Goal: Task Accomplishment & Management: Manage account settings

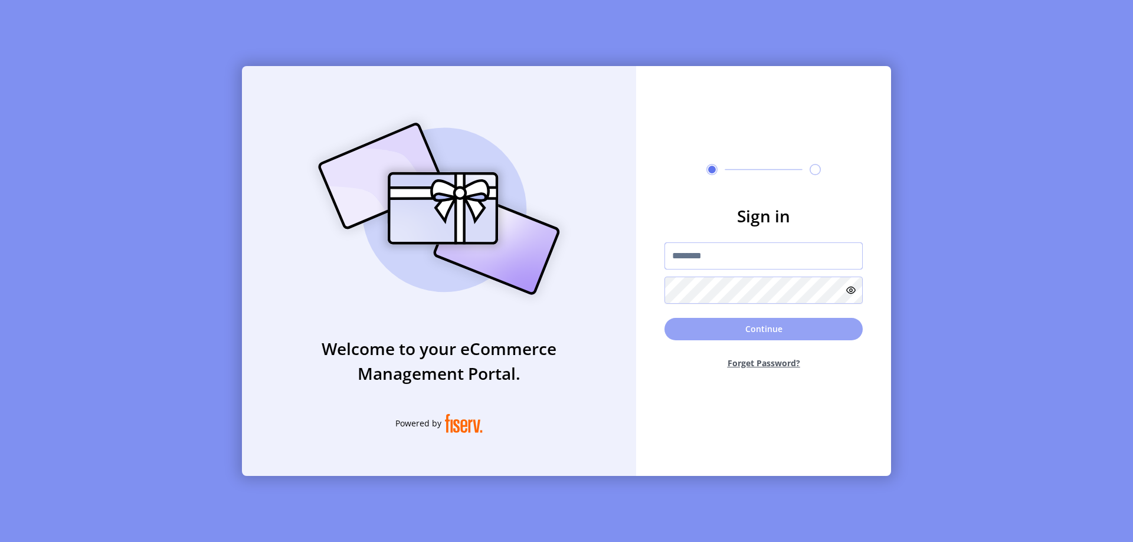
type input "**********"
click at [750, 325] on button "Continue" at bounding box center [763, 329] width 198 height 22
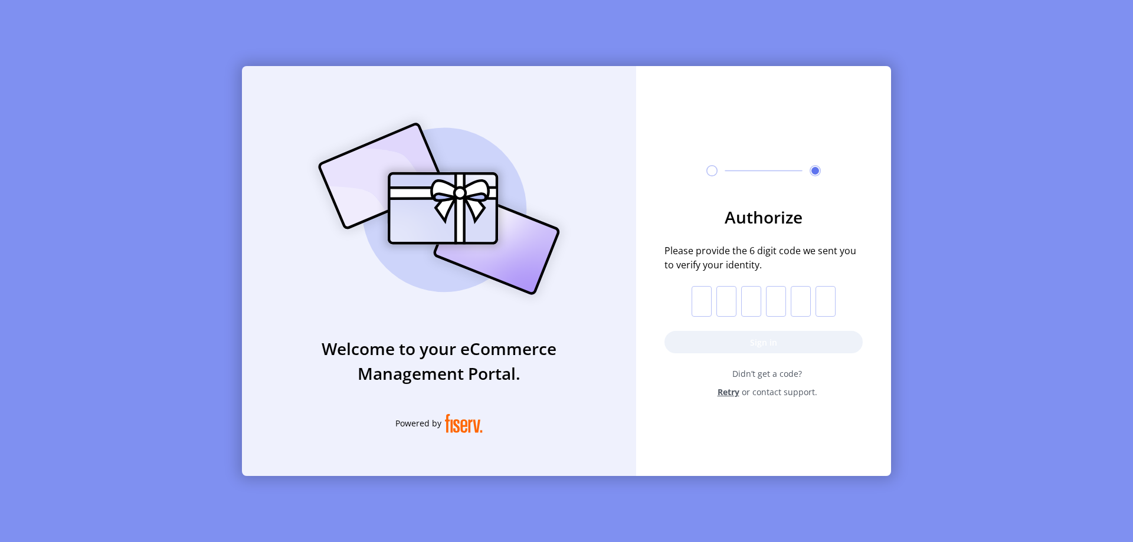
click at [697, 310] on input "text" at bounding box center [701, 301] width 20 height 31
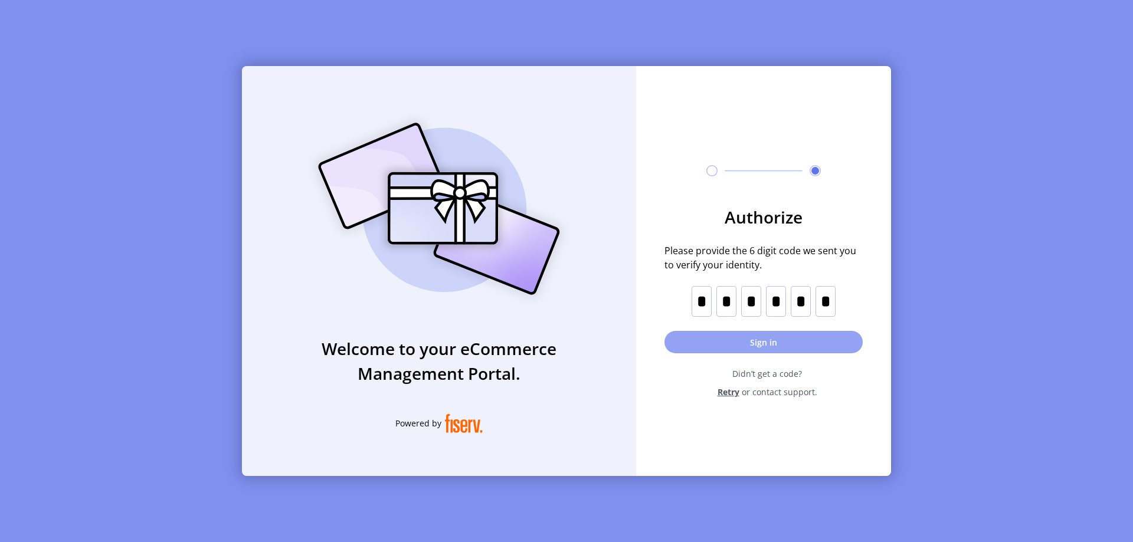
click at [744, 345] on button "Sign in" at bounding box center [763, 342] width 198 height 22
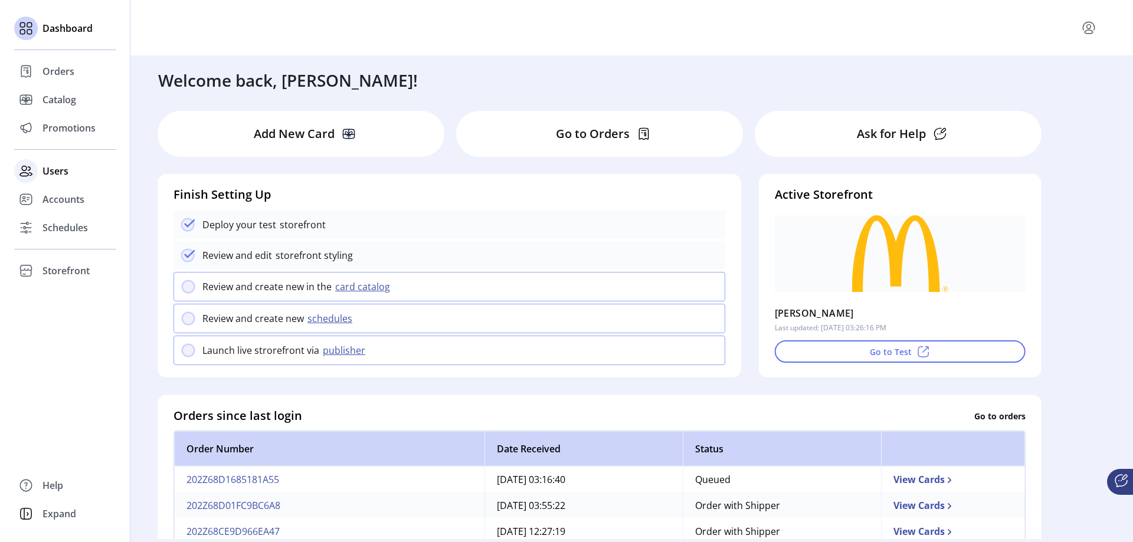
click at [54, 170] on span "Users" at bounding box center [55, 171] width 26 height 14
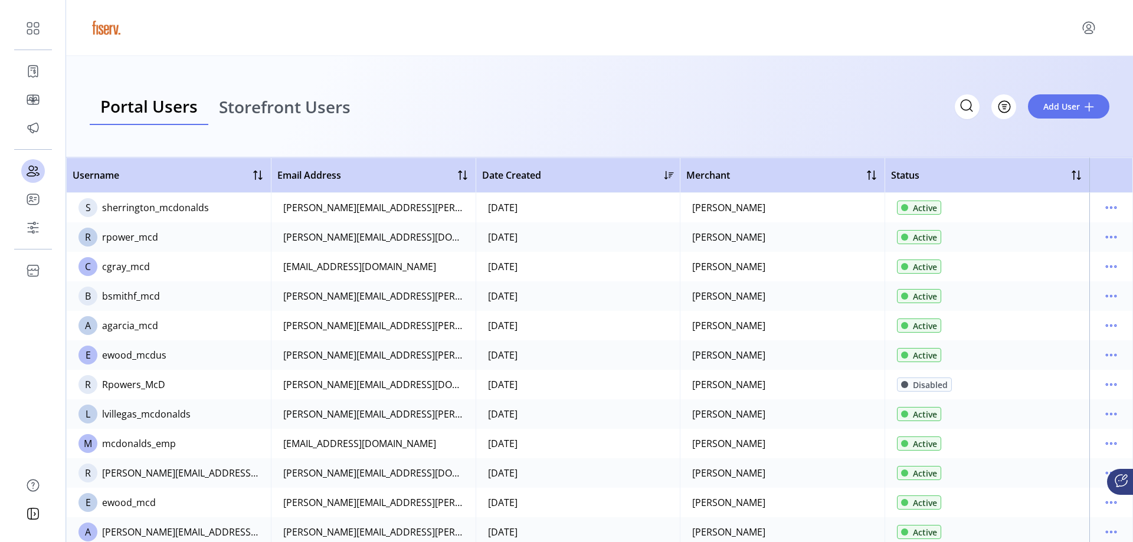
scroll to position [59, 0]
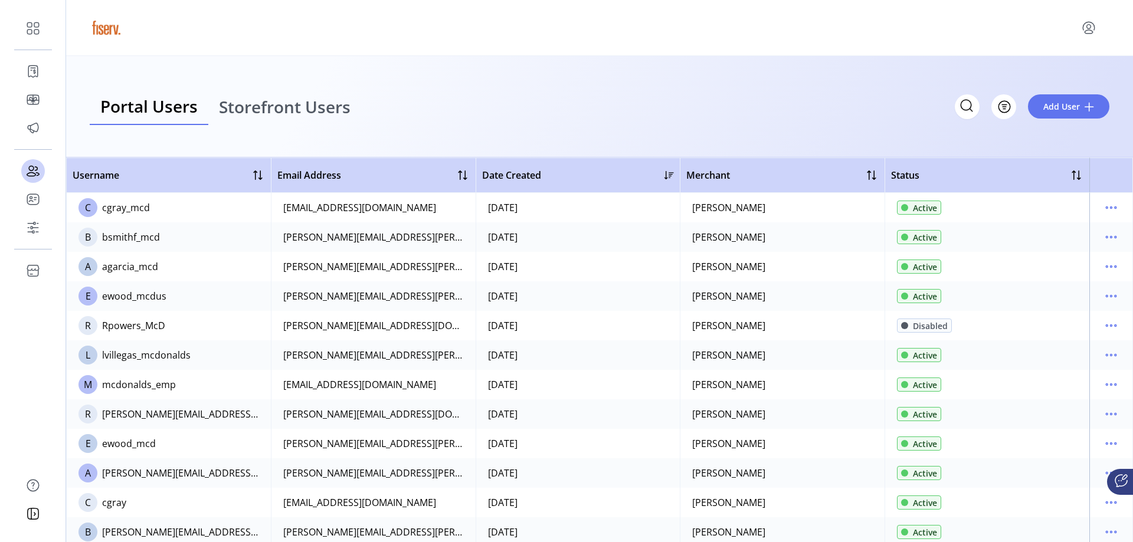
click at [88, 296] on span "E" at bounding box center [88, 296] width 5 height 14
click at [153, 296] on div "ewood_mcdus" at bounding box center [134, 296] width 64 height 14
click at [1108, 293] on icon "menu" at bounding box center [1110, 296] width 19 height 19
click at [1068, 319] on span "Edit Details" at bounding box center [1055, 318] width 98 height 9
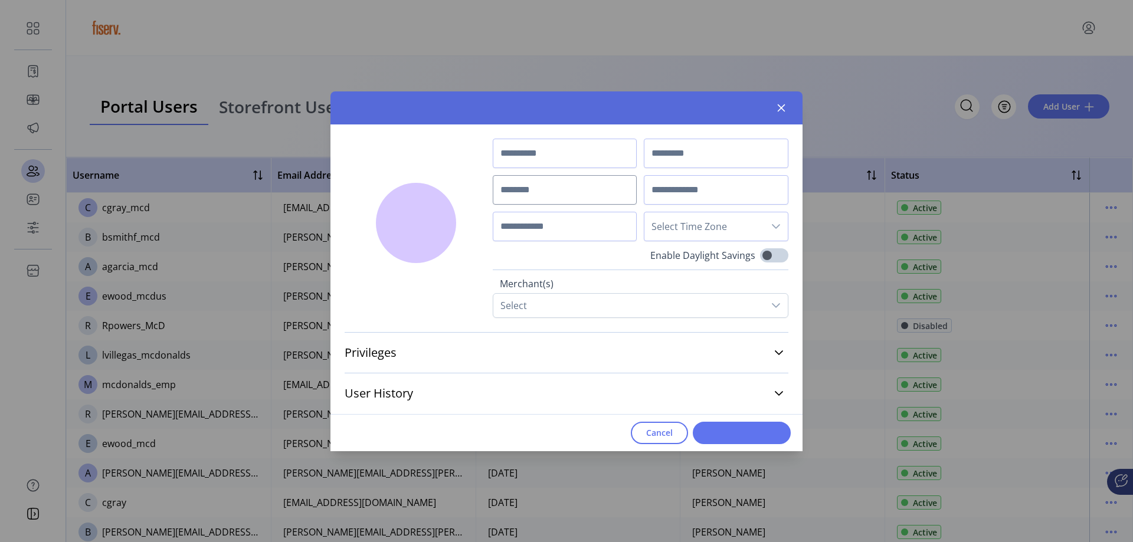
type input "****"
type input "**********"
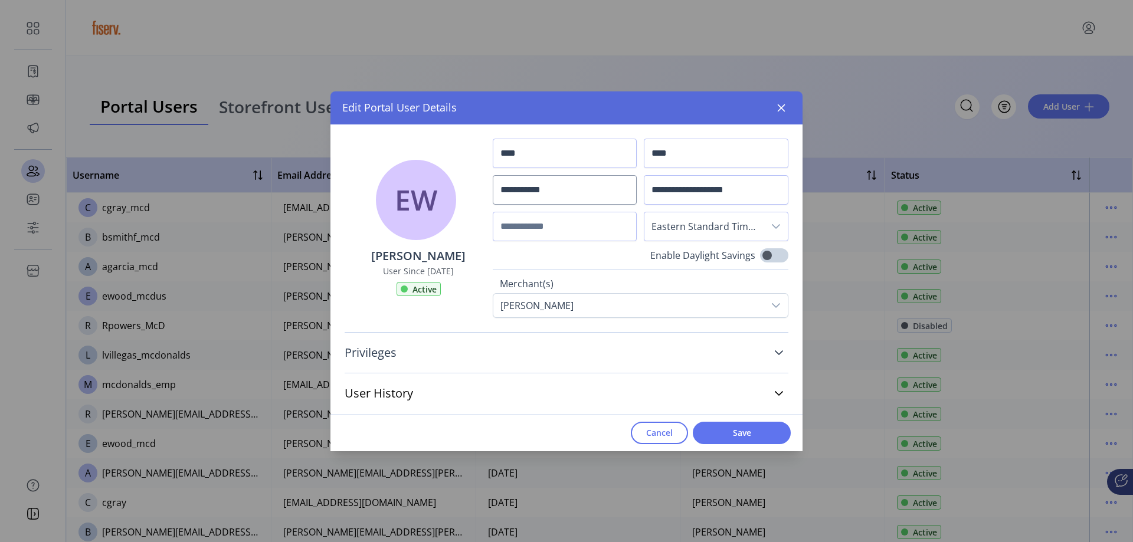
click at [776, 349] on link "Privileges" at bounding box center [566, 353] width 444 height 26
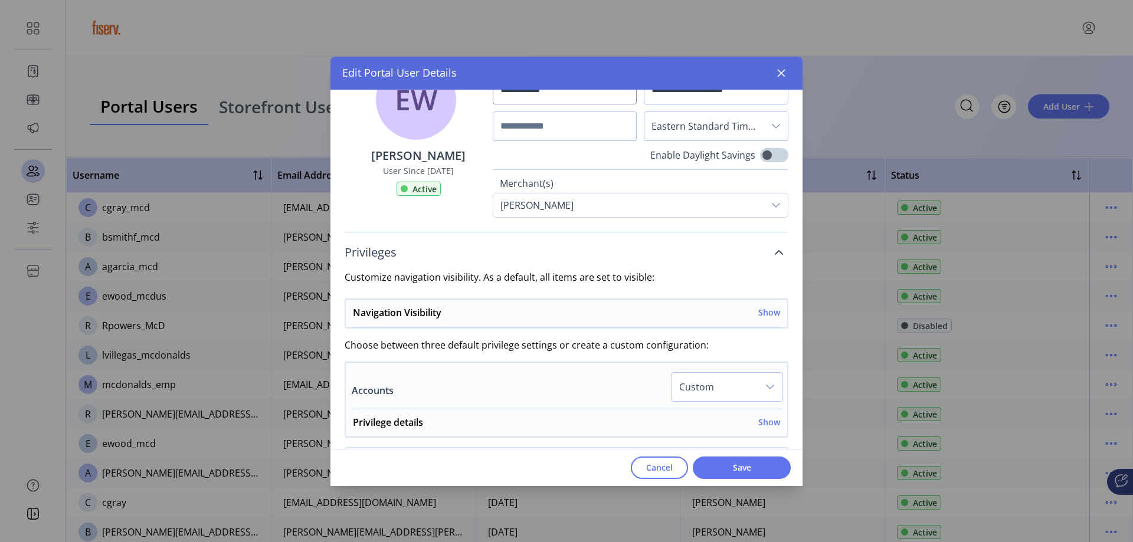
scroll to position [59, 0]
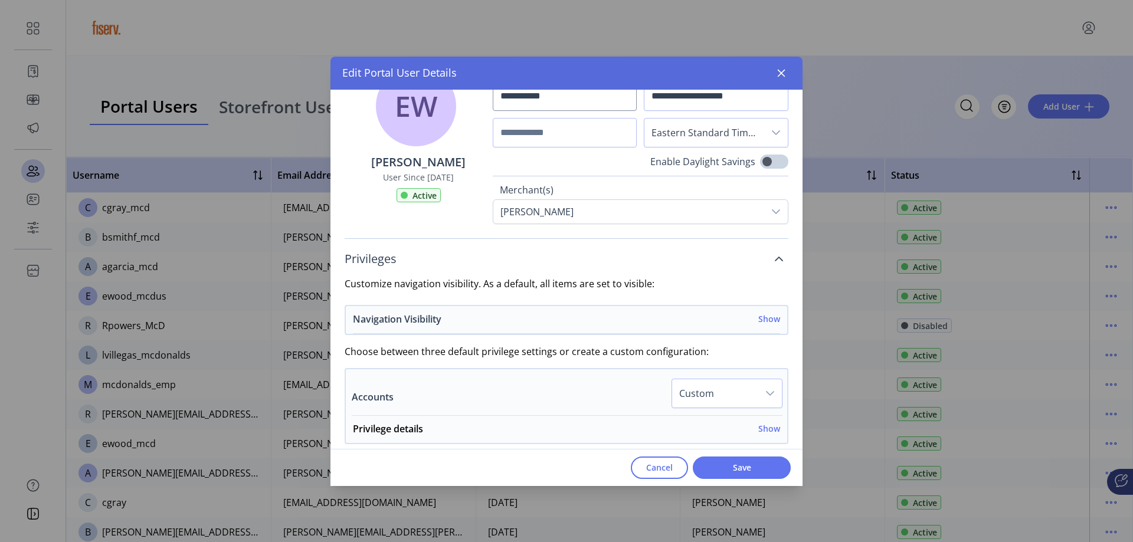
click at [763, 319] on h6 "Show" at bounding box center [769, 319] width 22 height 12
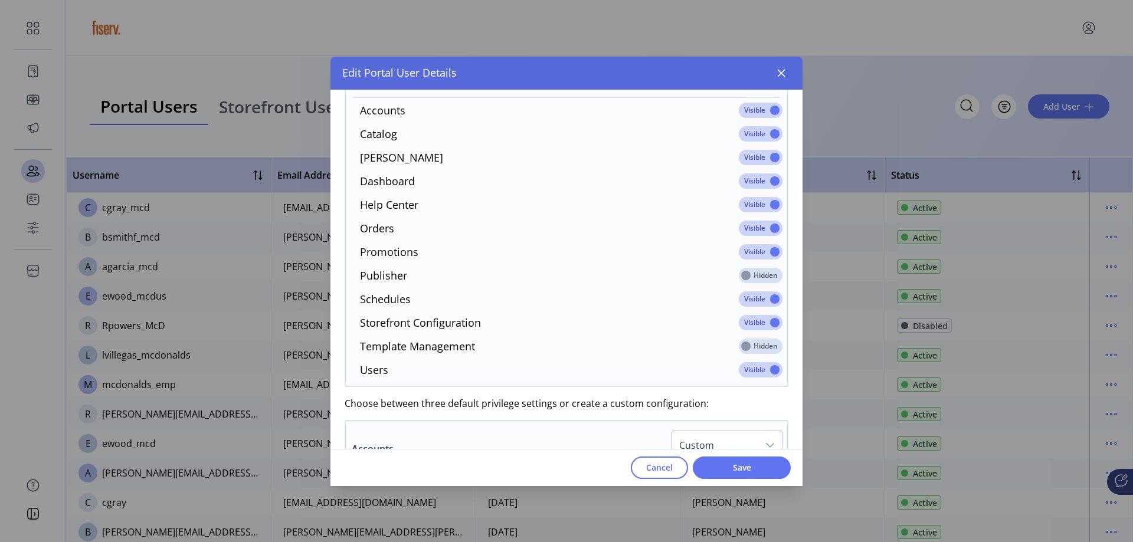
scroll to position [236, 0]
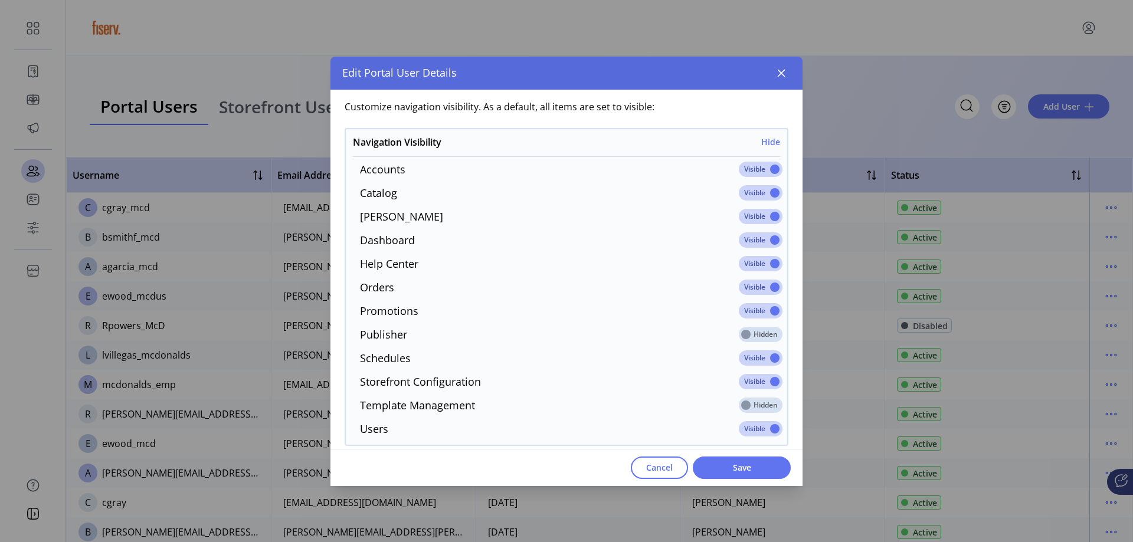
click at [739, 170] on span at bounding box center [761, 169] width 44 height 15
click at [763, 137] on h6 "Hide" at bounding box center [770, 142] width 19 height 12
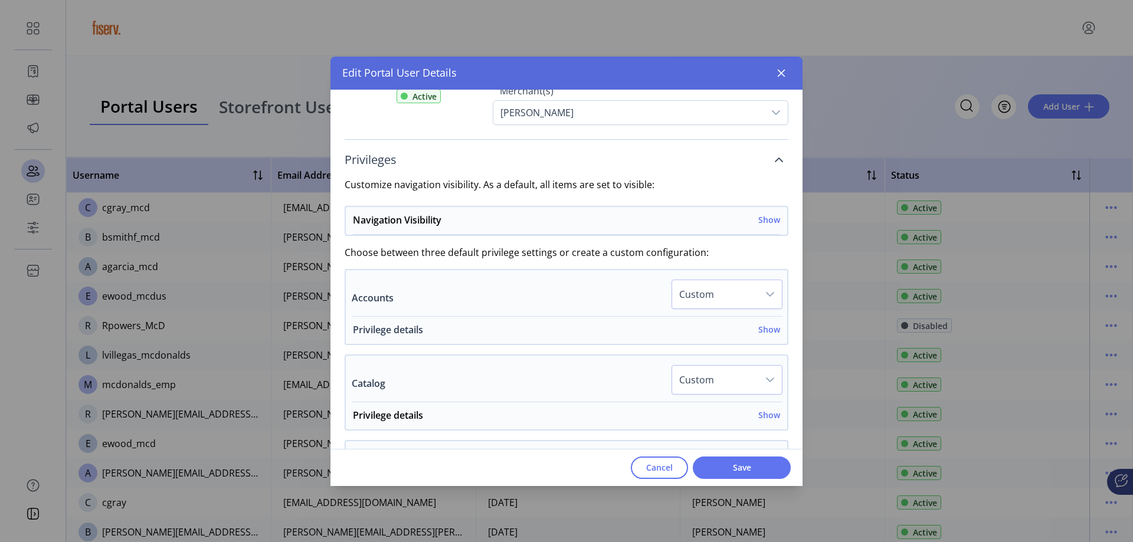
scroll to position [177, 0]
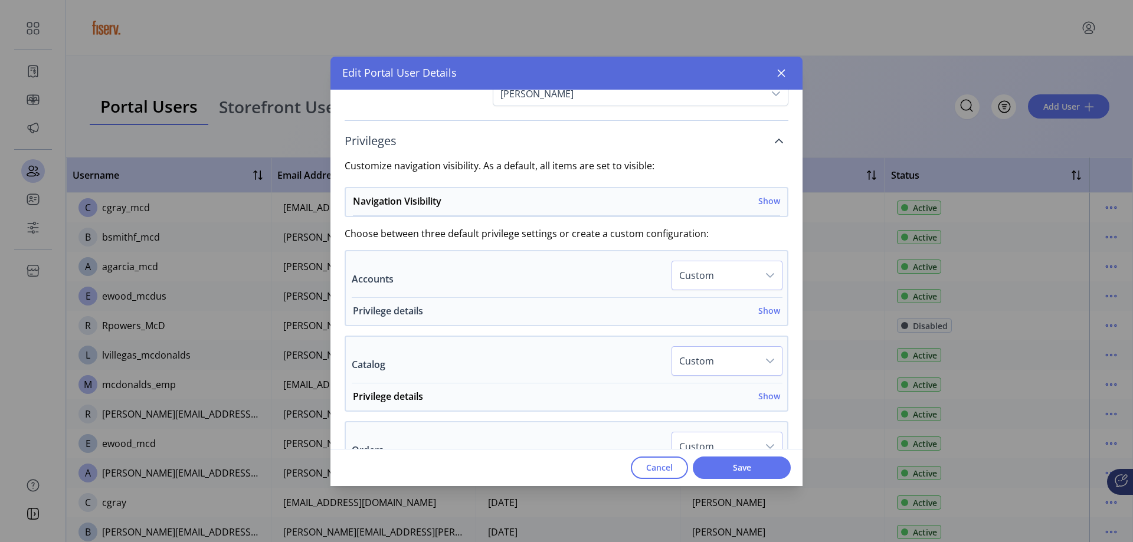
click at [761, 307] on h6 "Show" at bounding box center [769, 310] width 22 height 12
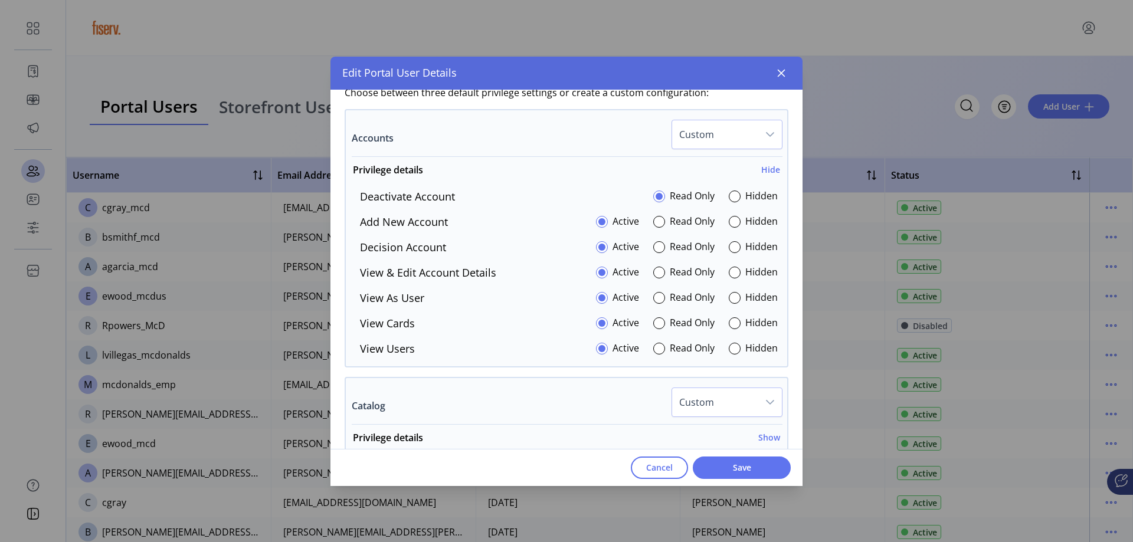
scroll to position [354, 0]
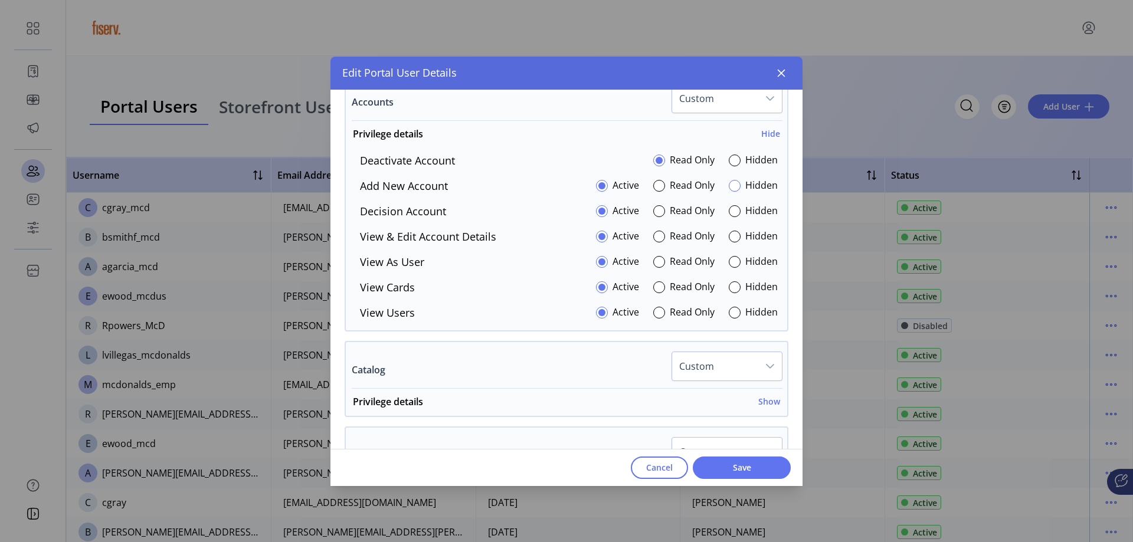
click at [733, 185] on div "Hidden" at bounding box center [752, 186] width 49 height 16
click at [732, 187] on div at bounding box center [734, 186] width 12 height 12
click at [728, 236] on div at bounding box center [734, 237] width 12 height 12
click at [728, 216] on div at bounding box center [734, 211] width 12 height 12
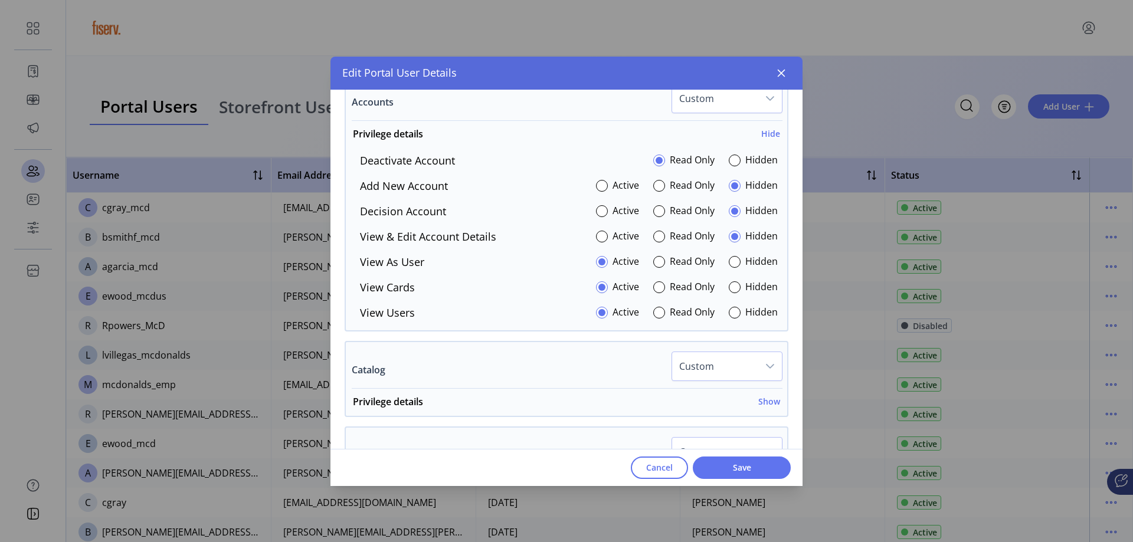
click at [736, 264] on div "Hidden" at bounding box center [752, 262] width 49 height 16
click at [734, 314] on div at bounding box center [734, 313] width 12 height 12
click at [728, 289] on div at bounding box center [734, 287] width 12 height 12
click at [728, 158] on div at bounding box center [734, 161] width 12 height 12
click at [730, 270] on p-radiobutton at bounding box center [734, 262] width 12 height 16
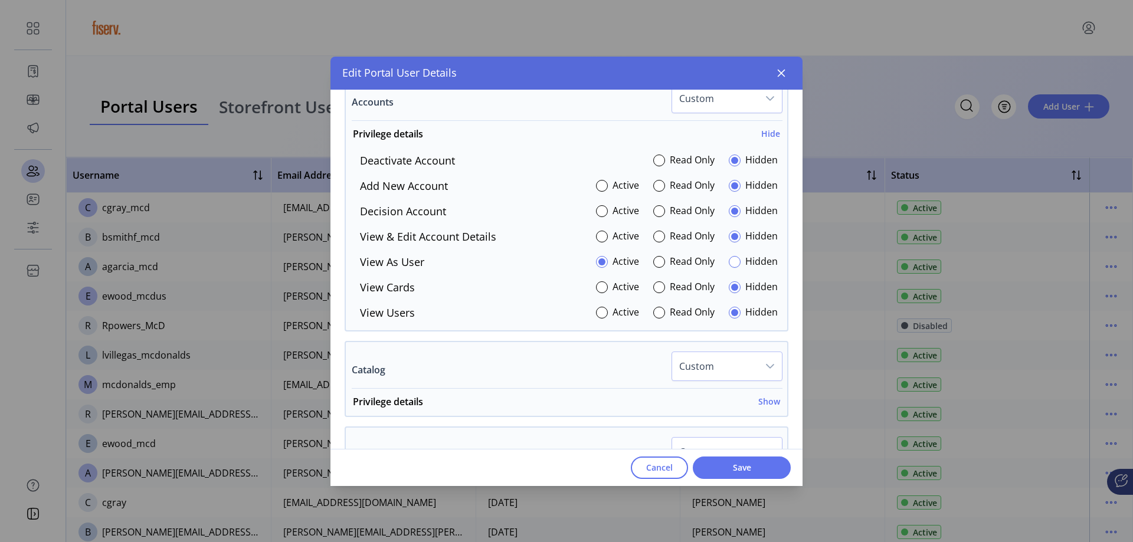
click at [731, 265] on div at bounding box center [734, 262] width 12 height 12
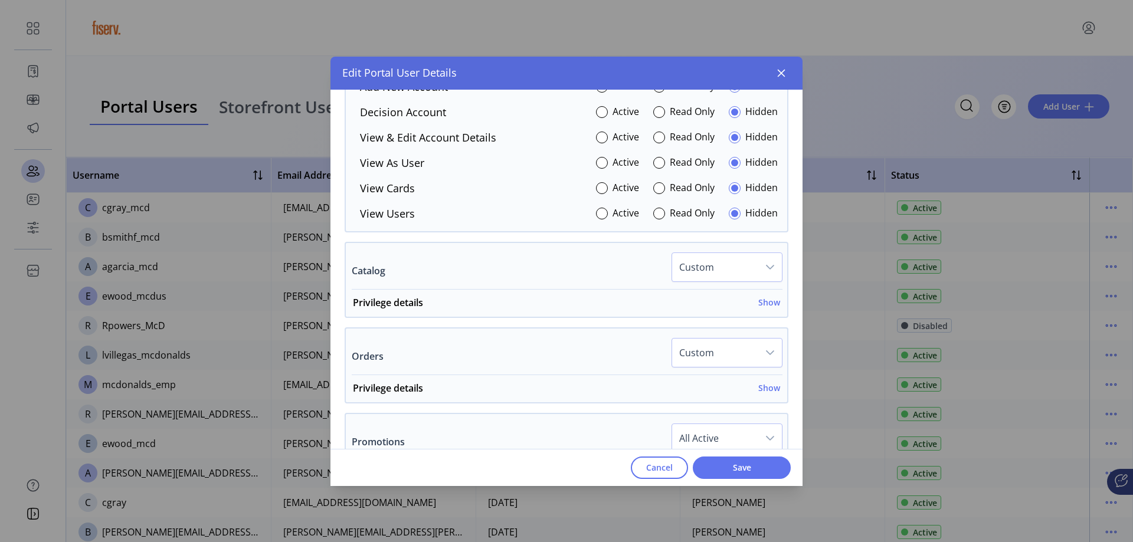
scroll to position [472, 0]
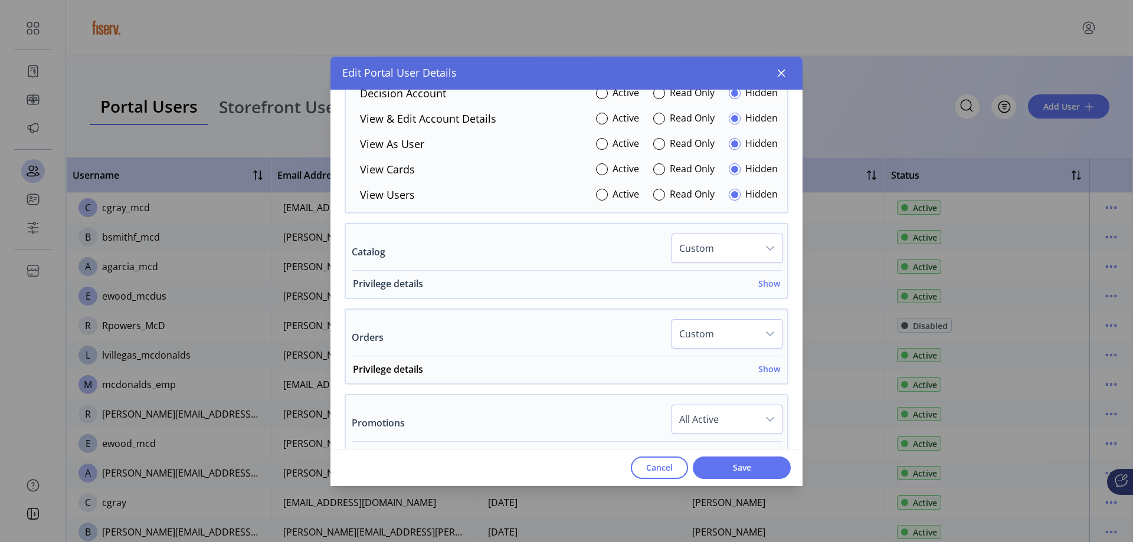
click at [758, 279] on h6 "Show" at bounding box center [769, 283] width 22 height 12
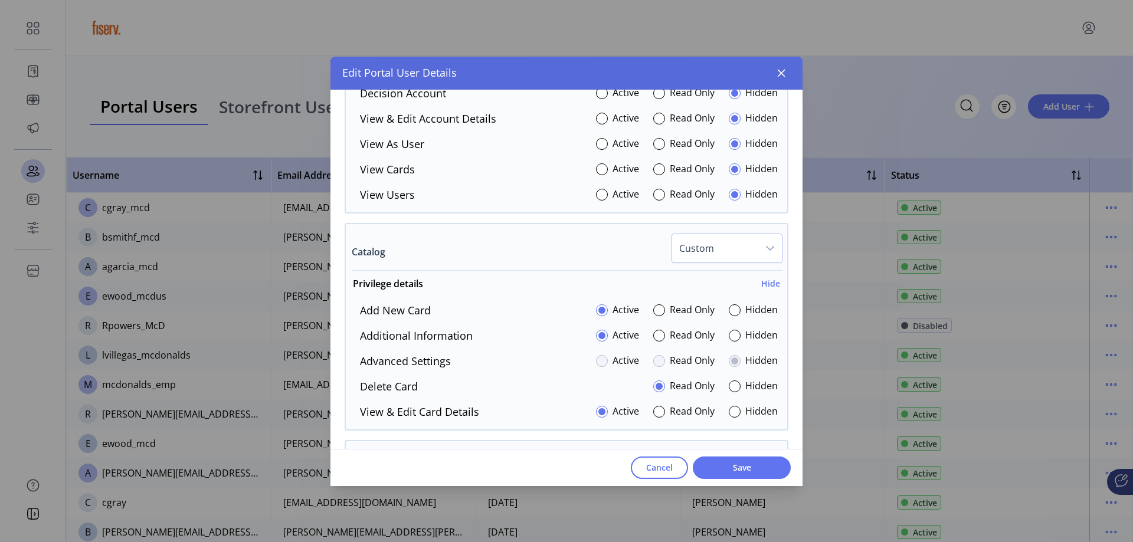
click at [728, 362] on div at bounding box center [734, 361] width 12 height 12
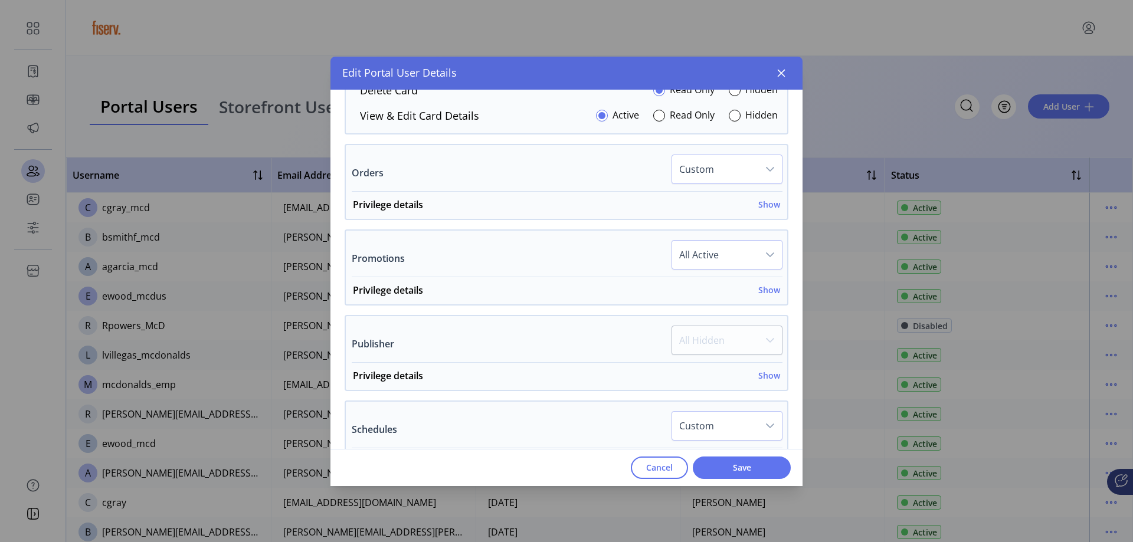
scroll to position [885, 0]
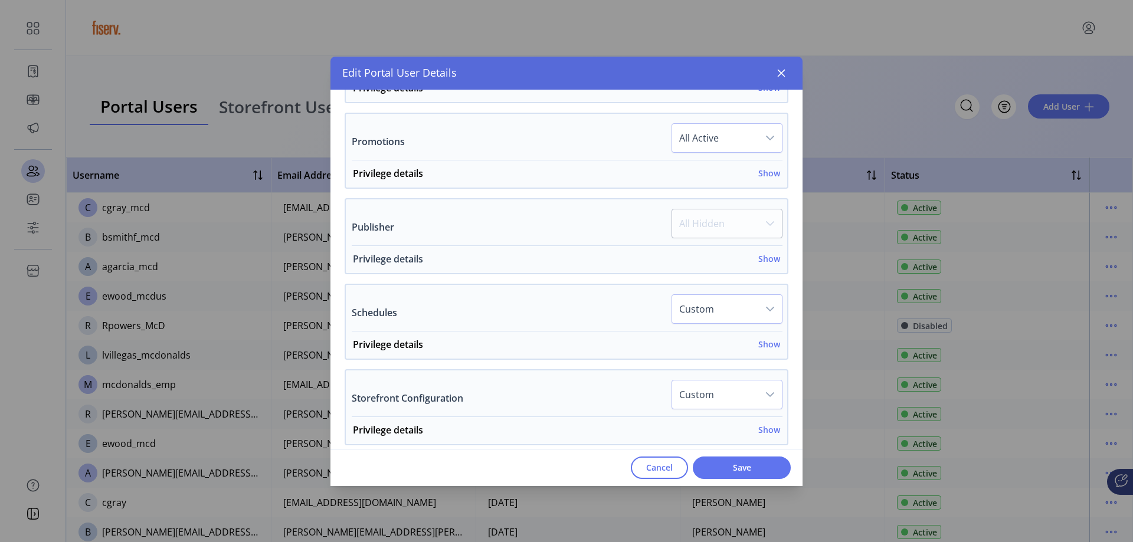
click at [760, 260] on h6 "Show" at bounding box center [769, 258] width 22 height 12
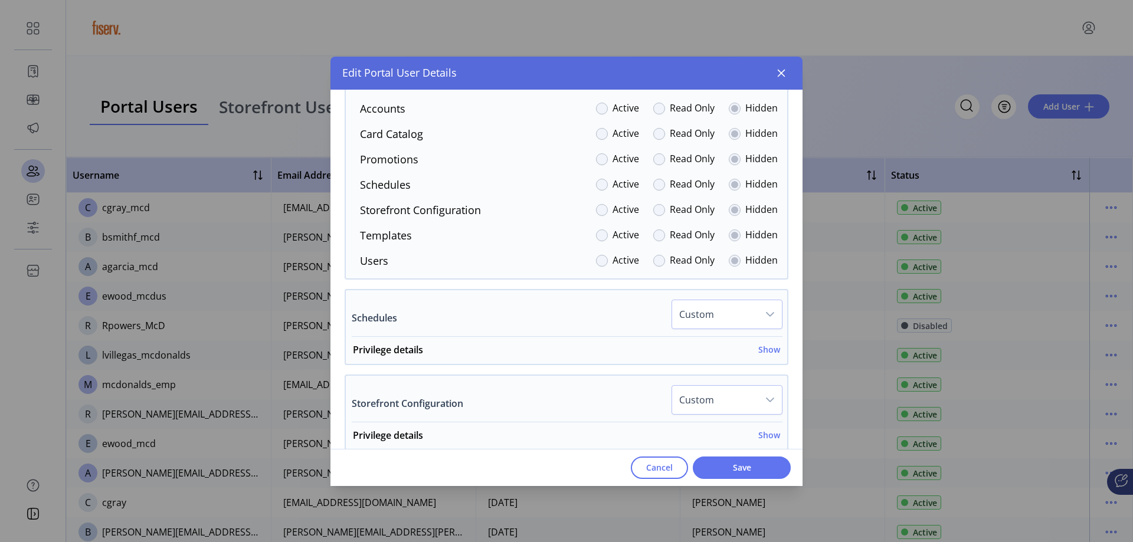
scroll to position [1003, 0]
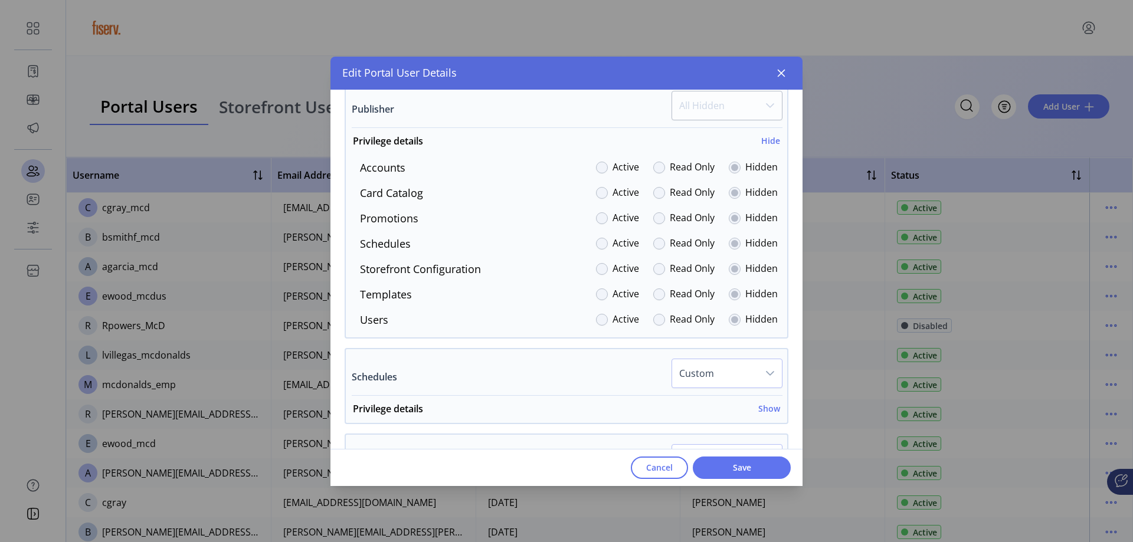
click at [560, 363] on div "Schedules Custom" at bounding box center [567, 377] width 431 height 37
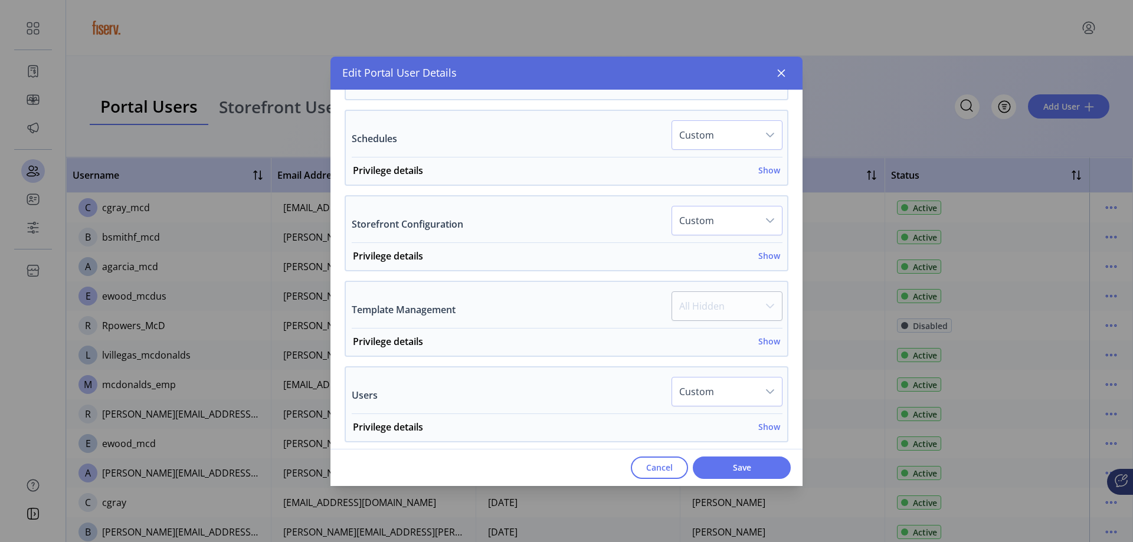
scroll to position [1309, 0]
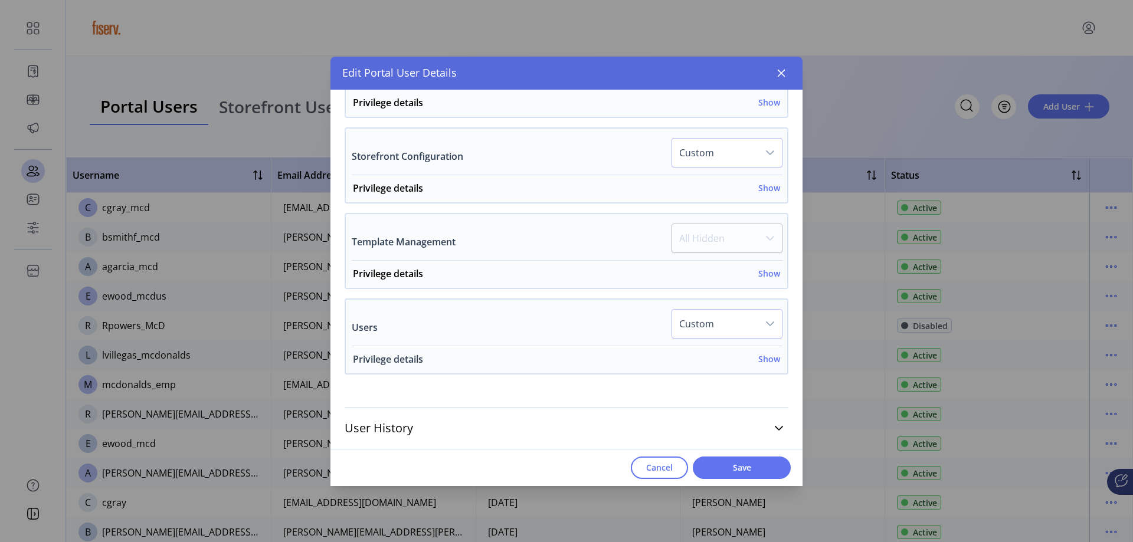
click at [758, 358] on h6 "Show" at bounding box center [769, 359] width 22 height 12
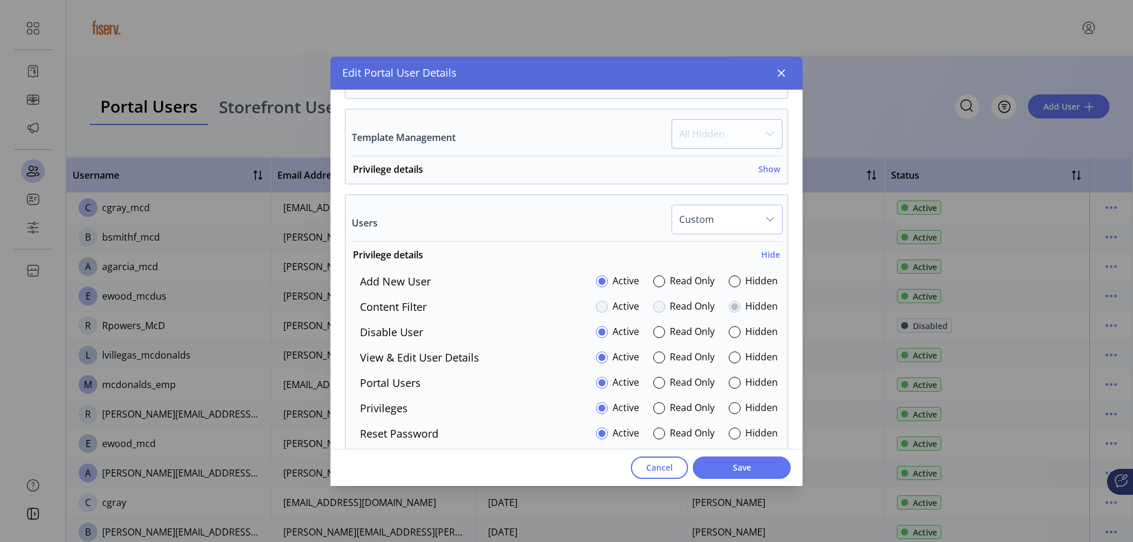
scroll to position [1517, 0]
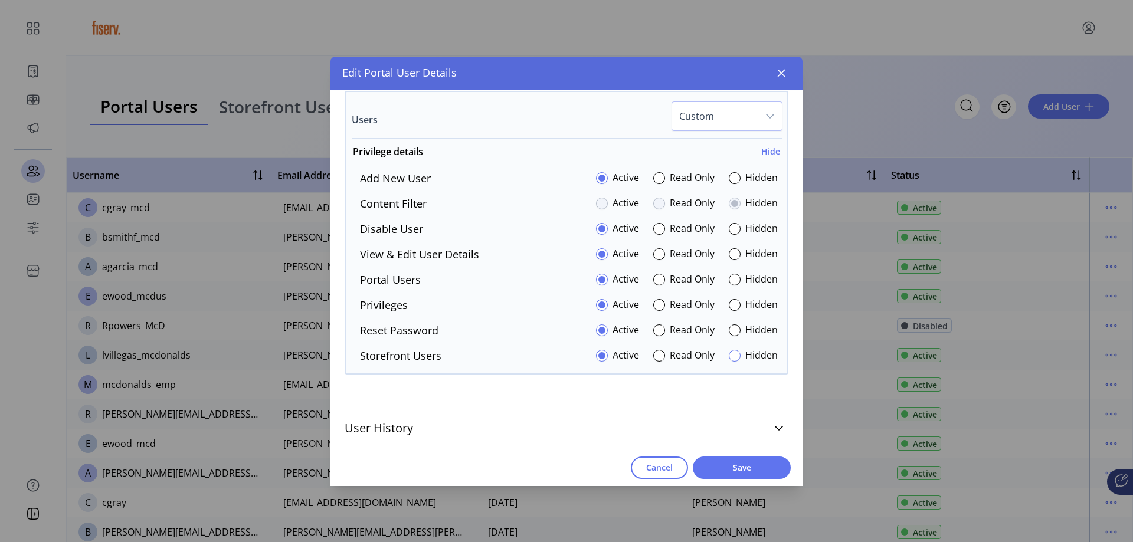
click at [728, 356] on div at bounding box center [734, 356] width 12 height 12
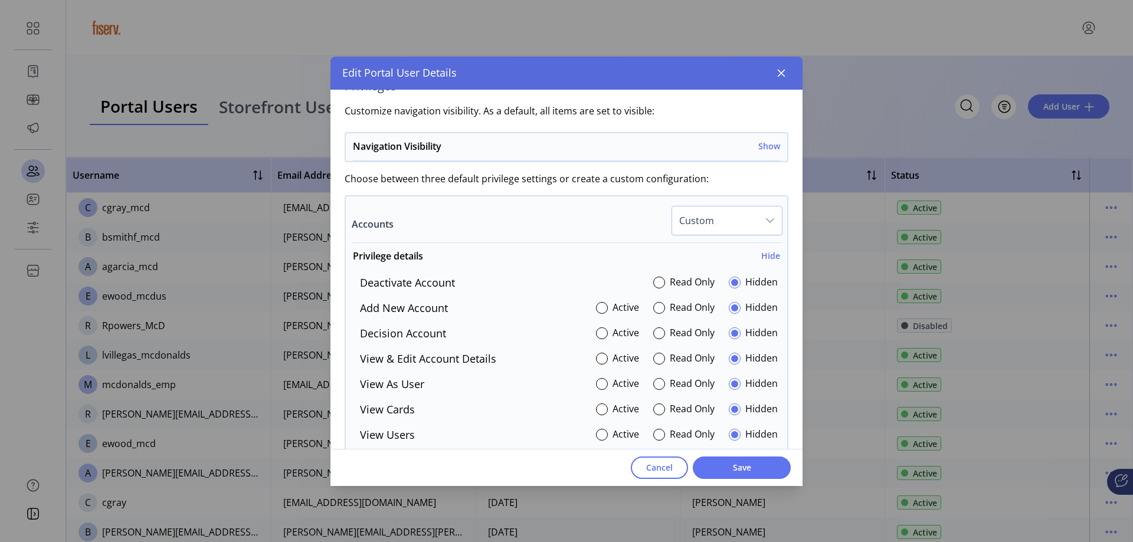
scroll to position [219, 0]
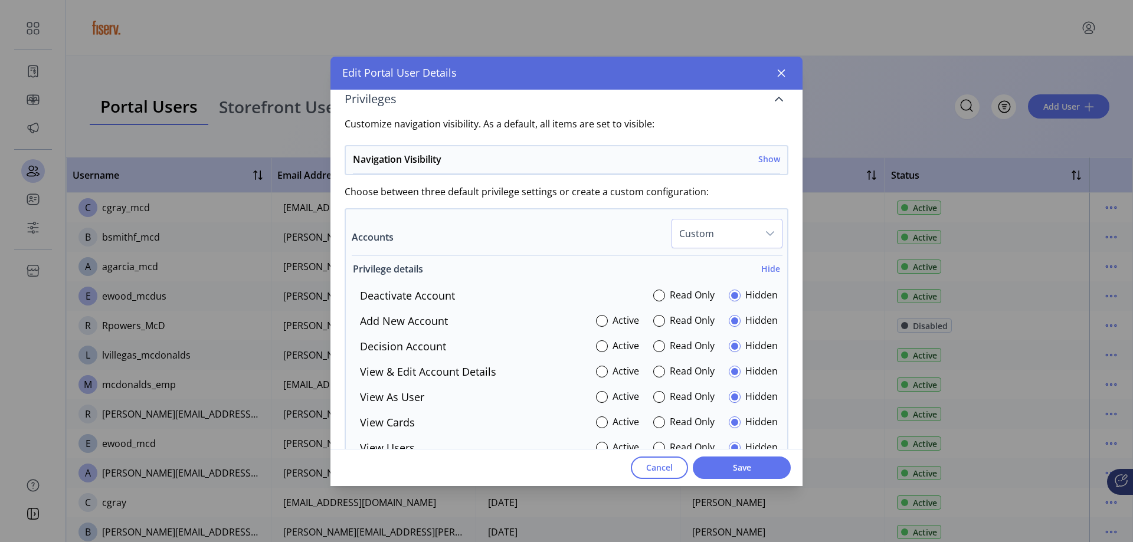
click at [761, 267] on h6 "Hide" at bounding box center [770, 268] width 19 height 12
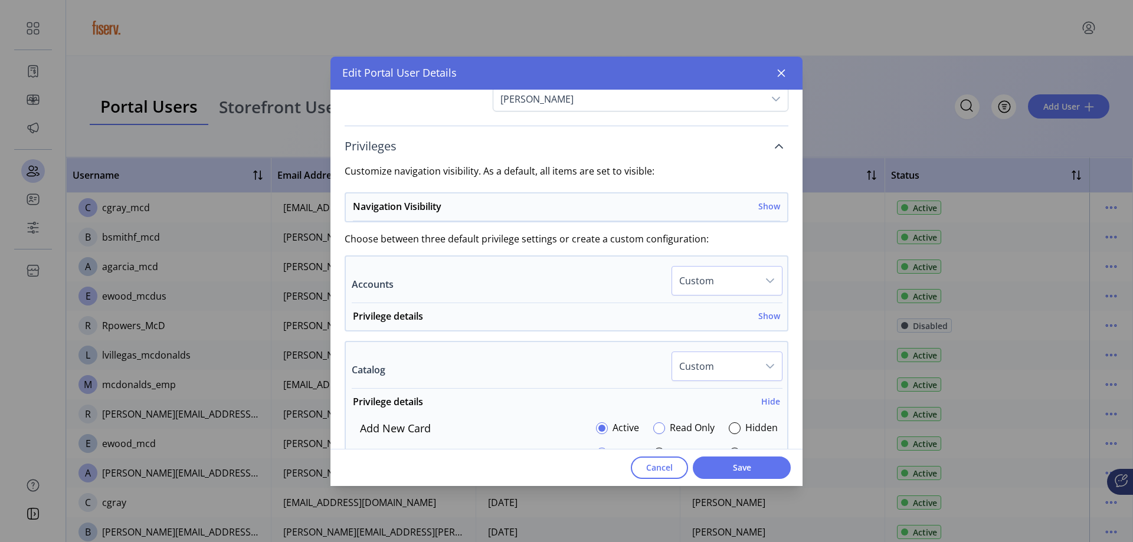
scroll to position [278, 0]
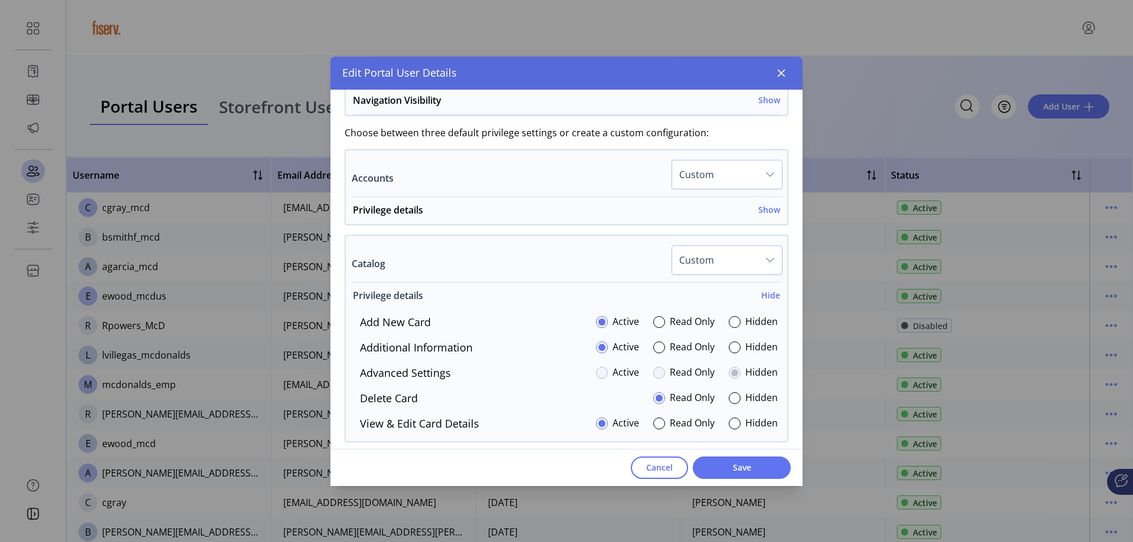
click at [766, 298] on h6 "Hide" at bounding box center [770, 295] width 19 height 12
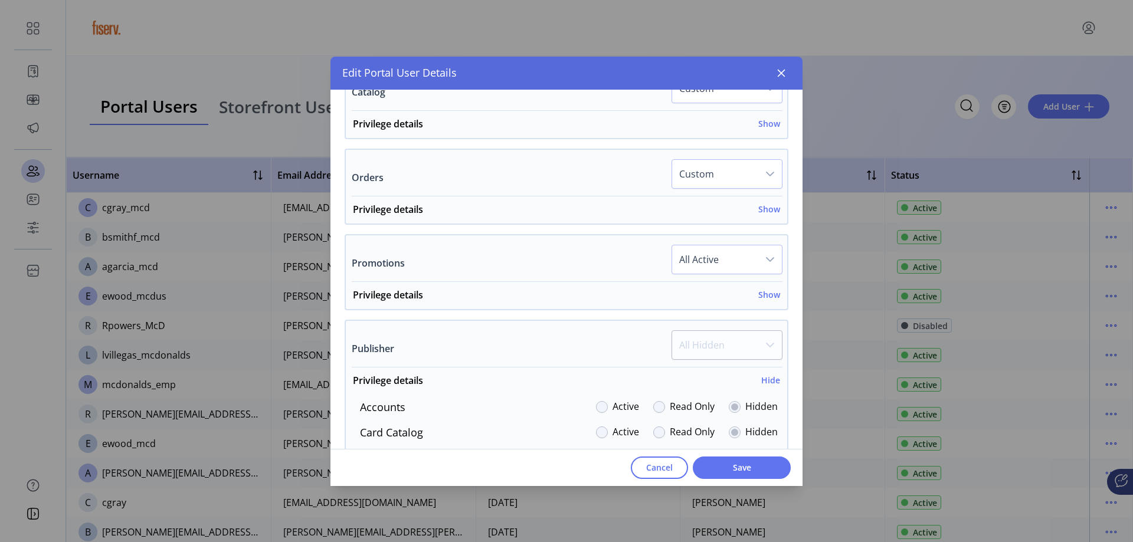
scroll to position [514, 0]
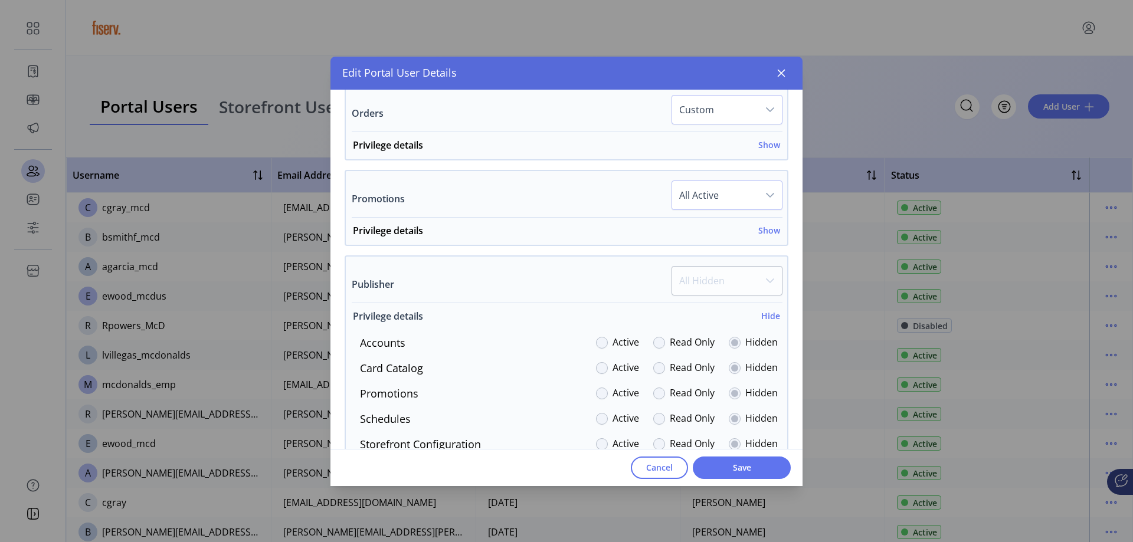
click at [764, 314] on h6 "Hide" at bounding box center [770, 316] width 19 height 12
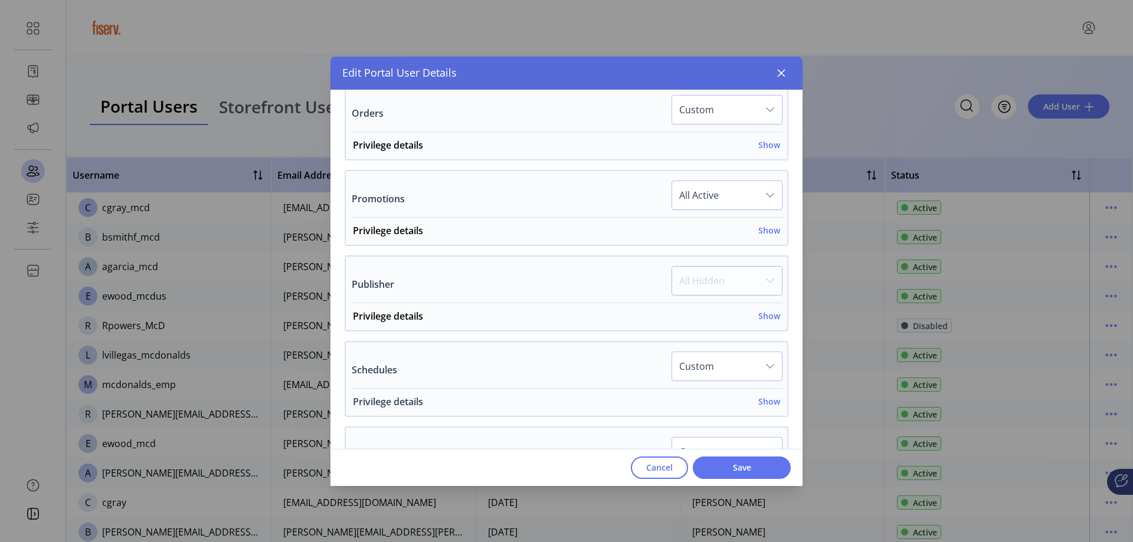
click at [760, 401] on h6 "Show" at bounding box center [769, 401] width 22 height 12
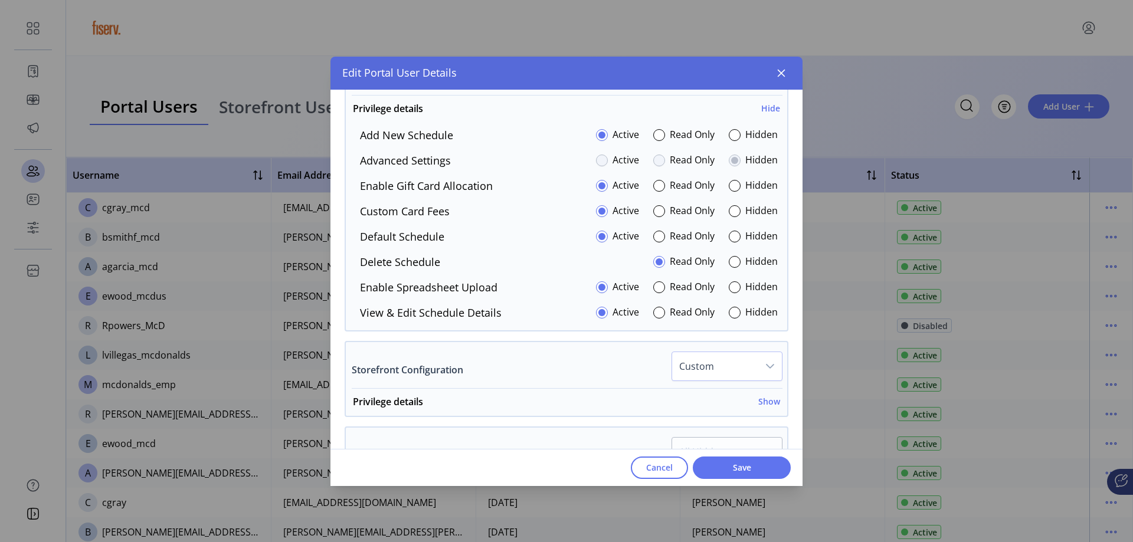
scroll to position [750, 0]
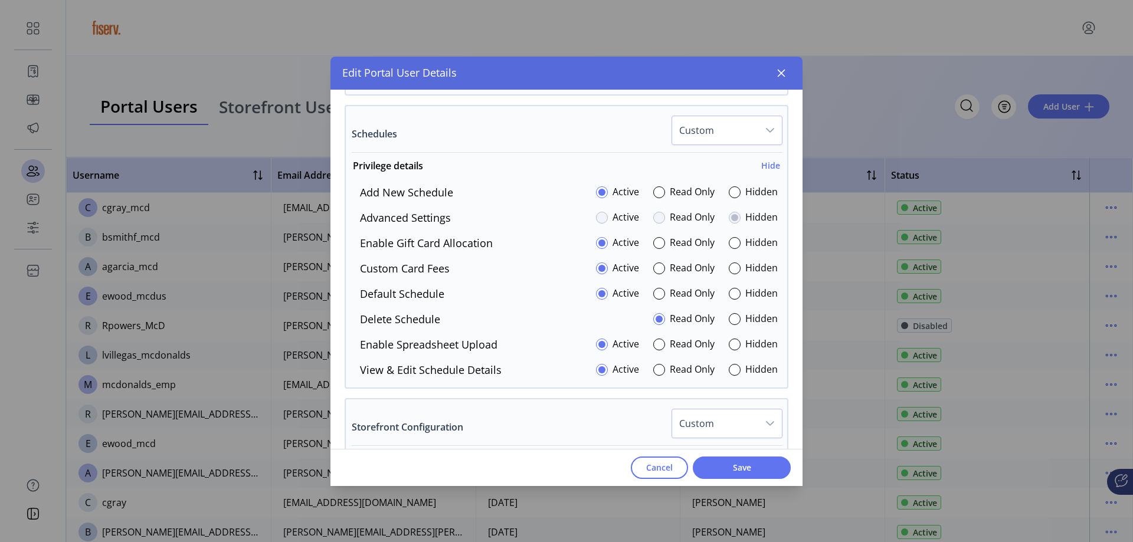
click at [739, 247] on div "Hidden" at bounding box center [752, 243] width 49 height 16
click at [733, 245] on div at bounding box center [734, 243] width 12 height 12
click at [728, 344] on div at bounding box center [734, 345] width 12 height 12
click at [764, 162] on h6 "Hide" at bounding box center [770, 165] width 19 height 12
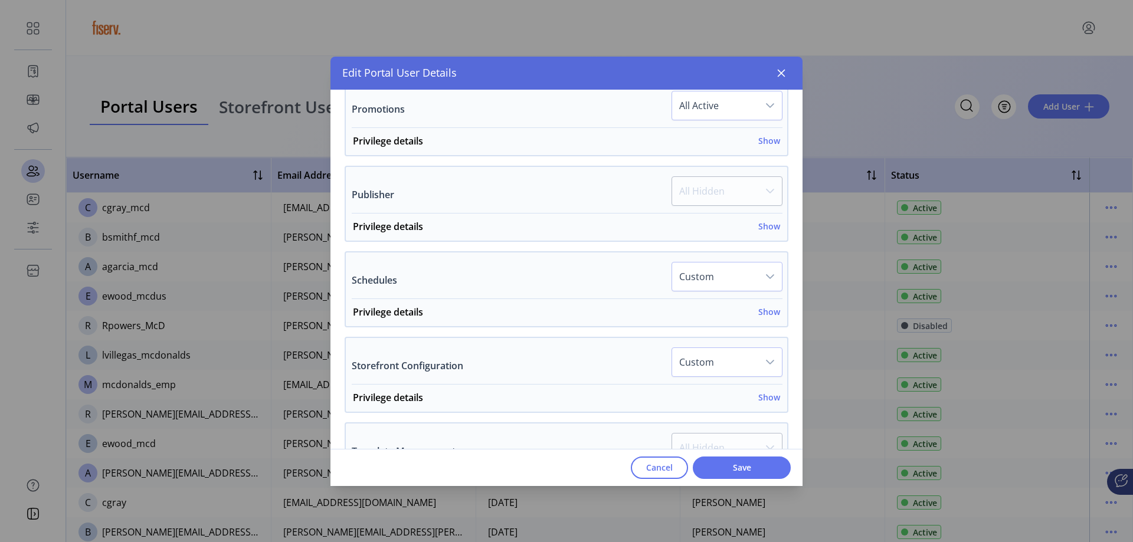
scroll to position [573, 0]
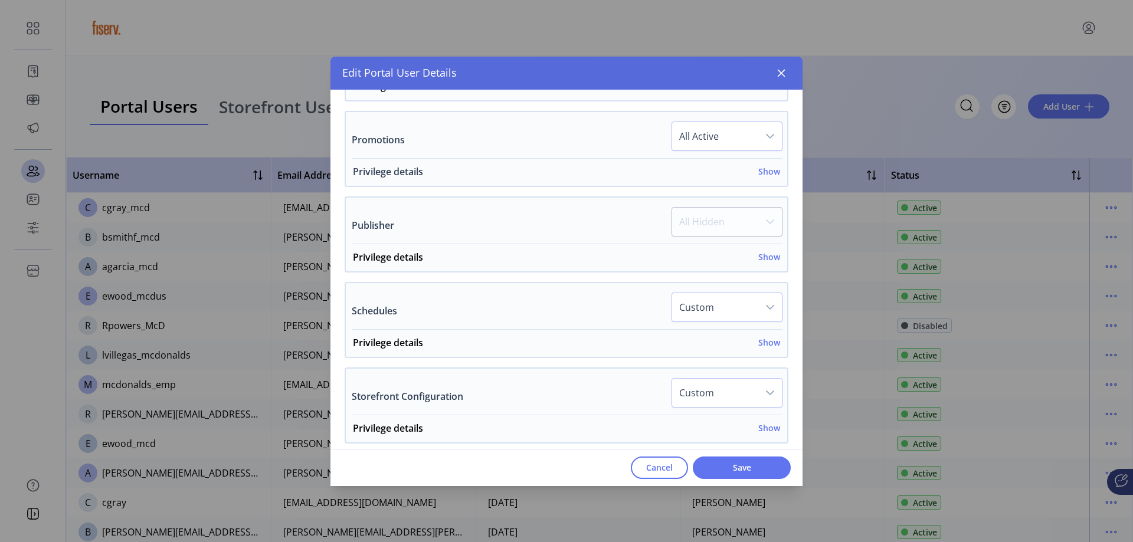
click at [767, 169] on h6 "Show" at bounding box center [769, 171] width 22 height 12
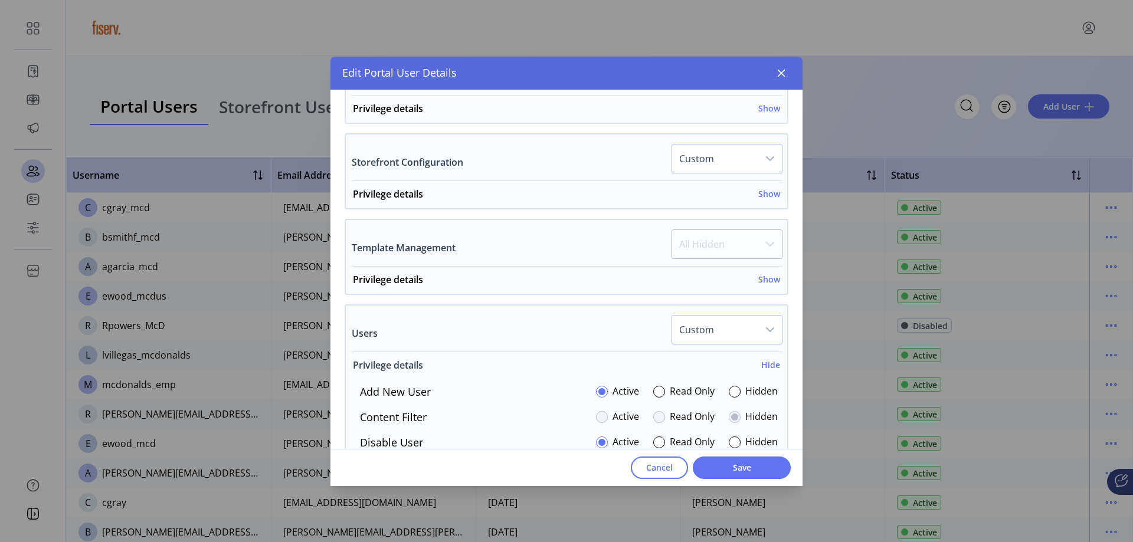
scroll to position [868, 0]
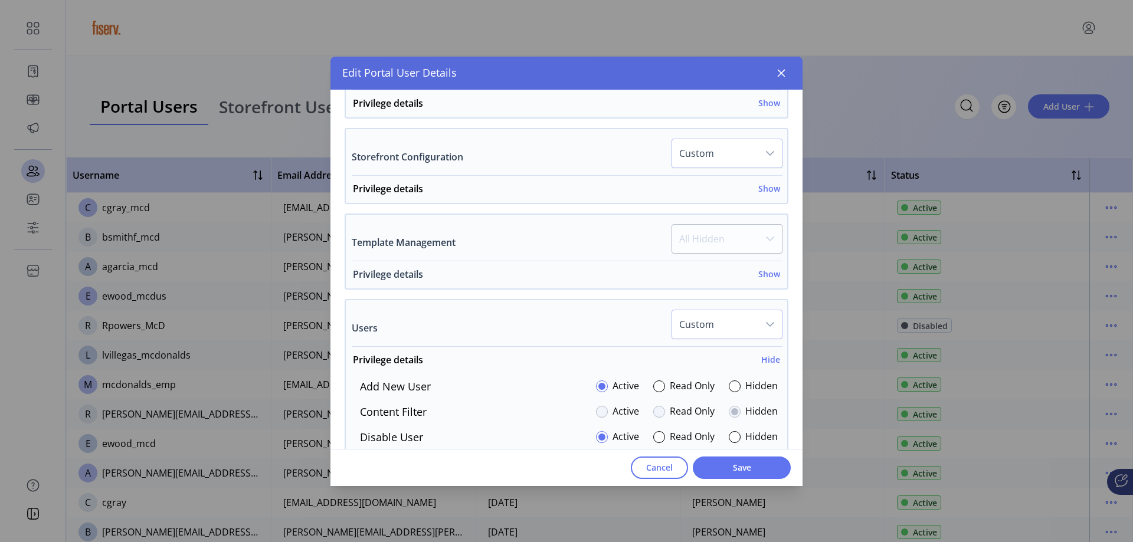
click at [765, 276] on h6 "Show" at bounding box center [769, 274] width 22 height 12
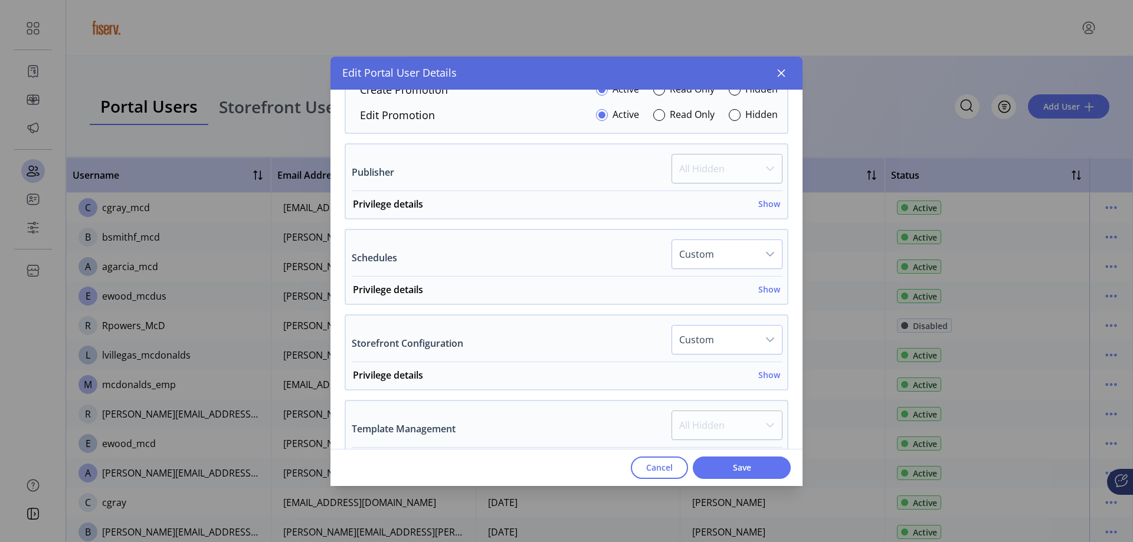
scroll to position [668, 0]
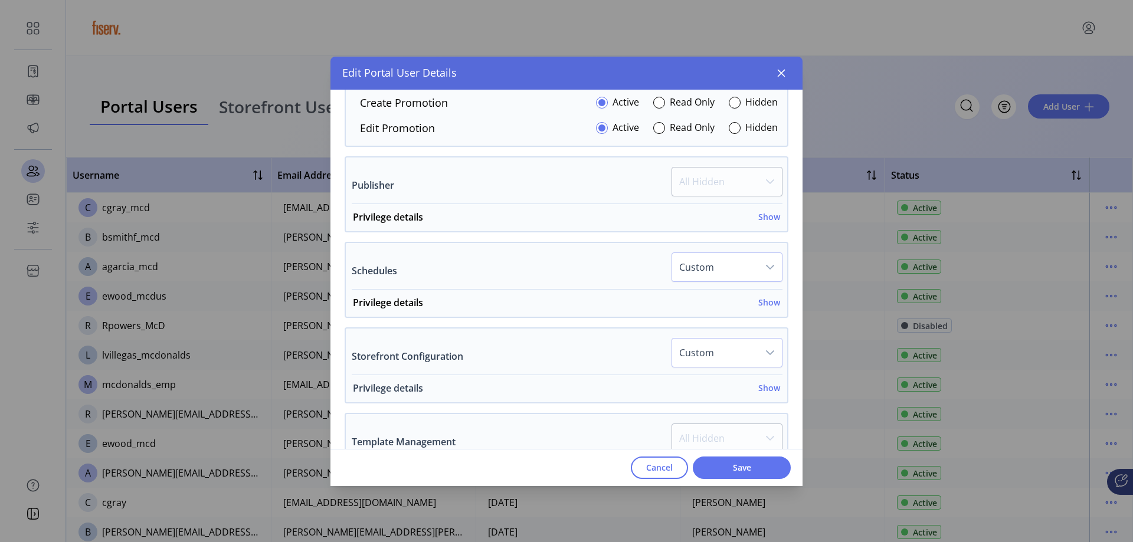
click at [762, 388] on h6 "Show" at bounding box center [769, 388] width 22 height 12
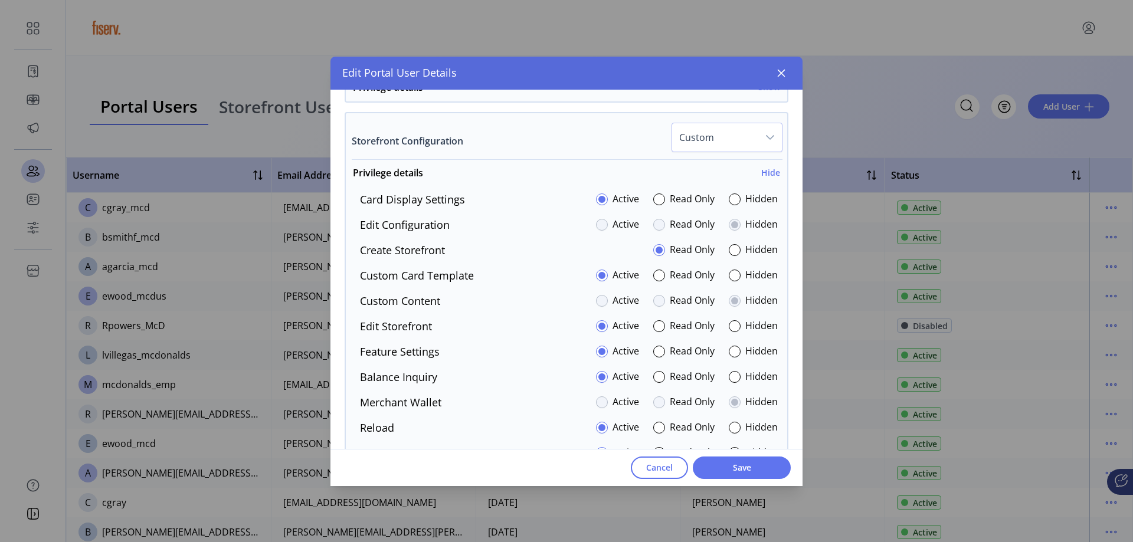
scroll to position [904, 0]
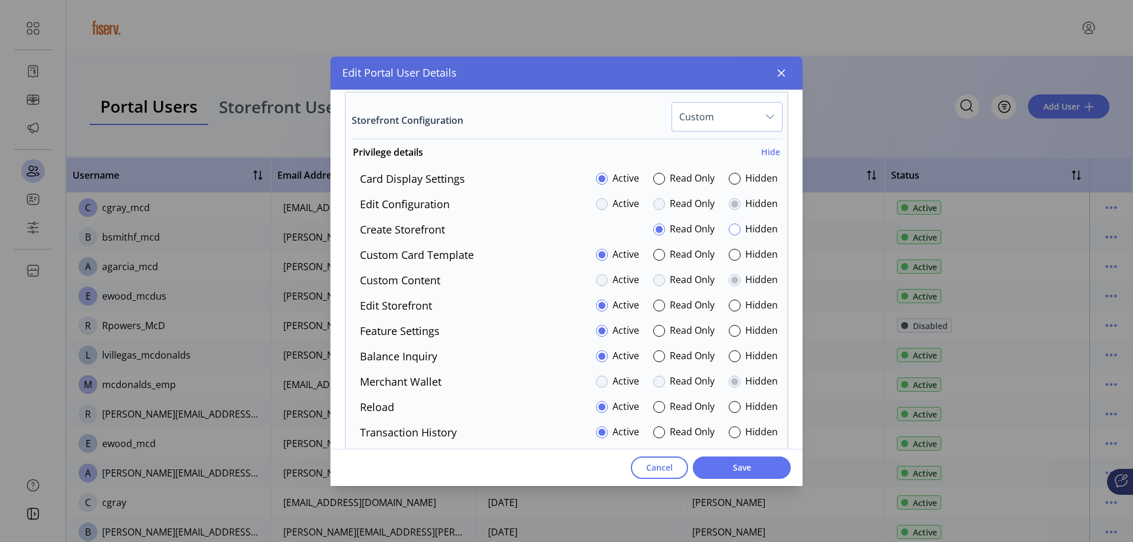
click at [729, 234] on div at bounding box center [734, 230] width 12 height 12
click at [656, 230] on div at bounding box center [659, 230] width 12 height 12
click at [729, 182] on div at bounding box center [734, 179] width 12 height 12
click at [730, 381] on div at bounding box center [734, 382] width 12 height 12
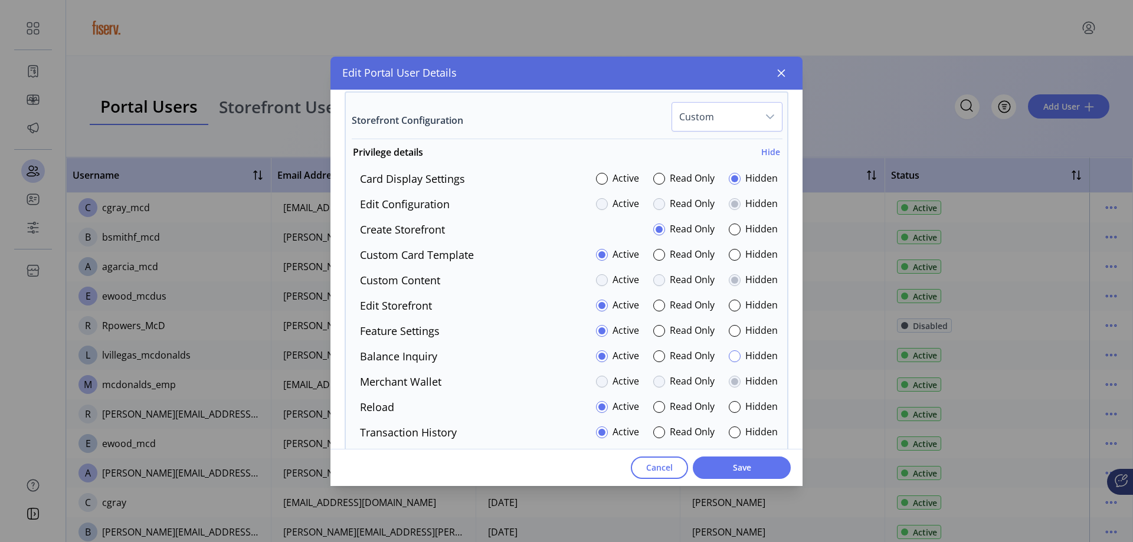
click at [732, 354] on div at bounding box center [734, 356] width 12 height 12
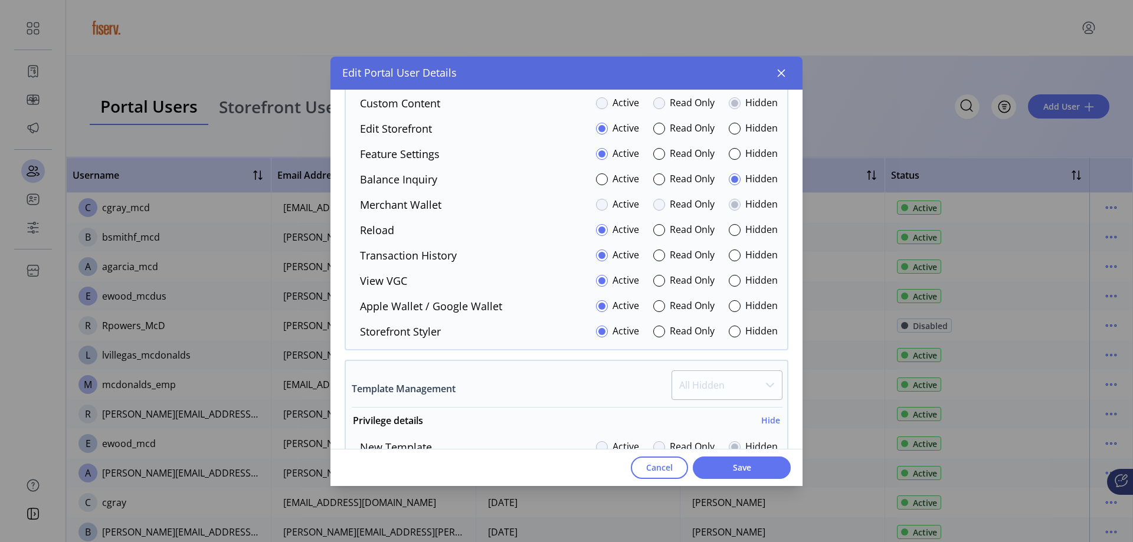
scroll to position [1022, 0]
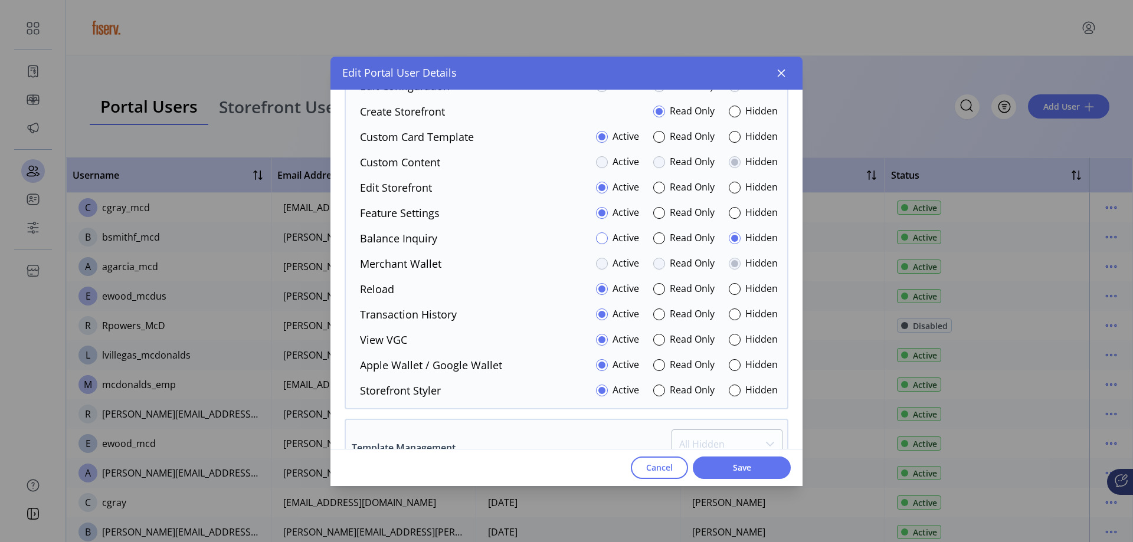
click at [596, 238] on div at bounding box center [602, 238] width 12 height 12
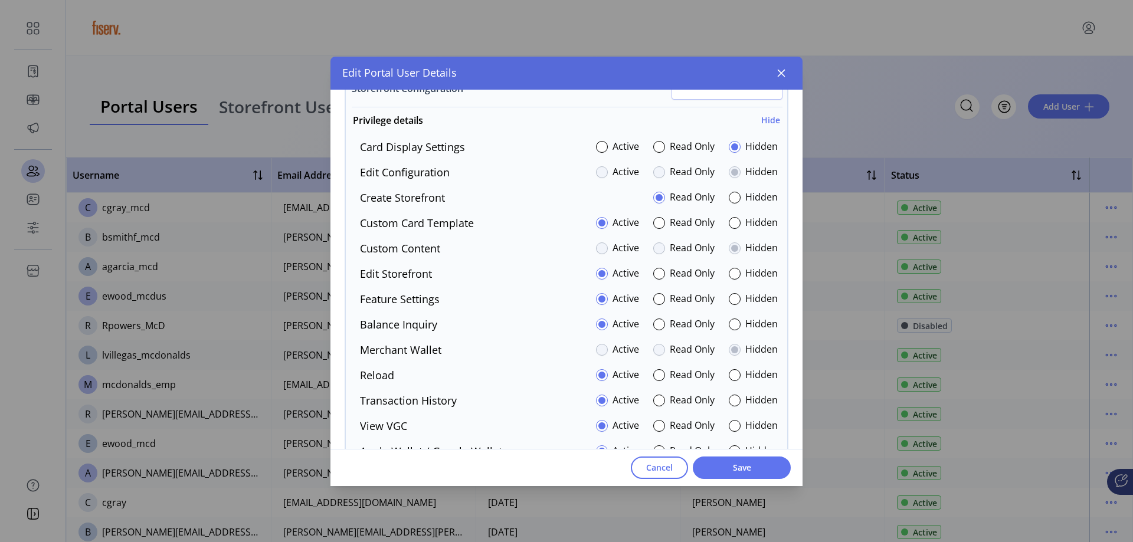
scroll to position [963, 0]
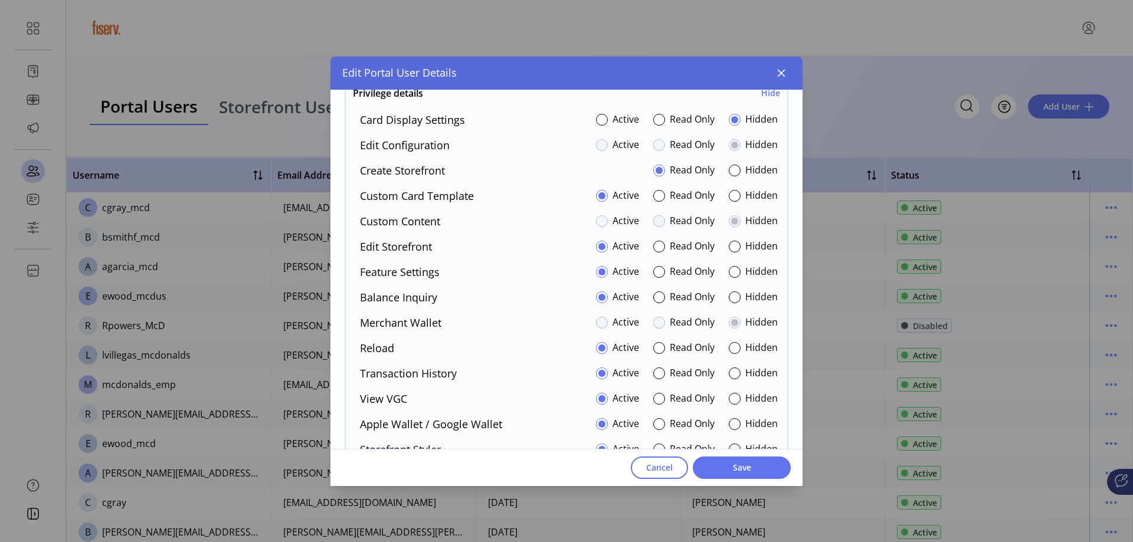
click at [737, 277] on div "Hidden" at bounding box center [752, 272] width 49 height 16
click at [731, 279] on p-radiobutton at bounding box center [734, 272] width 12 height 16
click at [728, 274] on div at bounding box center [734, 272] width 12 height 12
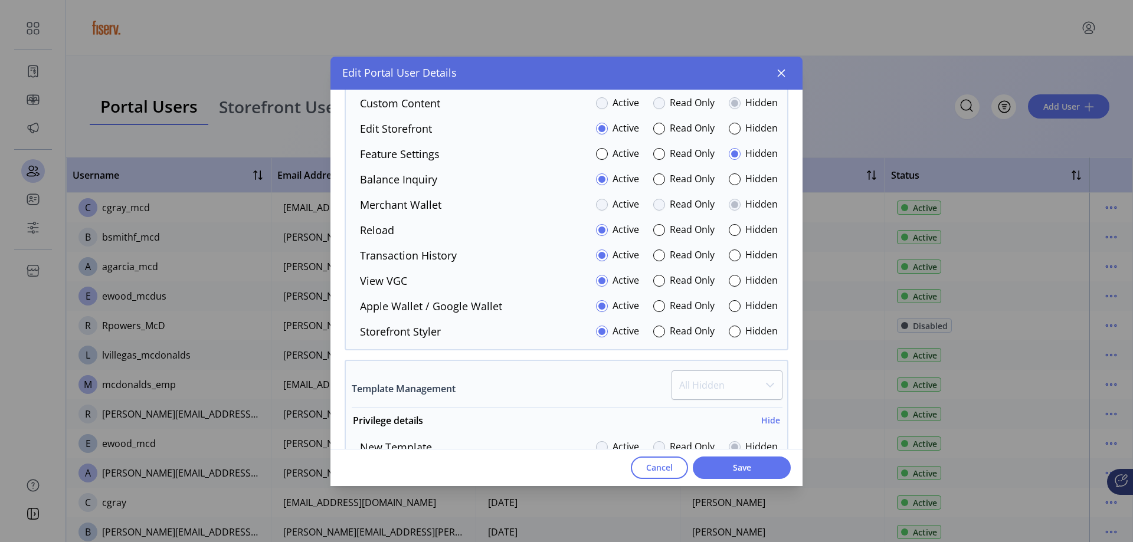
scroll to position [1317, 0]
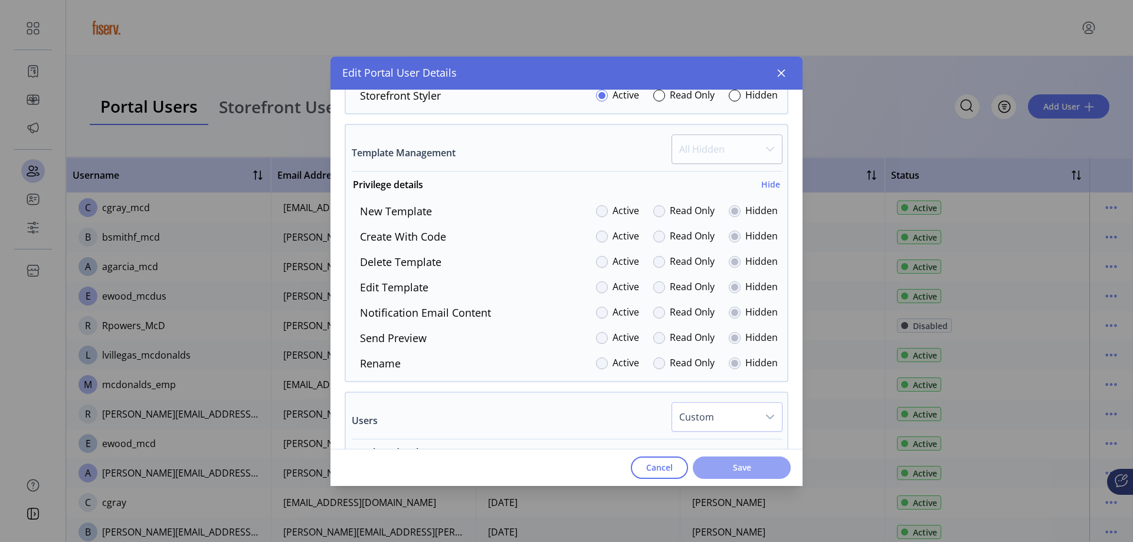
click at [722, 471] on span "Save" at bounding box center [741, 467] width 67 height 12
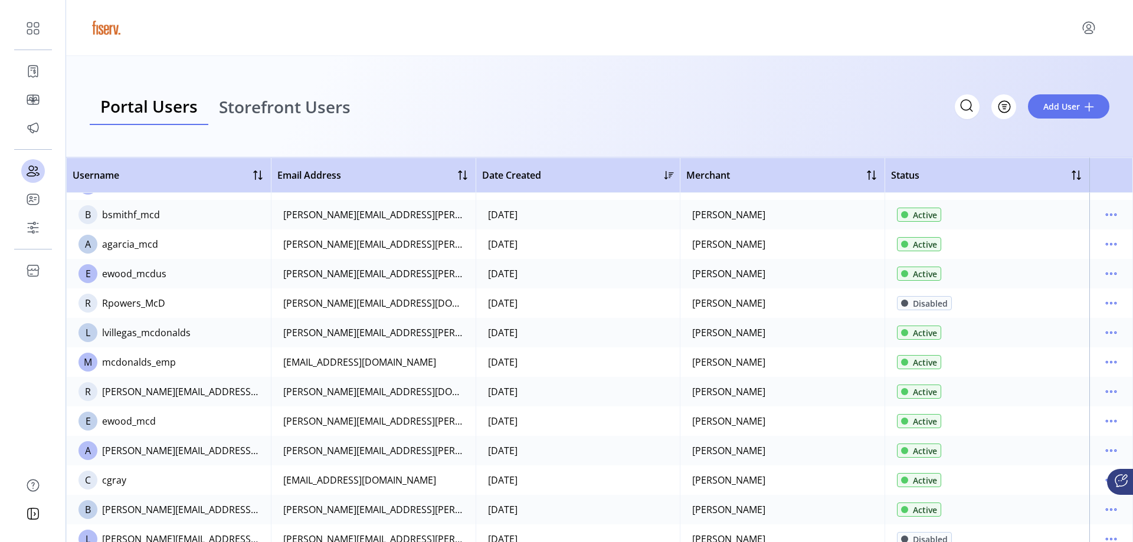
scroll to position [94, 0]
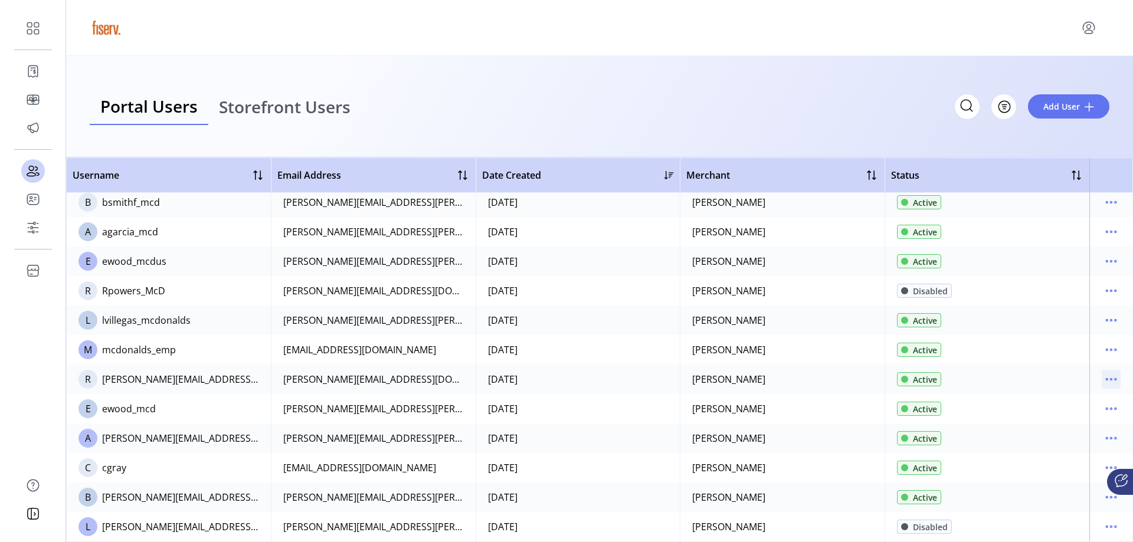
click at [1102, 380] on icon "menu" at bounding box center [1110, 379] width 19 height 19
click at [1079, 402] on span "Edit Details" at bounding box center [1055, 402] width 98 height 9
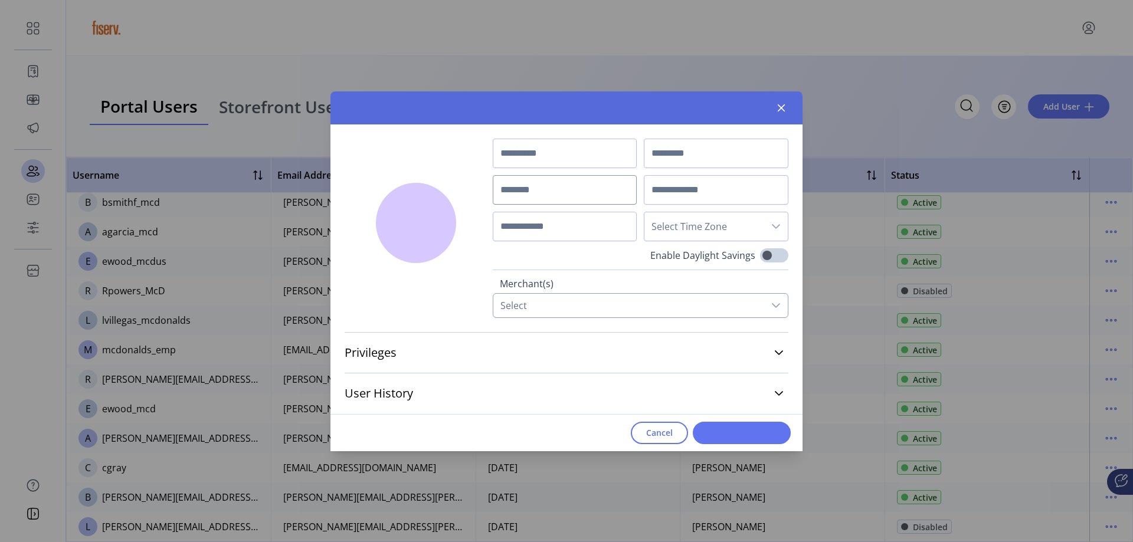
type input "*******"
type input "*****"
type input "**********"
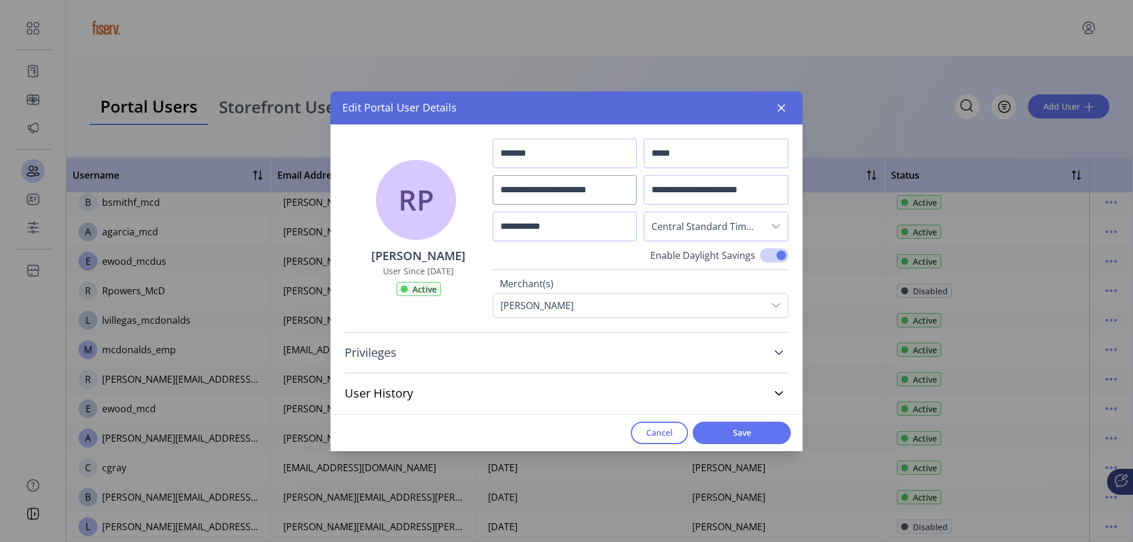
click at [777, 349] on icon at bounding box center [778, 352] width 9 height 9
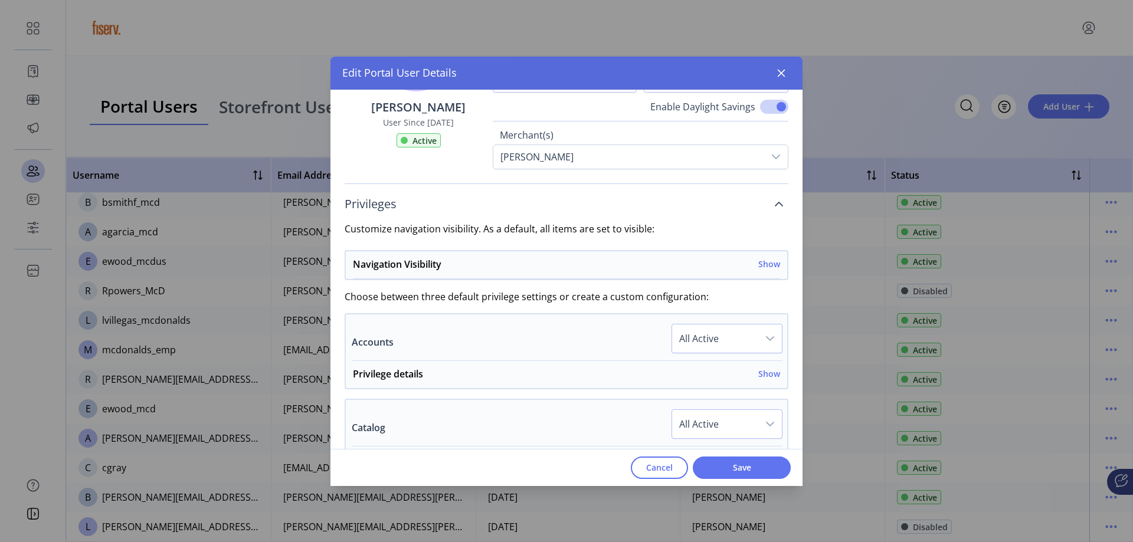
scroll to position [118, 0]
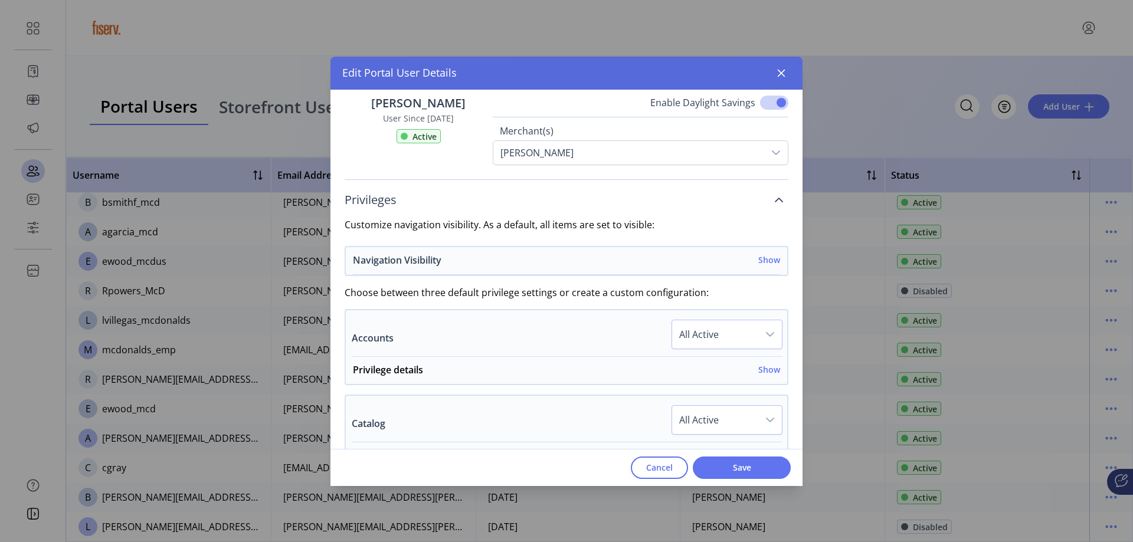
click at [761, 261] on h6 "Show" at bounding box center [769, 260] width 22 height 12
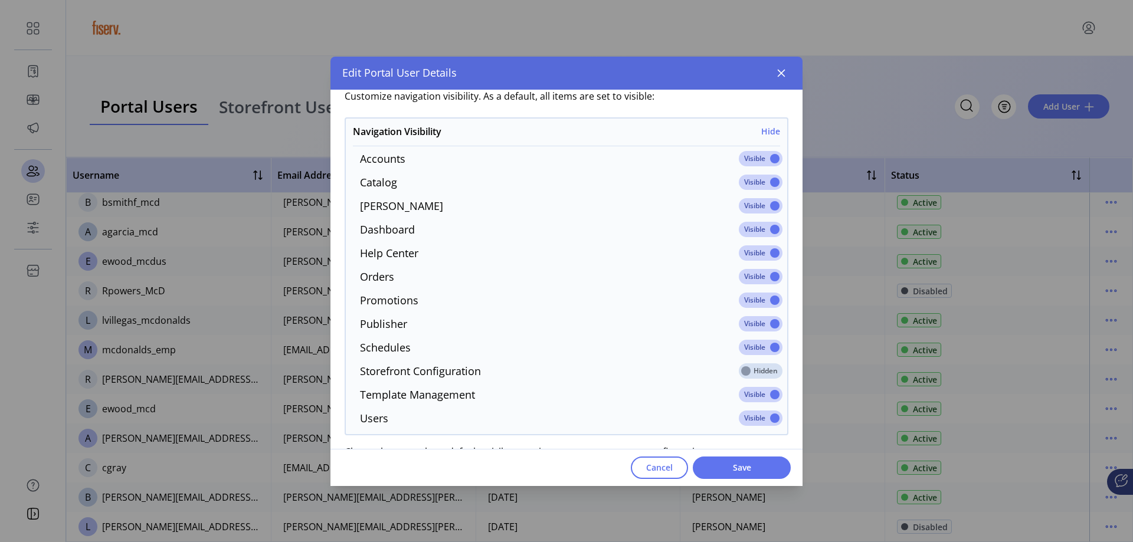
scroll to position [236, 0]
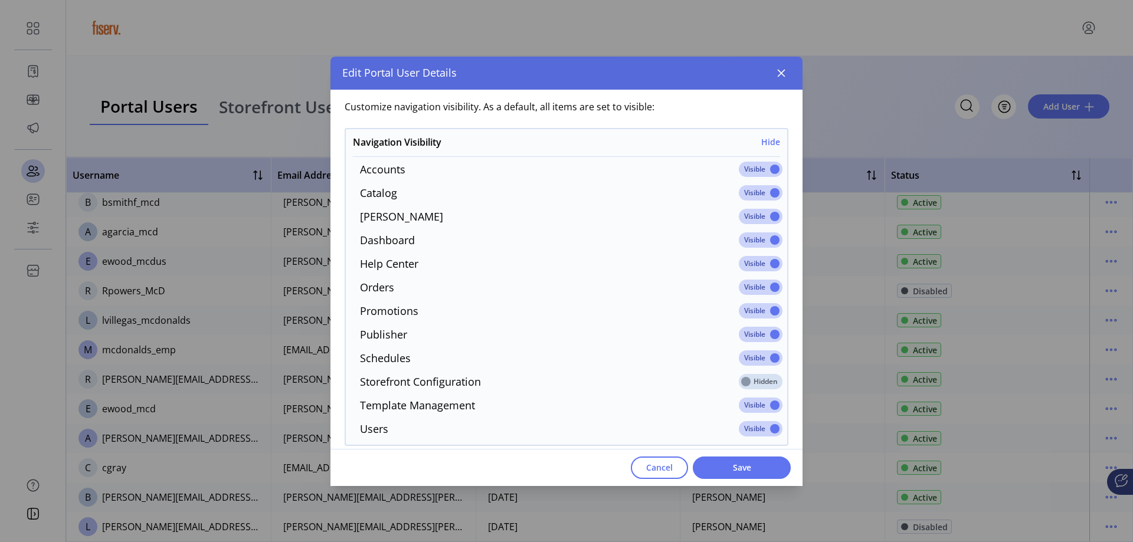
click at [749, 168] on span at bounding box center [761, 169] width 44 height 15
click at [739, 334] on span at bounding box center [761, 334] width 44 height 15
click at [742, 334] on span at bounding box center [761, 334] width 44 height 15
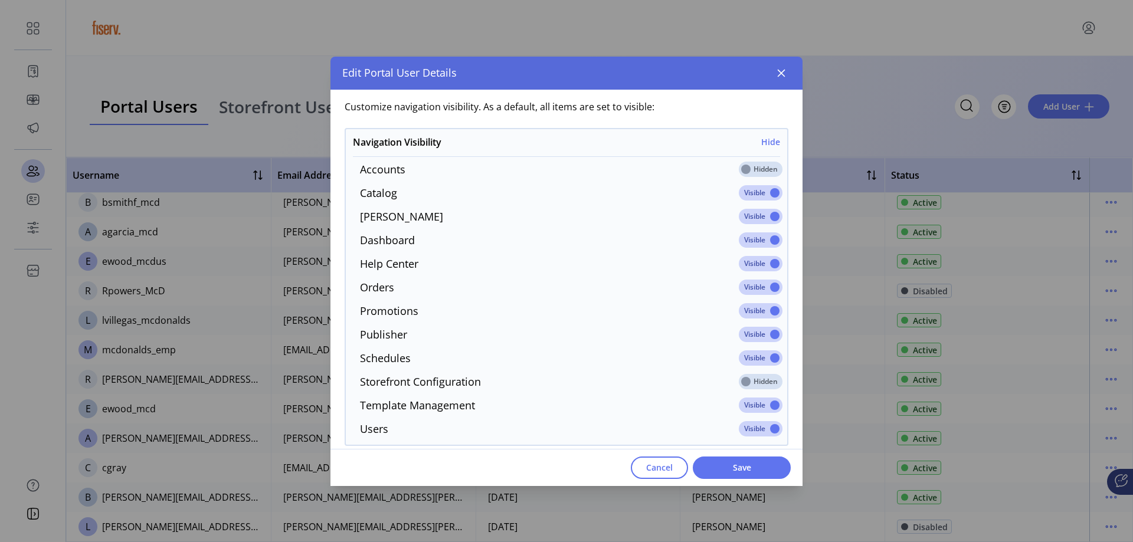
click at [742, 334] on span at bounding box center [761, 334] width 44 height 15
click at [754, 329] on span at bounding box center [761, 334] width 44 height 15
click at [753, 331] on span at bounding box center [761, 334] width 44 height 15
click at [750, 333] on span at bounding box center [761, 334] width 44 height 15
click at [749, 333] on span at bounding box center [761, 334] width 44 height 15
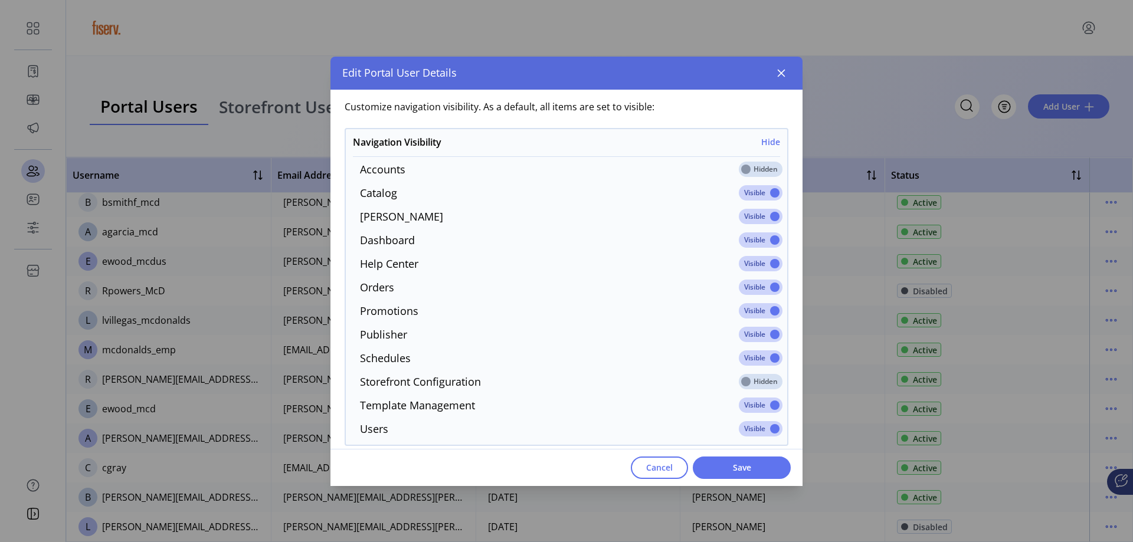
click at [743, 334] on span at bounding box center [761, 334] width 44 height 15
drag, startPoint x: 691, startPoint y: 337, endPoint x: 573, endPoint y: 339, distance: 118.0
click at [688, 337] on div "Publisher Visible" at bounding box center [566, 336] width 432 height 19
drag, startPoint x: 382, startPoint y: 334, endPoint x: 516, endPoint y: 334, distance: 134.5
click at [390, 334] on label "Publisher" at bounding box center [383, 336] width 47 height 19
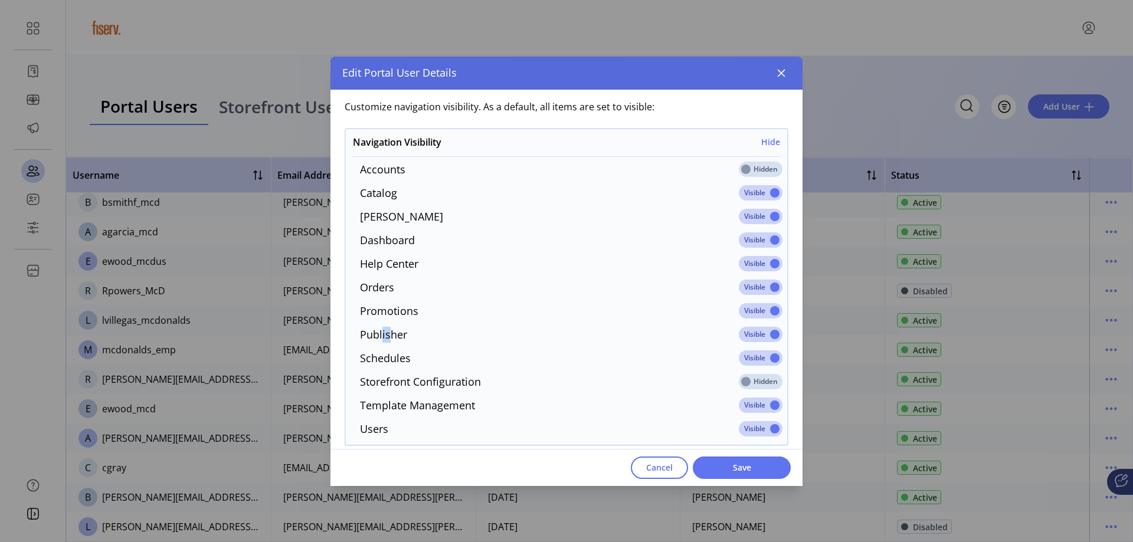
click at [764, 336] on span at bounding box center [761, 334] width 44 height 15
click at [770, 334] on span at bounding box center [761, 334] width 44 height 15
drag, startPoint x: 770, startPoint y: 334, endPoint x: 739, endPoint y: 334, distance: 31.9
click at [739, 334] on span at bounding box center [761, 334] width 44 height 15
drag, startPoint x: 741, startPoint y: 334, endPoint x: 723, endPoint y: 337, distance: 19.1
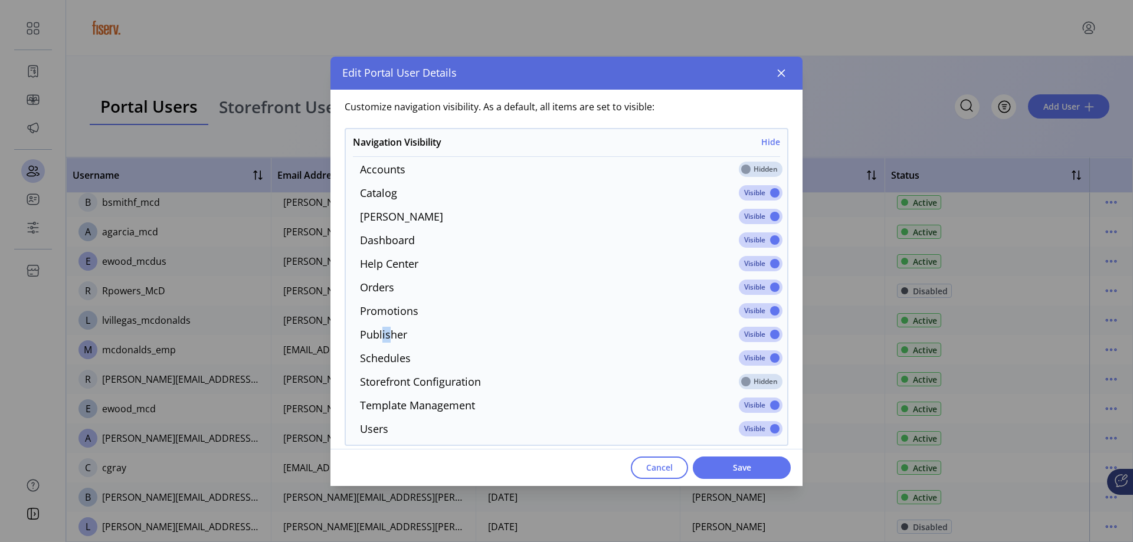
click at [739, 336] on span at bounding box center [761, 334] width 44 height 15
click at [639, 337] on div "Publisher Visible" at bounding box center [566, 336] width 432 height 19
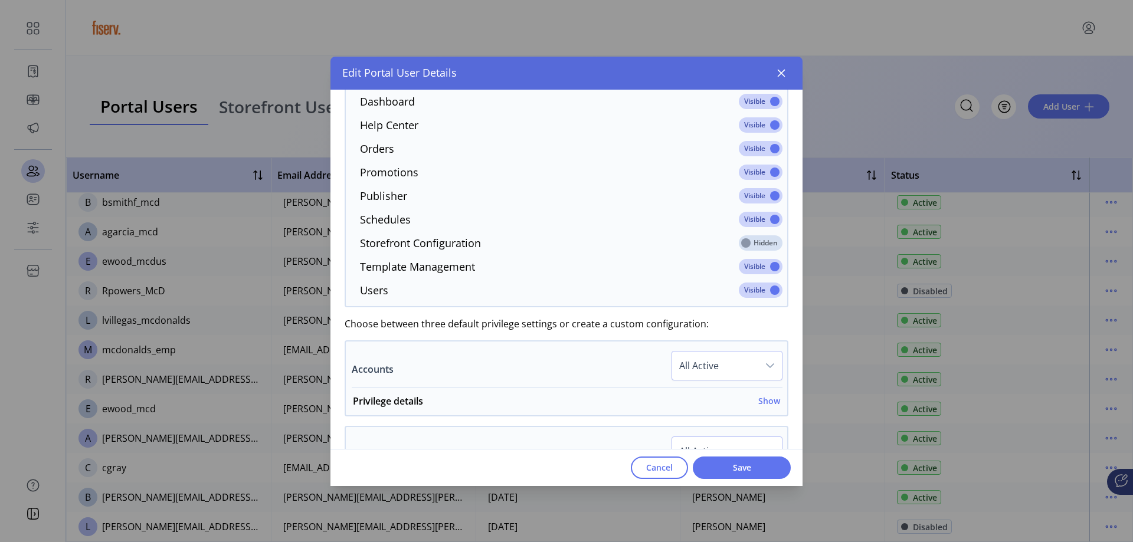
scroll to position [354, 0]
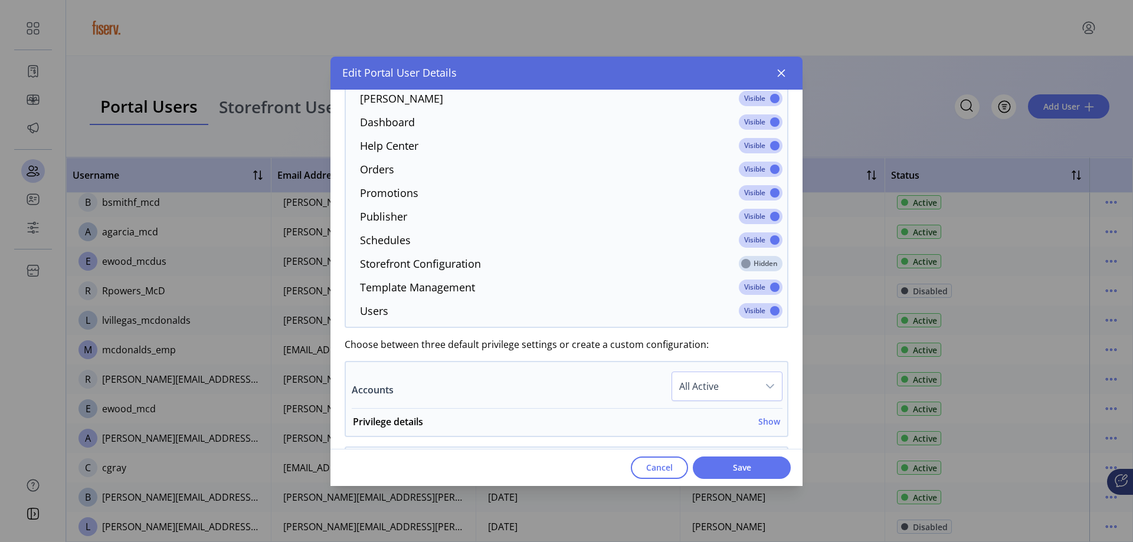
drag, startPoint x: 746, startPoint y: 213, endPoint x: 752, endPoint y: 212, distance: 6.0
click at [750, 212] on span at bounding box center [761, 216] width 44 height 15
click at [754, 214] on span at bounding box center [761, 216] width 44 height 15
click at [755, 216] on span at bounding box center [761, 216] width 44 height 15
click at [739, 186] on span at bounding box center [761, 192] width 44 height 15
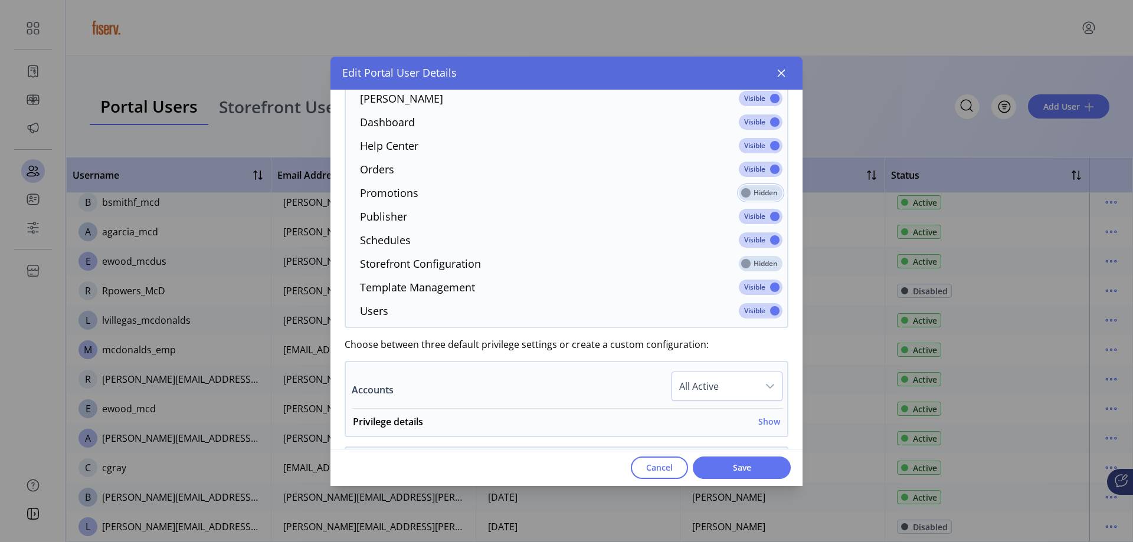
scroll to position [7, 4]
click at [745, 194] on span at bounding box center [761, 192] width 44 height 15
click at [744, 220] on span at bounding box center [761, 216] width 44 height 15
click at [769, 218] on span at bounding box center [761, 216] width 44 height 15
click at [756, 221] on span at bounding box center [761, 216] width 44 height 15
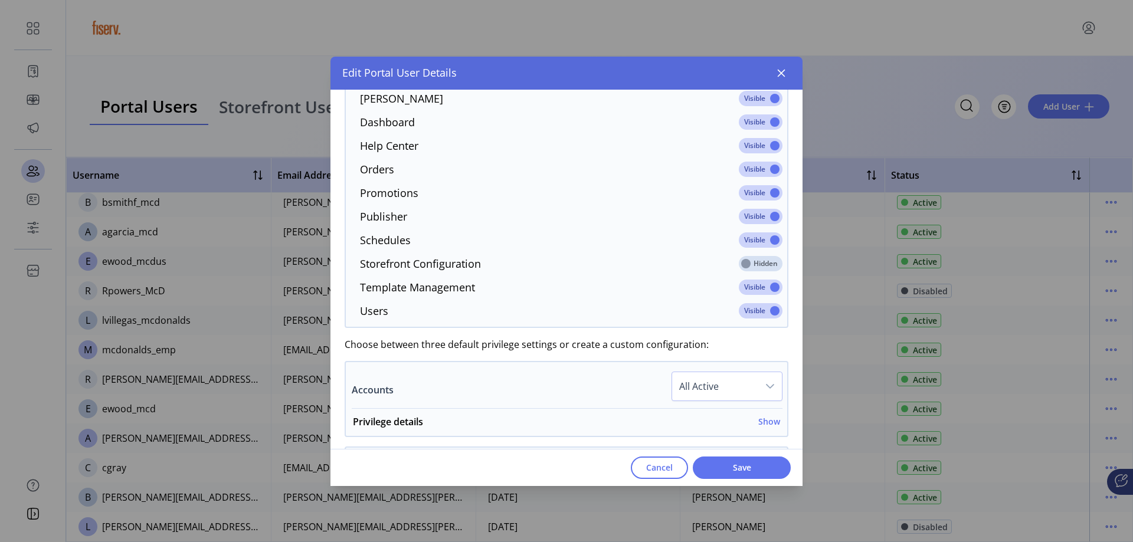
click at [757, 219] on span at bounding box center [761, 216] width 44 height 15
click at [751, 219] on span at bounding box center [761, 216] width 44 height 15
drag, startPoint x: 749, startPoint y: 219, endPoint x: 739, endPoint y: 221, distance: 10.1
click at [739, 221] on span at bounding box center [761, 216] width 44 height 15
drag, startPoint x: 770, startPoint y: 218, endPoint x: 746, endPoint y: 218, distance: 24.2
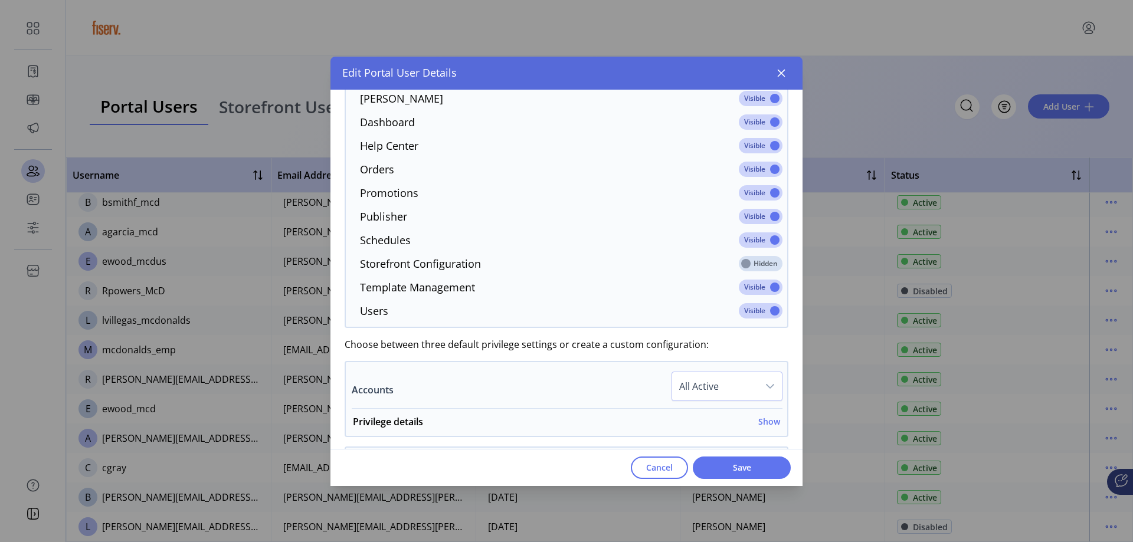
click at [748, 218] on span at bounding box center [761, 216] width 44 height 15
click at [744, 218] on span at bounding box center [761, 216] width 44 height 15
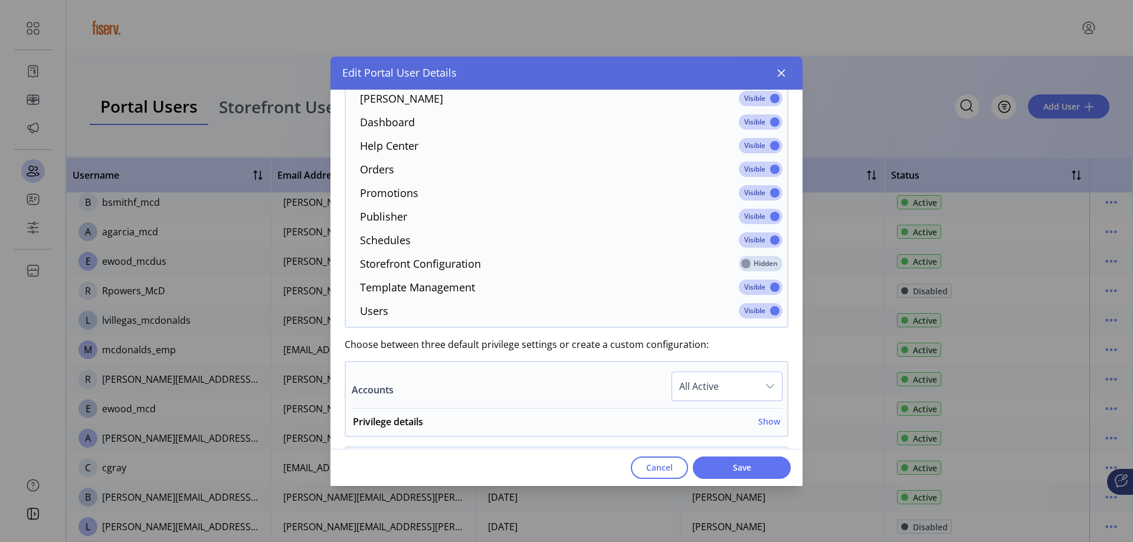
click at [744, 218] on span at bounding box center [761, 216] width 44 height 15
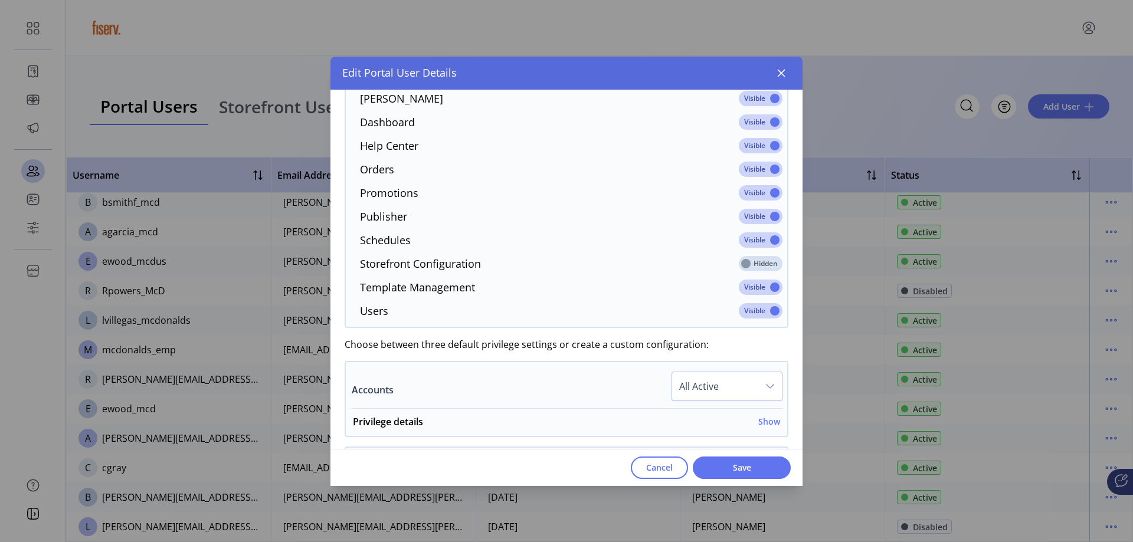
click at [744, 218] on span at bounding box center [761, 216] width 44 height 15
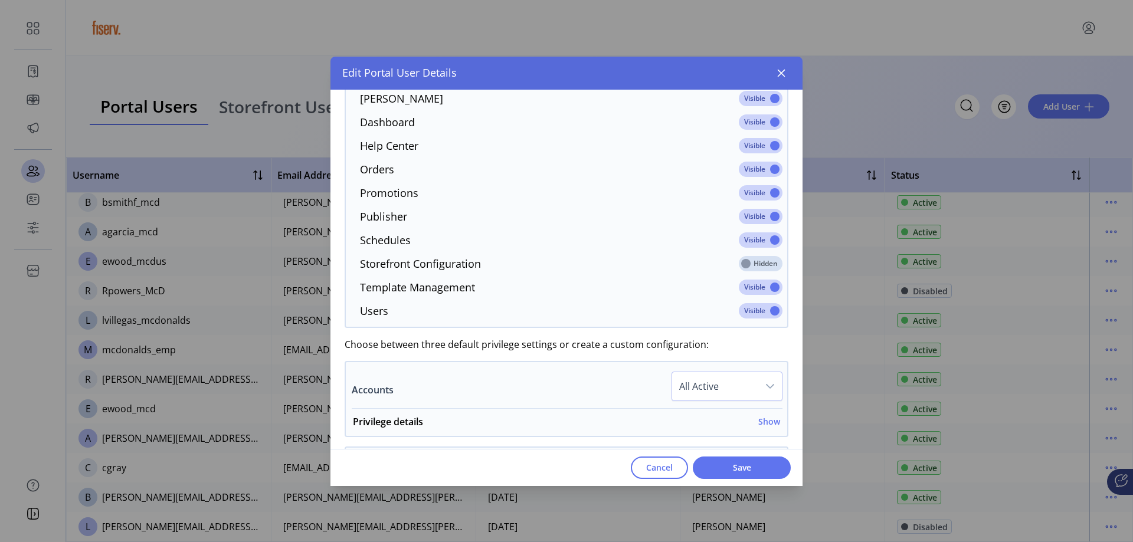
click at [744, 218] on span at bounding box center [761, 216] width 44 height 15
click at [741, 218] on span at bounding box center [761, 216] width 44 height 15
click at [743, 218] on span at bounding box center [761, 216] width 44 height 15
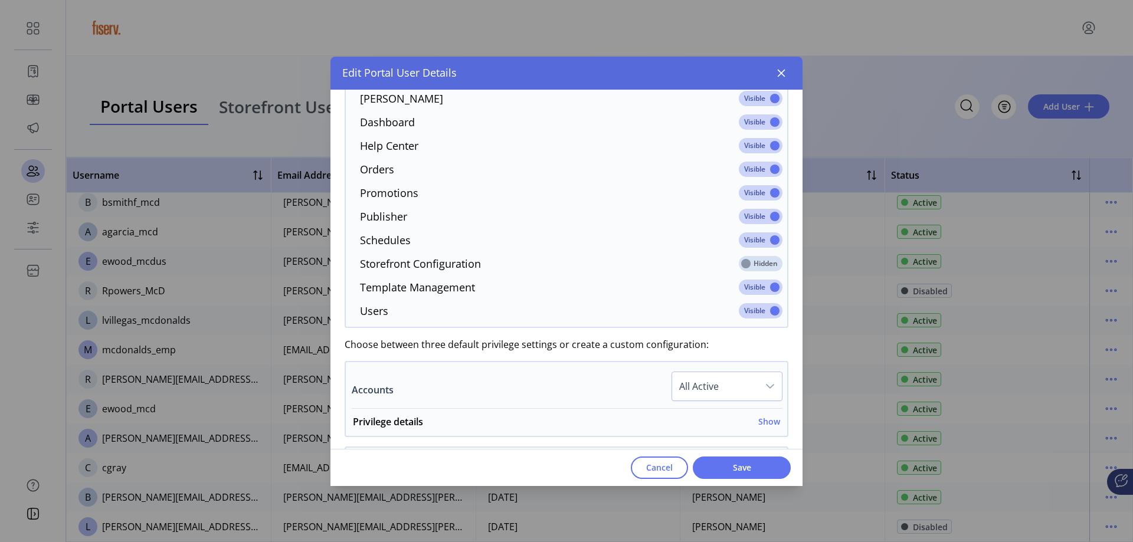
click at [743, 218] on span at bounding box center [761, 216] width 44 height 15
click at [740, 287] on span at bounding box center [761, 287] width 44 height 15
click at [752, 287] on span at bounding box center [761, 287] width 44 height 15
click at [750, 290] on span at bounding box center [761, 287] width 44 height 15
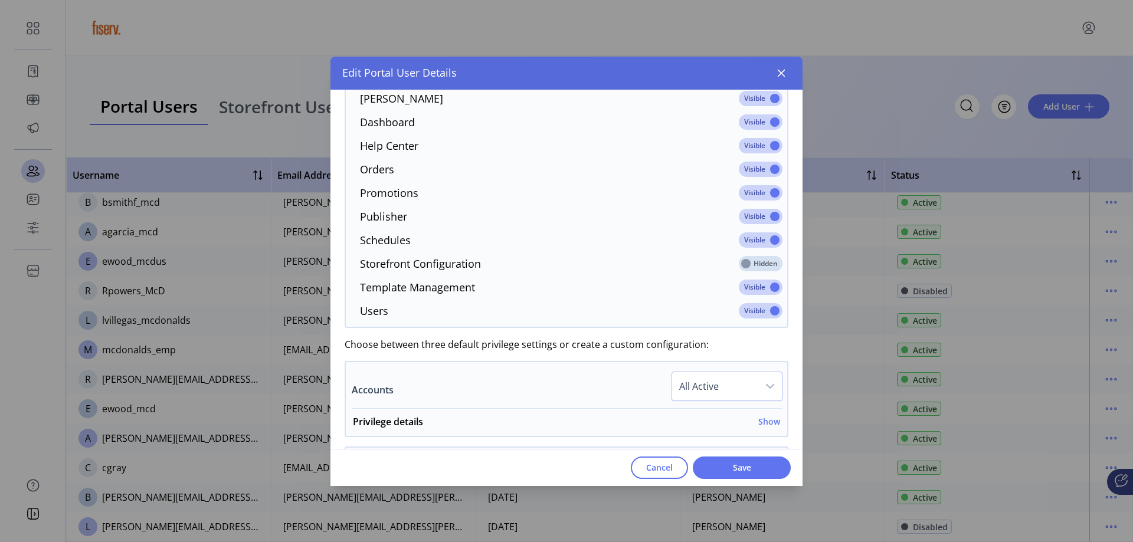
click at [750, 290] on span at bounding box center [761, 287] width 44 height 15
click at [728, 479] on div "Cancel Save" at bounding box center [566, 467] width 472 height 37
click at [731, 472] on span "Save" at bounding box center [741, 467] width 67 height 12
click at [733, 467] on span "Save" at bounding box center [741, 467] width 67 height 12
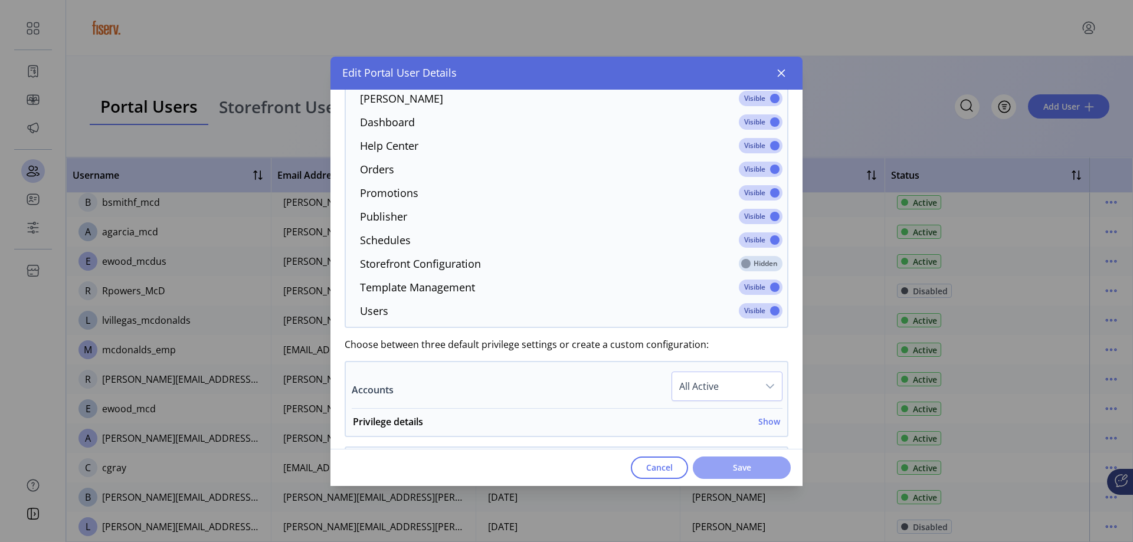
click at [734, 467] on span "Save" at bounding box center [741, 467] width 67 height 12
click at [741, 466] on span "Save" at bounding box center [741, 467] width 67 height 12
click at [742, 467] on span "Save" at bounding box center [741, 467] width 67 height 12
click at [786, 70] on button "button" at bounding box center [781, 73] width 19 height 19
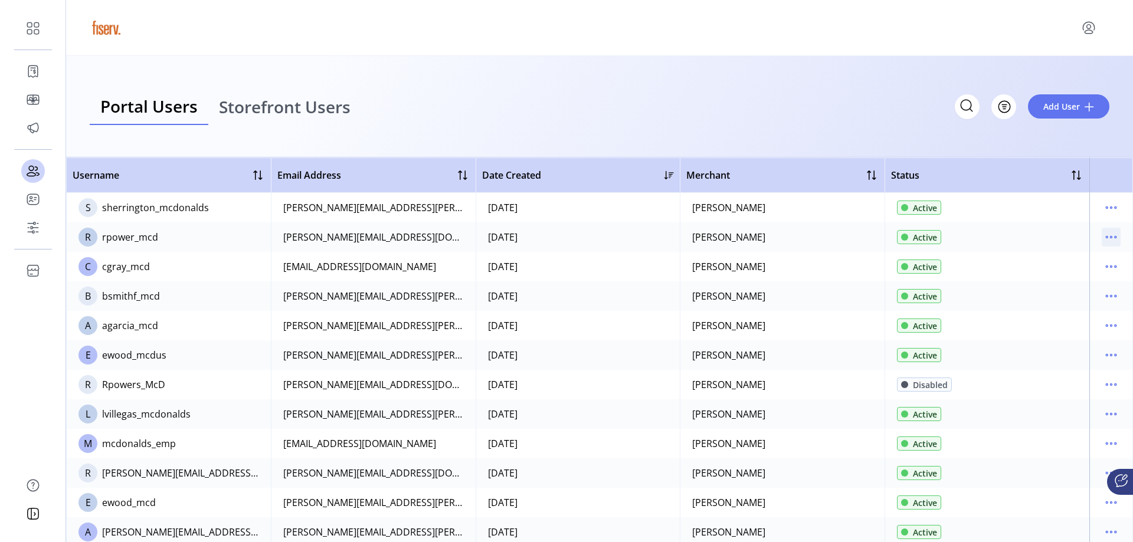
click at [1108, 232] on icon "menu" at bounding box center [1110, 237] width 19 height 19
click at [1049, 259] on span "Edit Details" at bounding box center [1055, 259] width 98 height 9
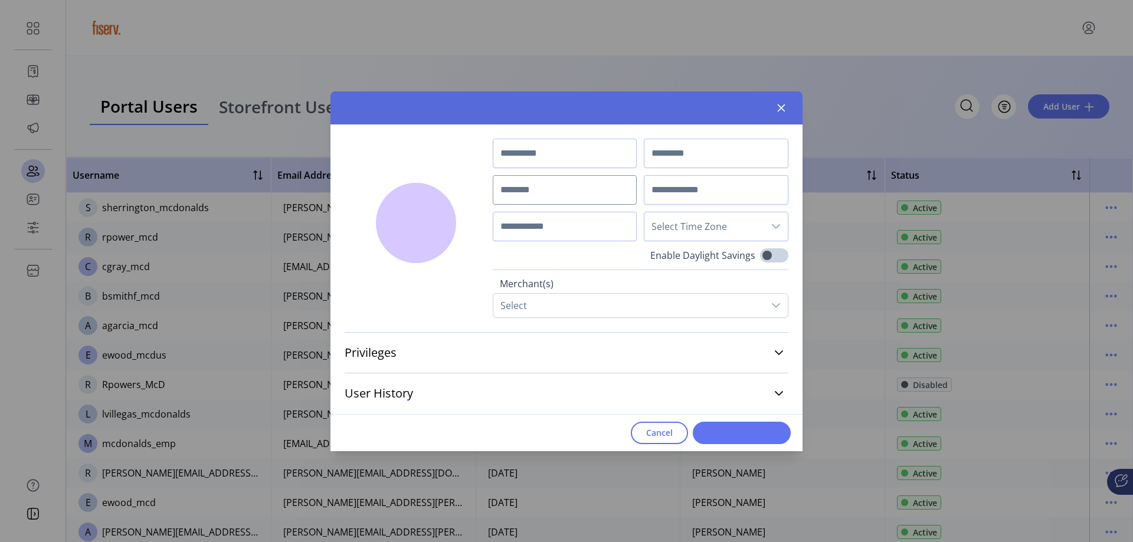
type input "*******"
type input "*****"
type input "**********"
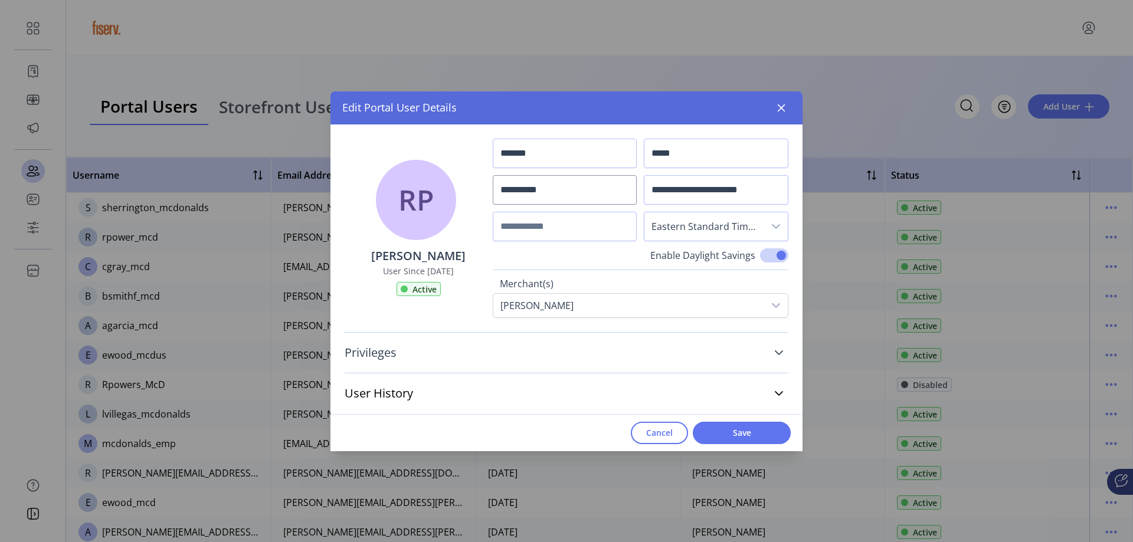
click at [773, 356] on link "Privileges" at bounding box center [566, 353] width 444 height 26
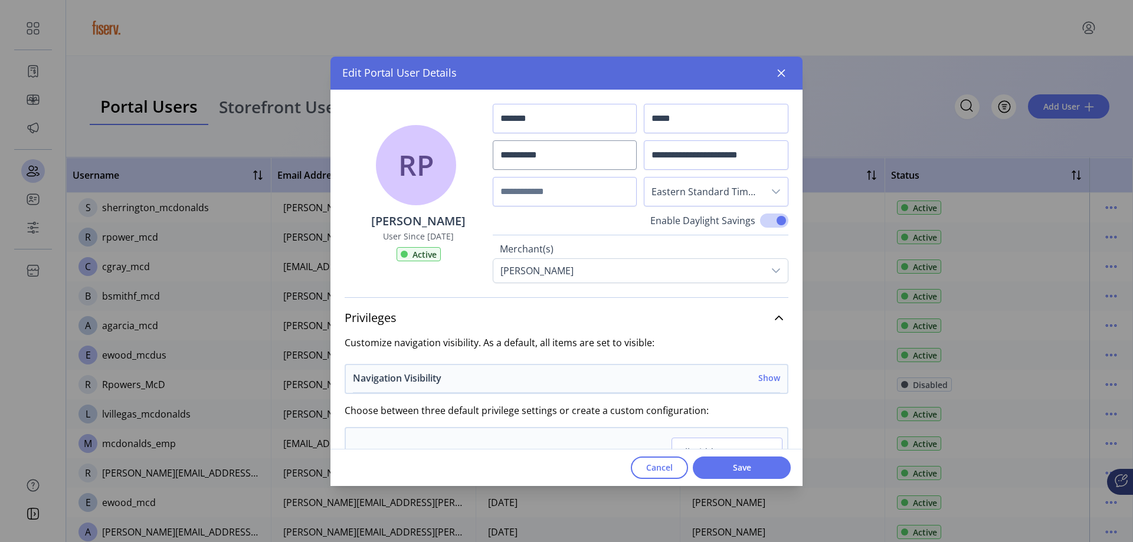
click at [758, 378] on h6 "Show" at bounding box center [769, 378] width 22 height 12
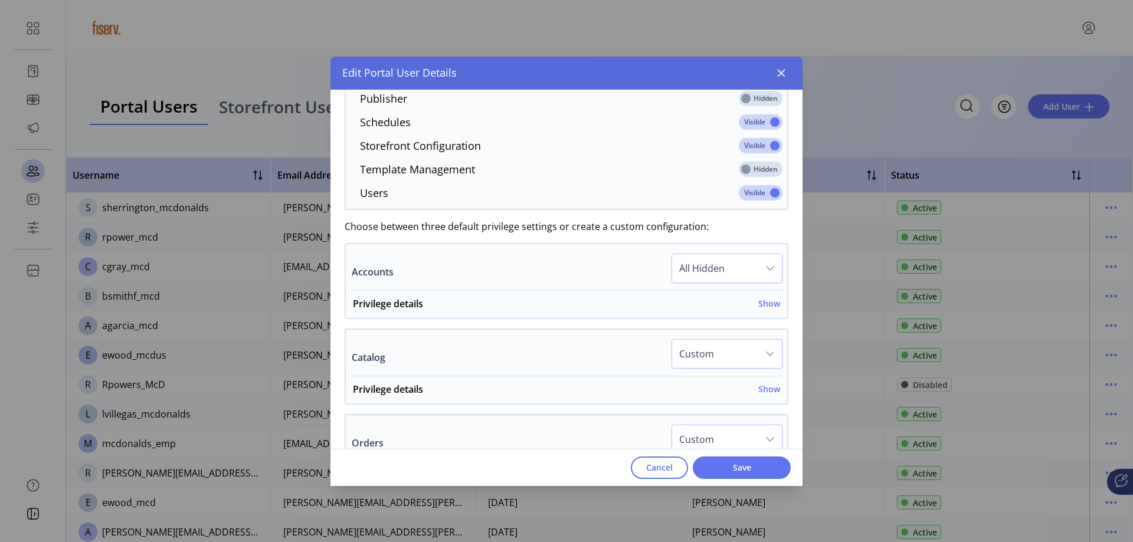
scroll to position [531, 0]
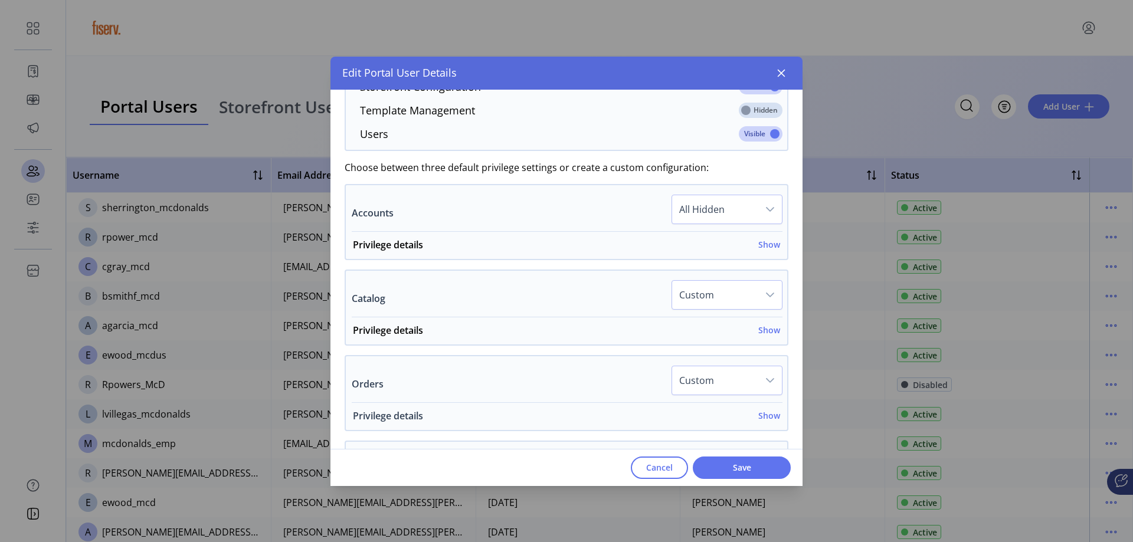
click at [761, 416] on h6 "Show" at bounding box center [769, 415] width 22 height 12
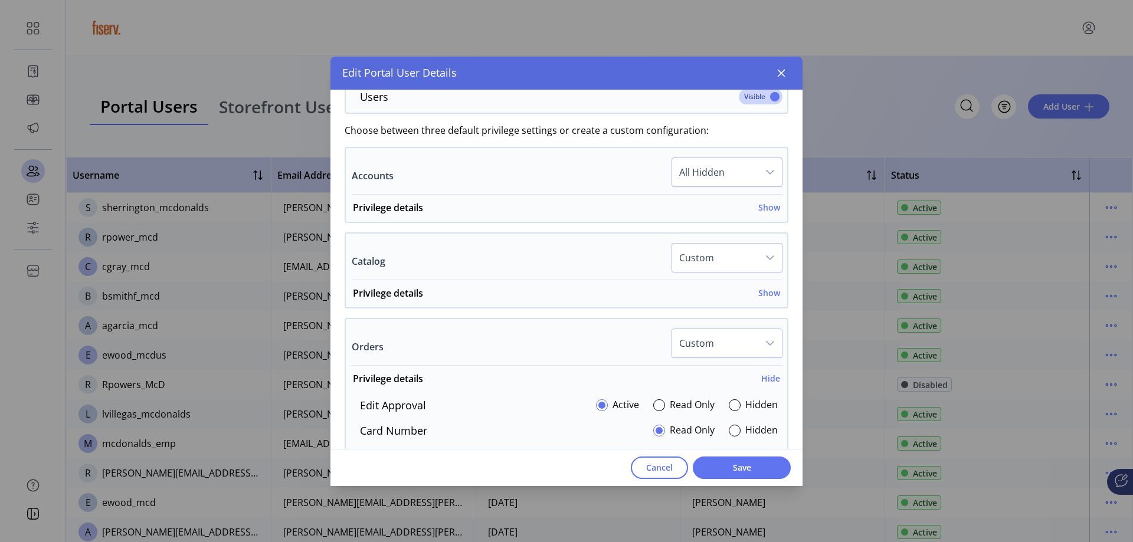
scroll to position [567, 0]
click at [764, 297] on h6 "Show" at bounding box center [769, 294] width 22 height 12
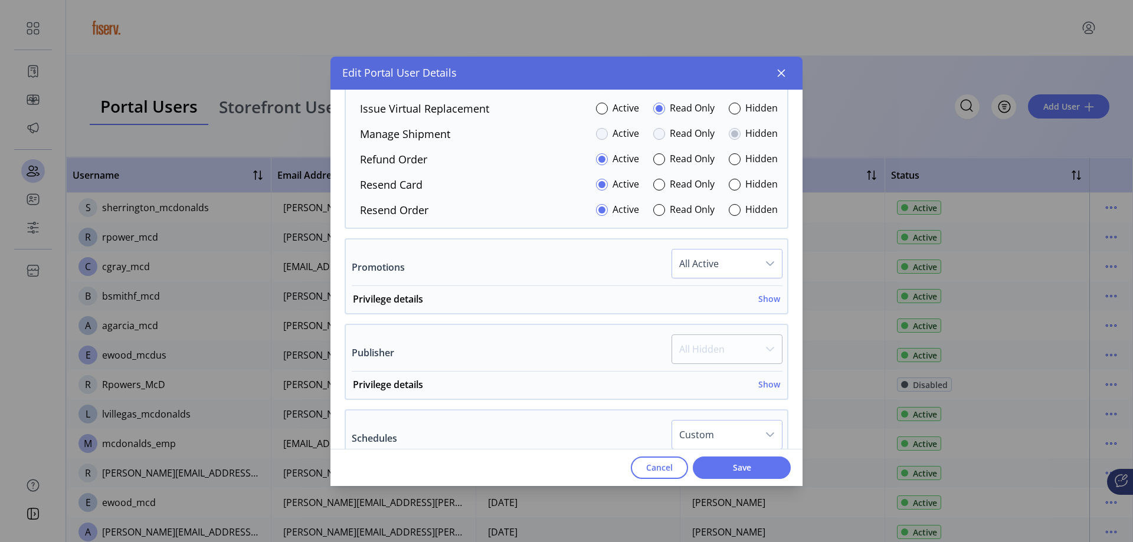
scroll to position [1275, 0]
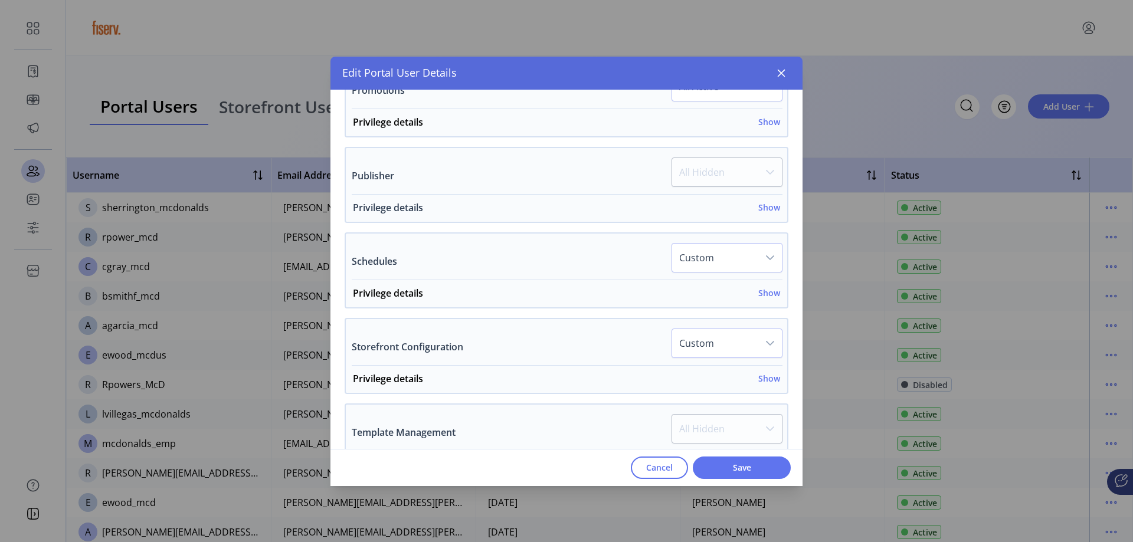
click at [759, 213] on h6 "Show" at bounding box center [769, 207] width 22 height 12
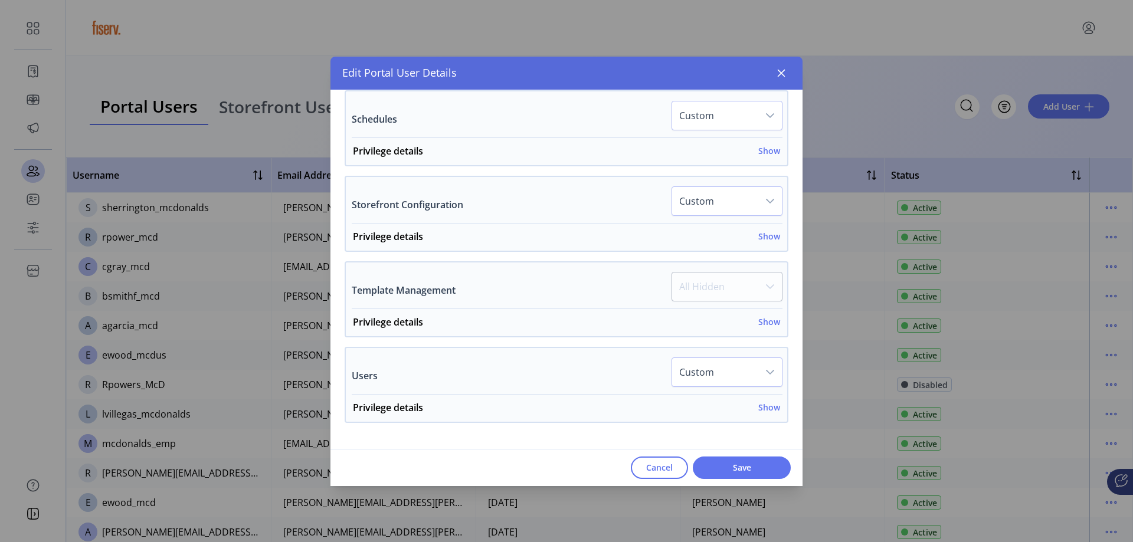
scroll to position [1647, 0]
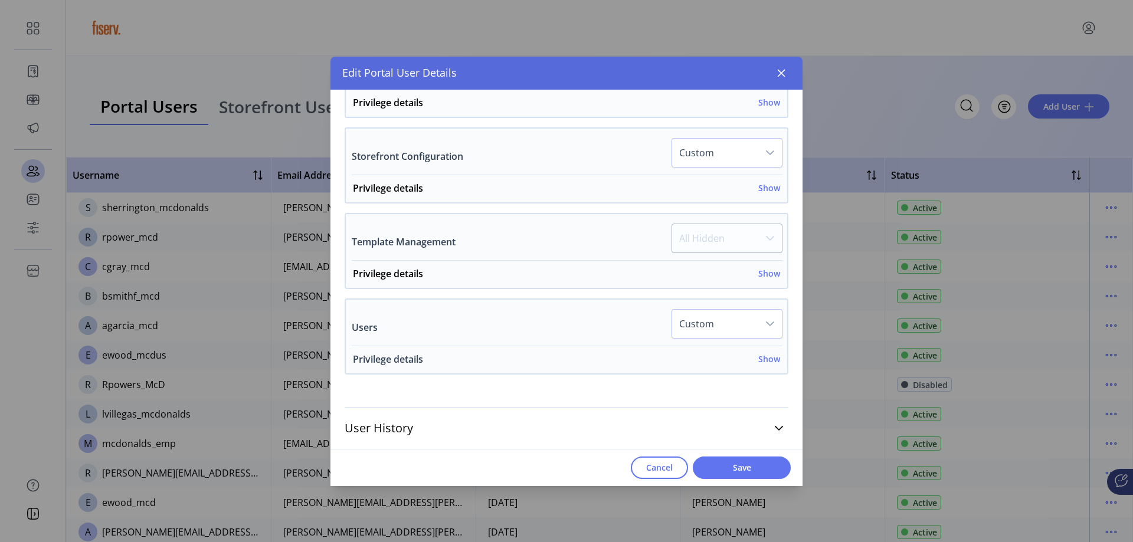
click at [762, 360] on h6 "Show" at bounding box center [769, 359] width 22 height 12
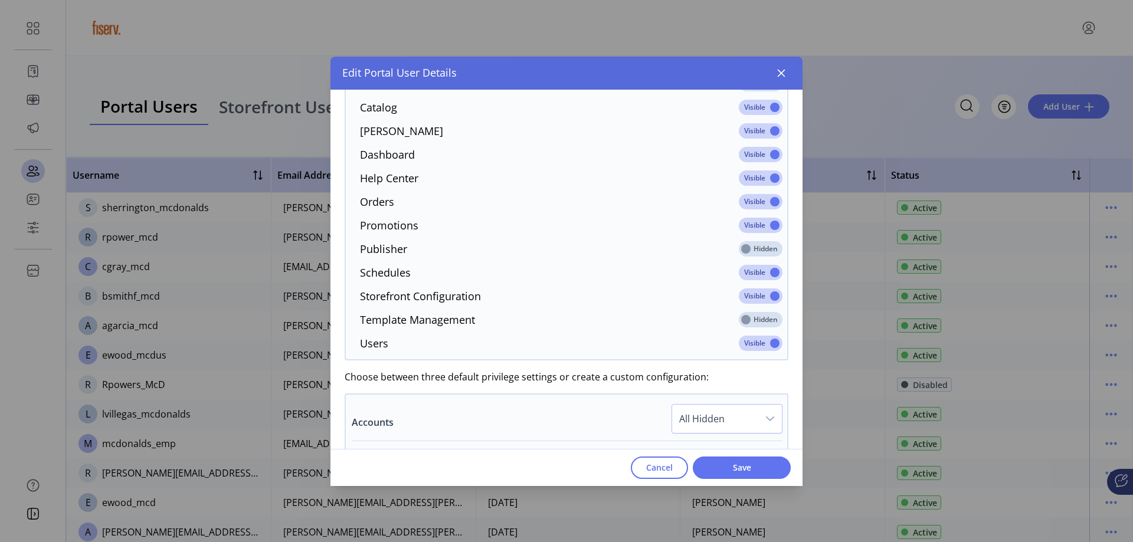
scroll to position [439, 0]
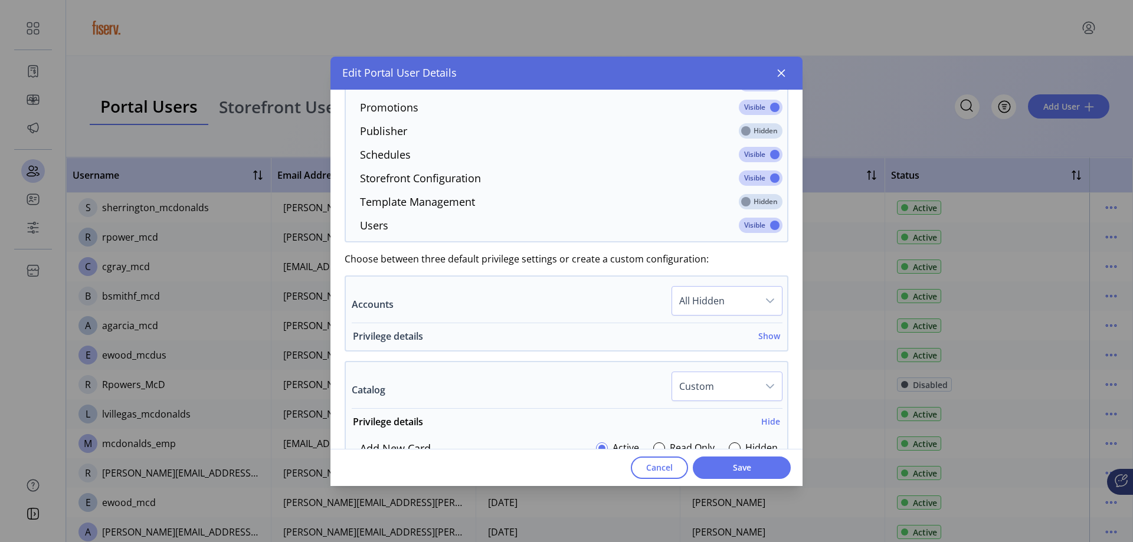
click at [769, 334] on h6 "Show" at bounding box center [769, 336] width 22 height 12
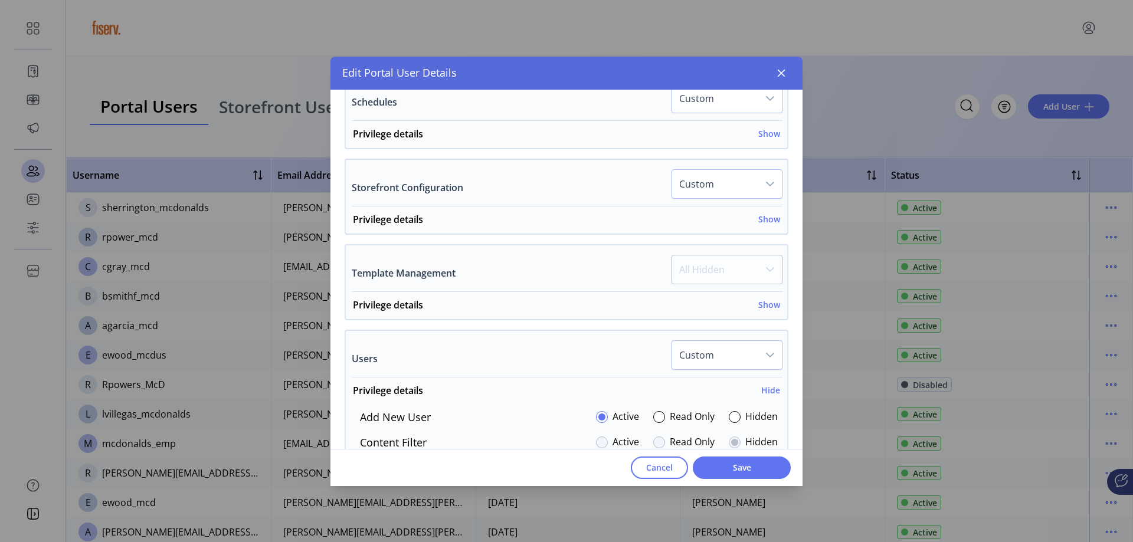
scroll to position [1683, 0]
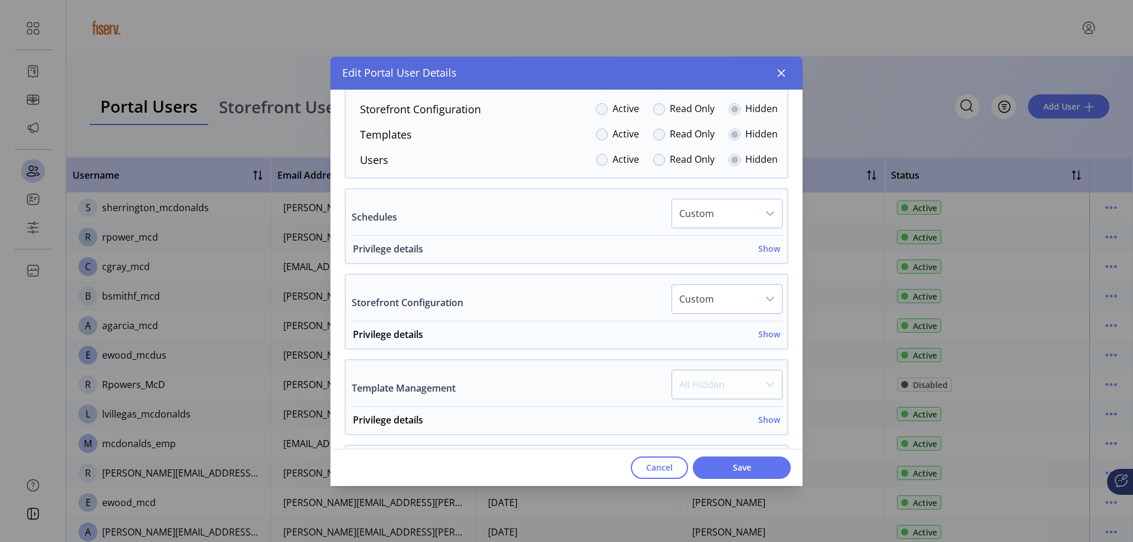
click at [761, 251] on h6 "Show" at bounding box center [769, 248] width 22 height 12
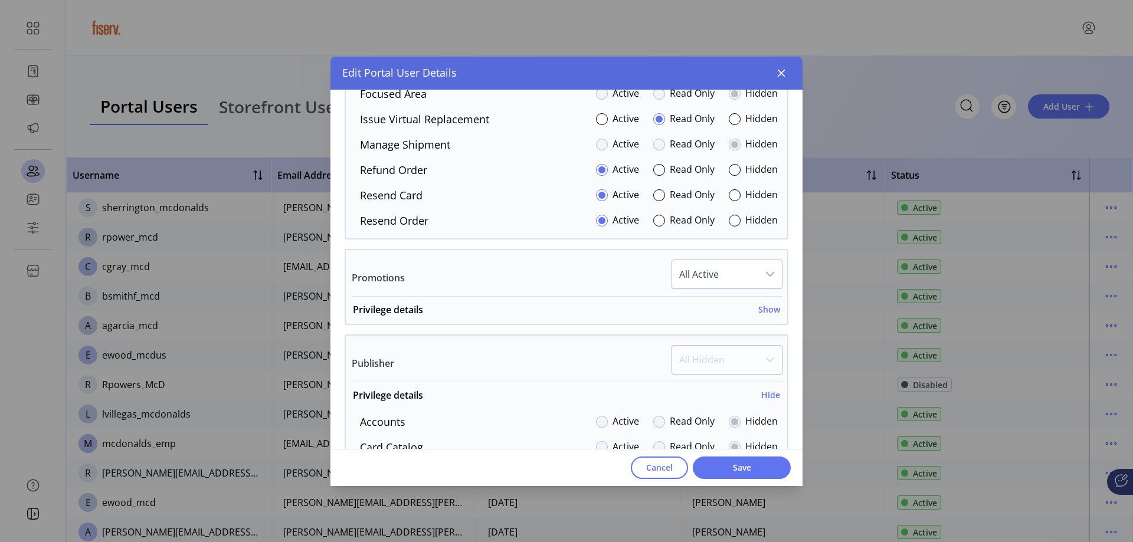
scroll to position [1242, 0]
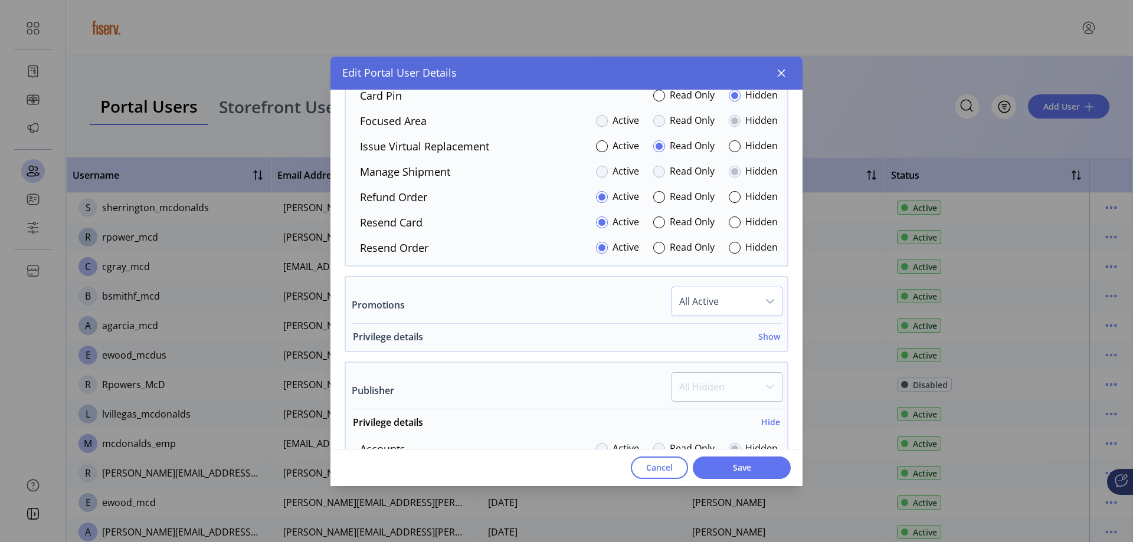
click at [764, 343] on div "Privilege details Show" at bounding box center [566, 340] width 427 height 21
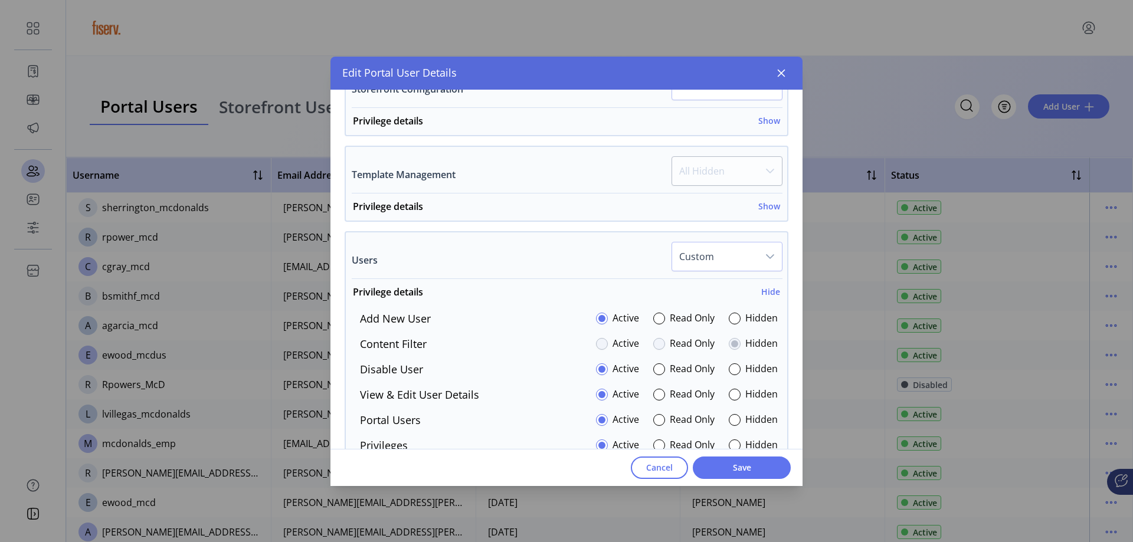
scroll to position [2065, 0]
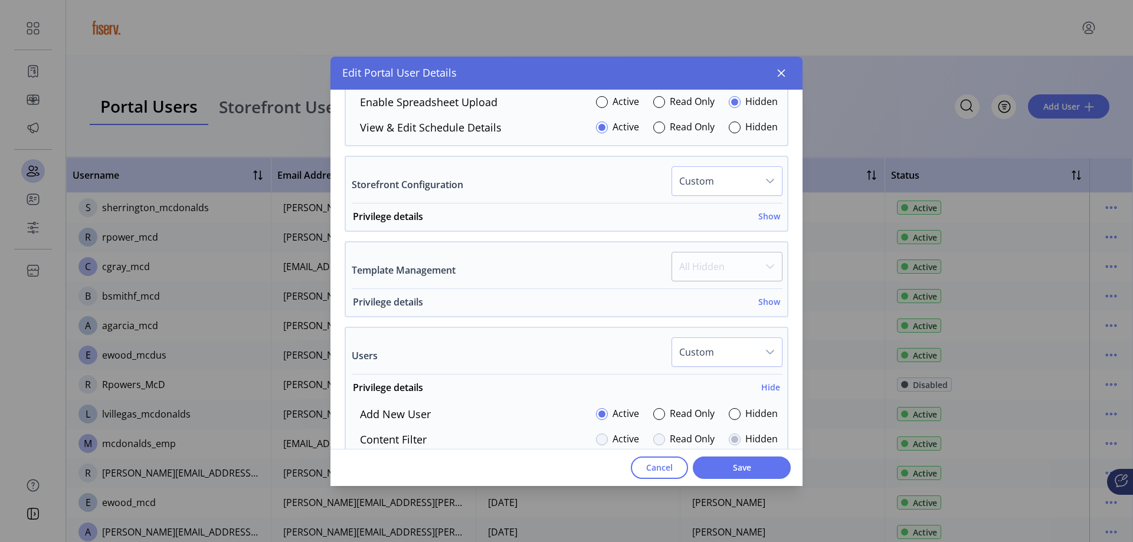
click at [766, 304] on h6 "Show" at bounding box center [769, 302] width 22 height 12
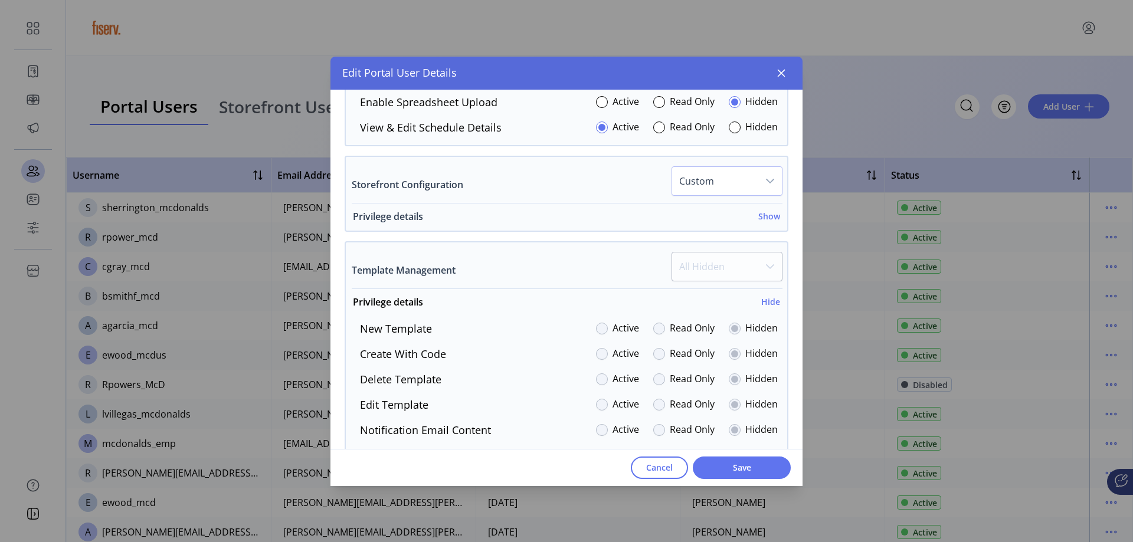
drag, startPoint x: 759, startPoint y: 217, endPoint x: 753, endPoint y: 221, distance: 7.4
click at [759, 216] on h6 "Show" at bounding box center [769, 216] width 22 height 12
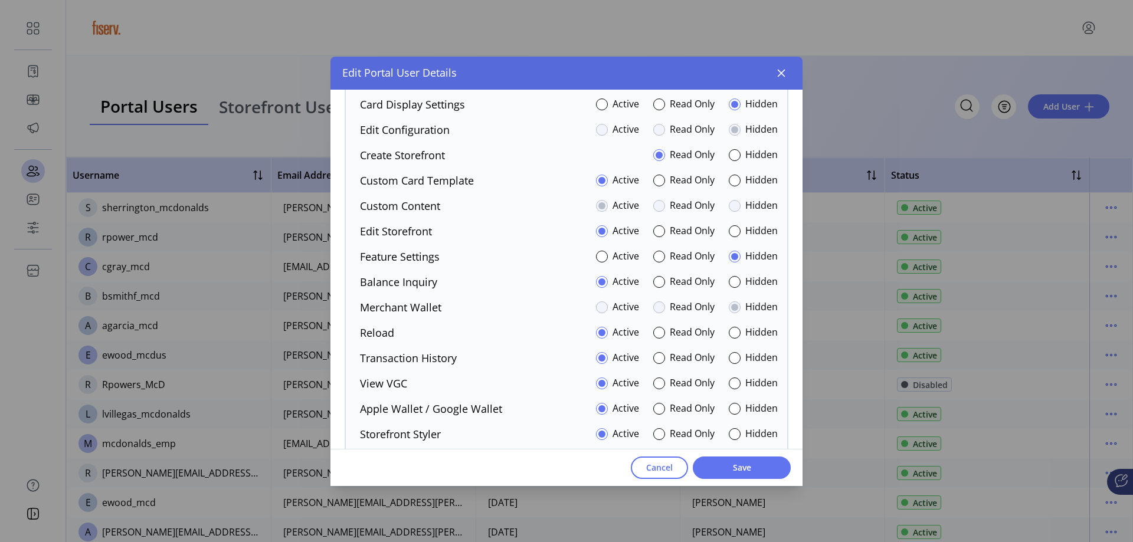
scroll to position [2182, 0]
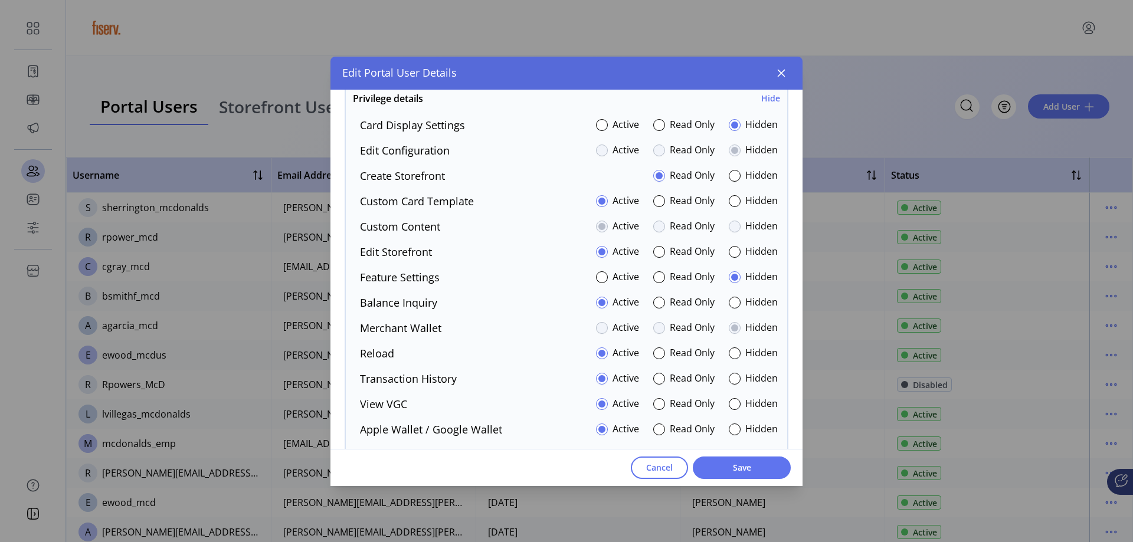
click at [731, 223] on div at bounding box center [734, 227] width 12 height 12
click at [485, 229] on div "Custom Content Active Read Only Hidden" at bounding box center [563, 227] width 427 height 16
click at [728, 222] on div at bounding box center [734, 227] width 12 height 12
click at [729, 224] on div at bounding box center [734, 227] width 12 height 12
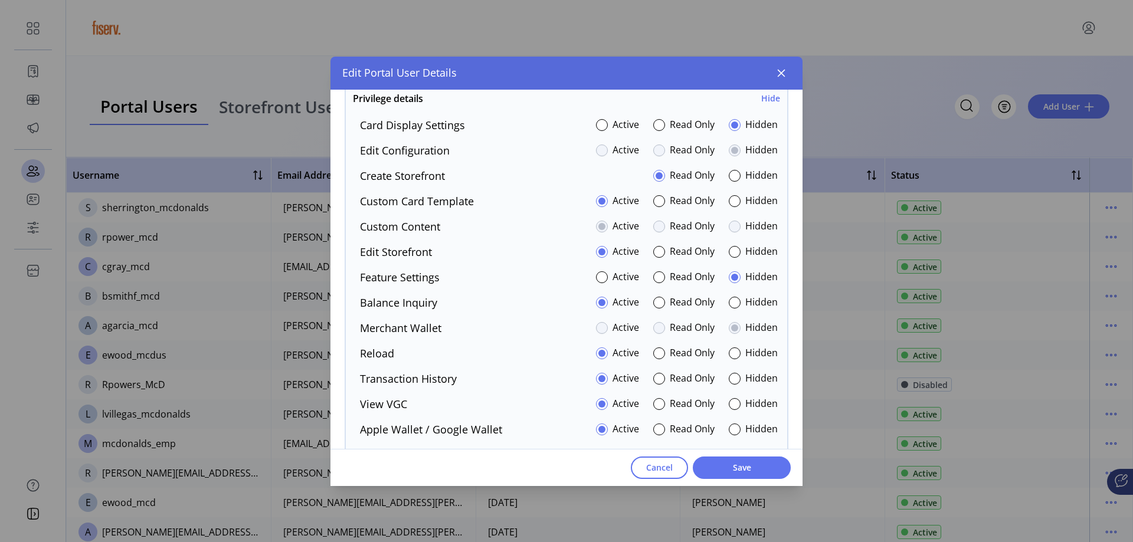
click at [729, 224] on div at bounding box center [734, 227] width 12 height 12
click at [730, 225] on div at bounding box center [734, 227] width 12 height 12
click at [730, 227] on div at bounding box center [734, 227] width 12 height 12
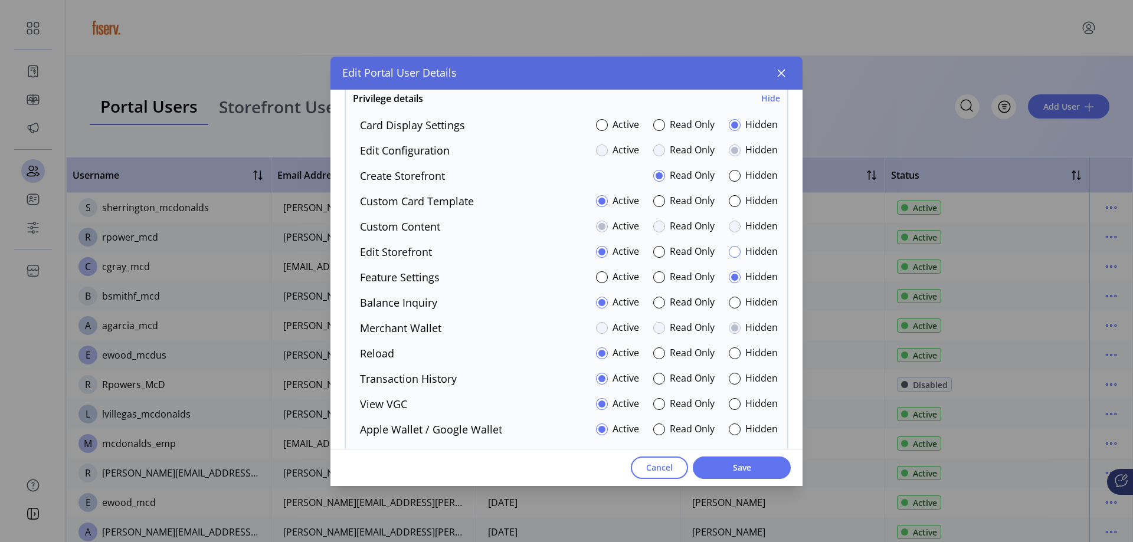
click at [728, 248] on div at bounding box center [734, 252] width 12 height 12
click at [596, 259] on p-radiobutton at bounding box center [602, 252] width 12 height 16
click at [599, 258] on p-radiobutton at bounding box center [602, 252] width 12 height 16
click at [596, 257] on div at bounding box center [602, 252] width 12 height 12
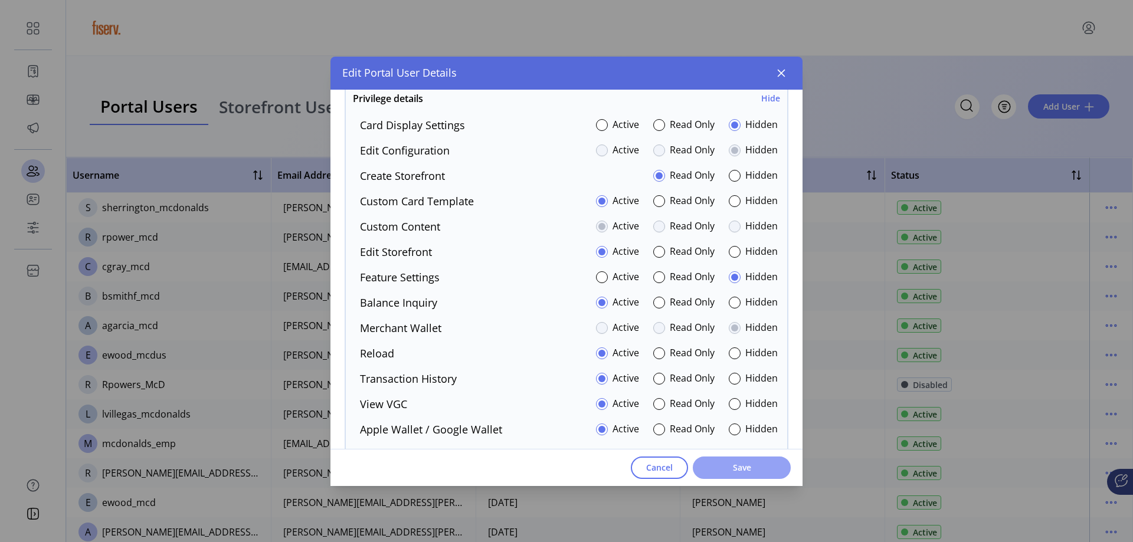
click at [759, 471] on span "Save" at bounding box center [741, 467] width 67 height 12
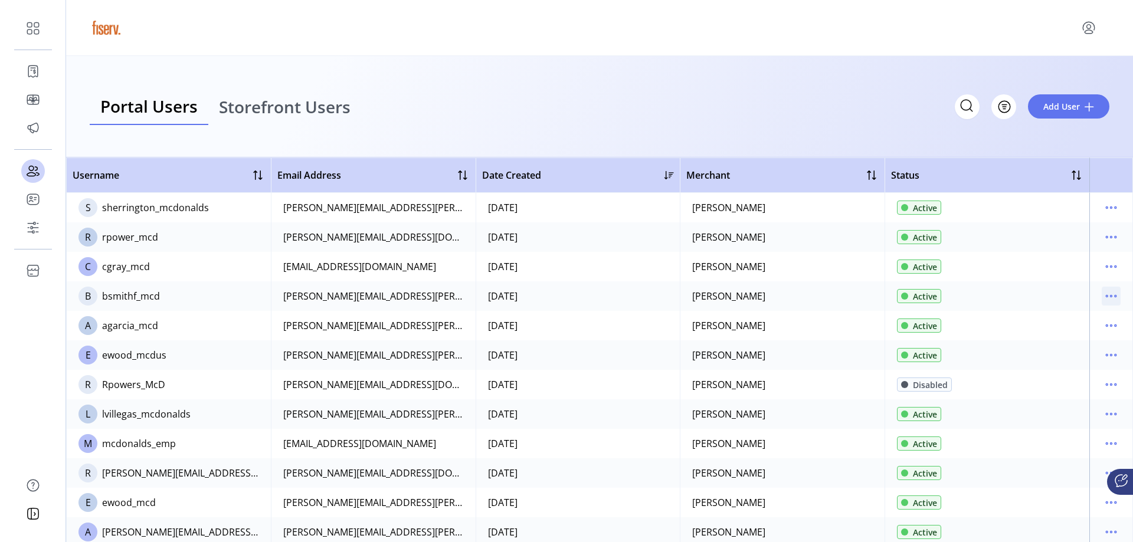
click at [1107, 294] on icon "menu" at bounding box center [1110, 296] width 19 height 19
click at [1040, 323] on span "Edit Details" at bounding box center [1055, 318] width 98 height 9
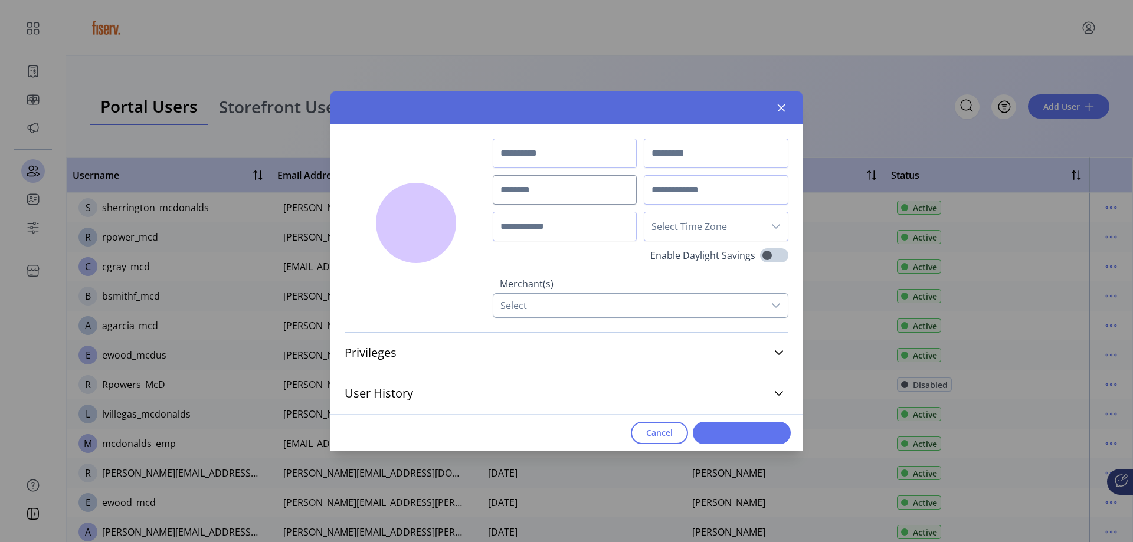
type input "******"
type input "**********"
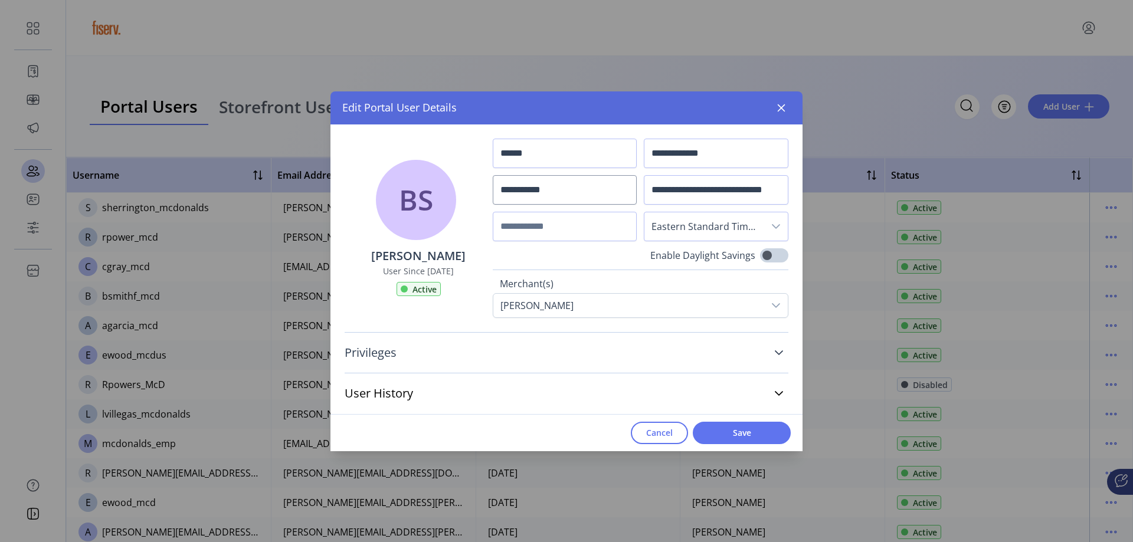
click at [550, 353] on link "Privileges" at bounding box center [566, 353] width 444 height 26
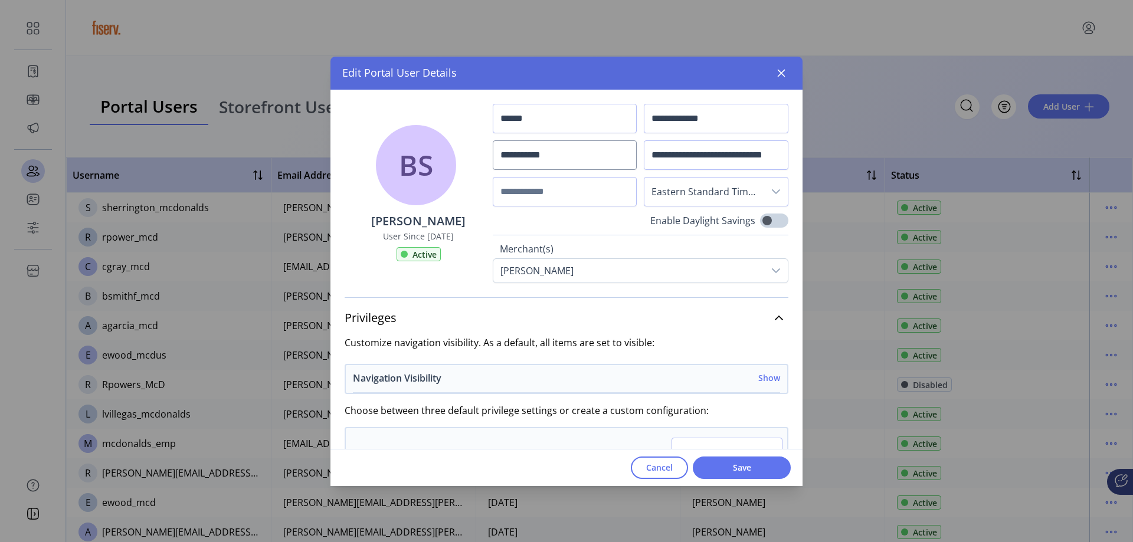
click at [767, 380] on h6 "Show" at bounding box center [769, 378] width 22 height 12
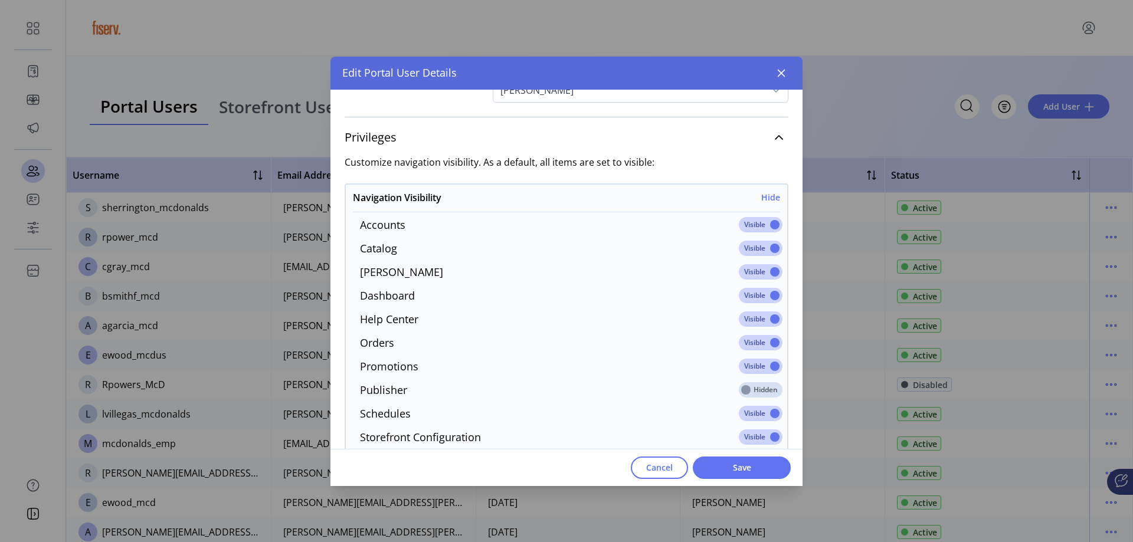
scroll to position [177, 0]
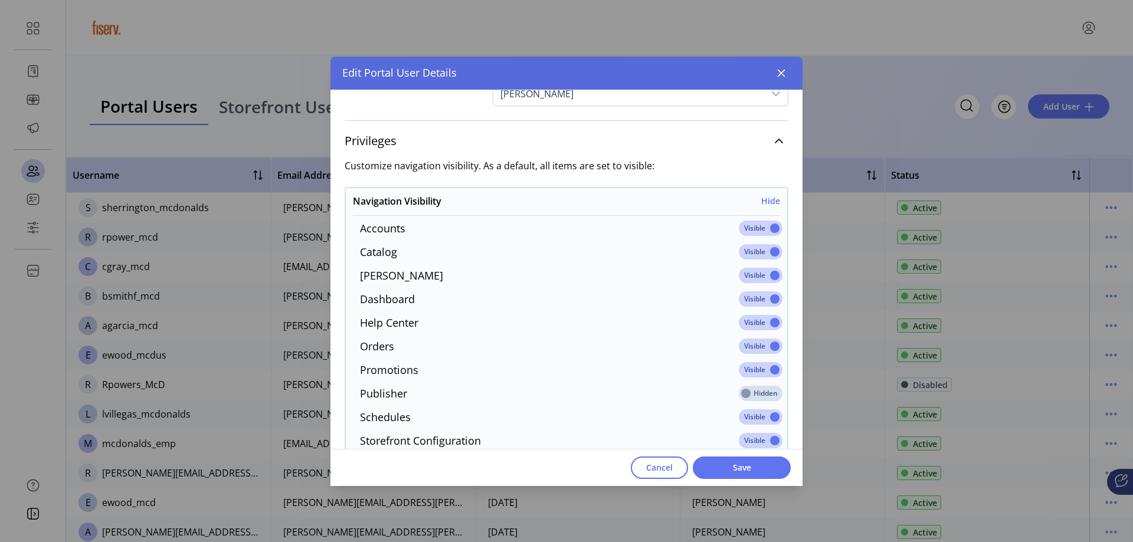
click at [750, 229] on span at bounding box center [761, 228] width 44 height 15
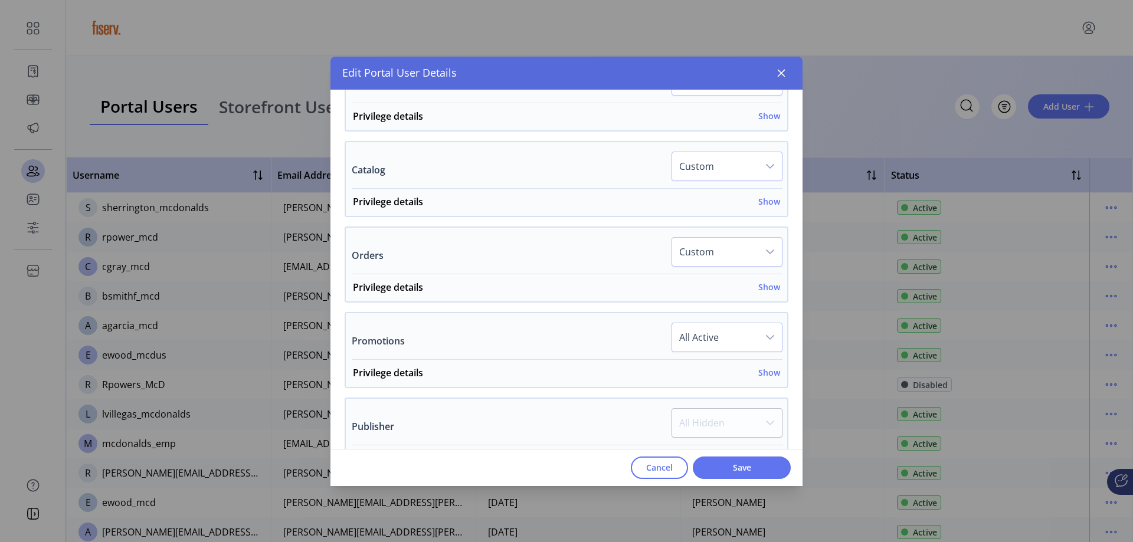
scroll to position [649, 0]
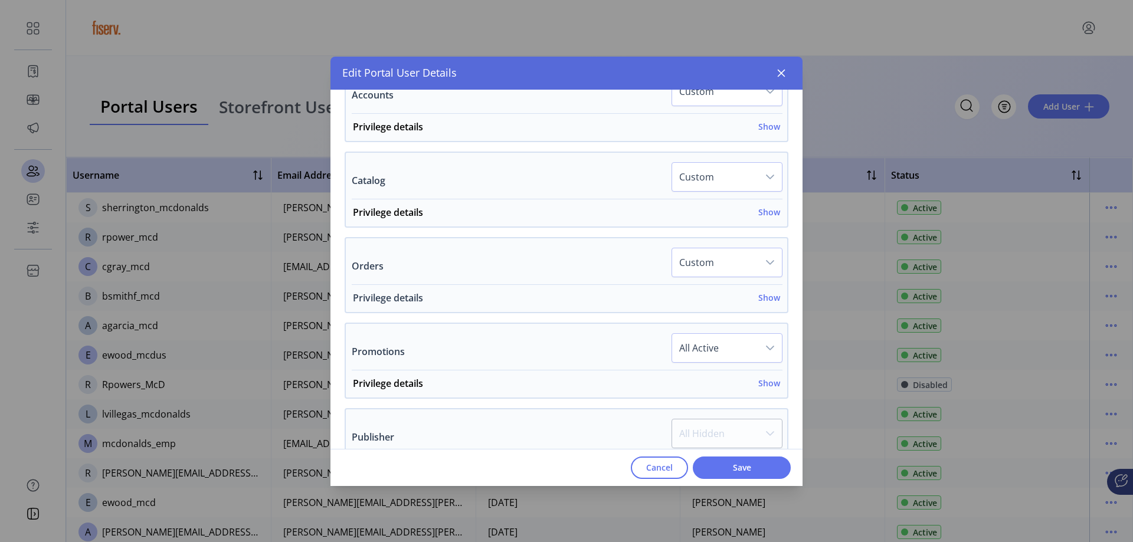
click at [758, 300] on h6 "Show" at bounding box center [769, 297] width 22 height 12
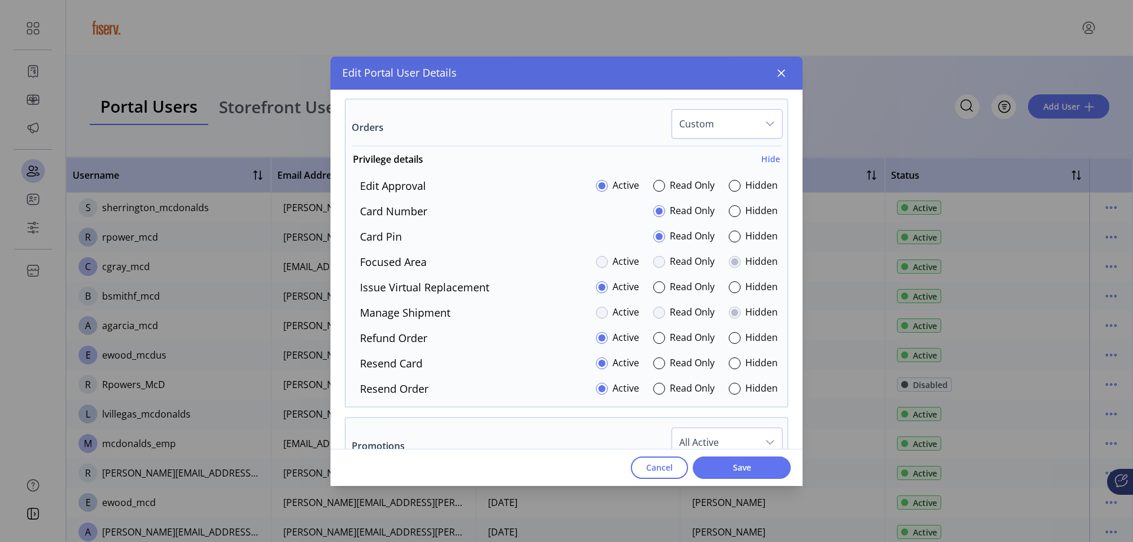
scroll to position [767, 0]
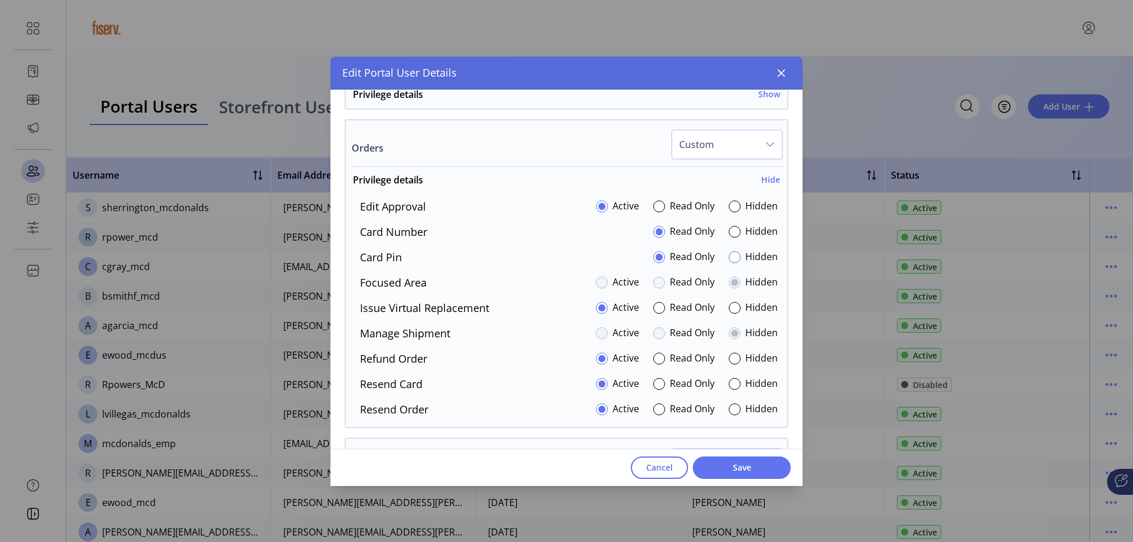
click at [728, 257] on div at bounding box center [734, 257] width 12 height 12
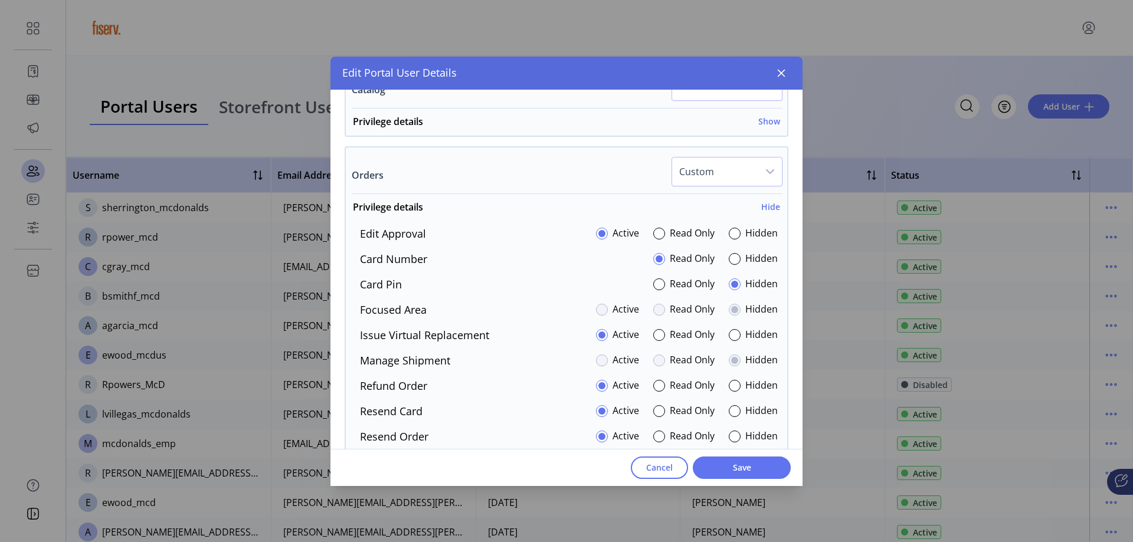
scroll to position [649, 0]
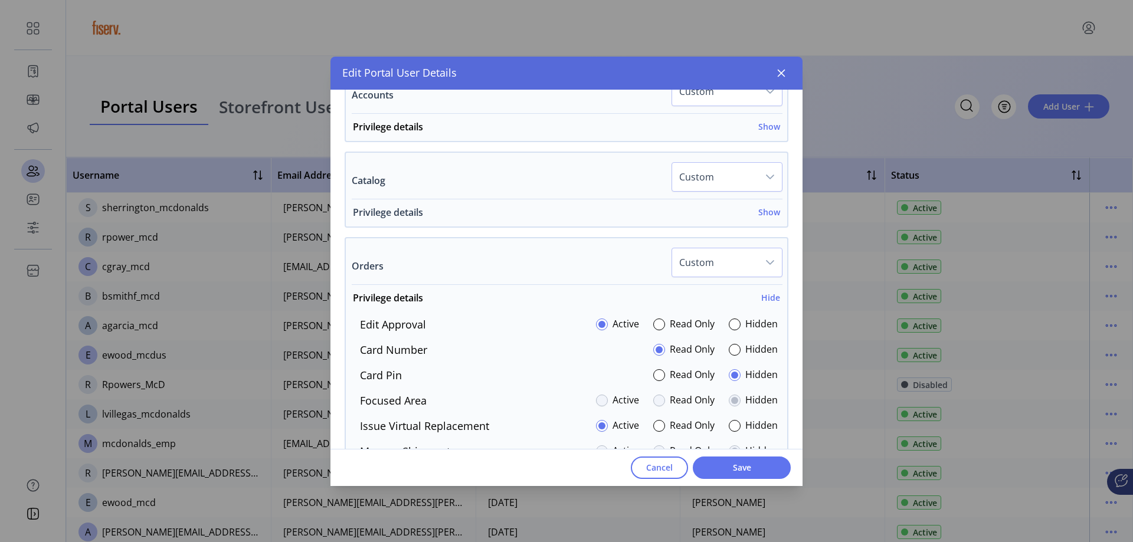
click at [764, 217] on h6 "Show" at bounding box center [769, 212] width 22 height 12
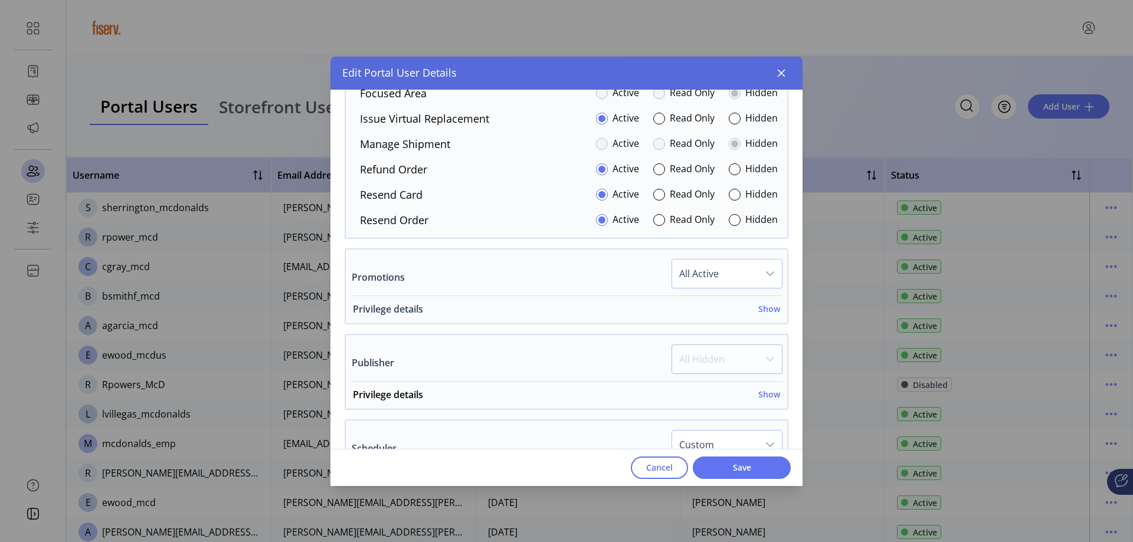
scroll to position [1180, 0]
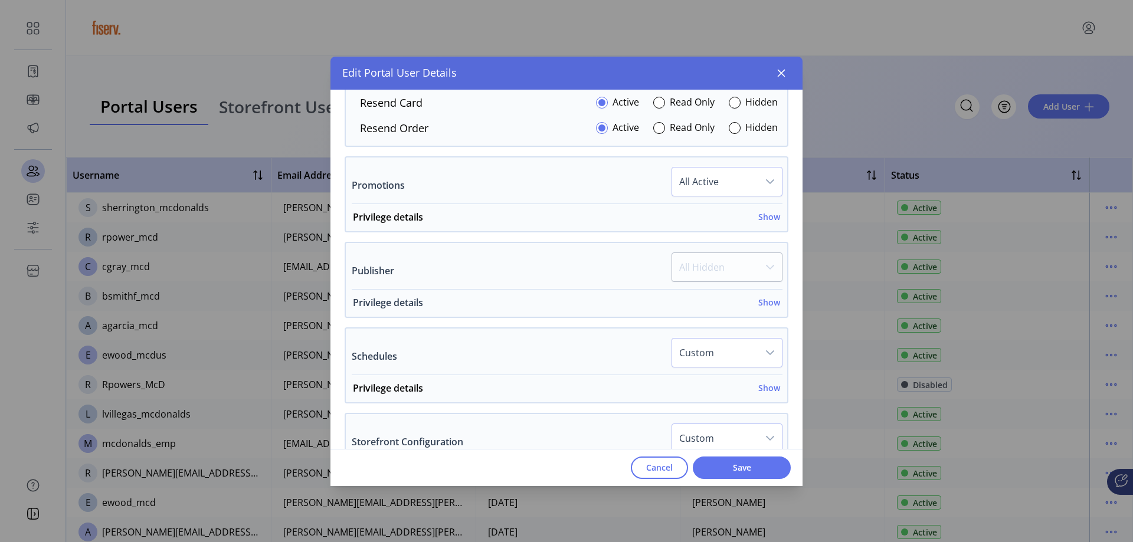
click at [763, 307] on h6 "Show" at bounding box center [769, 302] width 22 height 12
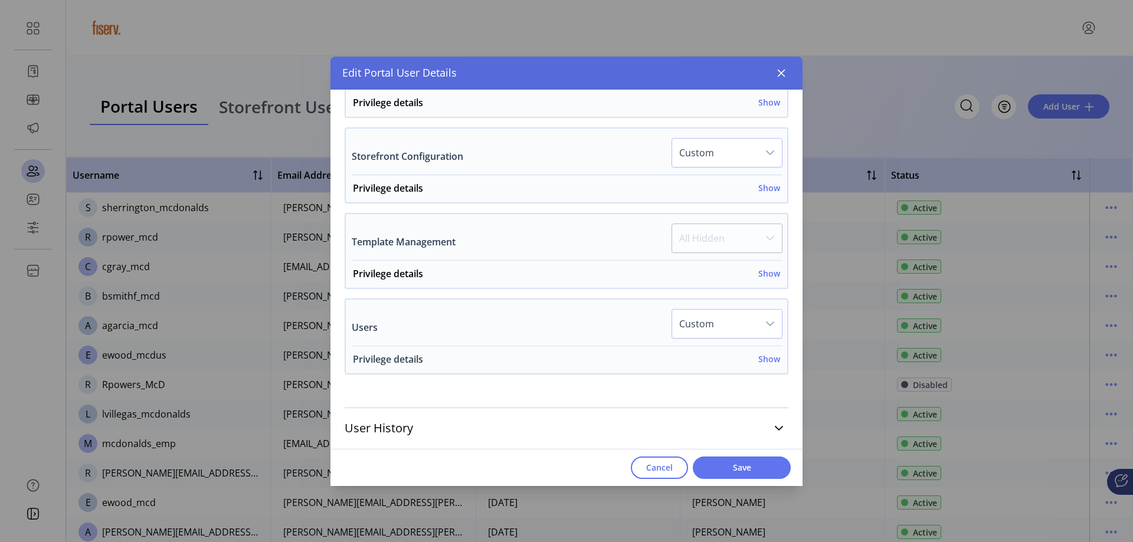
click at [762, 362] on h6 "Show" at bounding box center [769, 359] width 22 height 12
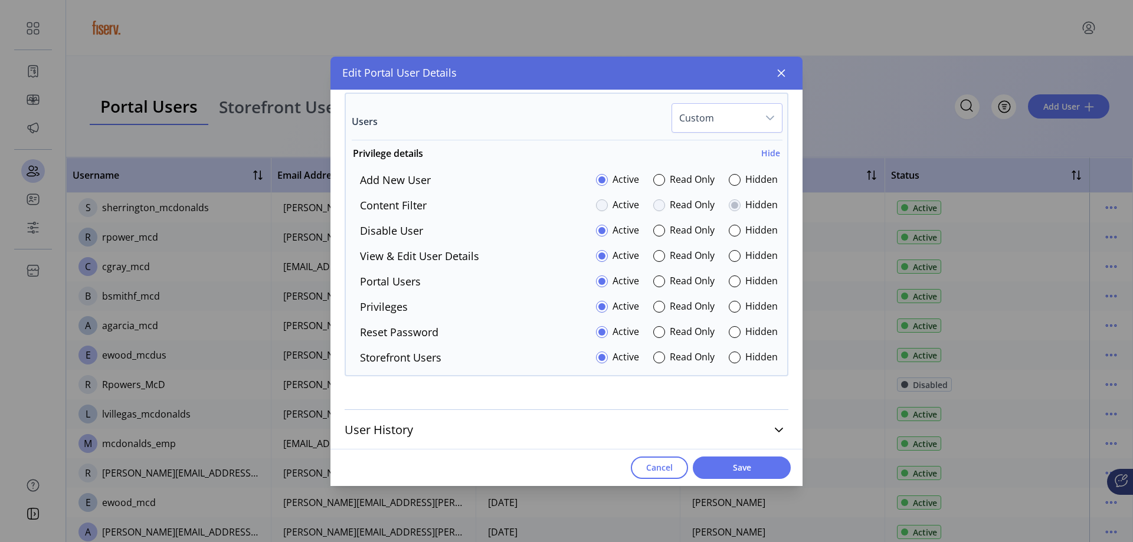
scroll to position [1855, 0]
click at [728, 355] on div at bounding box center [734, 356] width 12 height 12
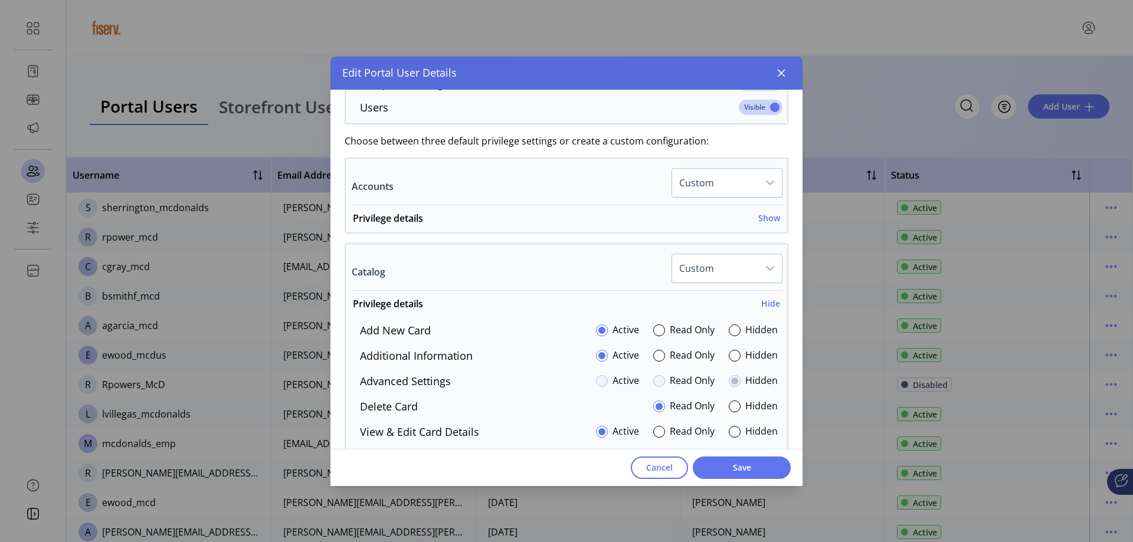
scroll to position [439, 0]
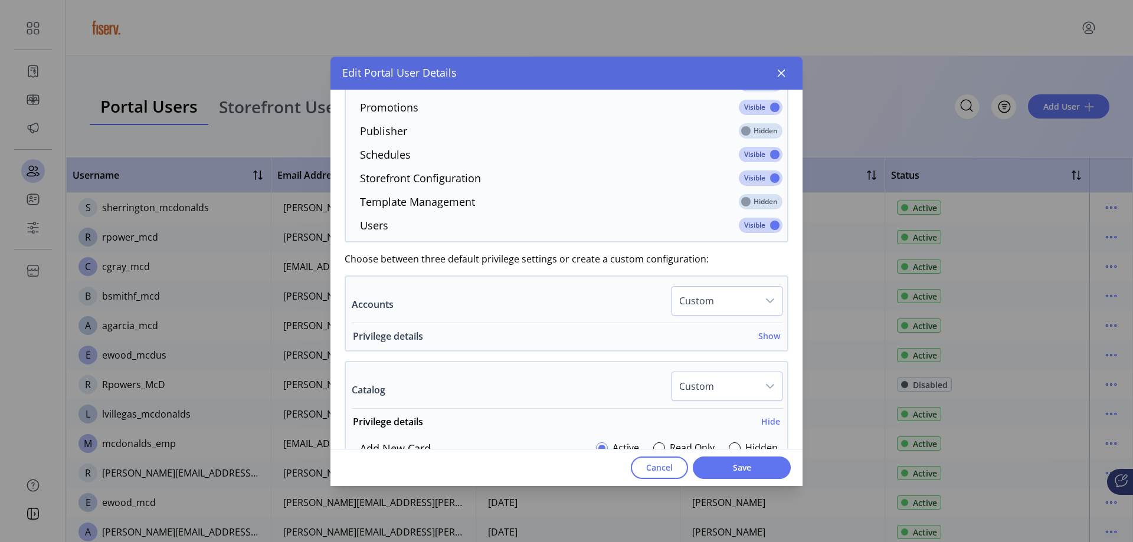
click at [758, 339] on h6 "Show" at bounding box center [769, 336] width 22 height 12
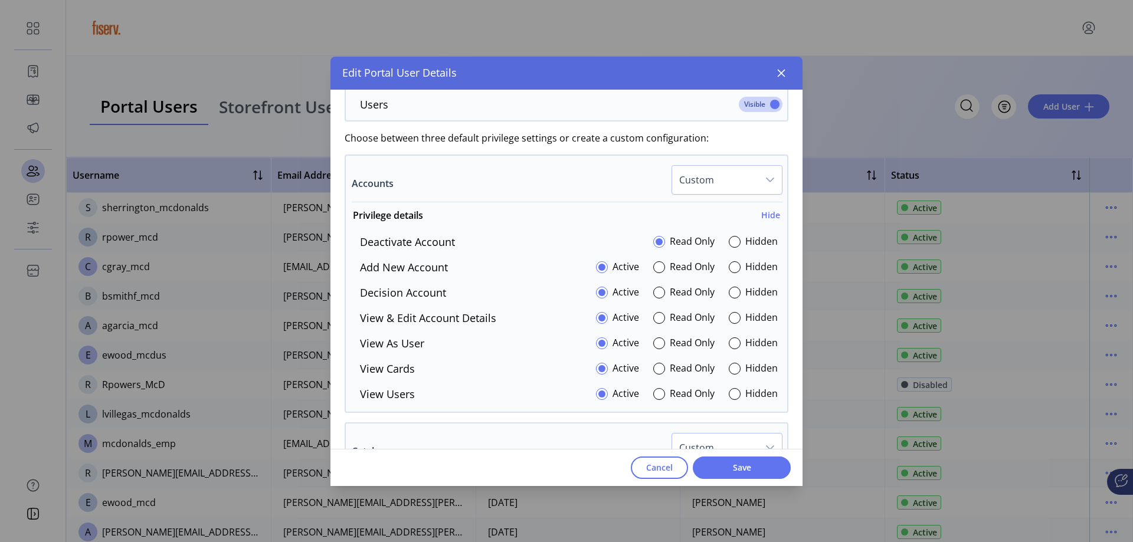
scroll to position [557, 0]
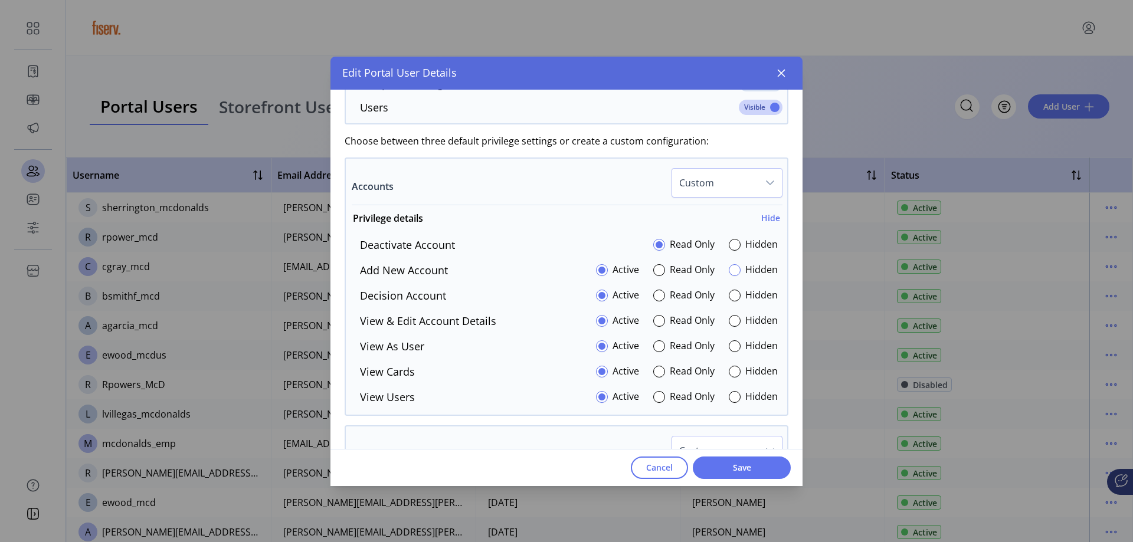
click at [733, 271] on div at bounding box center [734, 270] width 12 height 12
click at [731, 323] on div at bounding box center [734, 321] width 12 height 12
click at [731, 297] on div at bounding box center [734, 296] width 12 height 12
click at [731, 398] on div at bounding box center [734, 397] width 12 height 12
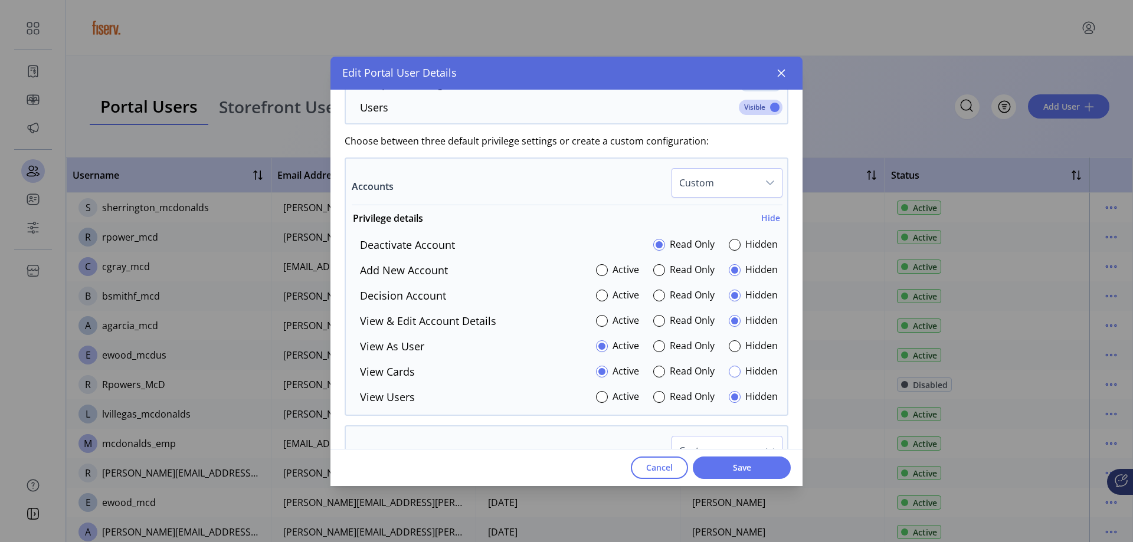
click at [730, 373] on div at bounding box center [734, 372] width 12 height 12
click at [728, 343] on div at bounding box center [734, 346] width 12 height 12
click at [732, 245] on div at bounding box center [734, 245] width 12 height 12
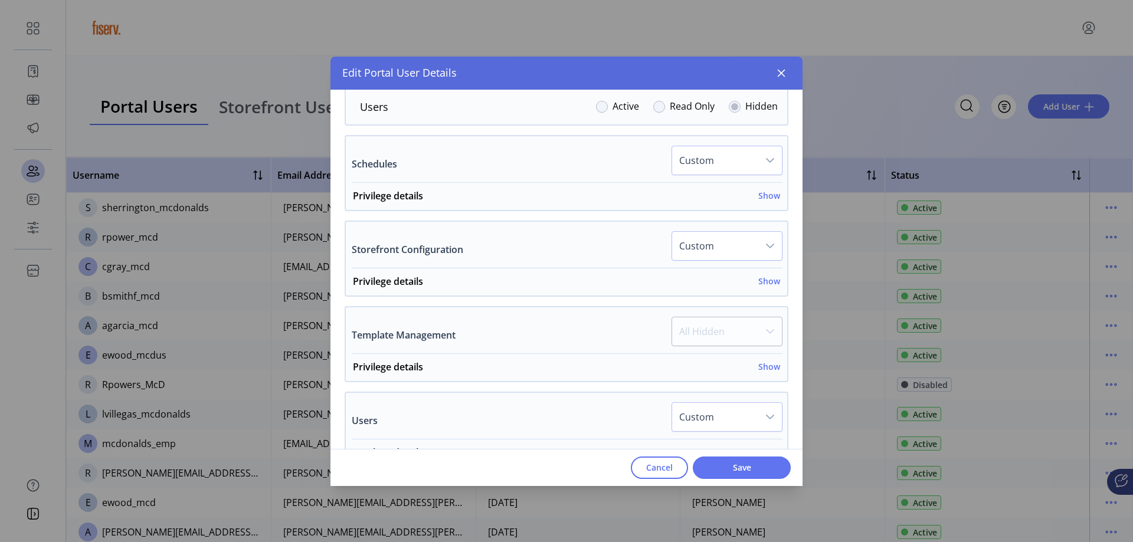
scroll to position [1737, 0]
click at [756, 201] on div "Privilege details Show" at bounding box center [566, 198] width 427 height 21
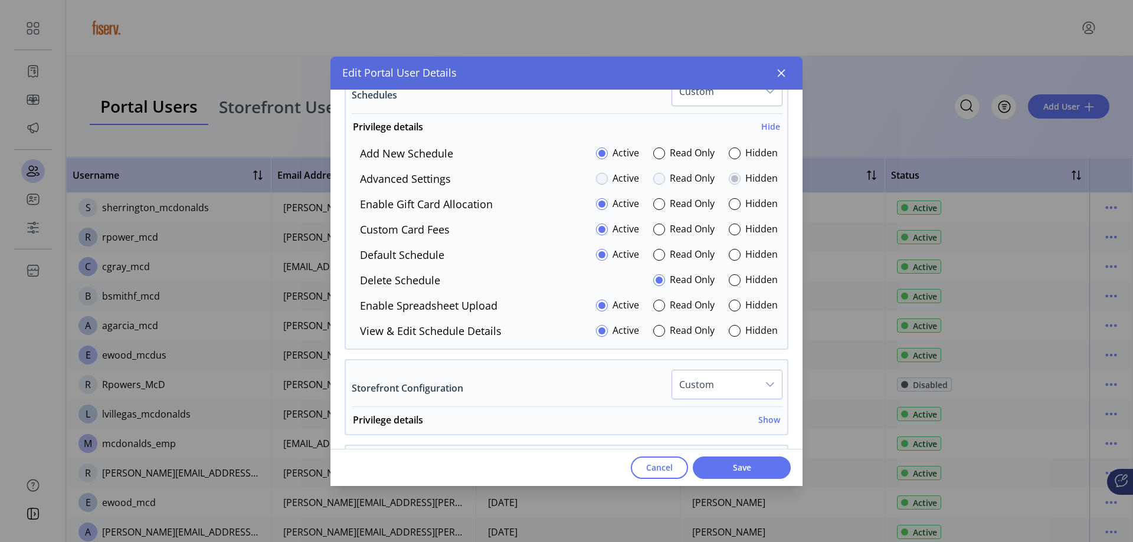
scroll to position [1796, 0]
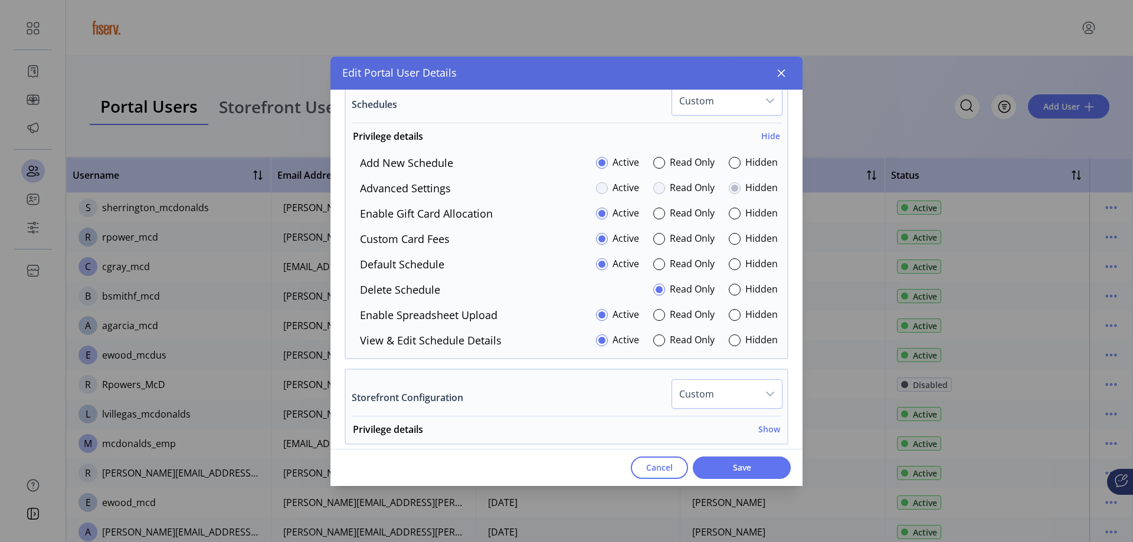
click at [739, 216] on div "Hidden" at bounding box center [752, 214] width 49 height 16
click at [730, 215] on div at bounding box center [734, 214] width 12 height 12
click at [731, 316] on div at bounding box center [734, 315] width 12 height 12
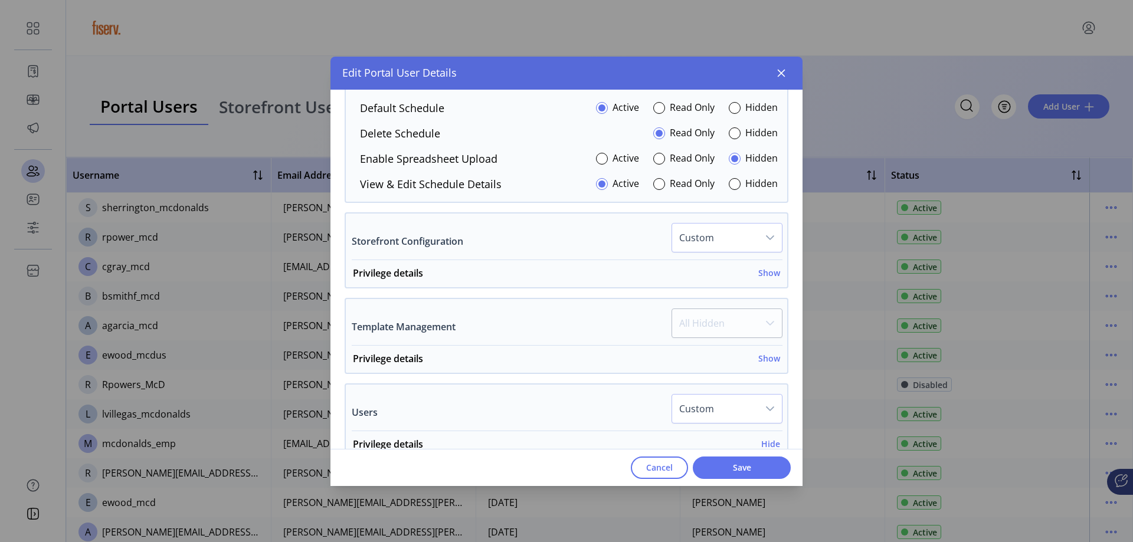
scroll to position [1950, 0]
click at [760, 363] on h6 "Show" at bounding box center [769, 361] width 22 height 12
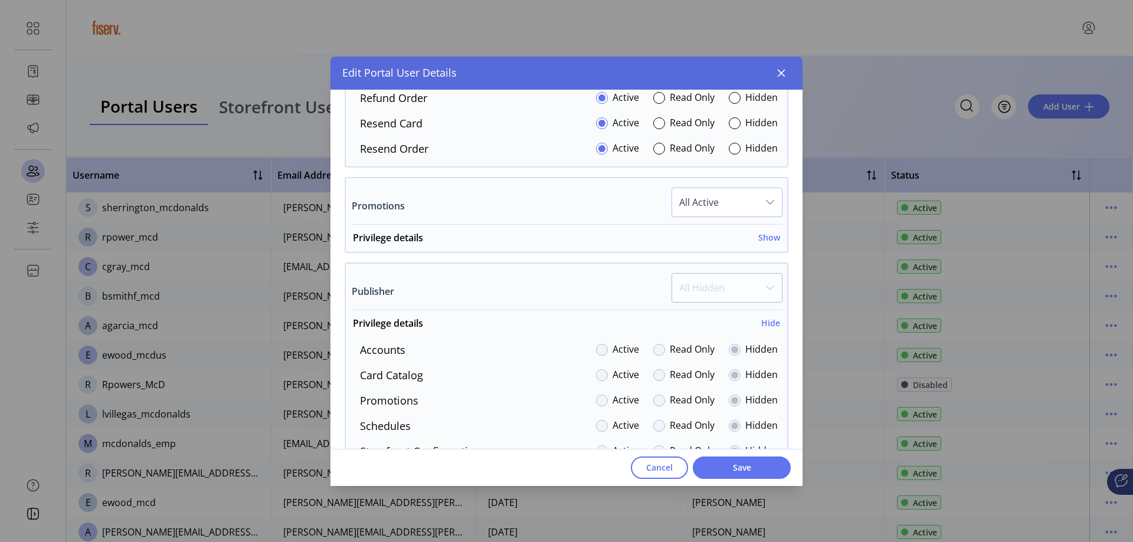
scroll to position [1301, 0]
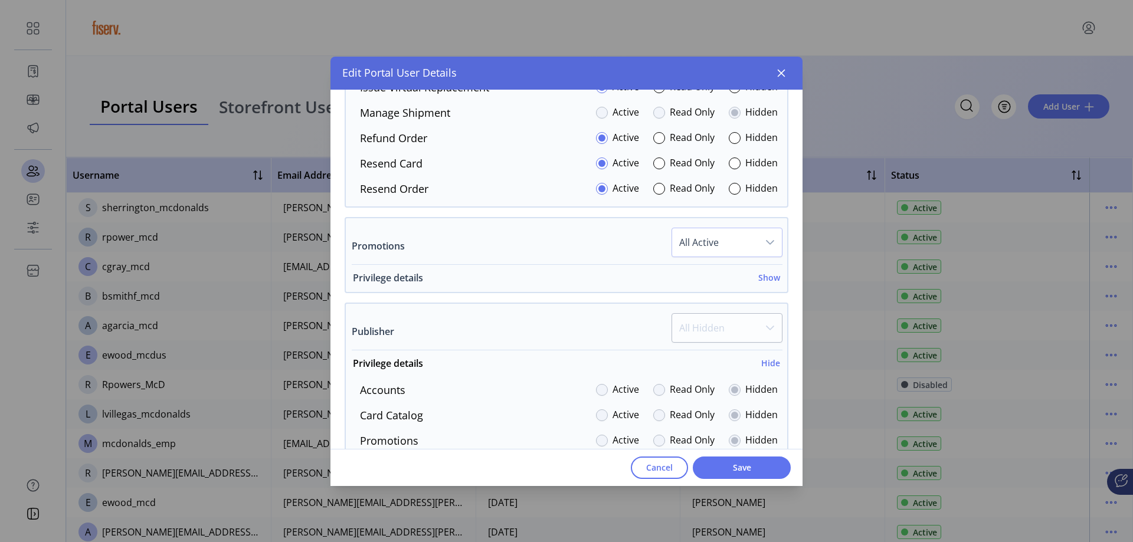
click at [758, 275] on h6 "Show" at bounding box center [769, 277] width 22 height 12
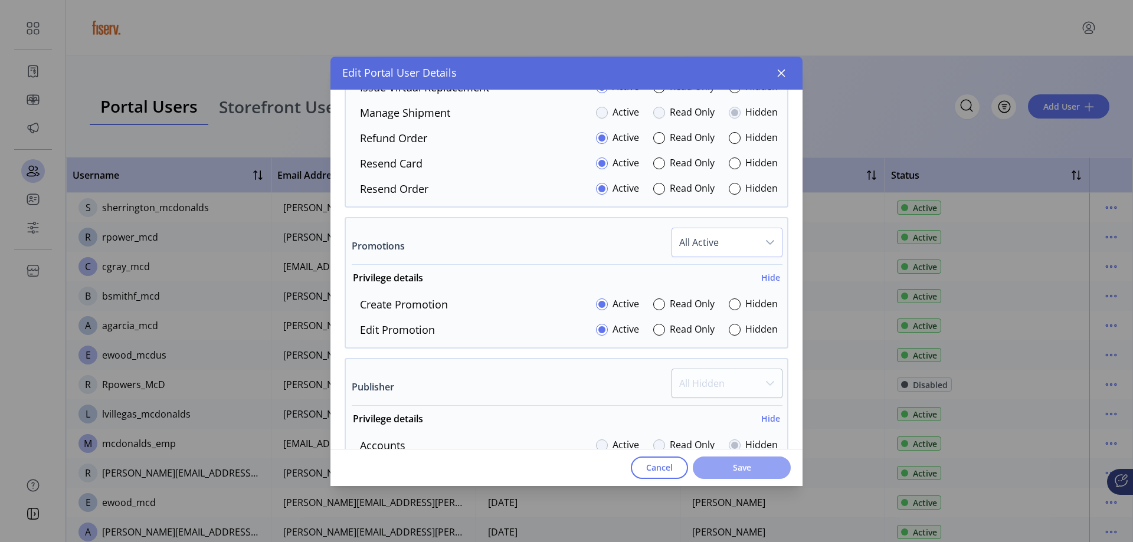
click at [731, 467] on span "Save" at bounding box center [741, 467] width 67 height 12
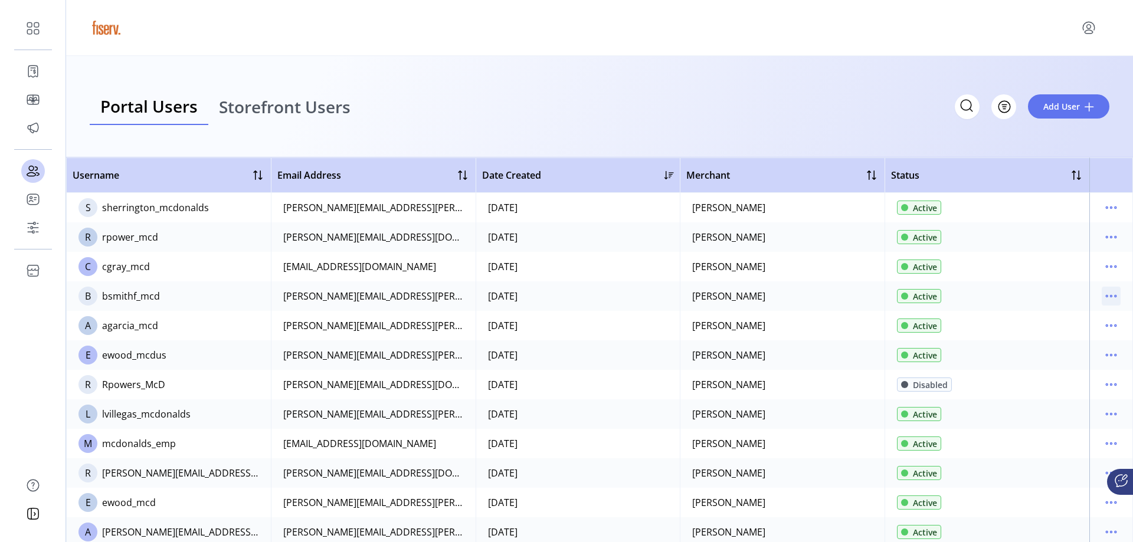
click at [1105, 296] on icon "menu" at bounding box center [1106, 297] width 2 height 2
click at [1063, 323] on span "Edit Details" at bounding box center [1055, 318] width 98 height 9
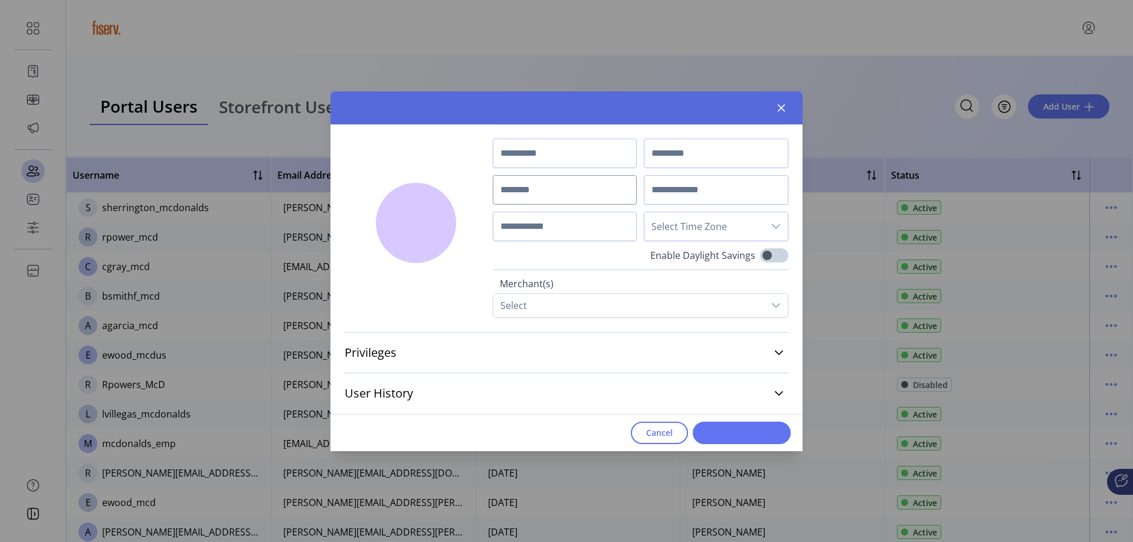
type input "******"
type input "**********"
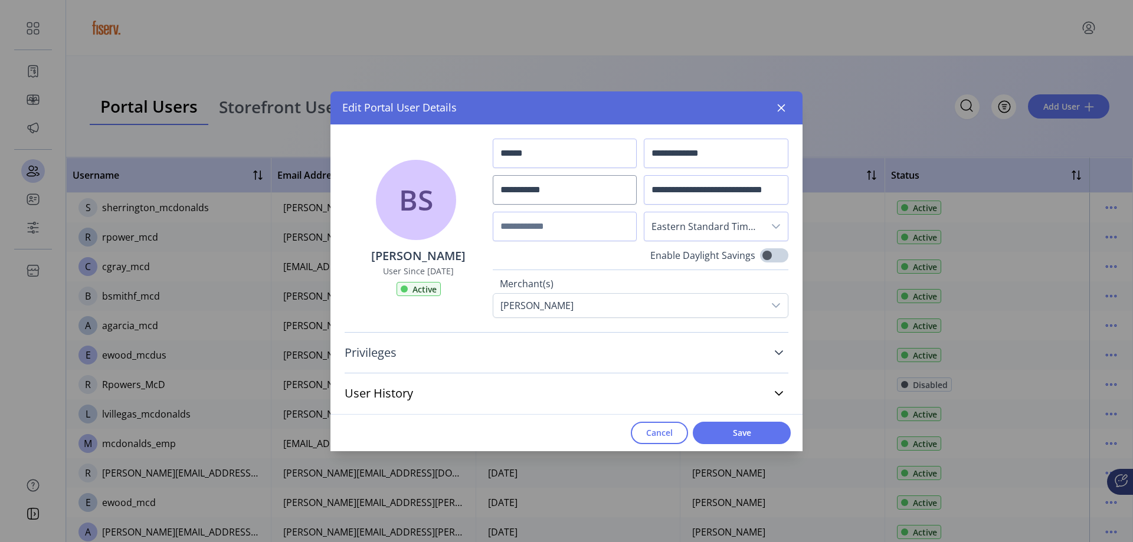
click at [685, 352] on link "Privileges" at bounding box center [566, 353] width 444 height 26
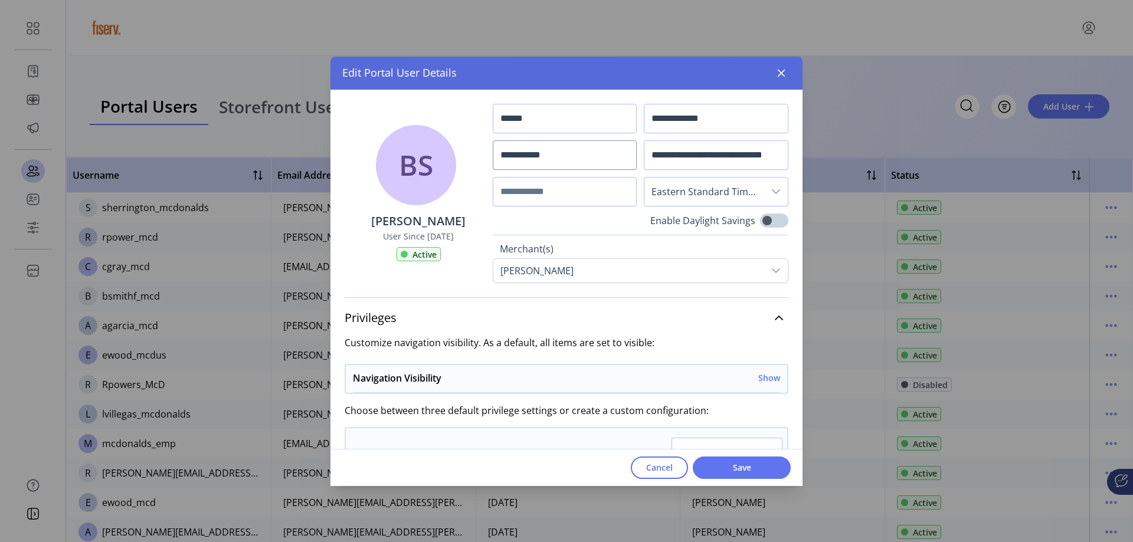
scroll to position [177, 0]
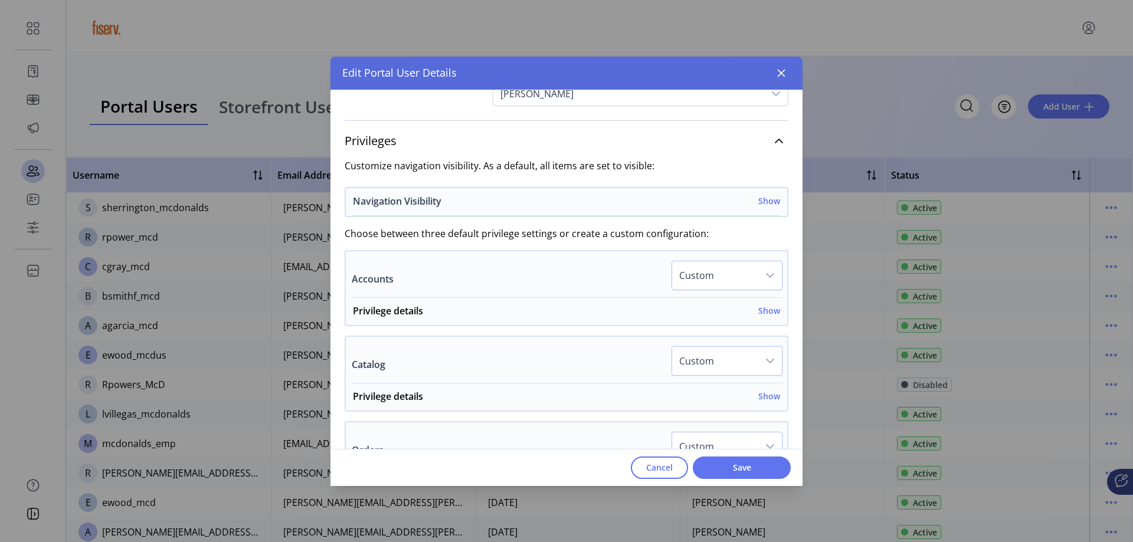
click at [750, 201] on div "Navigation Visibility Show" at bounding box center [566, 205] width 427 height 22
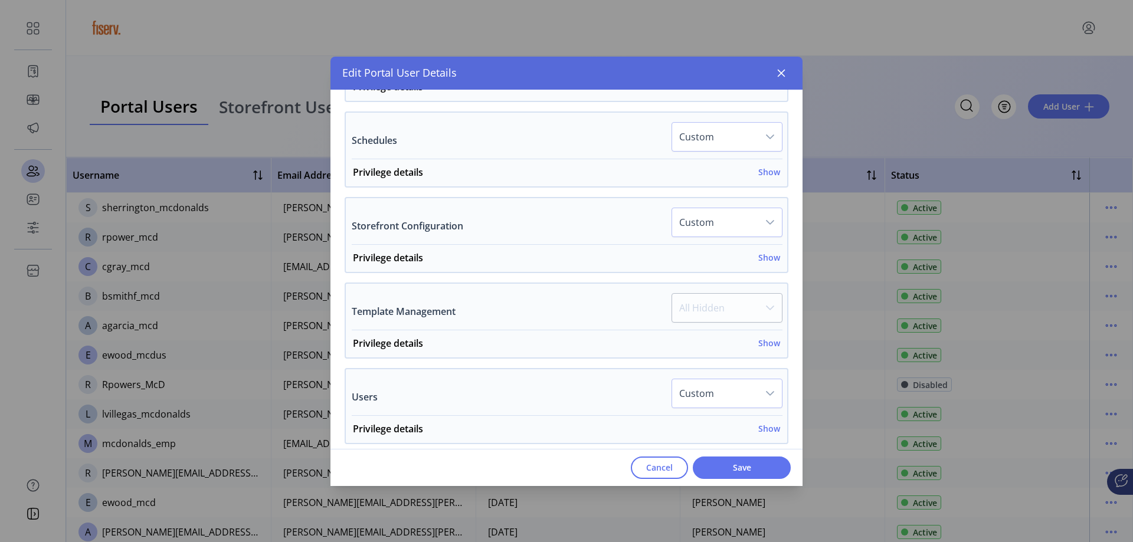
scroll to position [1062, 0]
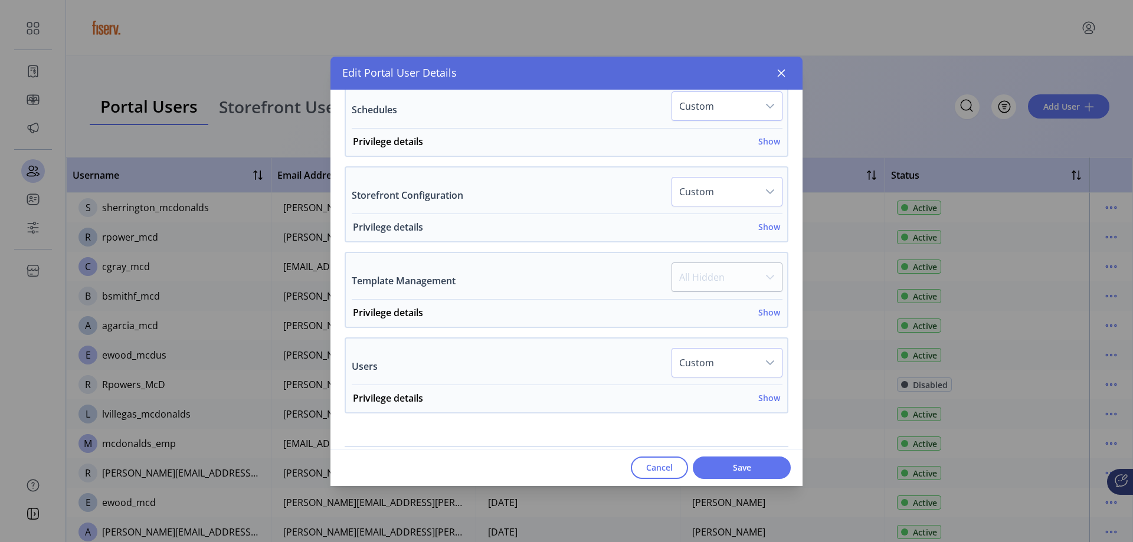
click at [763, 228] on h6 "Show" at bounding box center [769, 227] width 22 height 12
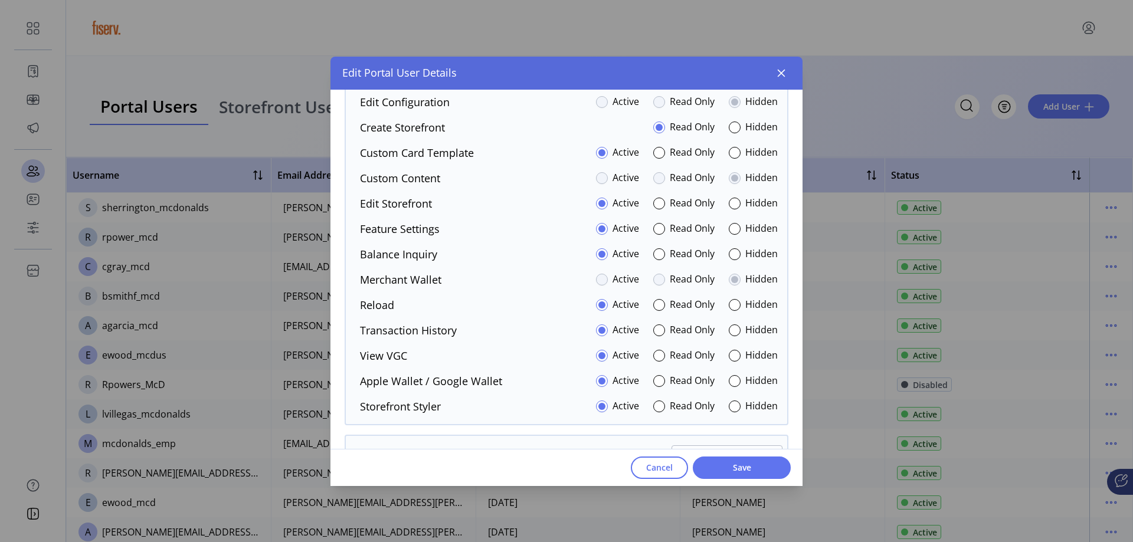
scroll to position [1180, 0]
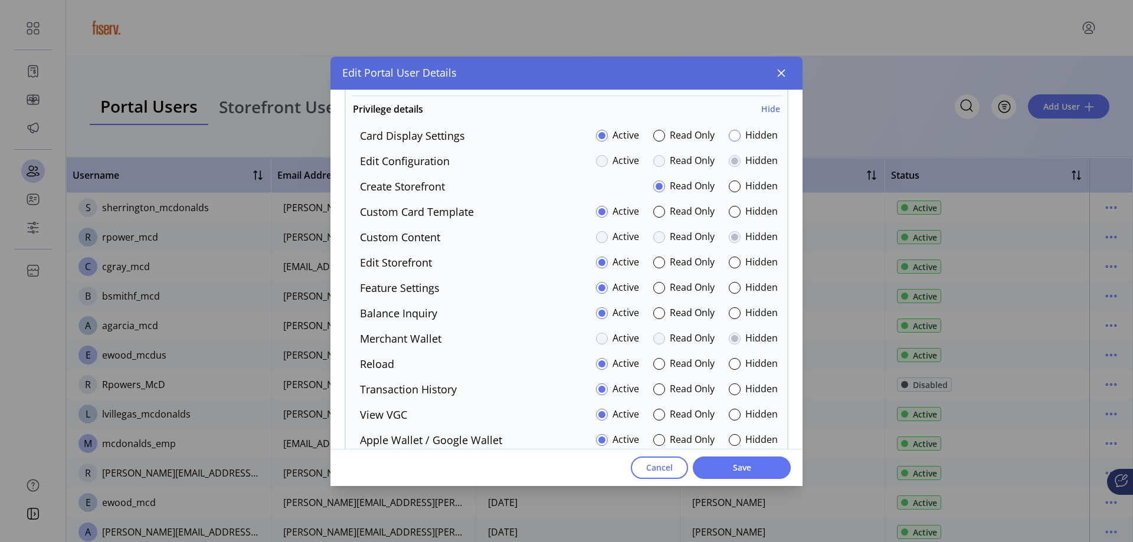
click at [728, 135] on div at bounding box center [734, 136] width 12 height 12
click at [736, 386] on div "Hidden" at bounding box center [752, 390] width 49 height 16
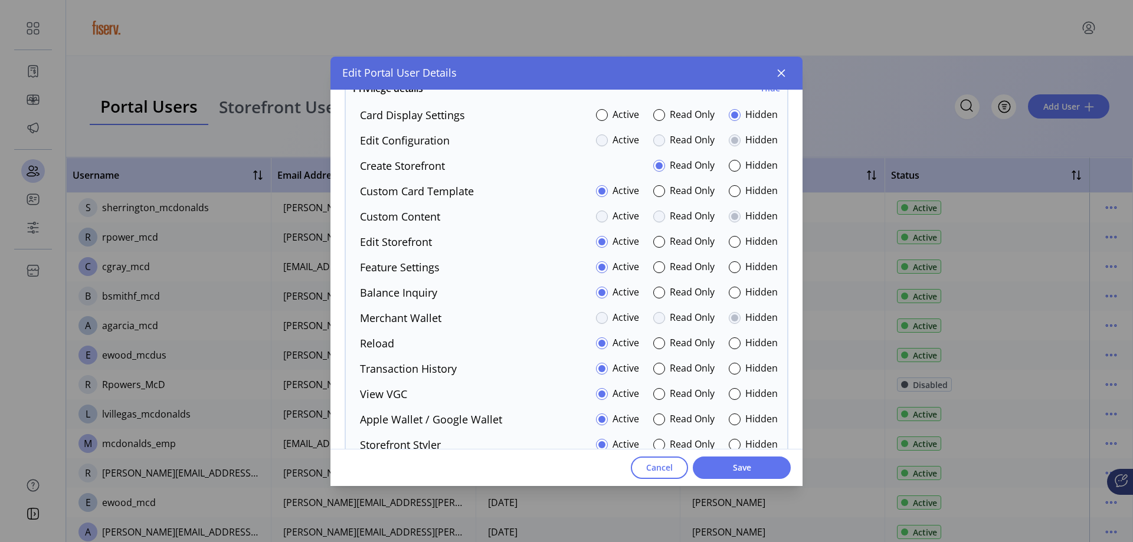
scroll to position [1180, 0]
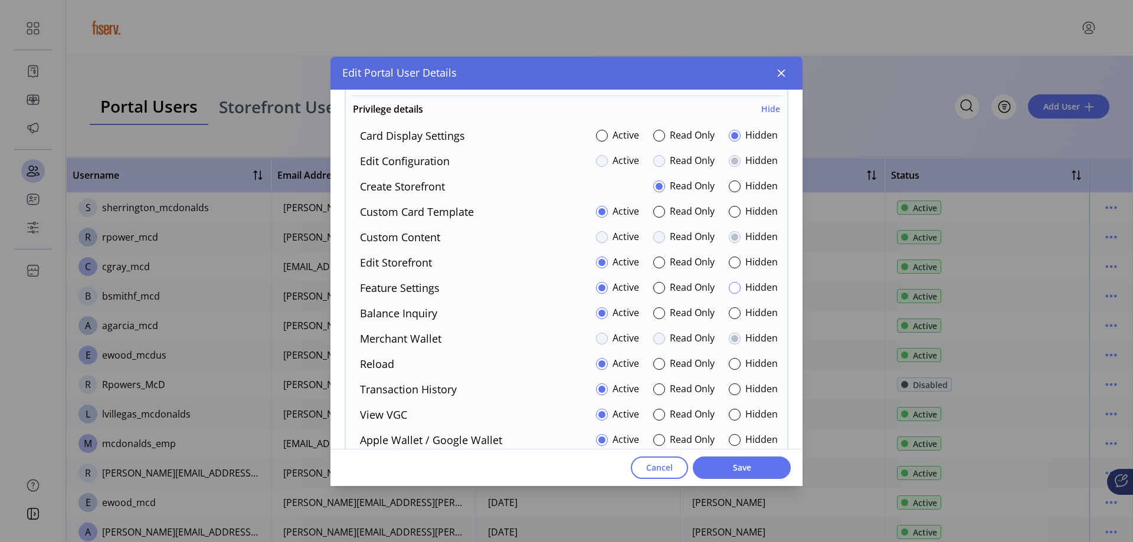
click at [731, 293] on div at bounding box center [734, 288] width 12 height 12
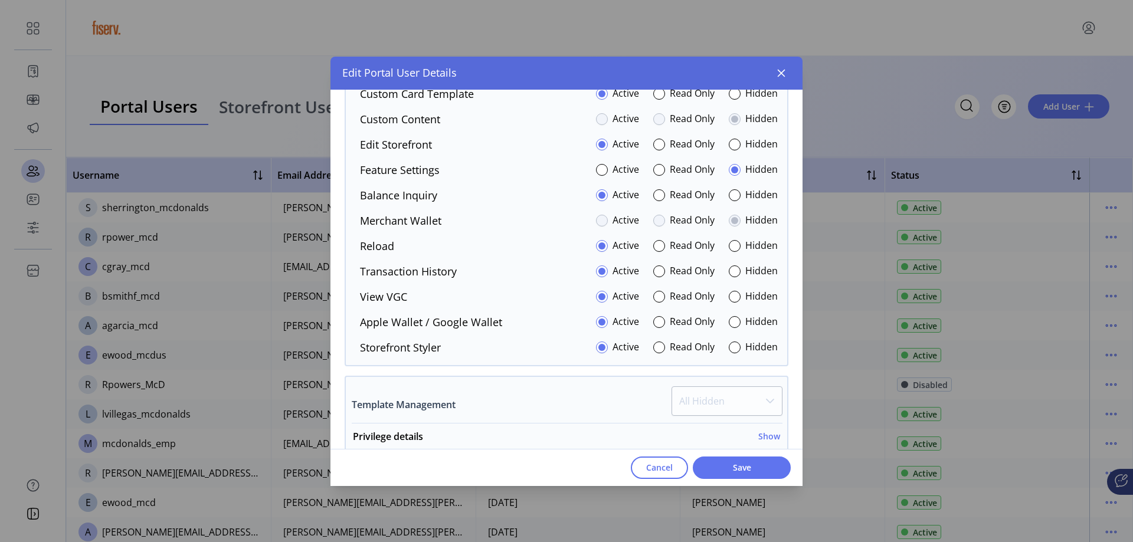
scroll to position [1239, 0]
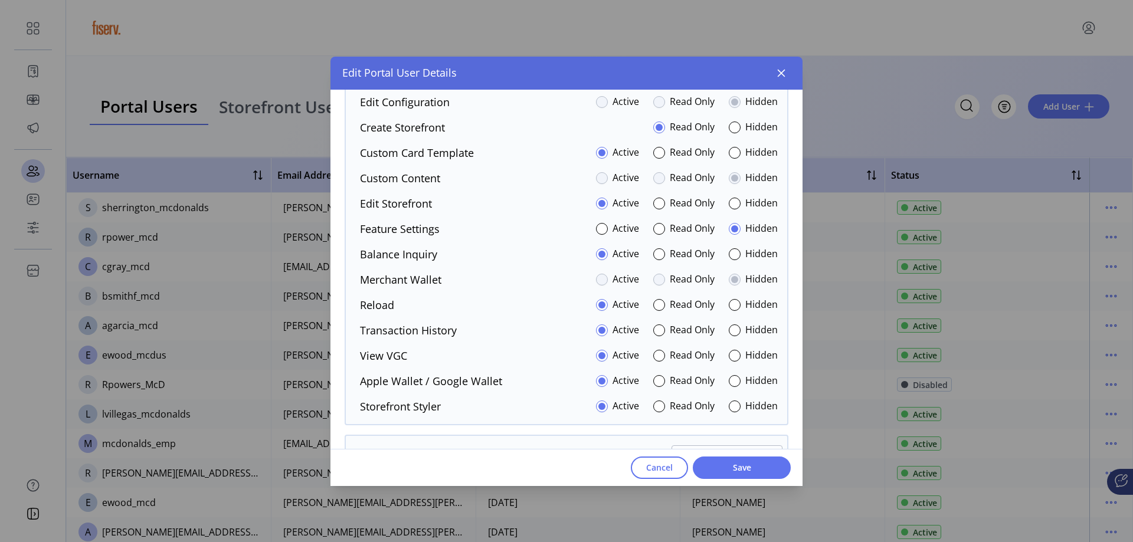
click at [736, 203] on div "Hidden" at bounding box center [752, 204] width 49 height 16
click at [732, 203] on div at bounding box center [734, 204] width 12 height 12
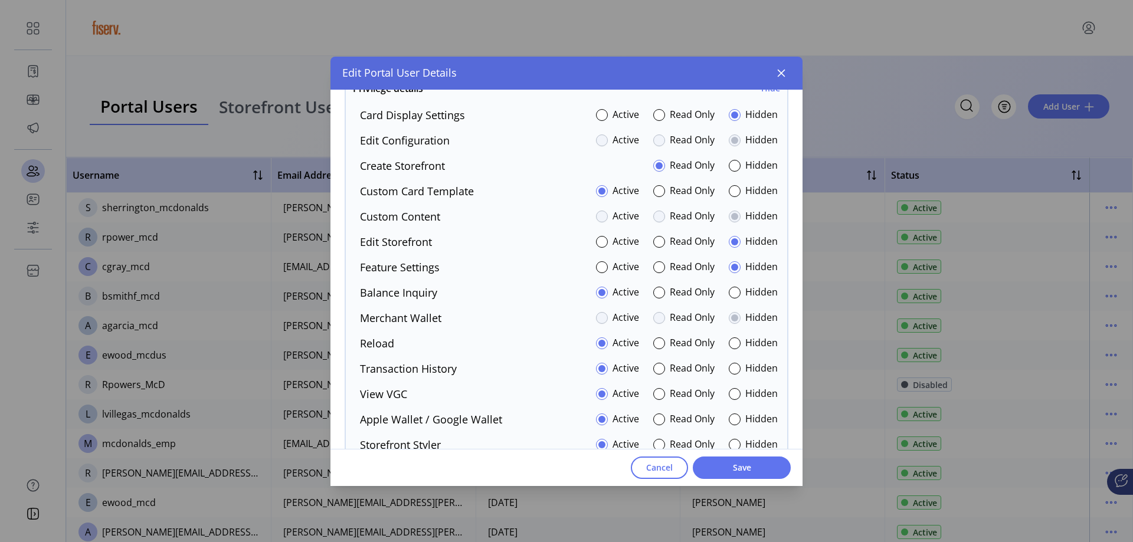
scroll to position [1180, 0]
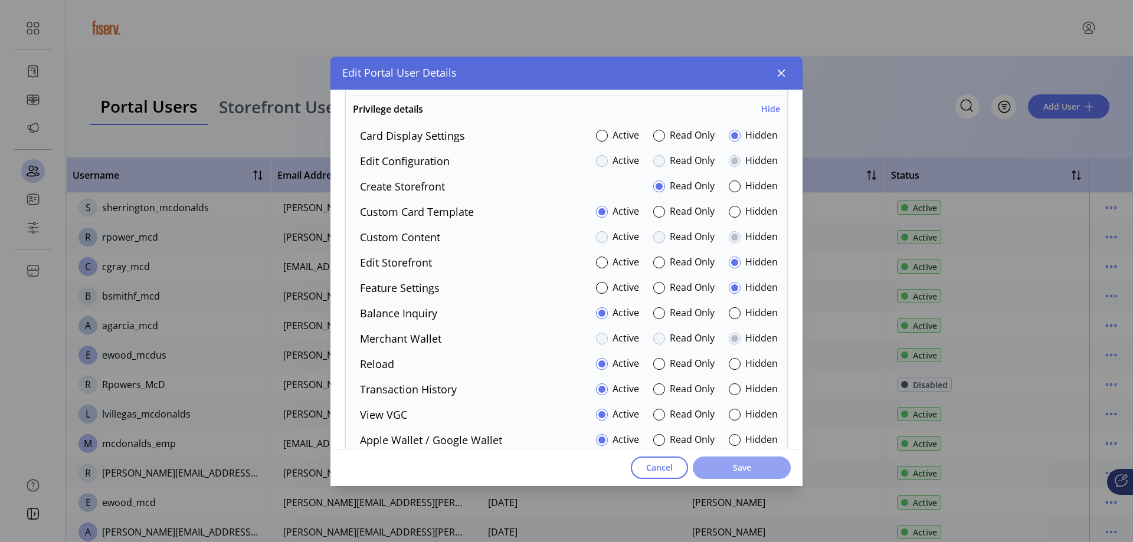
click at [735, 470] on span "Save" at bounding box center [741, 467] width 67 height 12
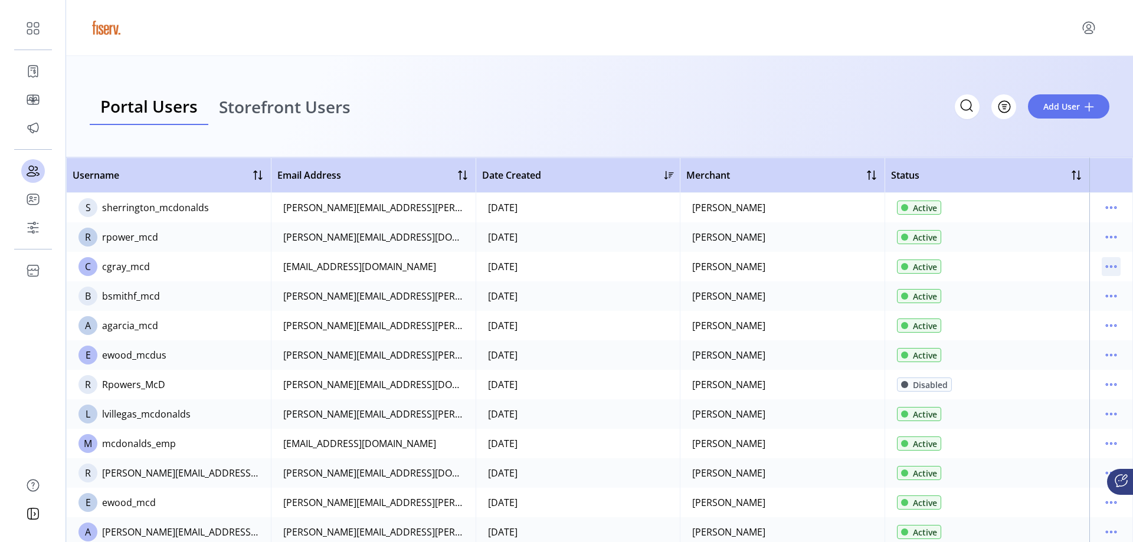
click at [1105, 267] on icon "menu" at bounding box center [1110, 266] width 19 height 19
click at [1055, 289] on span "Edit Details" at bounding box center [1055, 289] width 98 height 9
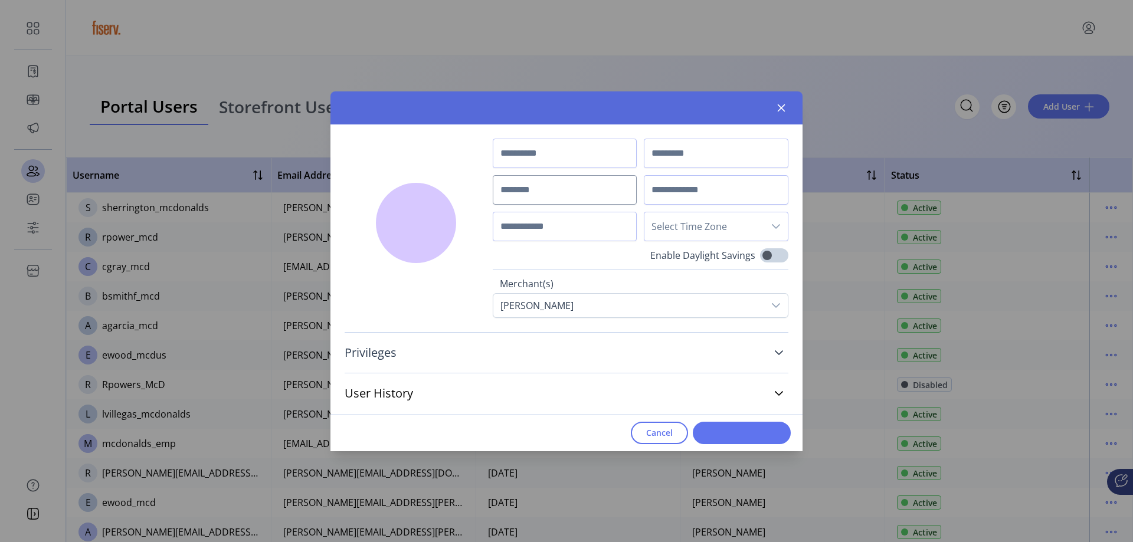
type input "*******"
type input "****"
type input "*********"
type input "**********"
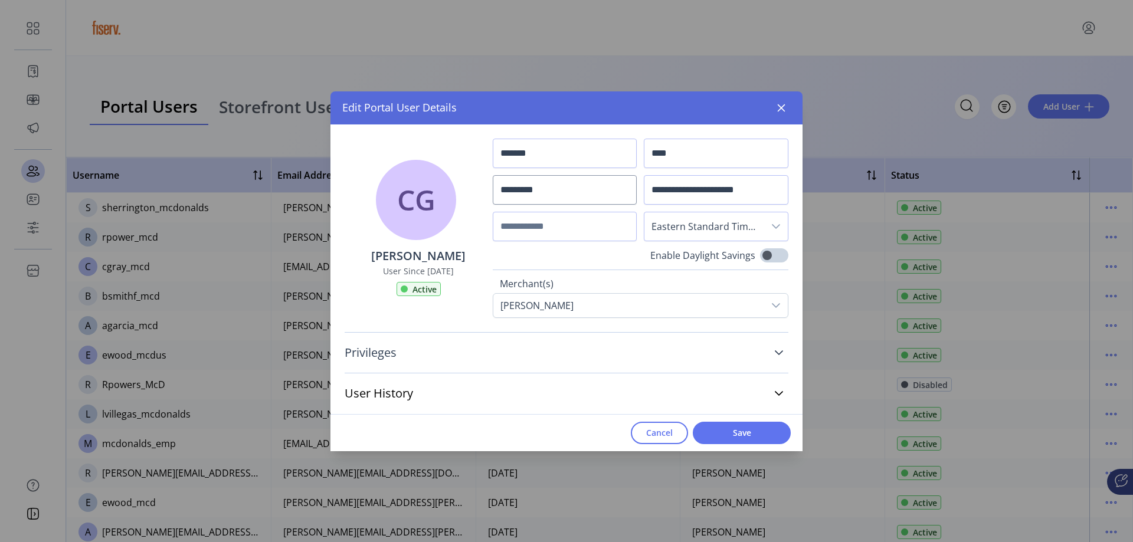
click at [780, 350] on icon at bounding box center [778, 352] width 9 height 9
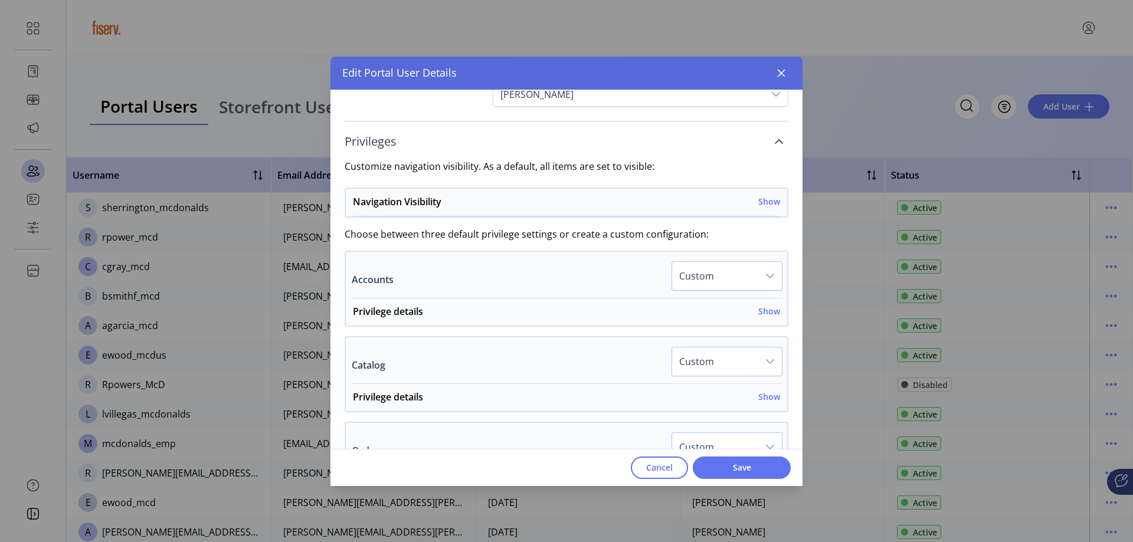
scroll to position [177, 0]
click at [759, 203] on h6 "Show" at bounding box center [769, 201] width 22 height 12
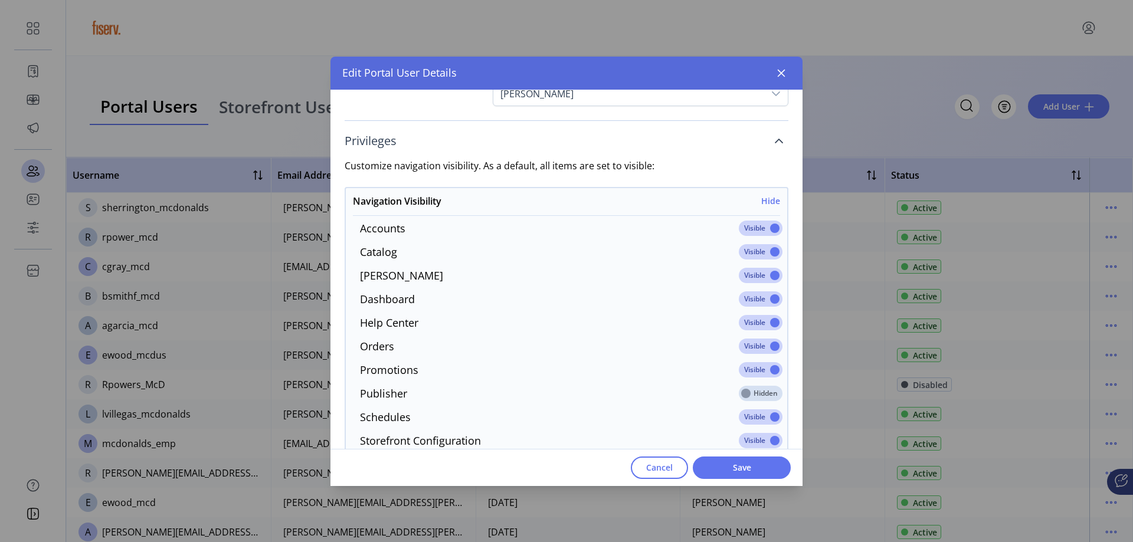
click at [741, 231] on span at bounding box center [761, 228] width 44 height 15
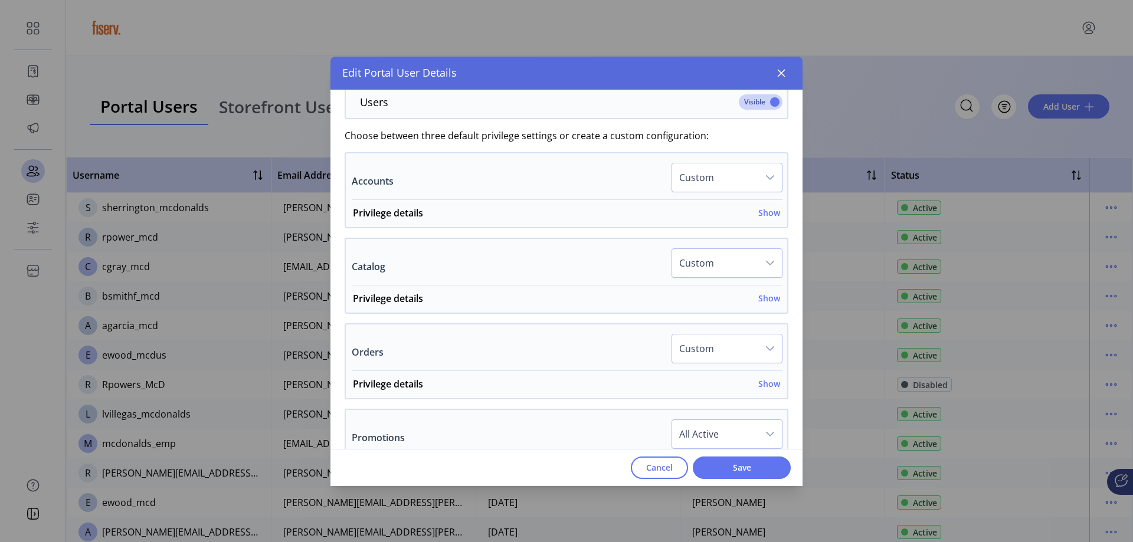
scroll to position [649, 0]
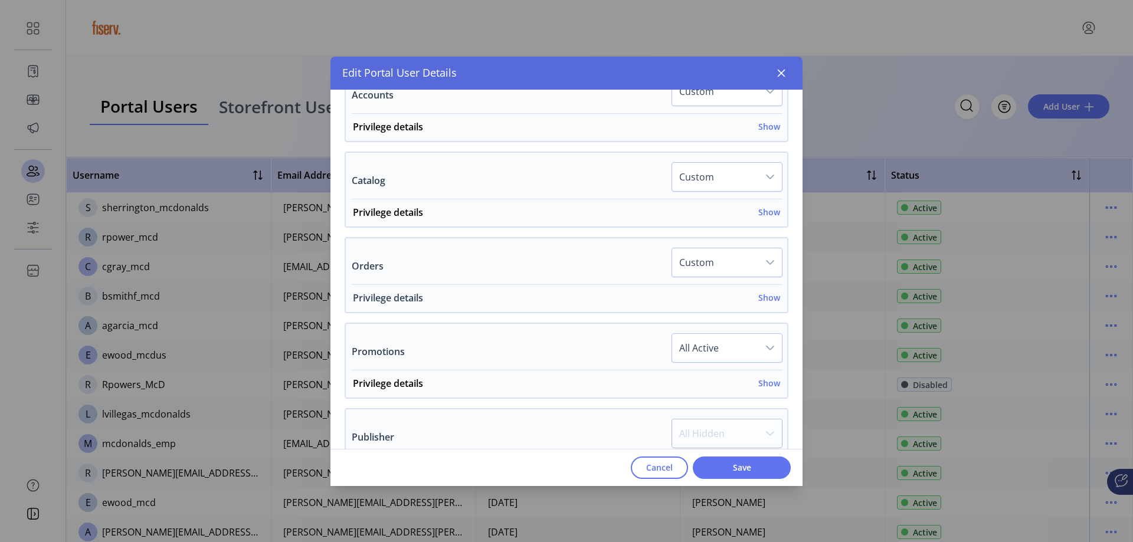
click at [759, 301] on h6 "Show" at bounding box center [769, 297] width 22 height 12
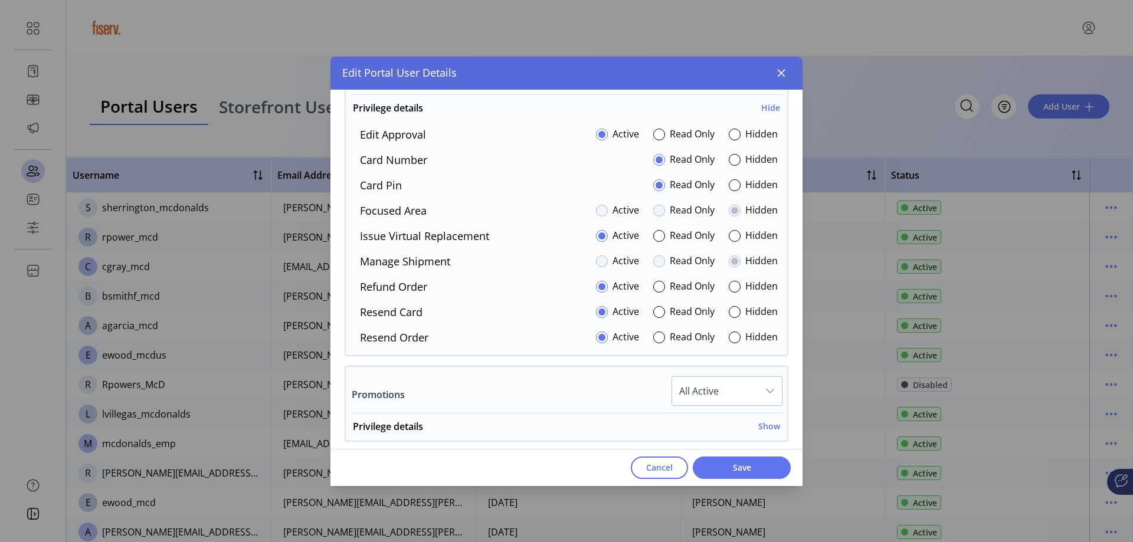
scroll to position [826, 0]
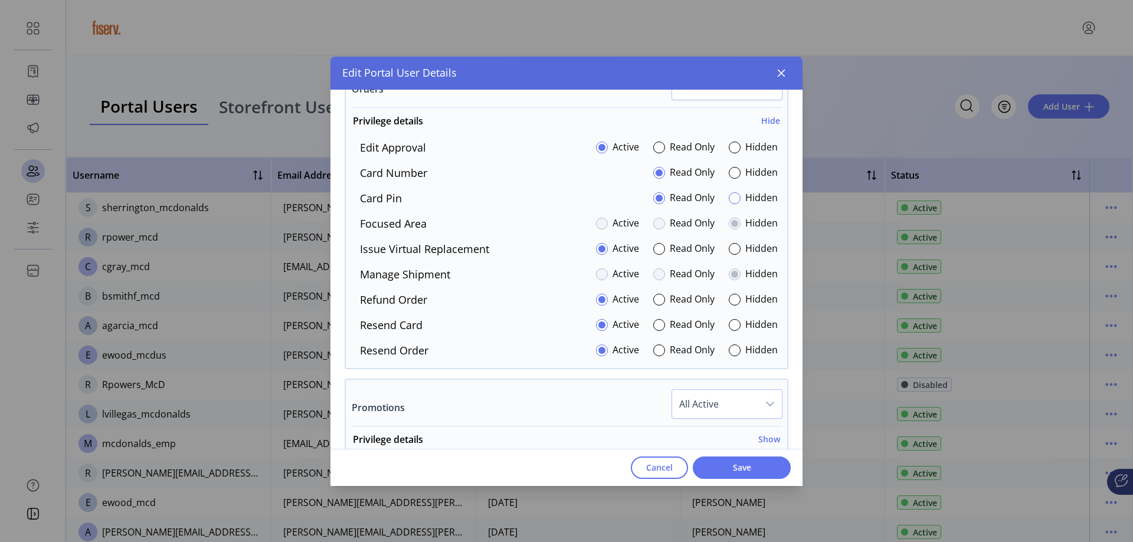
click at [731, 200] on div at bounding box center [734, 198] width 12 height 12
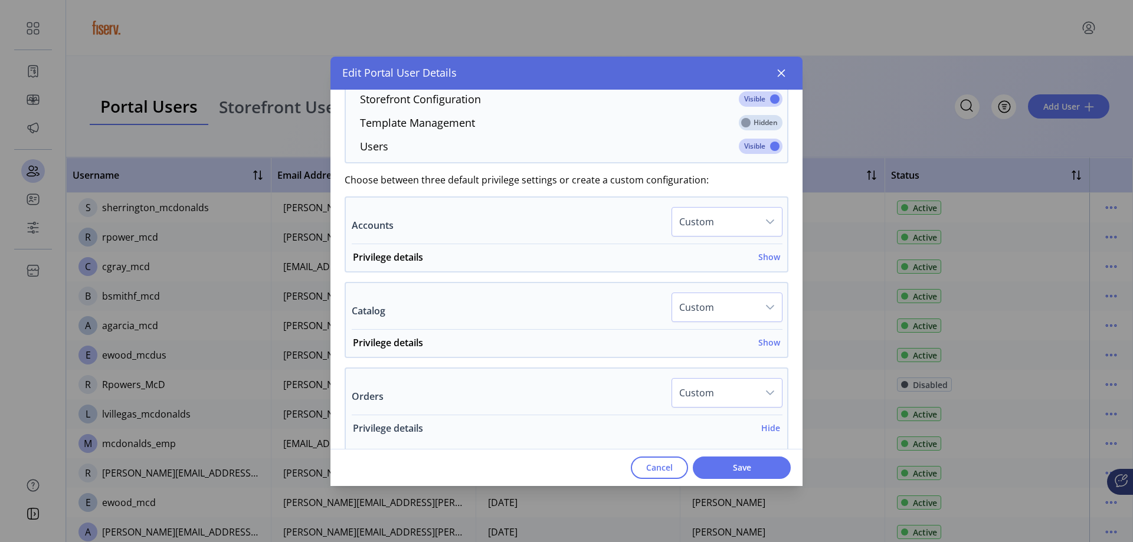
scroll to position [626, 0]
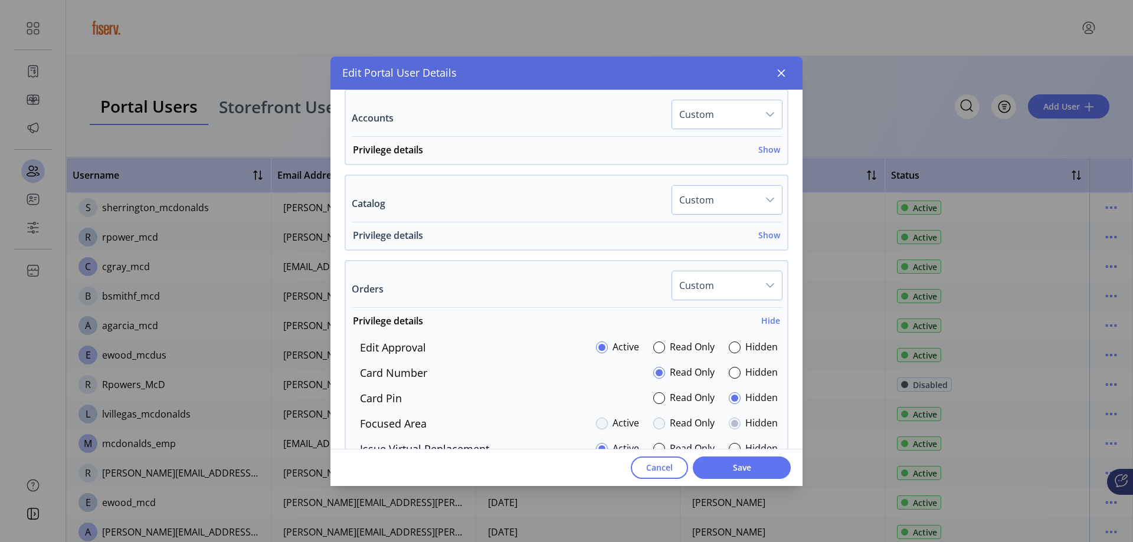
click at [759, 232] on h6 "Show" at bounding box center [769, 235] width 22 height 12
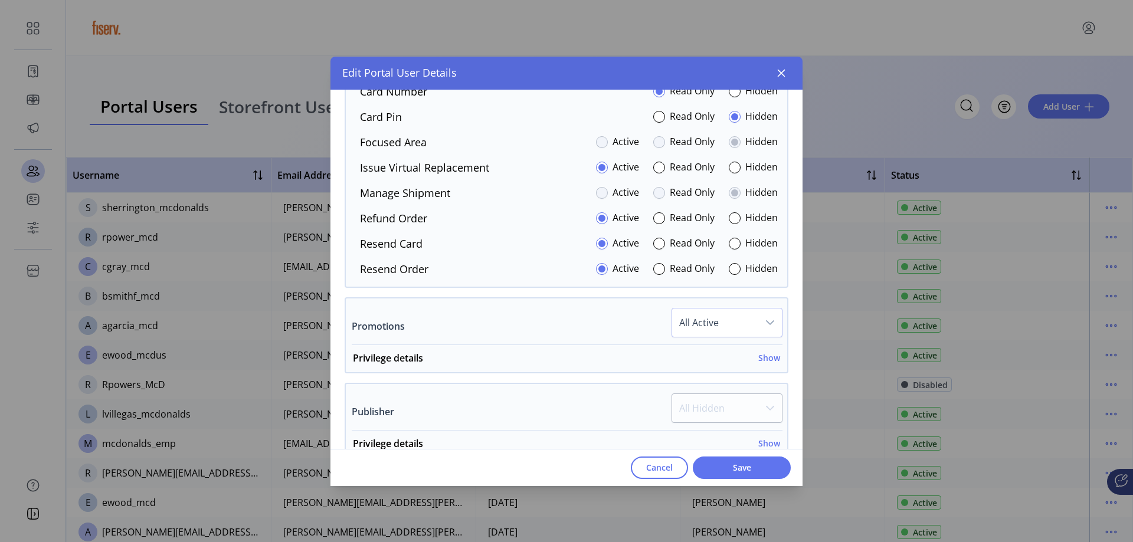
scroll to position [1216, 0]
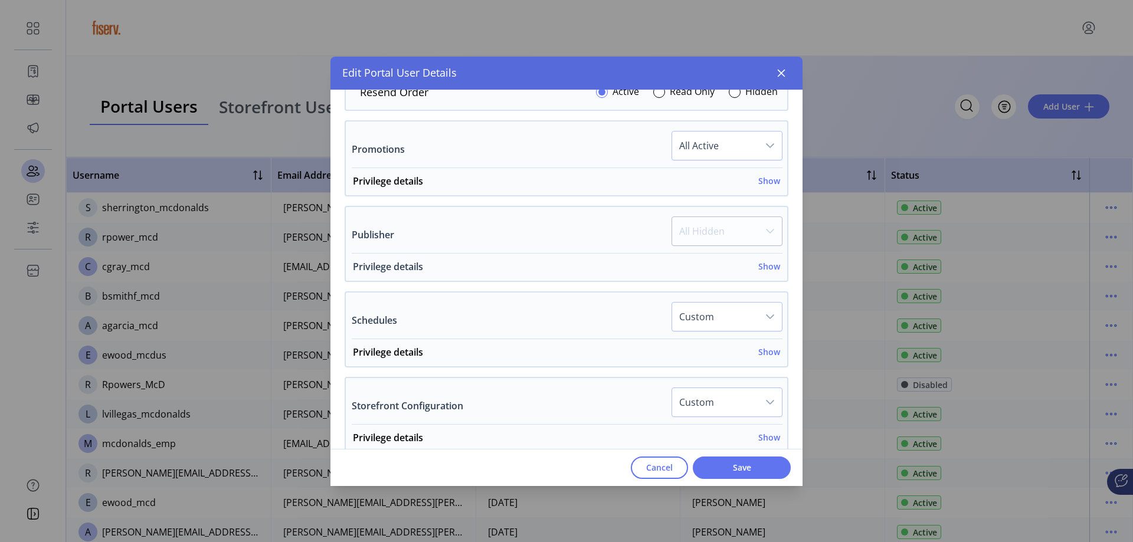
click at [764, 265] on h6 "Show" at bounding box center [769, 266] width 22 height 12
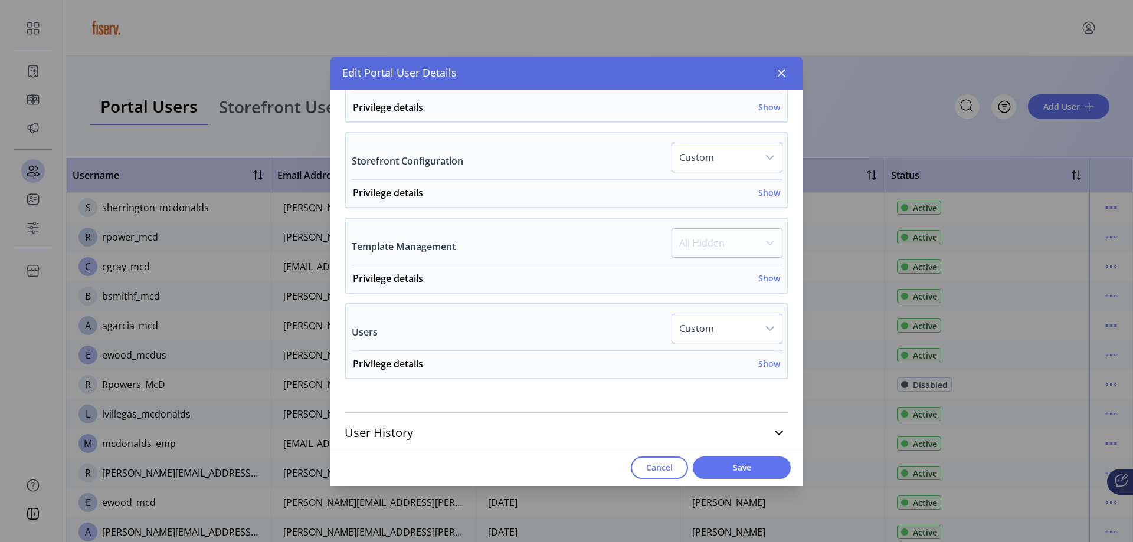
scroll to position [1647, 0]
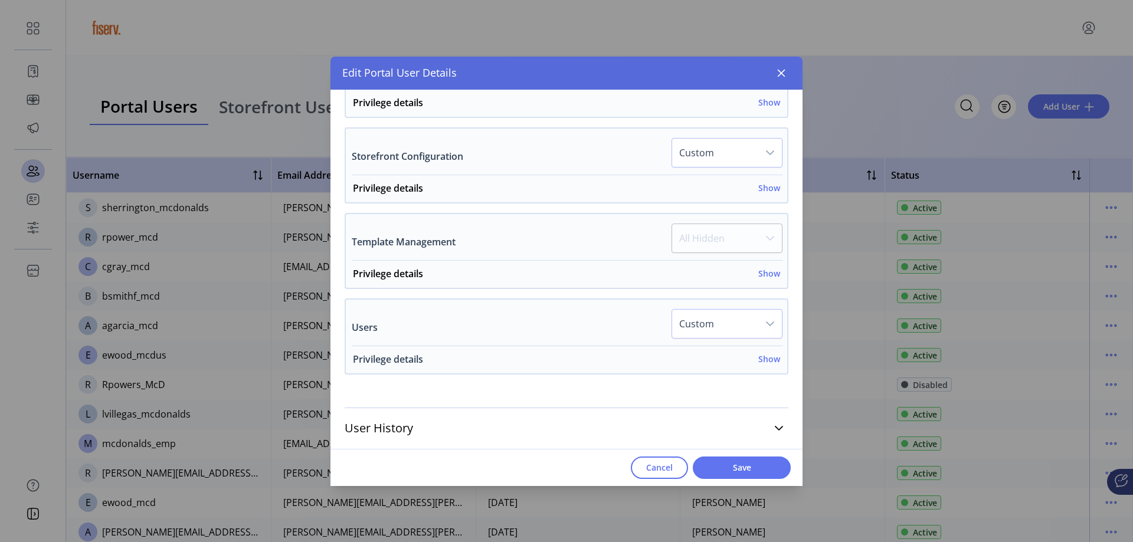
click at [766, 368] on div "Privilege details Show" at bounding box center [566, 362] width 427 height 21
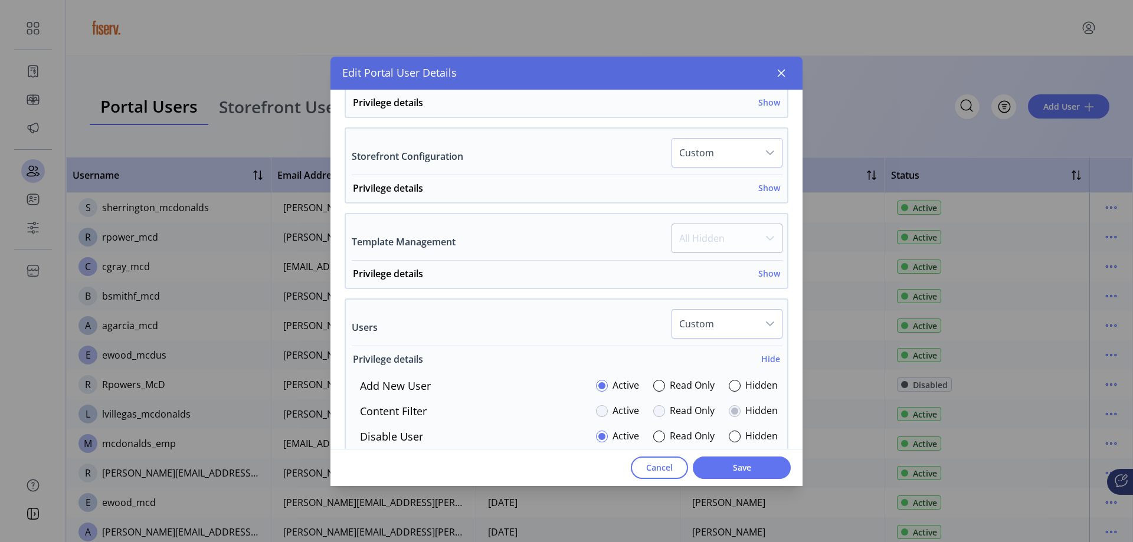
click at [761, 360] on h6 "Hide" at bounding box center [770, 359] width 19 height 12
click at [761, 360] on h6 "Show" at bounding box center [769, 359] width 22 height 12
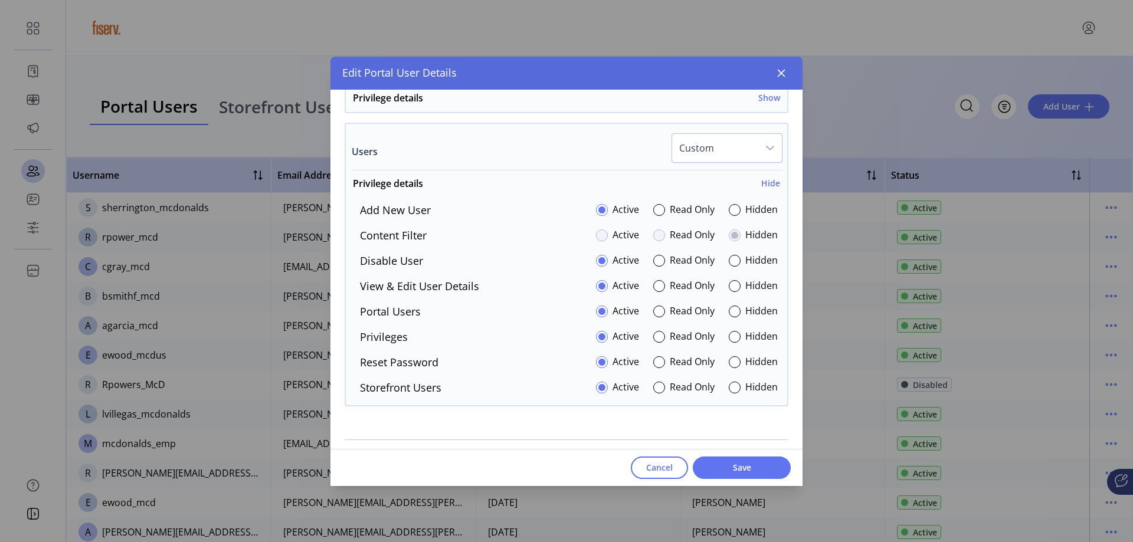
scroll to position [1796, 0]
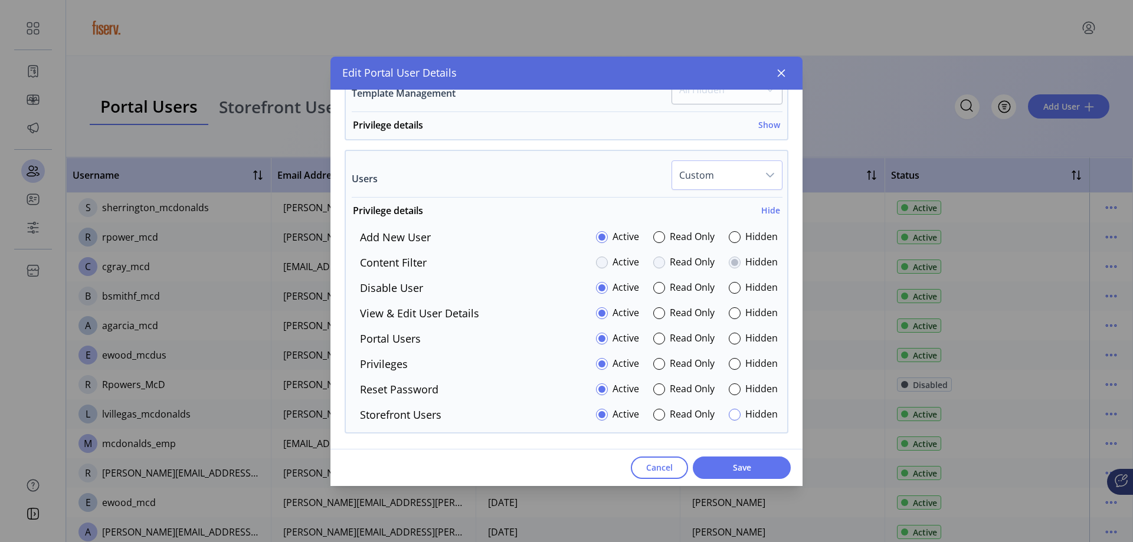
click at [730, 415] on div at bounding box center [734, 415] width 12 height 12
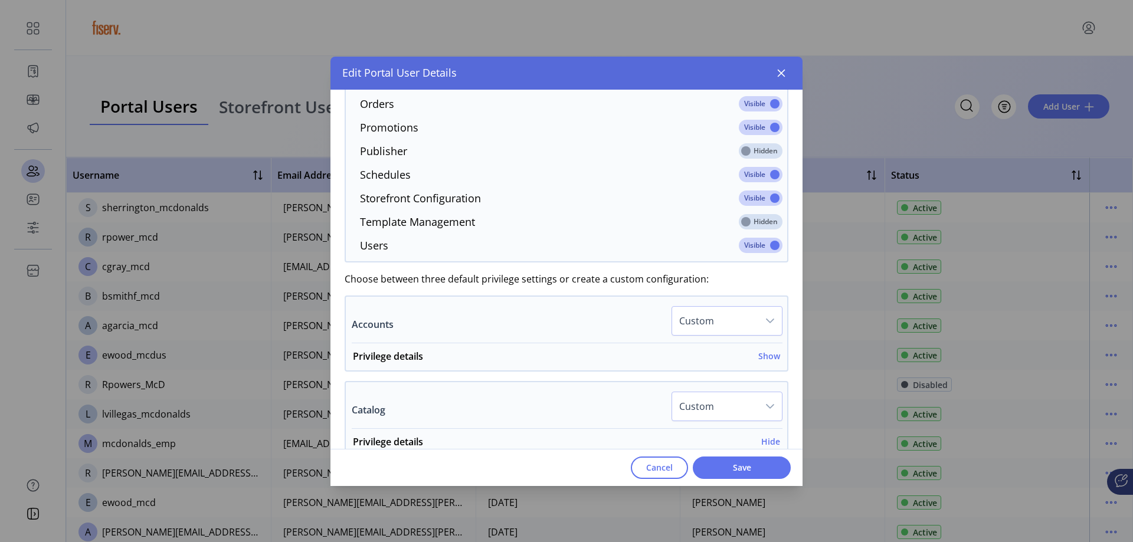
scroll to position [439, 0]
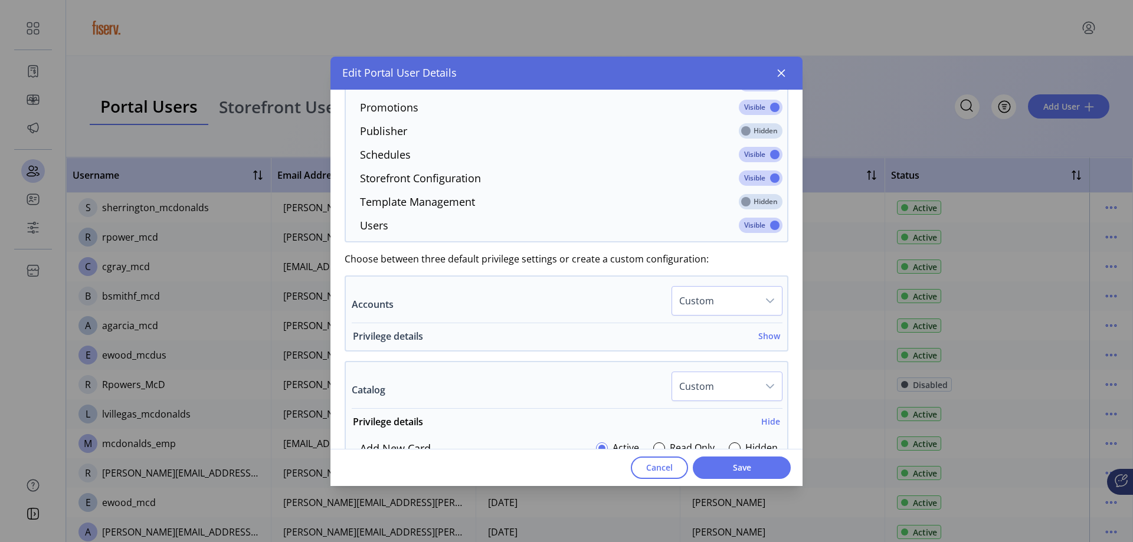
click at [770, 338] on h6 "Show" at bounding box center [769, 336] width 22 height 12
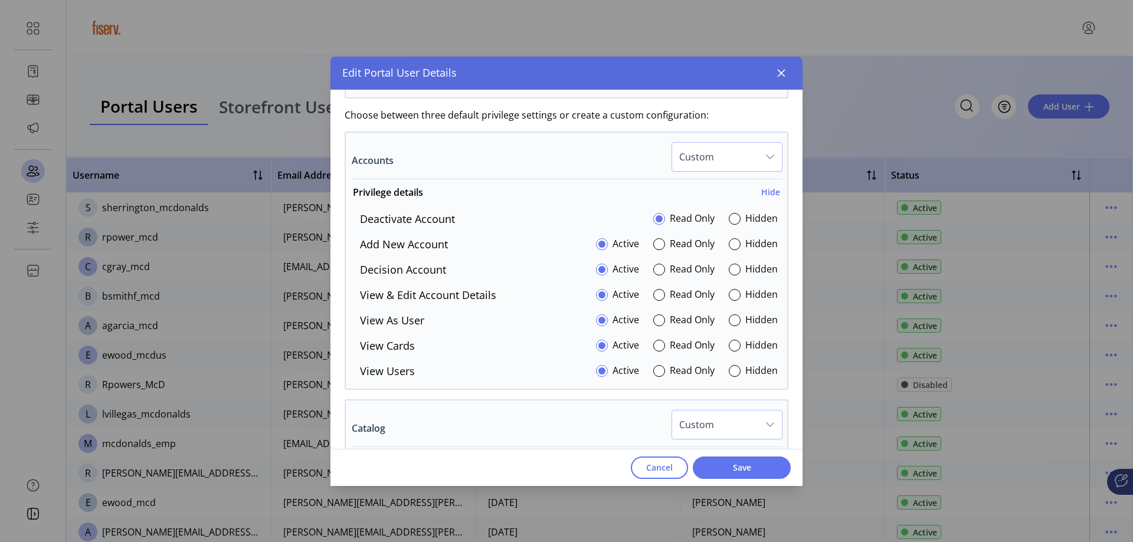
scroll to position [557, 0]
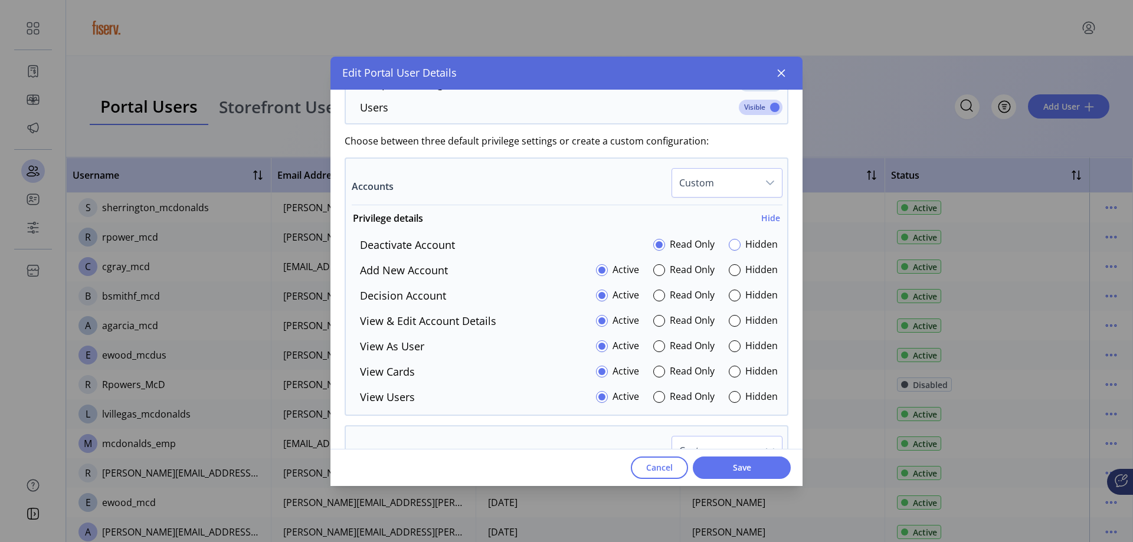
click at [728, 243] on div at bounding box center [734, 245] width 12 height 12
drag, startPoint x: 726, startPoint y: 270, endPoint x: 727, endPoint y: 284, distance: 14.3
click at [728, 270] on div at bounding box center [734, 270] width 12 height 12
click at [728, 296] on div at bounding box center [734, 296] width 12 height 12
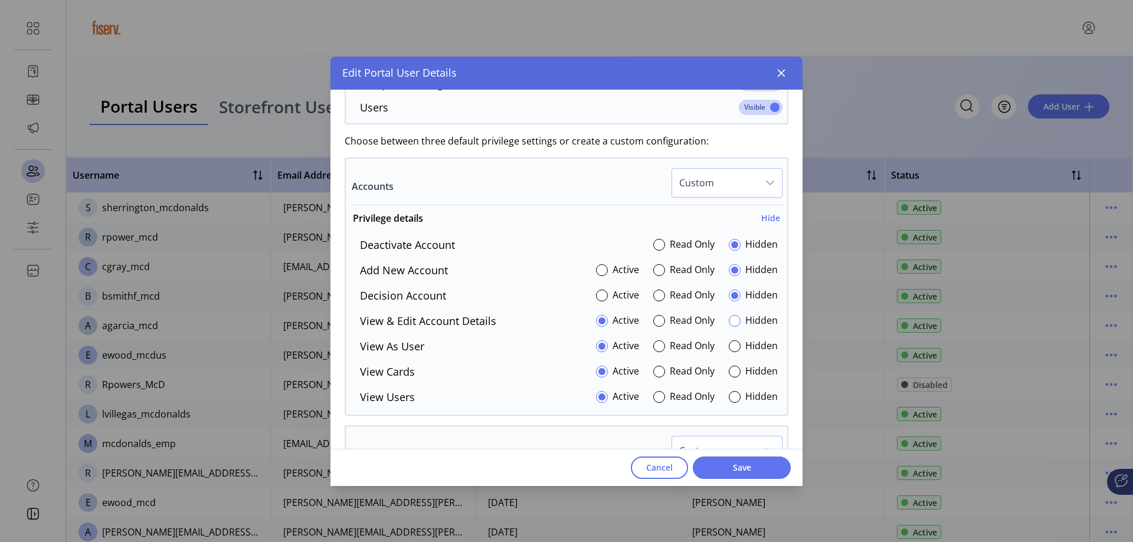
click at [728, 323] on div at bounding box center [734, 321] width 12 height 12
drag, startPoint x: 728, startPoint y: 346, endPoint x: 727, endPoint y: 355, distance: 8.3
click at [728, 347] on div at bounding box center [734, 346] width 12 height 12
click at [728, 372] on div at bounding box center [734, 372] width 12 height 12
click at [728, 393] on div at bounding box center [734, 397] width 12 height 12
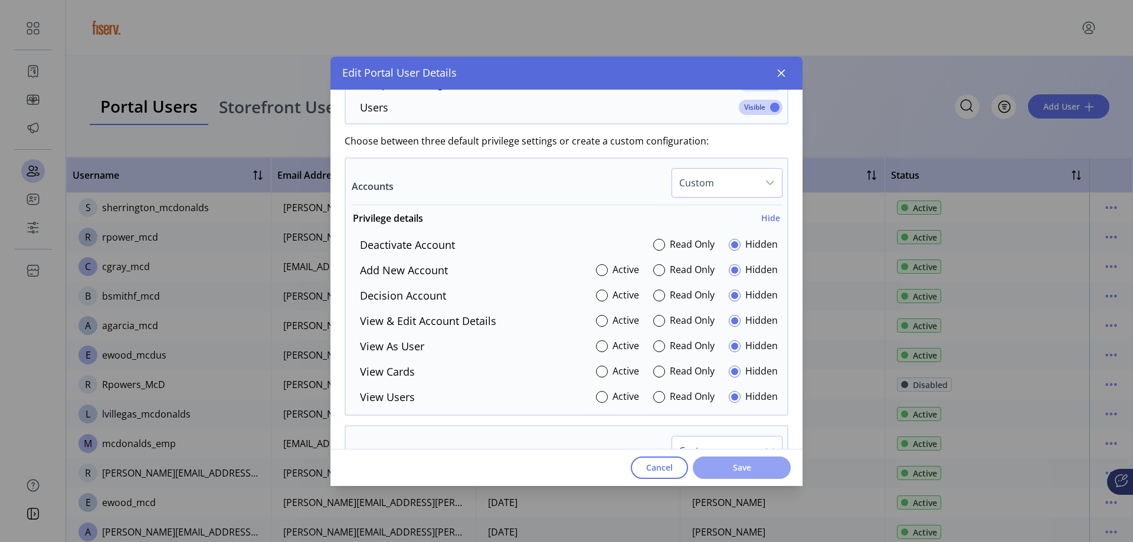
click at [739, 464] on span "Save" at bounding box center [741, 467] width 67 height 12
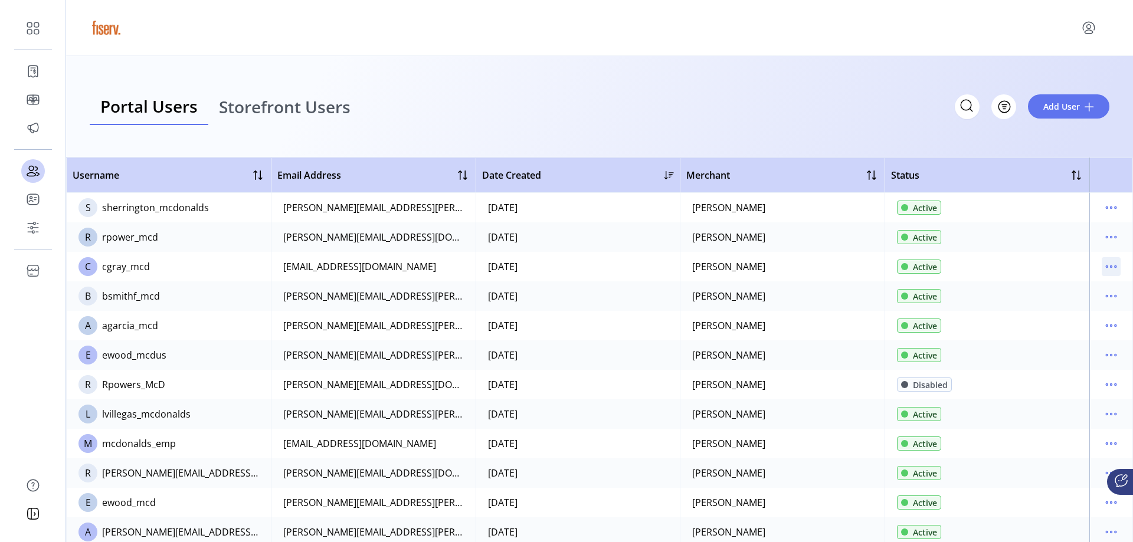
click at [1114, 267] on icon "menu" at bounding box center [1115, 267] width 2 height 2
click at [1076, 289] on span "Edit Details" at bounding box center [1055, 289] width 98 height 9
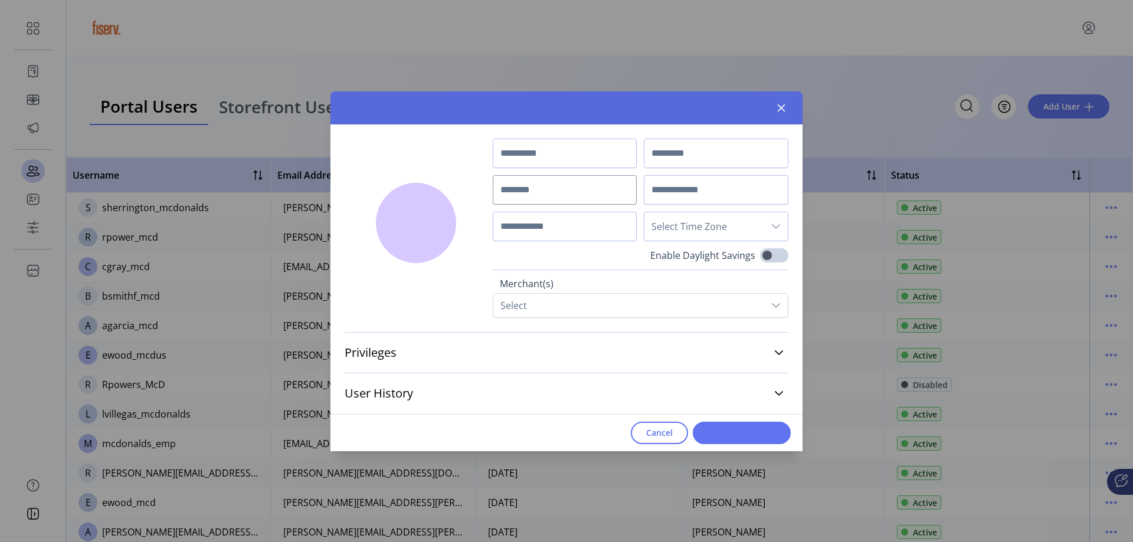
type input "*******"
type input "****"
type input "*********"
type input "**********"
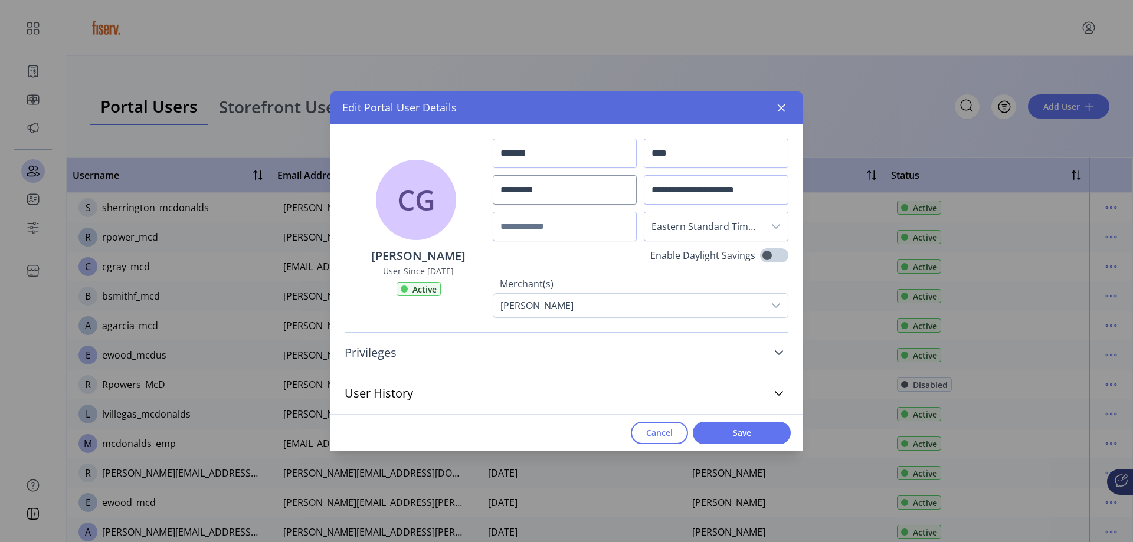
click at [780, 350] on icon at bounding box center [778, 352] width 9 height 9
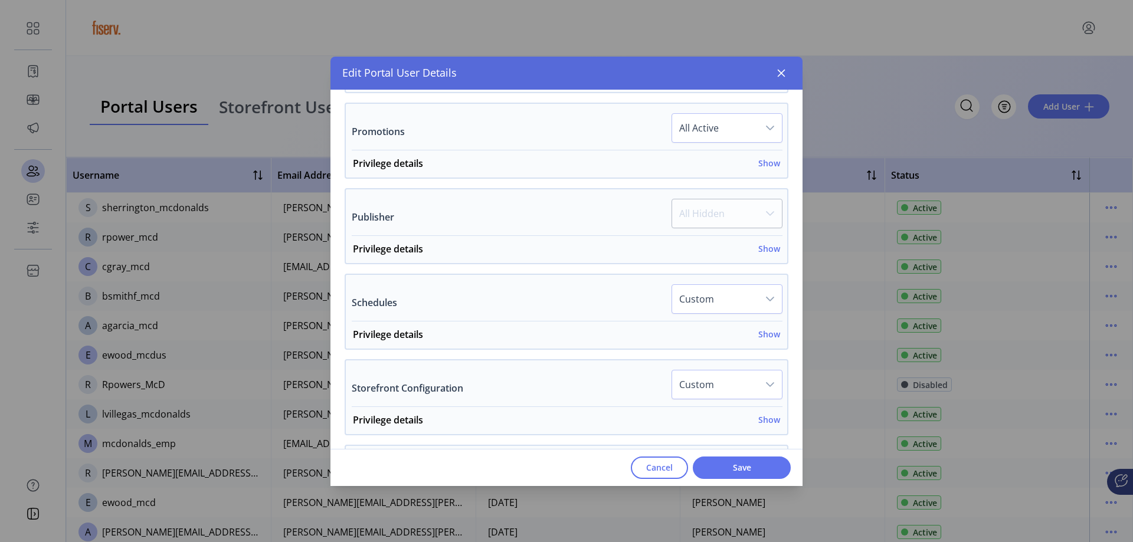
scroll to position [590, 0]
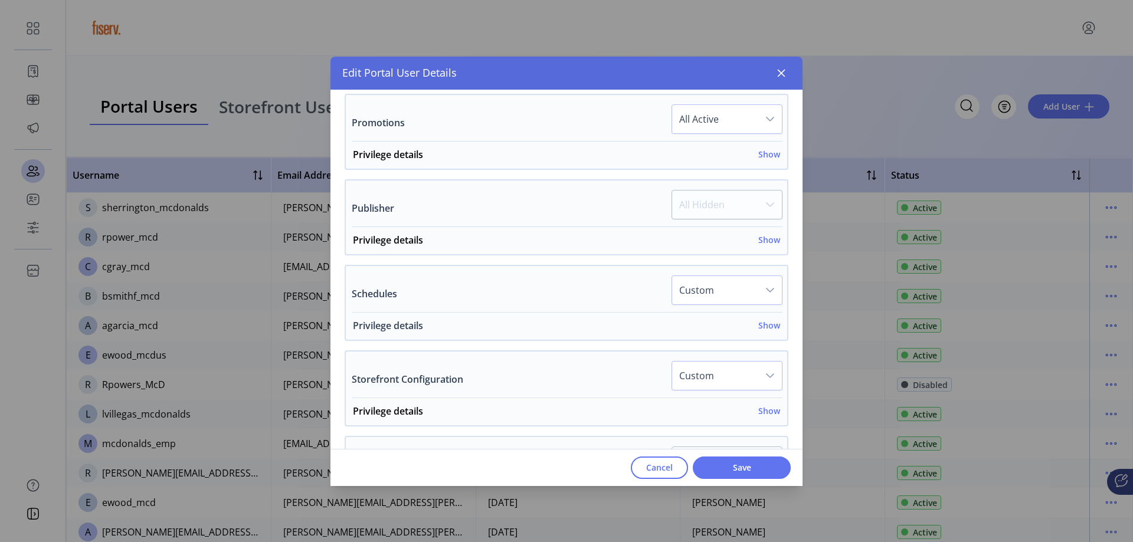
drag, startPoint x: 763, startPoint y: 324, endPoint x: 746, endPoint y: 322, distance: 17.2
click at [763, 324] on h6 "Show" at bounding box center [769, 325] width 22 height 12
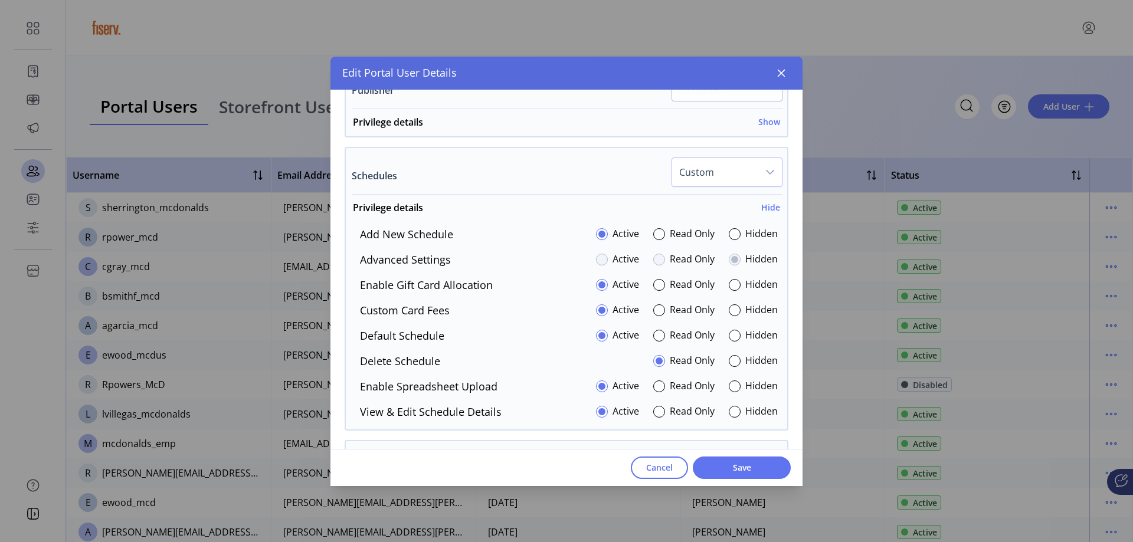
scroll to position [767, 0]
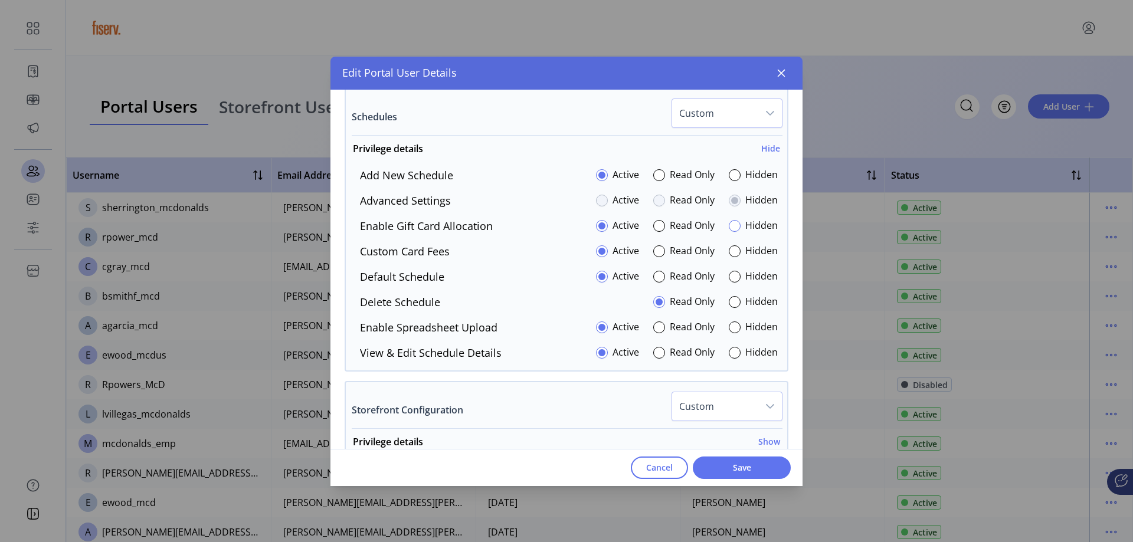
click at [733, 225] on div at bounding box center [734, 226] width 12 height 12
click at [728, 326] on div at bounding box center [734, 327] width 12 height 12
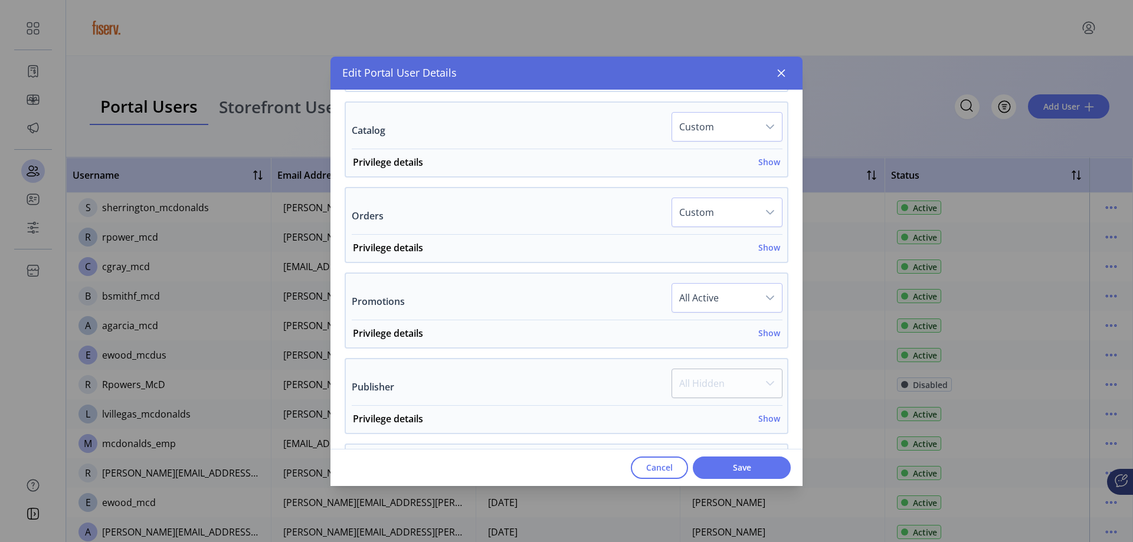
scroll to position [431, 0]
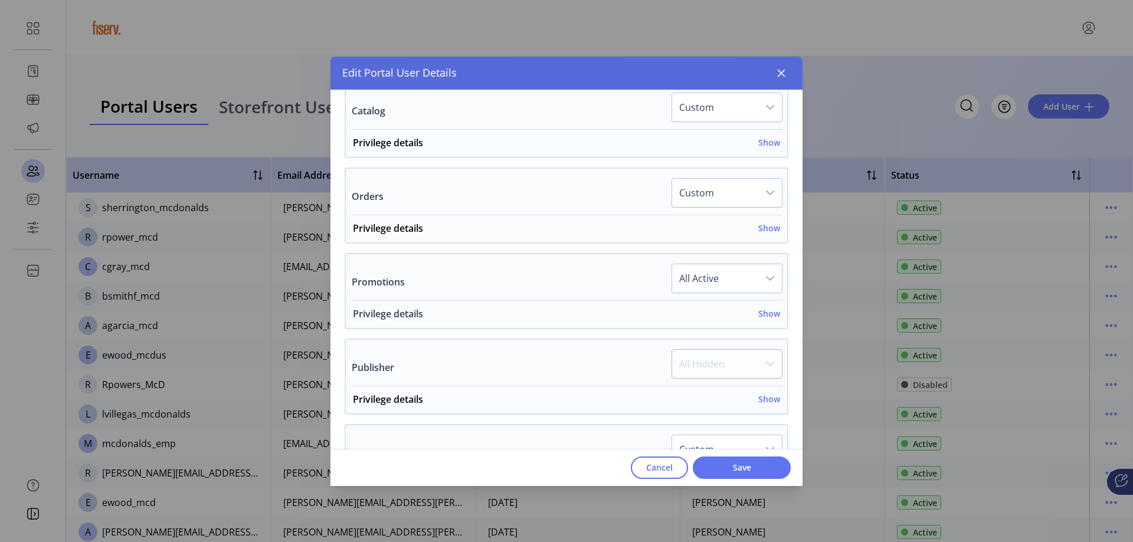
click at [758, 316] on h6 "Show" at bounding box center [769, 313] width 22 height 12
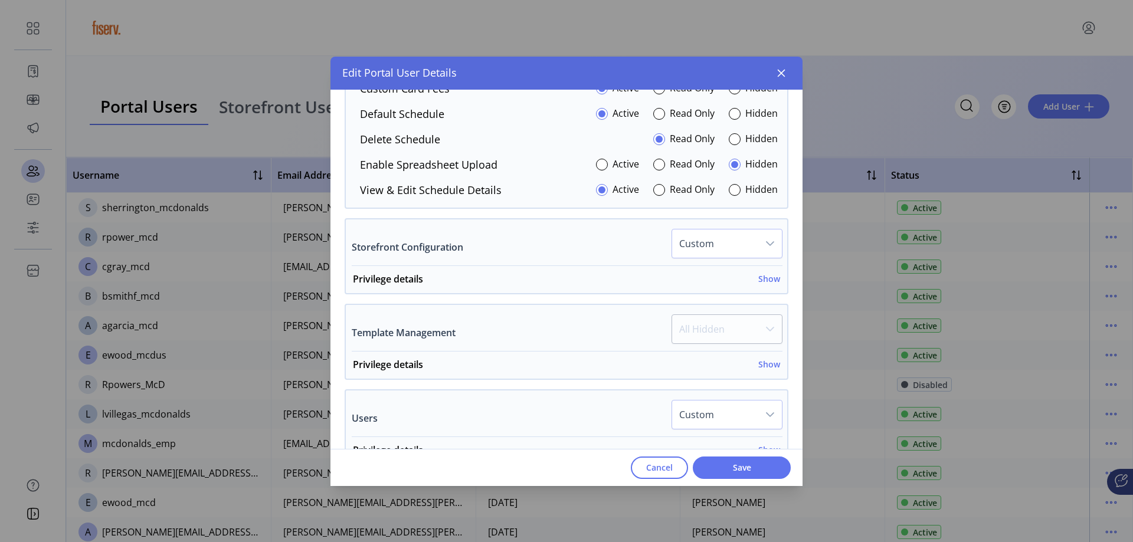
scroll to position [1020, 0]
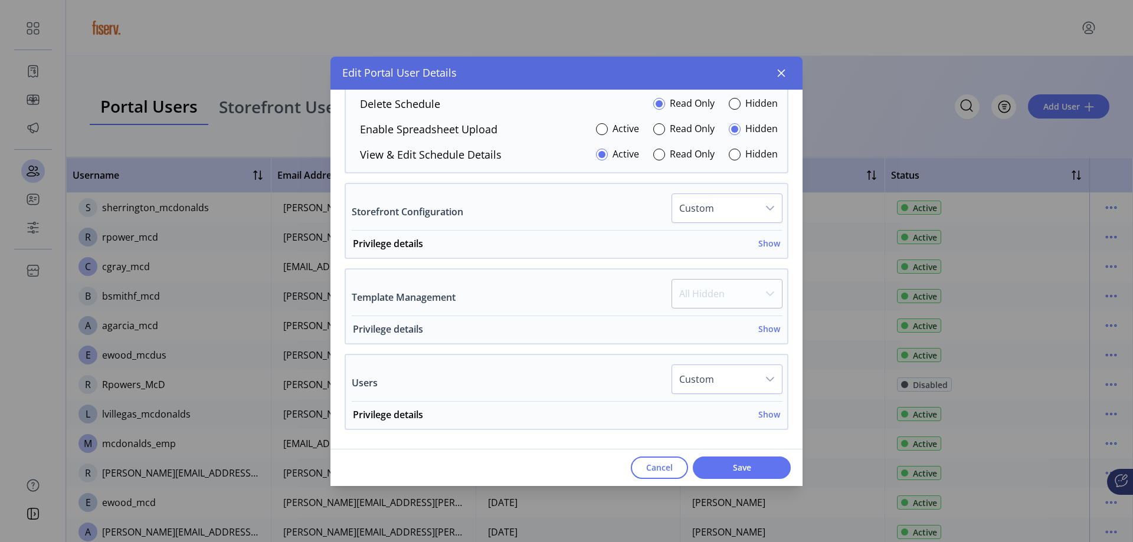
click at [758, 327] on h6 "Show" at bounding box center [769, 329] width 22 height 12
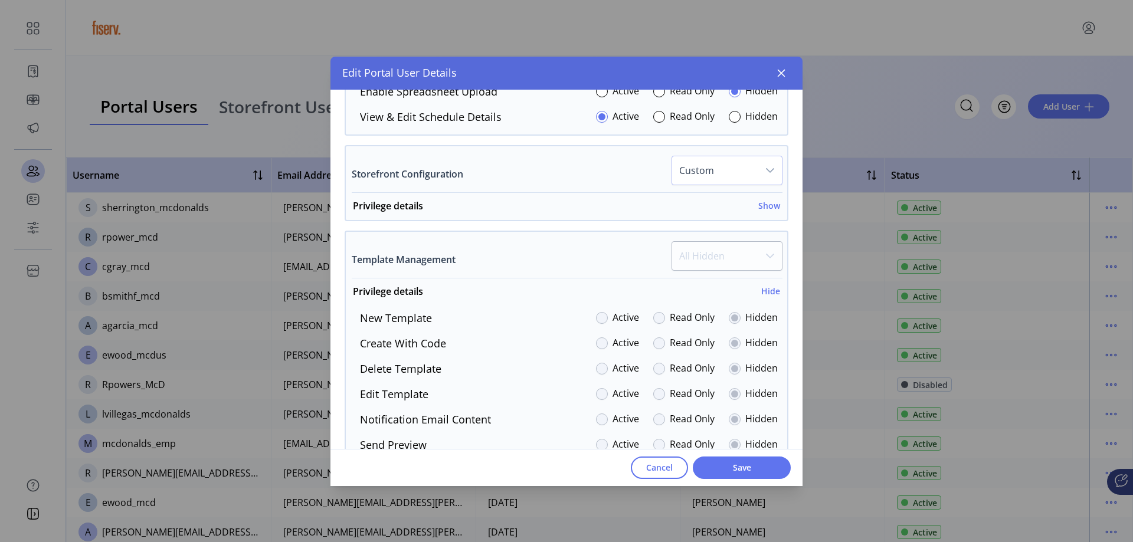
scroll to position [963, 0]
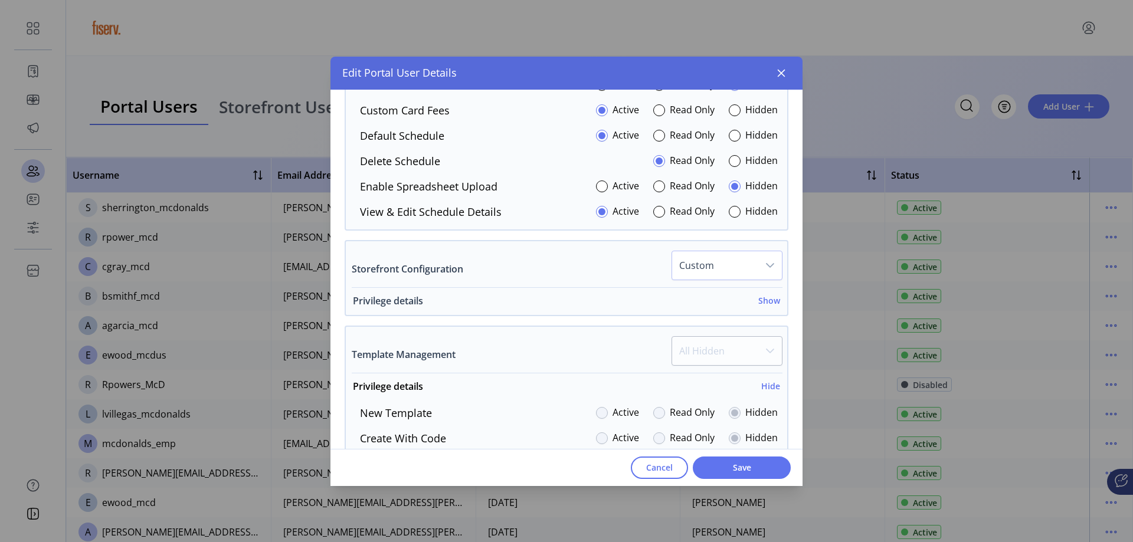
click at [758, 302] on h6 "Show" at bounding box center [769, 300] width 22 height 12
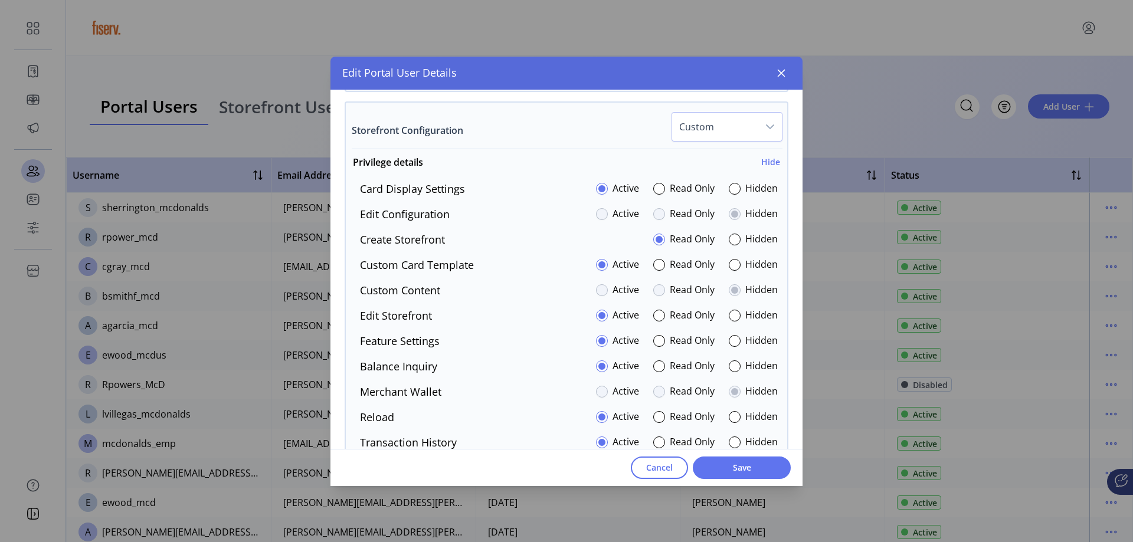
scroll to position [1081, 0]
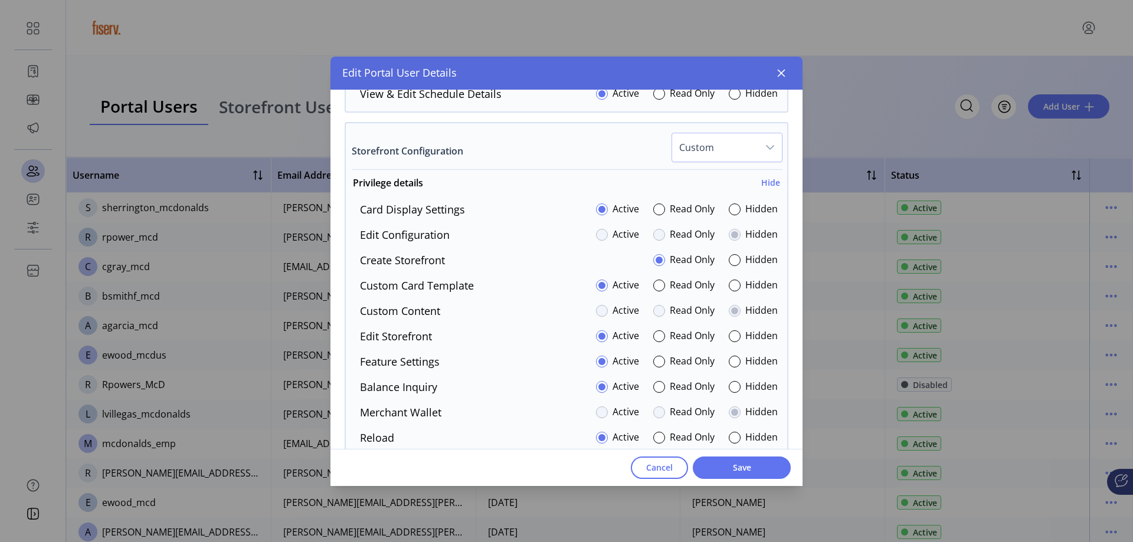
drag, startPoint x: 726, startPoint y: 212, endPoint x: 718, endPoint y: 220, distance: 11.3
click at [728, 212] on div at bounding box center [734, 210] width 12 height 12
click at [728, 387] on div at bounding box center [734, 387] width 12 height 12
click at [732, 367] on div at bounding box center [734, 362] width 12 height 12
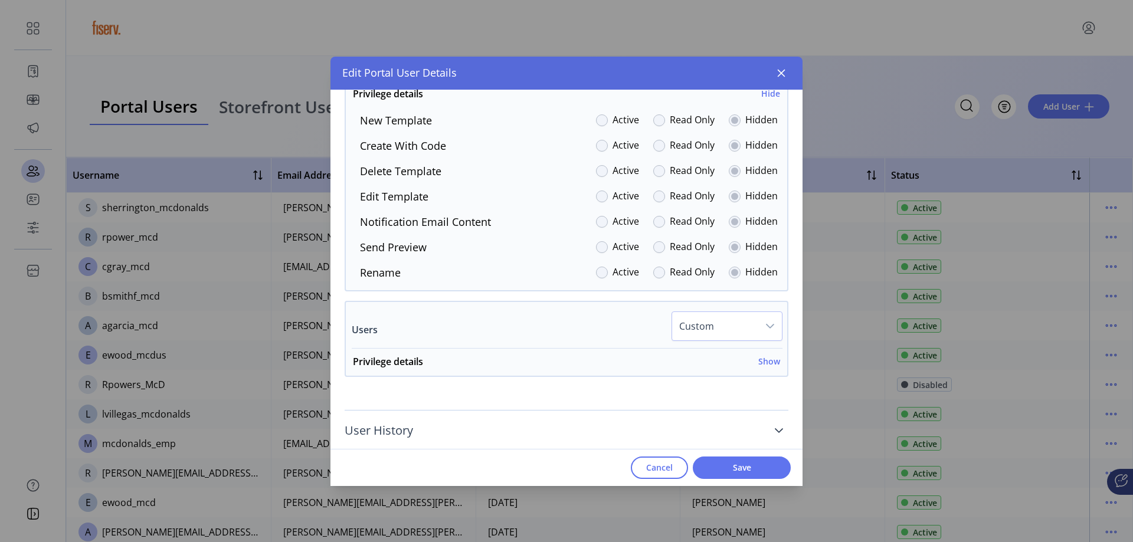
scroll to position [1618, 0]
click at [743, 469] on span "Save" at bounding box center [741, 467] width 67 height 12
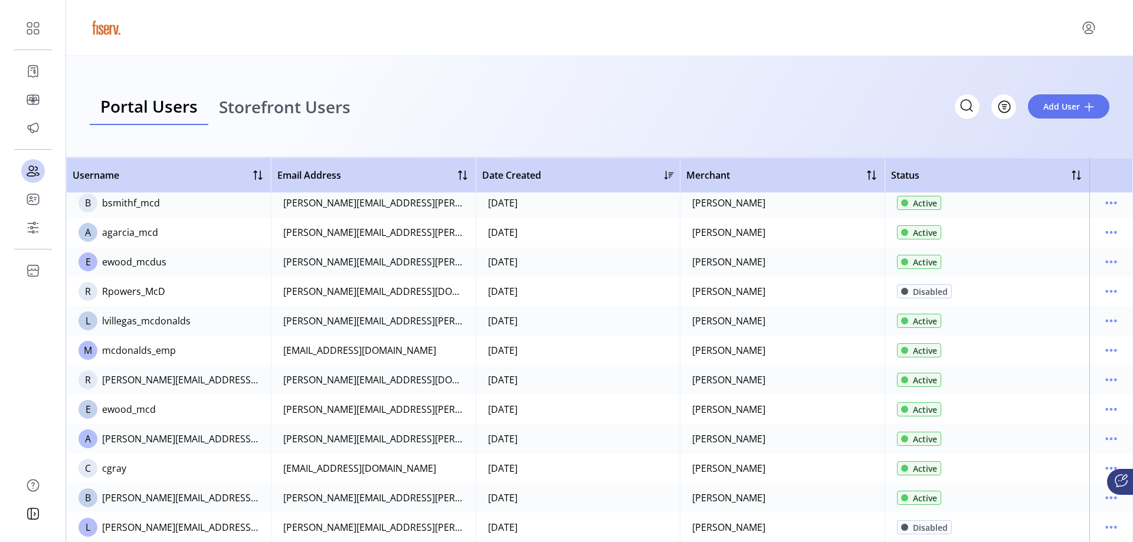
scroll to position [94, 0]
click at [1102, 382] on icon "menu" at bounding box center [1110, 379] width 19 height 19
click at [1062, 401] on span "Edit Details" at bounding box center [1055, 402] width 98 height 9
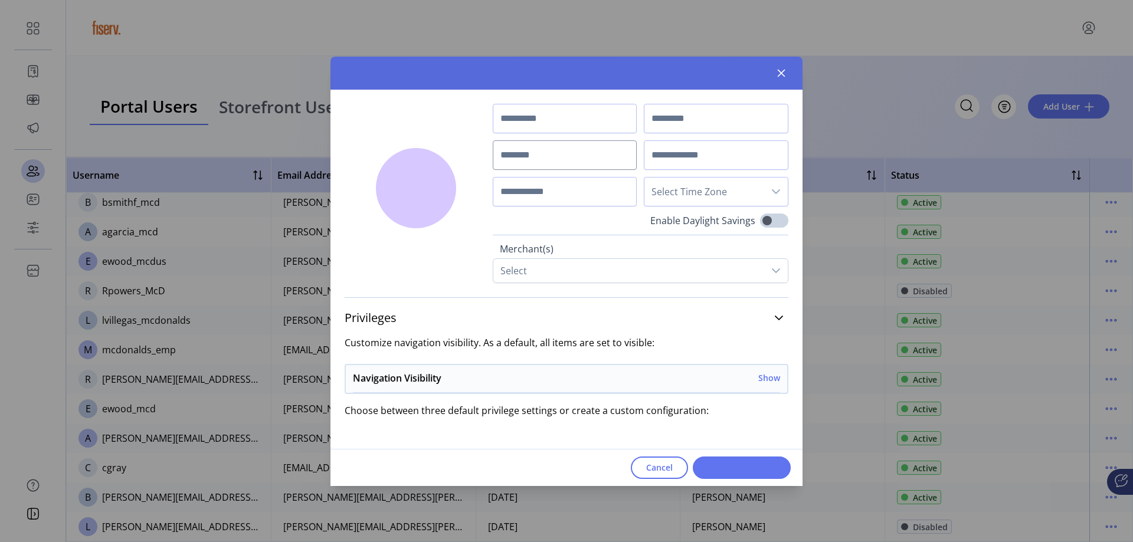
type input "*******"
type input "*****"
type input "**********"
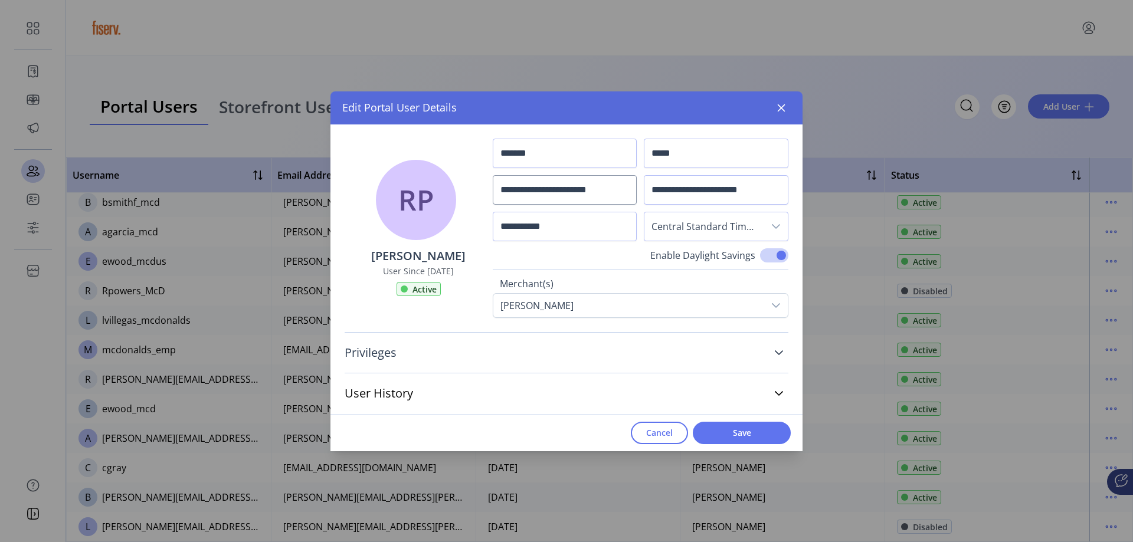
click at [779, 351] on icon at bounding box center [778, 352] width 9 height 9
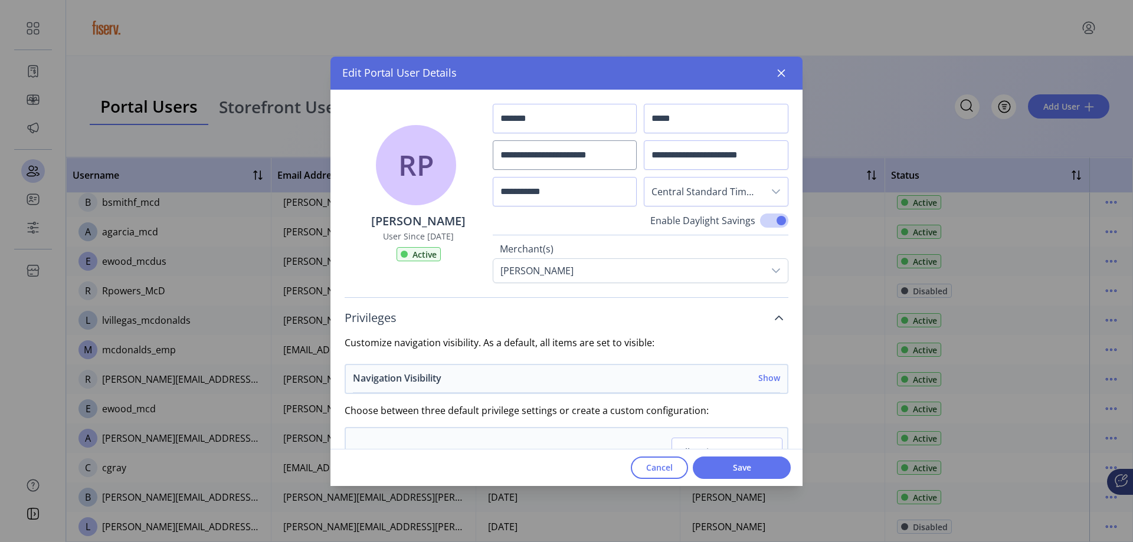
click at [761, 380] on h6 "Show" at bounding box center [769, 378] width 22 height 12
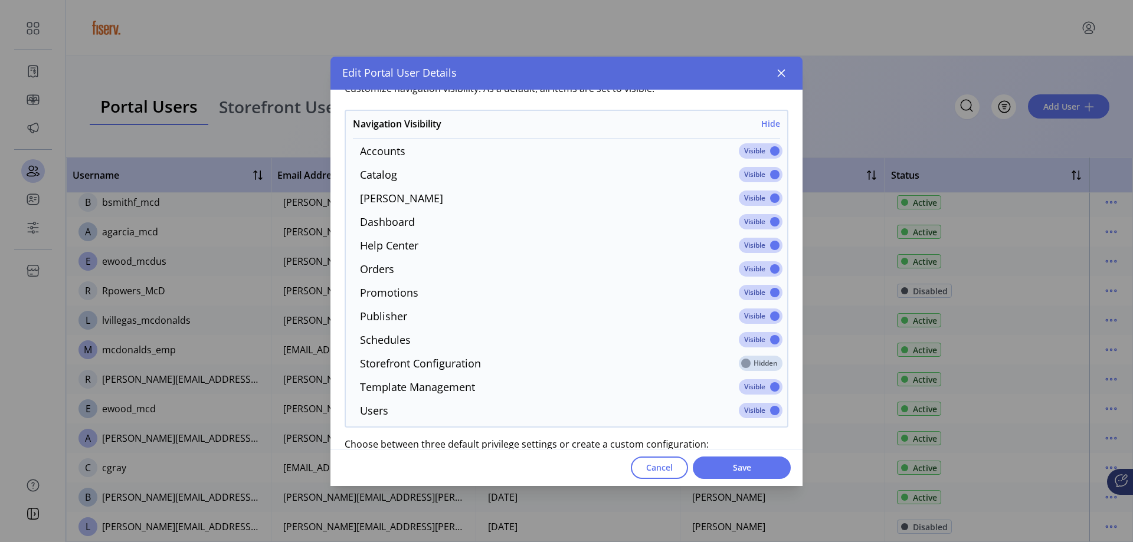
scroll to position [236, 0]
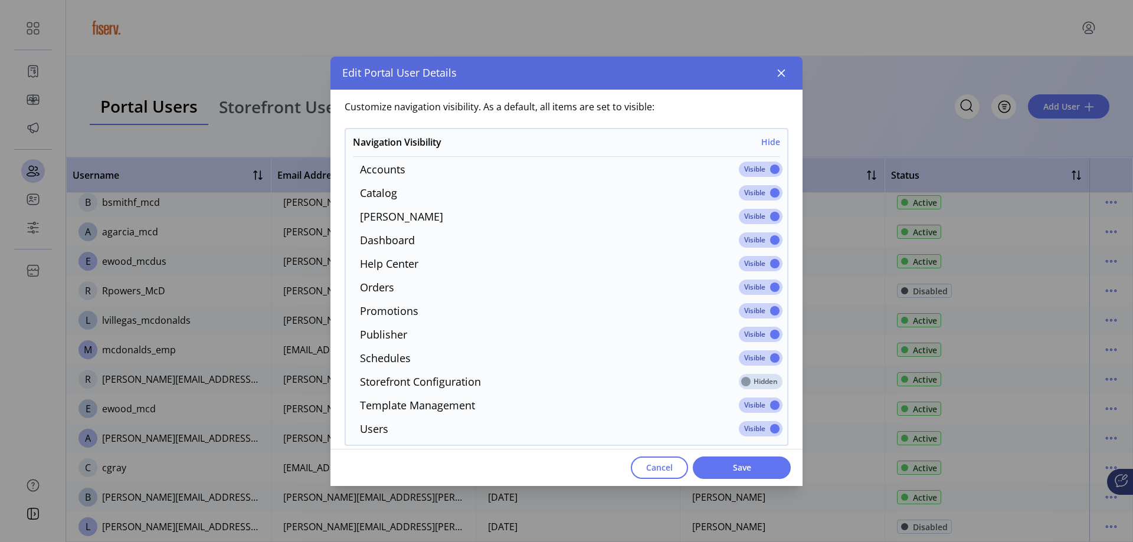
click at [739, 166] on span at bounding box center [761, 169] width 44 height 15
click at [756, 169] on span at bounding box center [761, 169] width 44 height 15
click at [657, 470] on span "Cancel" at bounding box center [659, 467] width 27 height 12
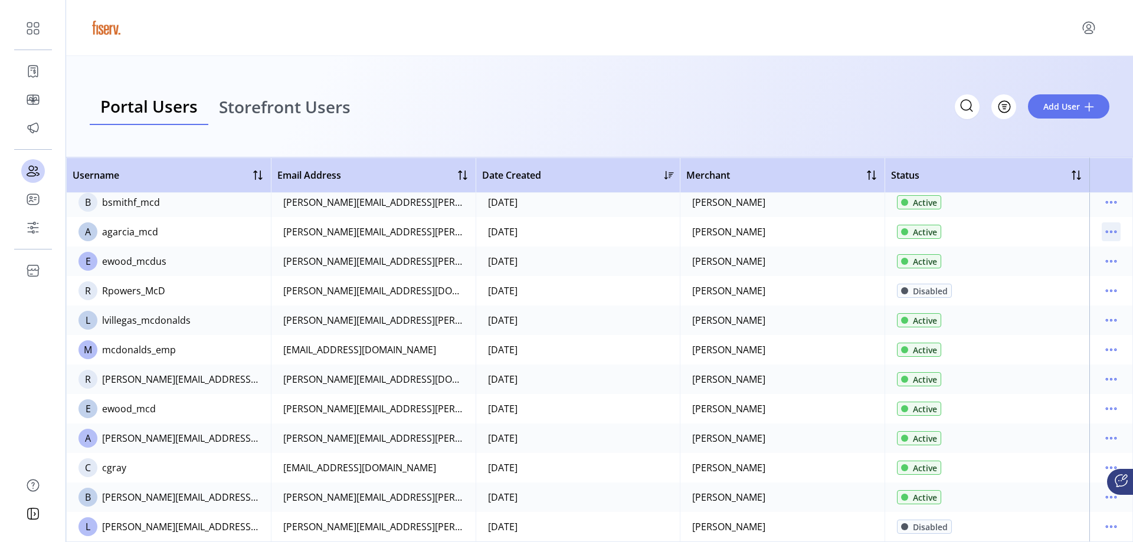
click at [1114, 232] on icon "menu" at bounding box center [1115, 232] width 2 height 2
click at [1062, 254] on span "Edit Details" at bounding box center [1055, 254] width 98 height 9
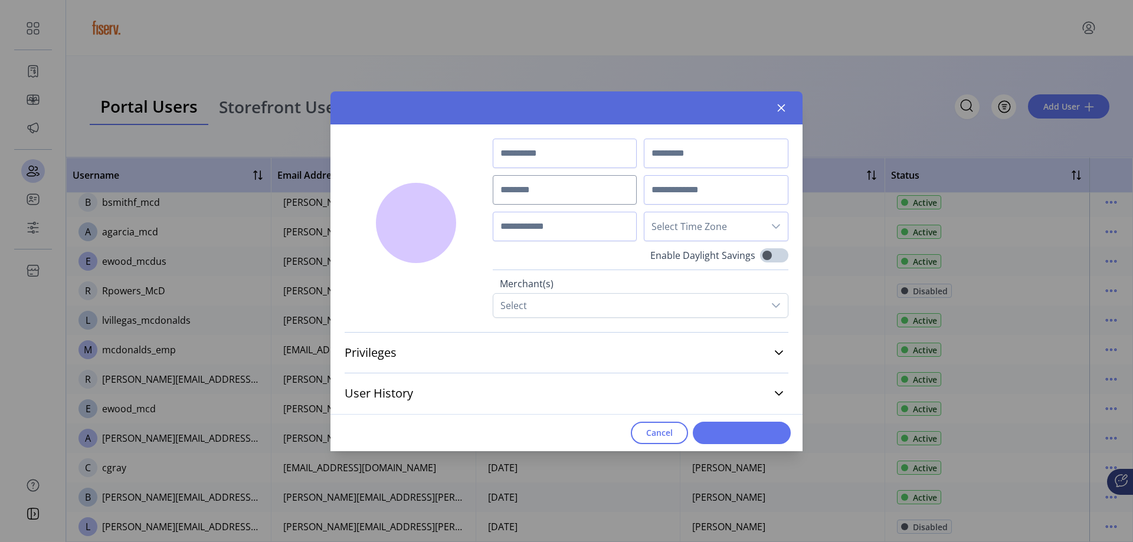
type input "******"
type input "**********"
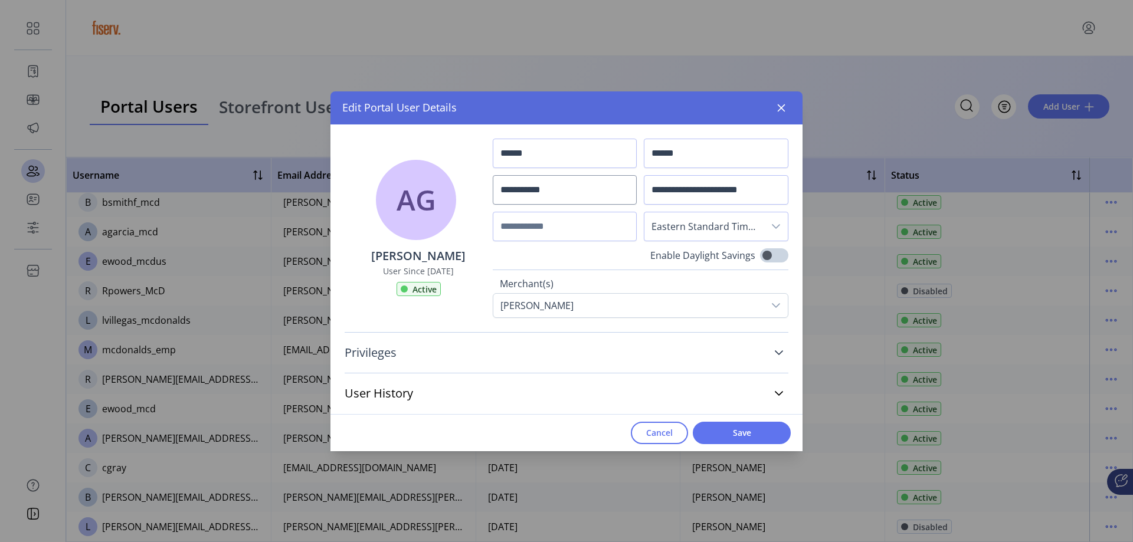
click at [777, 350] on icon at bounding box center [778, 352] width 9 height 9
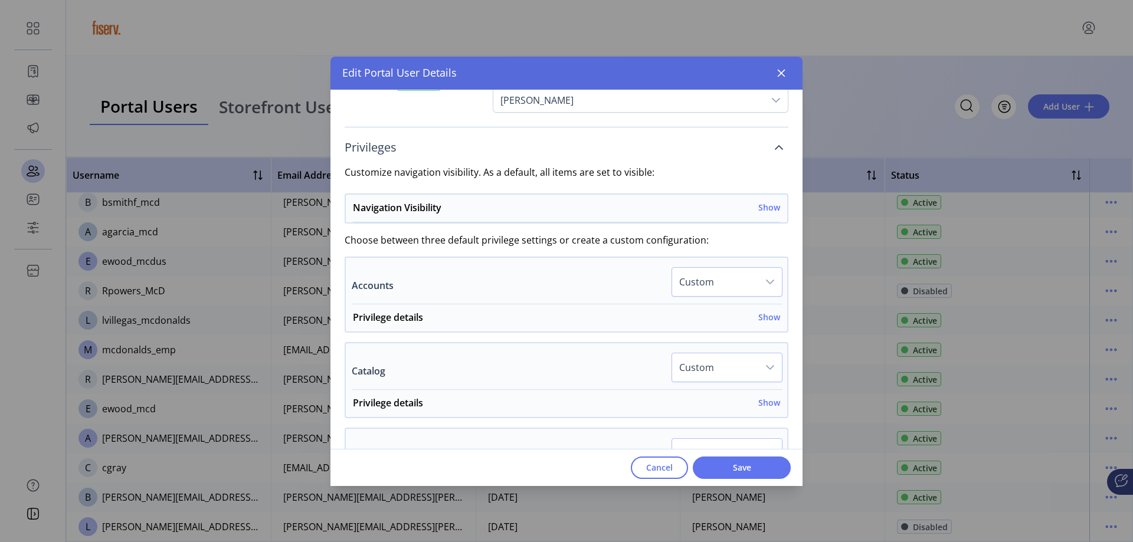
scroll to position [177, 0]
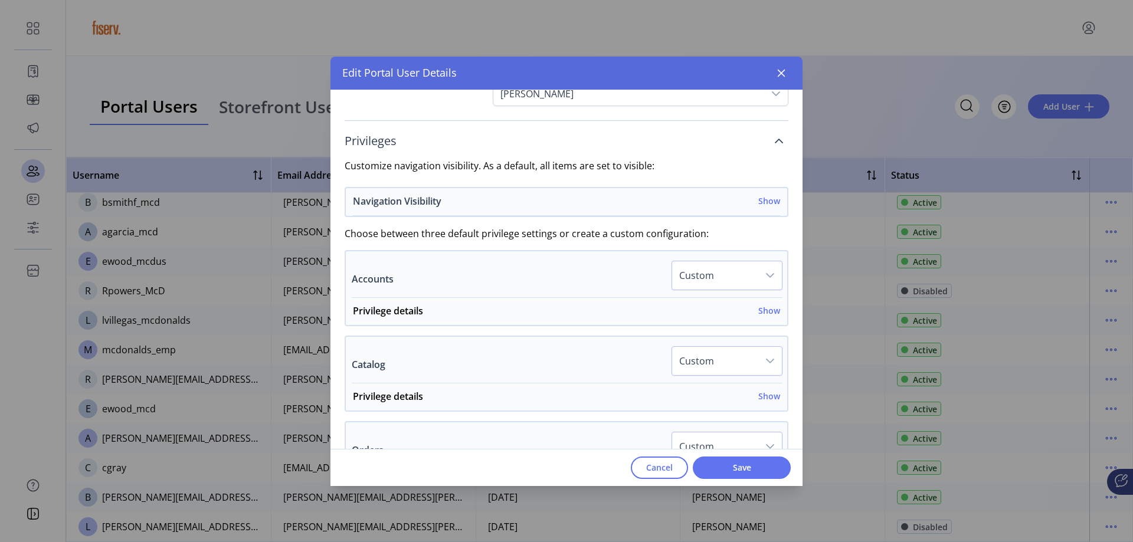
click at [765, 200] on h6 "Show" at bounding box center [769, 201] width 22 height 12
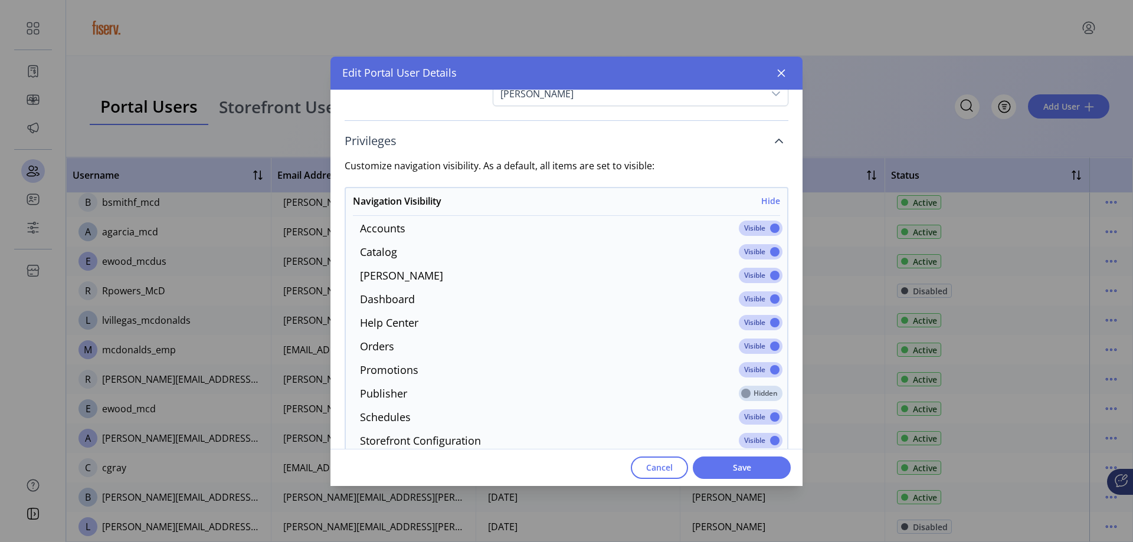
click at [754, 231] on span at bounding box center [761, 228] width 44 height 15
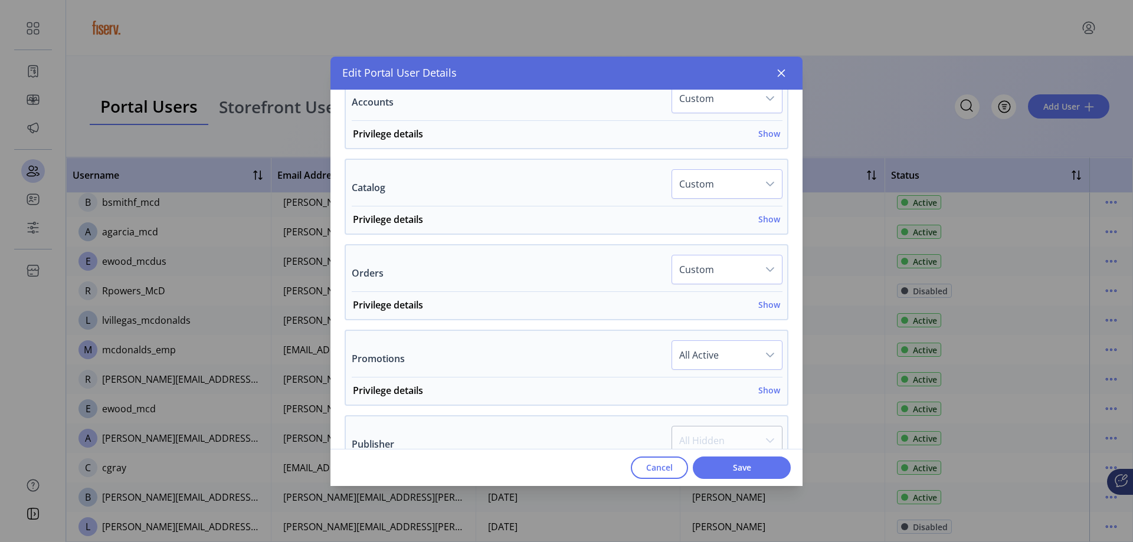
scroll to position [649, 0]
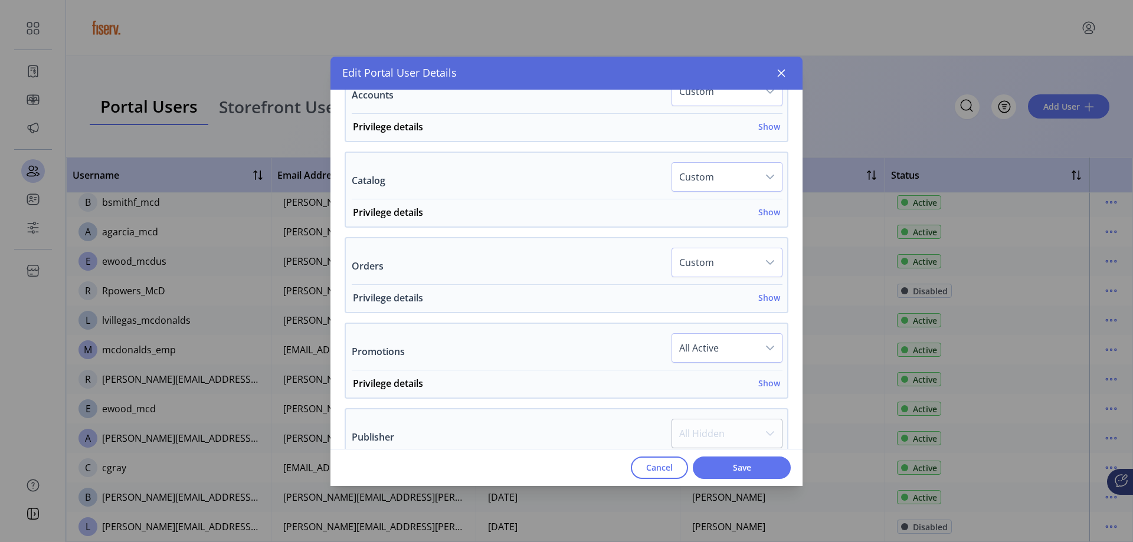
click at [764, 300] on h6 "Show" at bounding box center [769, 297] width 22 height 12
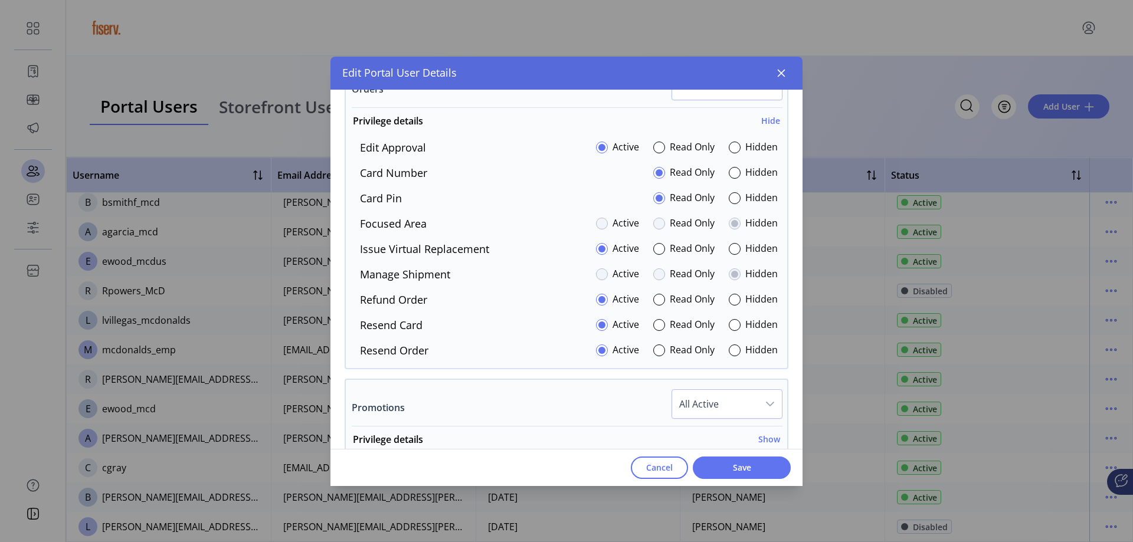
scroll to position [767, 0]
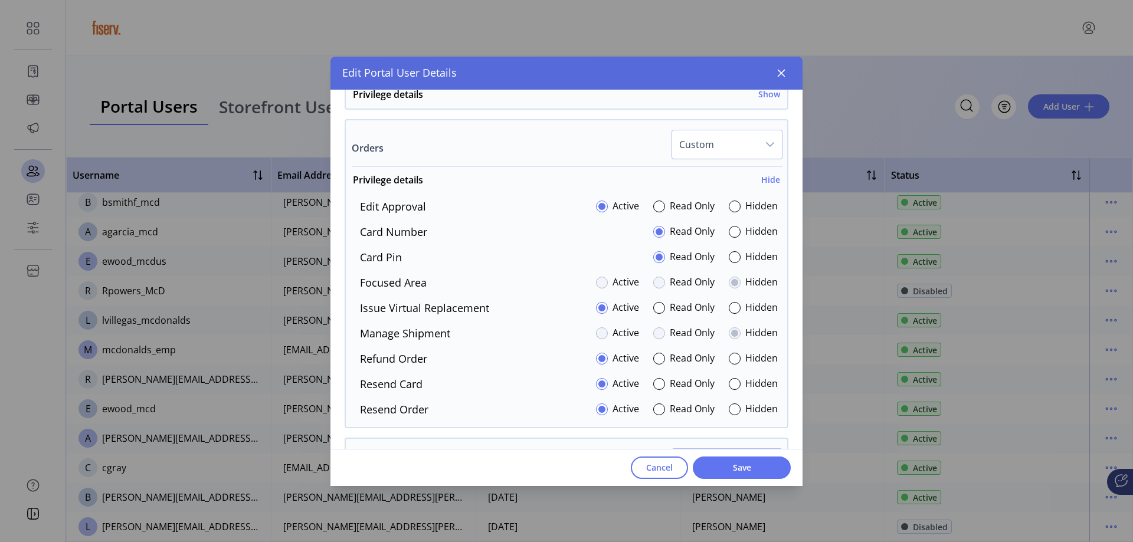
click at [737, 260] on div "Hidden" at bounding box center [752, 258] width 49 height 16
click at [732, 258] on div at bounding box center [734, 257] width 12 height 12
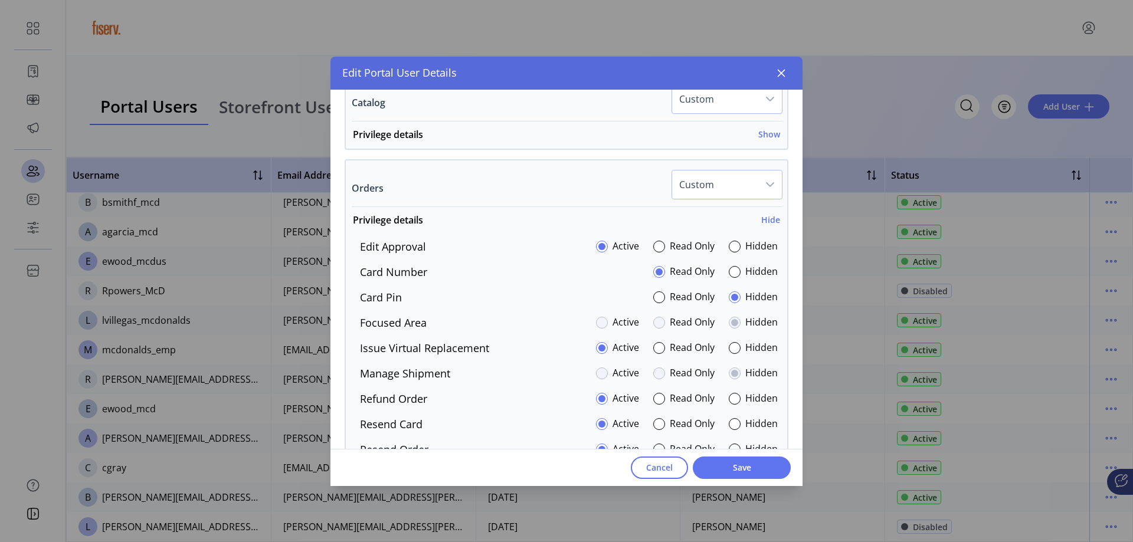
scroll to position [626, 0]
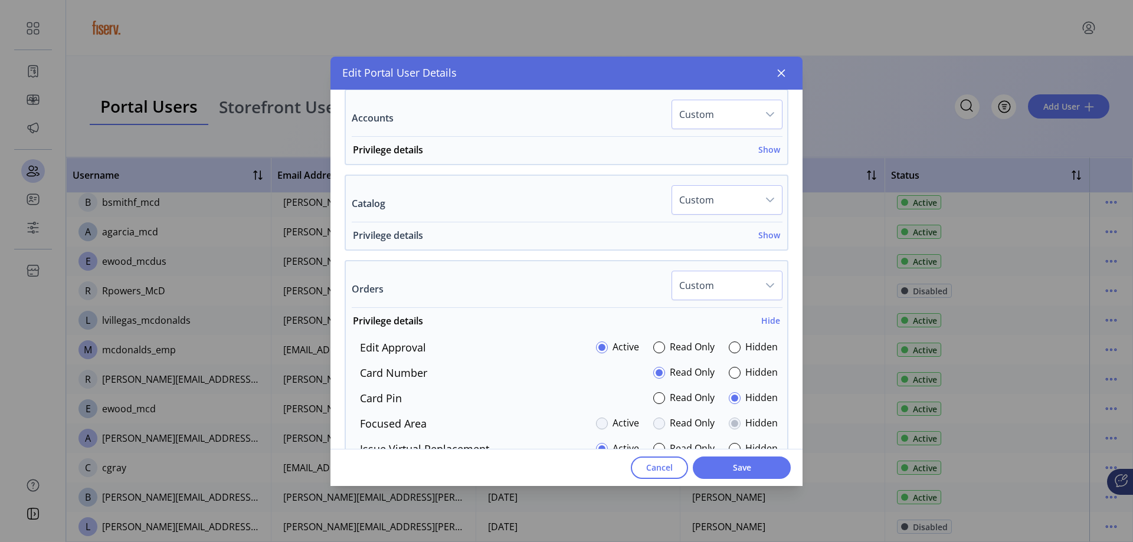
click at [758, 236] on h6 "Show" at bounding box center [769, 235] width 22 height 12
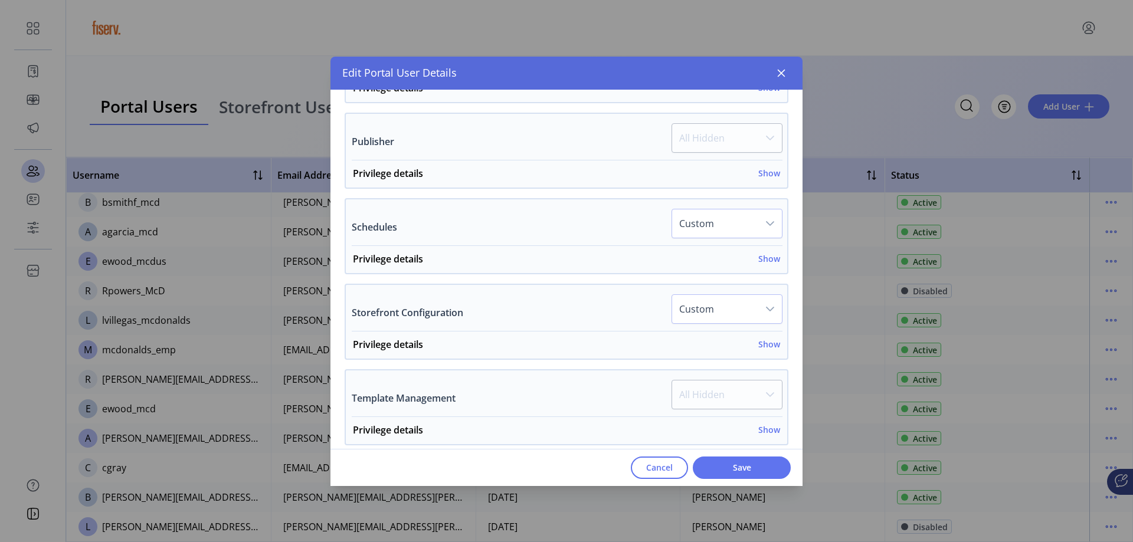
scroll to position [1288, 0]
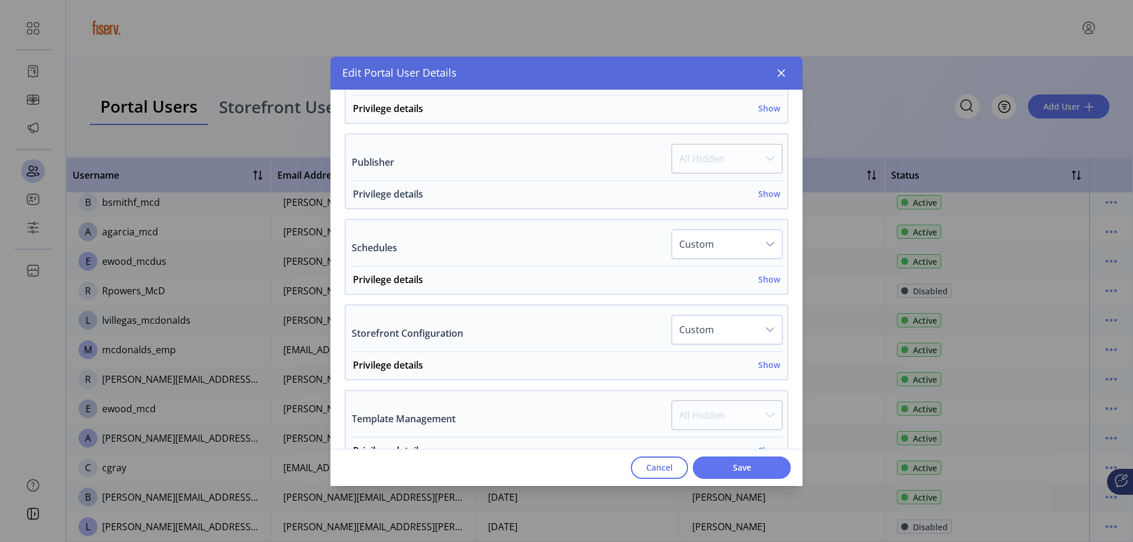
click at [759, 192] on h6 "Show" at bounding box center [769, 194] width 22 height 12
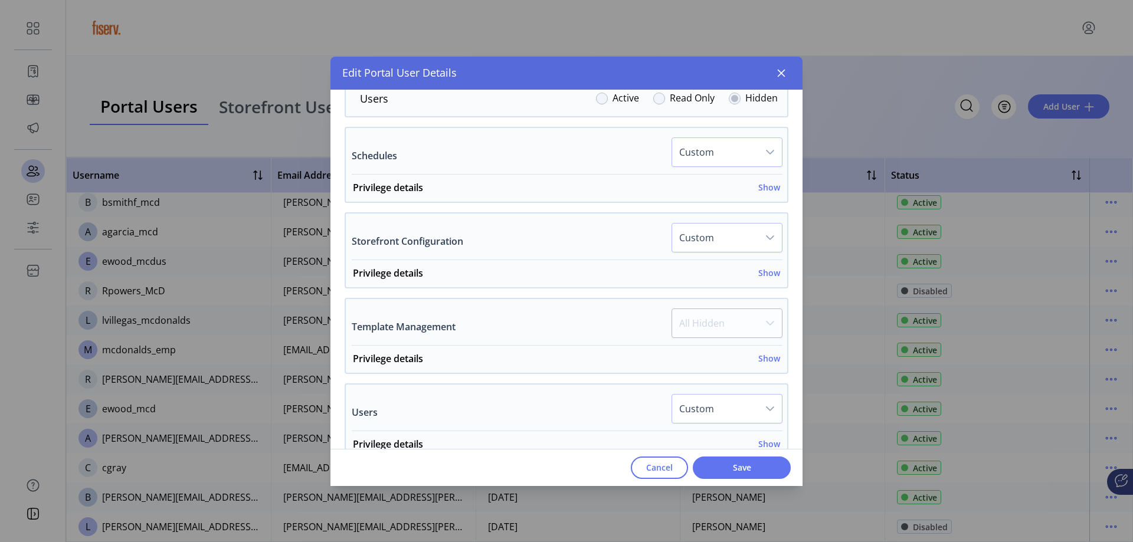
scroll to position [1647, 0]
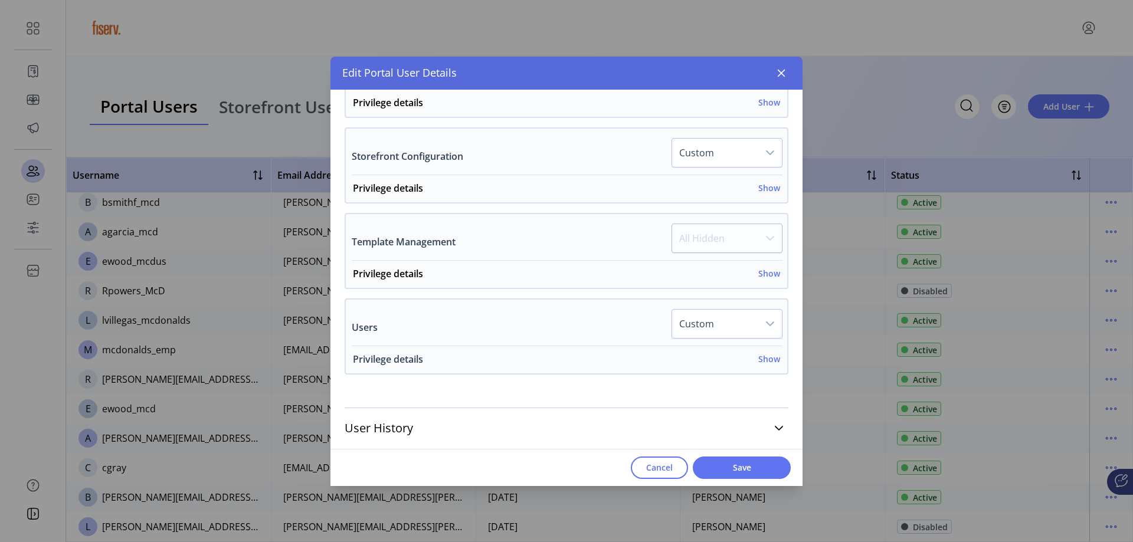
click at [758, 358] on h6 "Show" at bounding box center [769, 359] width 22 height 12
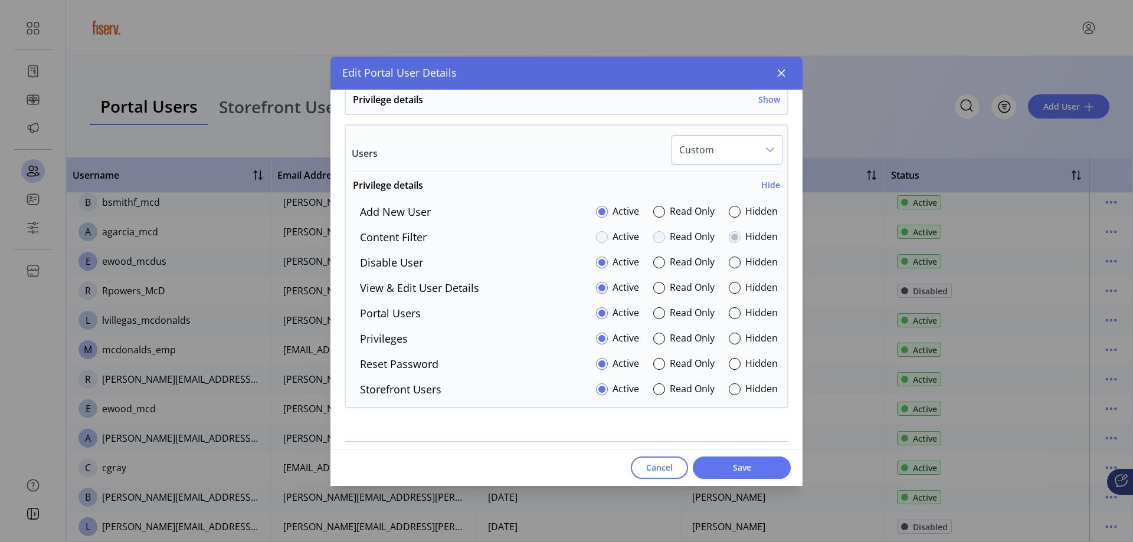
scroll to position [1855, 0]
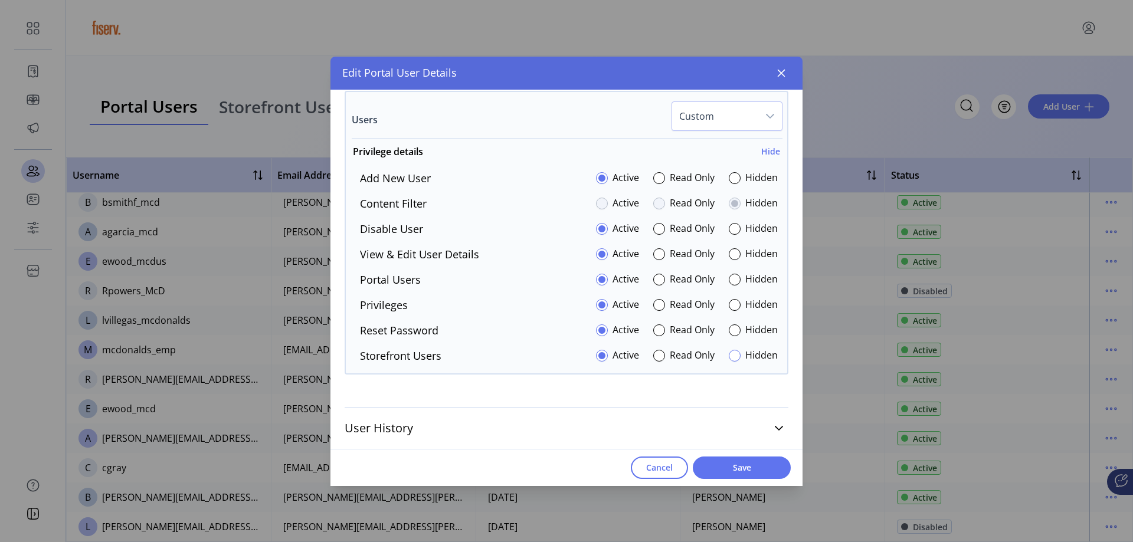
click at [728, 359] on div at bounding box center [734, 356] width 12 height 12
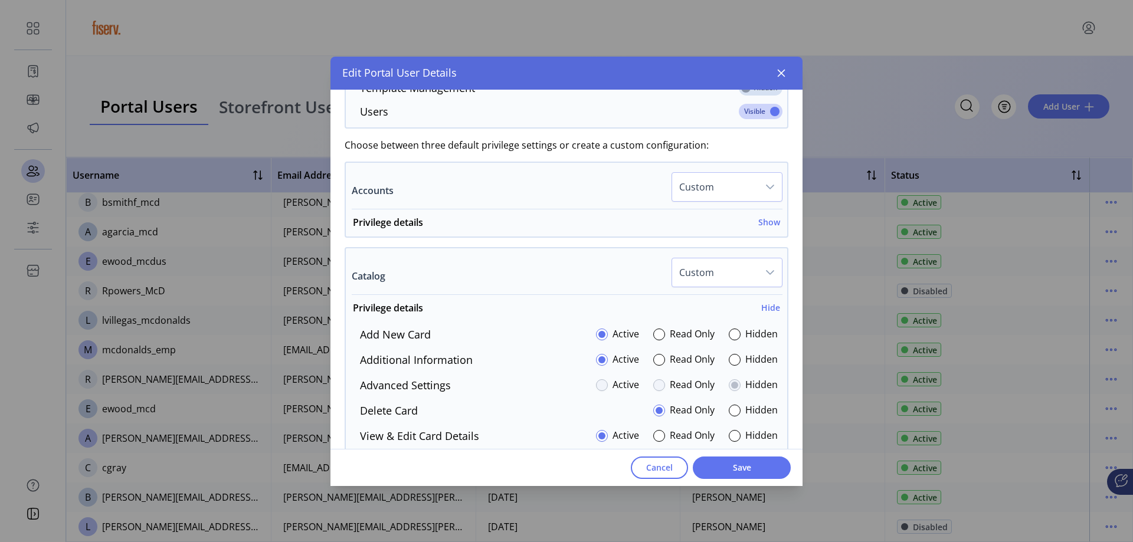
scroll to position [498, 0]
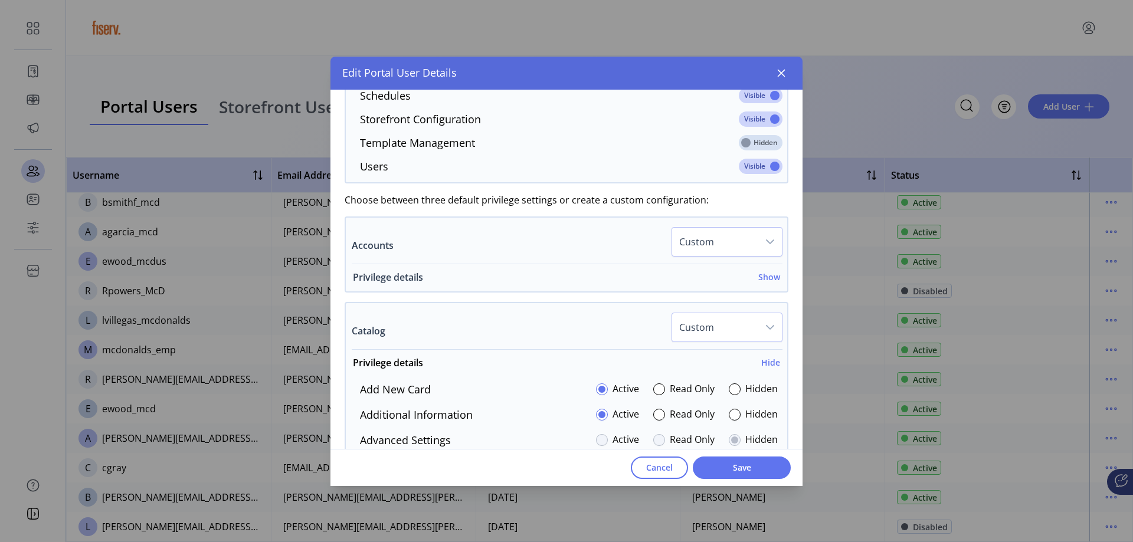
click at [766, 279] on h6 "Show" at bounding box center [769, 277] width 22 height 12
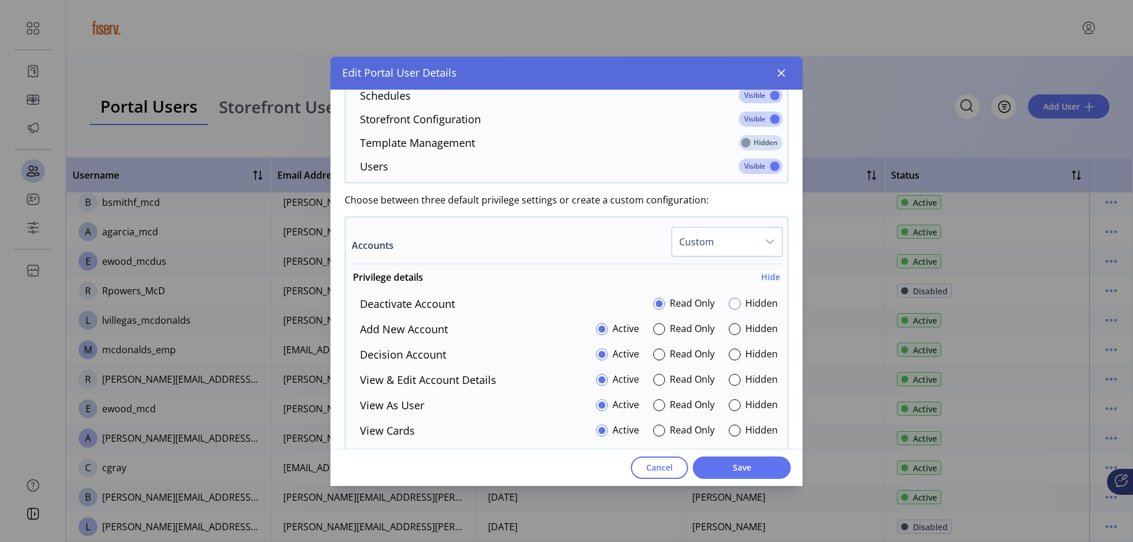
click at [731, 305] on div at bounding box center [734, 304] width 12 height 12
click at [728, 328] on div at bounding box center [734, 329] width 12 height 12
click at [730, 357] on div at bounding box center [734, 355] width 12 height 12
click at [730, 386] on p-radiobutton at bounding box center [734, 380] width 12 height 16
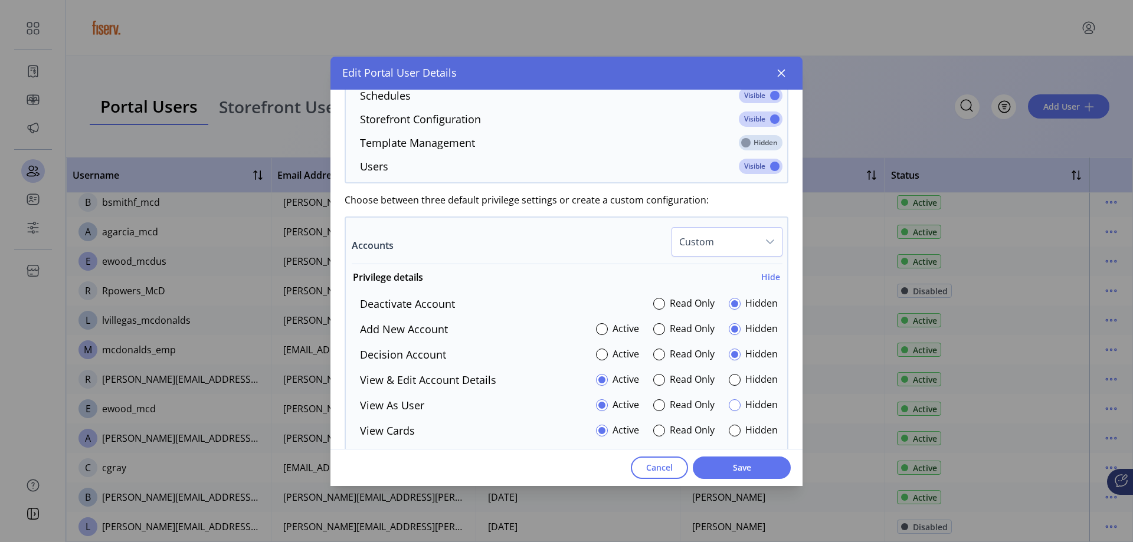
click at [728, 403] on div at bounding box center [734, 405] width 12 height 12
click at [730, 381] on div at bounding box center [734, 380] width 12 height 12
click at [728, 428] on div at bounding box center [734, 431] width 12 height 12
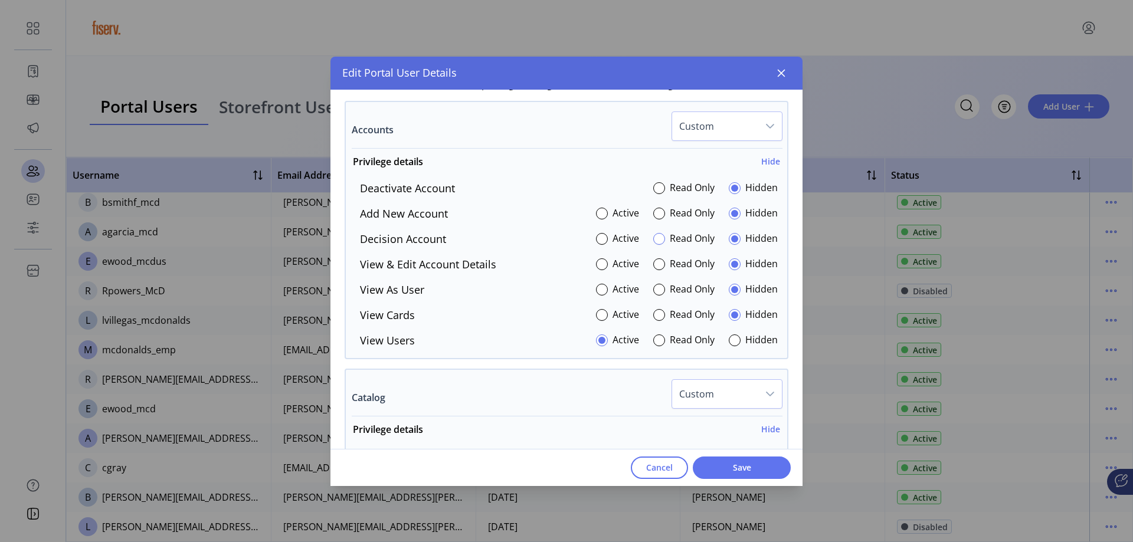
scroll to position [616, 0]
click at [728, 340] on div at bounding box center [734, 338] width 12 height 12
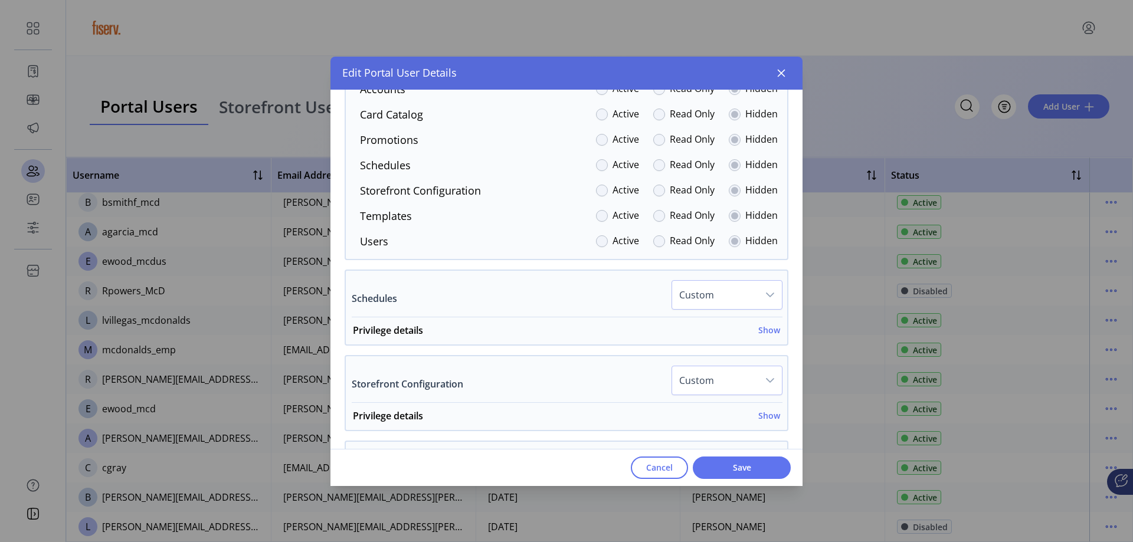
scroll to position [1619, 0]
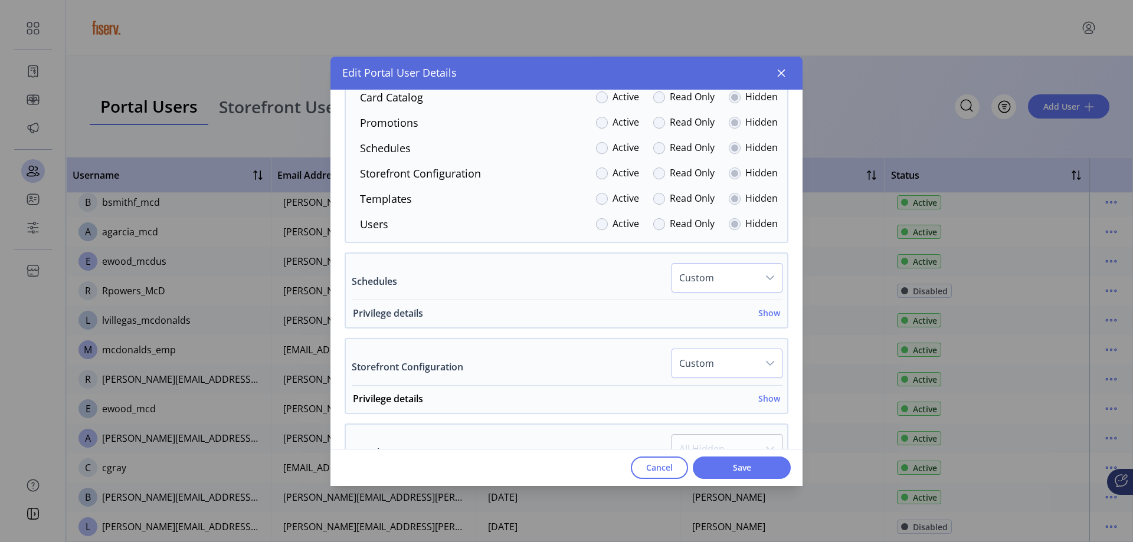
click at [764, 314] on h6 "Show" at bounding box center [769, 313] width 22 height 12
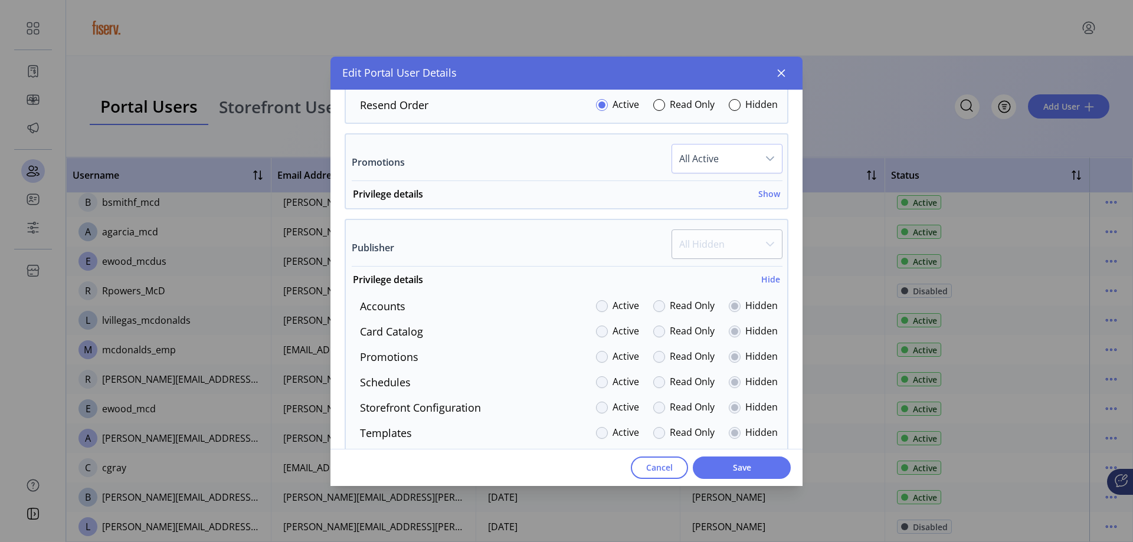
scroll to position [1360, 0]
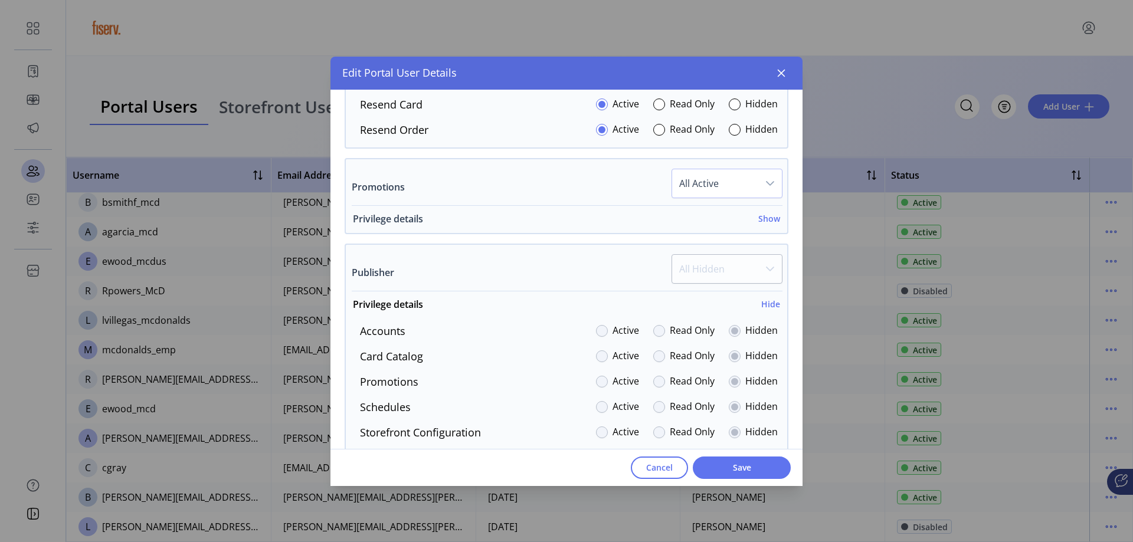
click at [764, 217] on h6 "Show" at bounding box center [769, 218] width 22 height 12
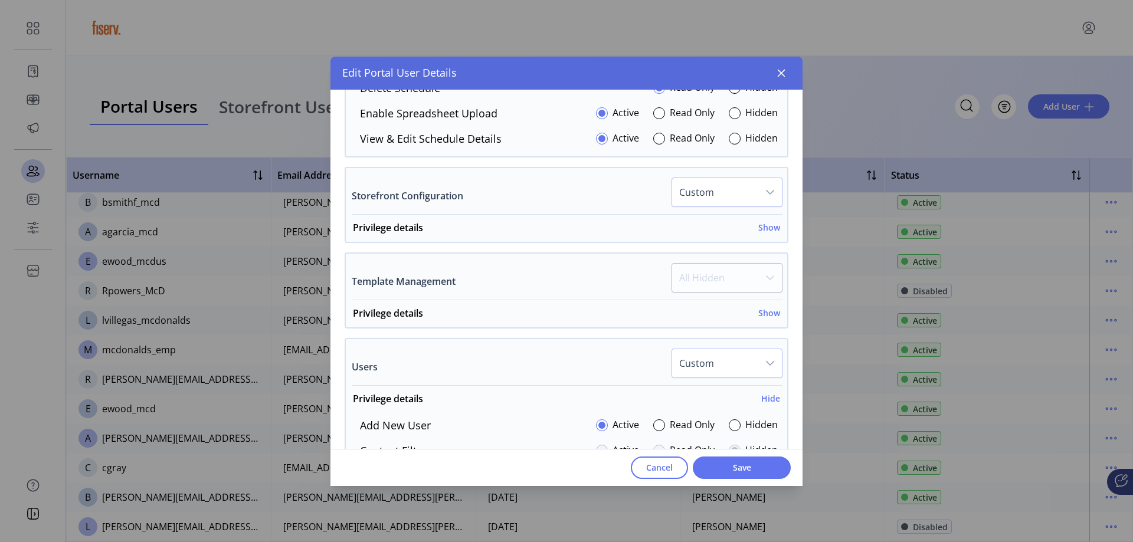
scroll to position [2068, 0]
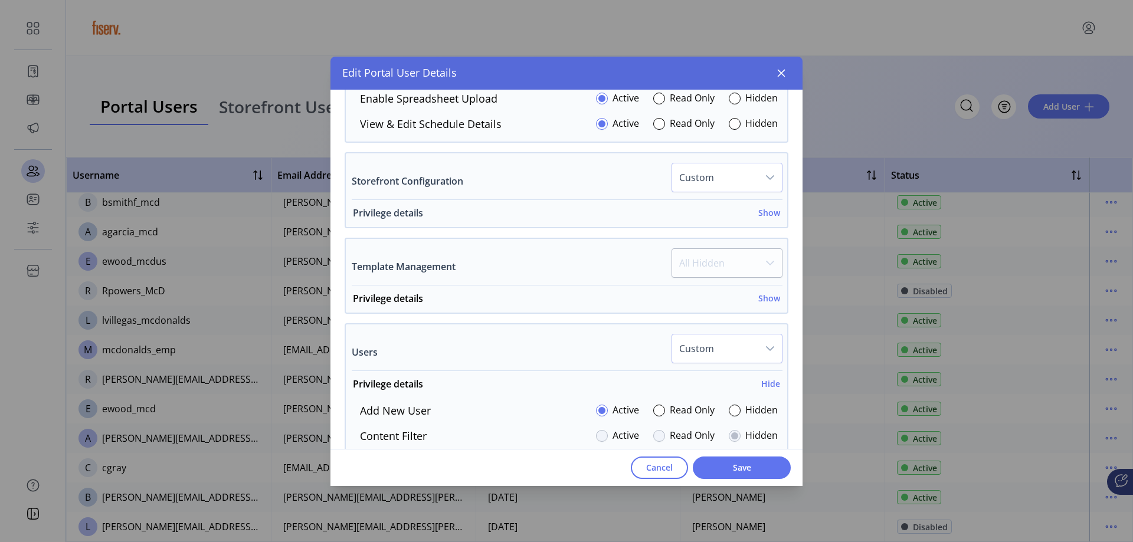
click at [762, 211] on h6 "Show" at bounding box center [769, 212] width 22 height 12
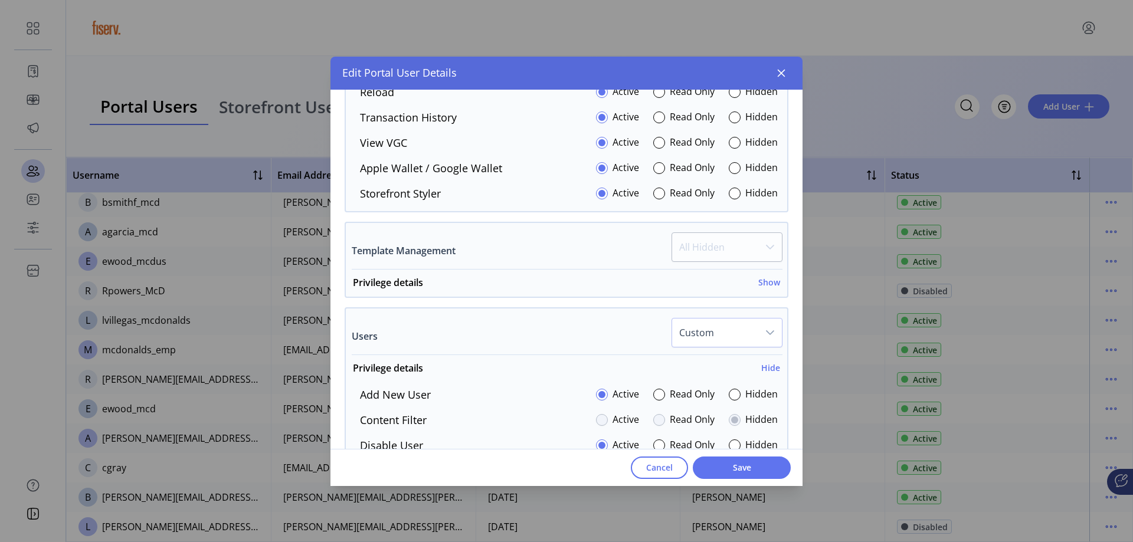
scroll to position [2540, 0]
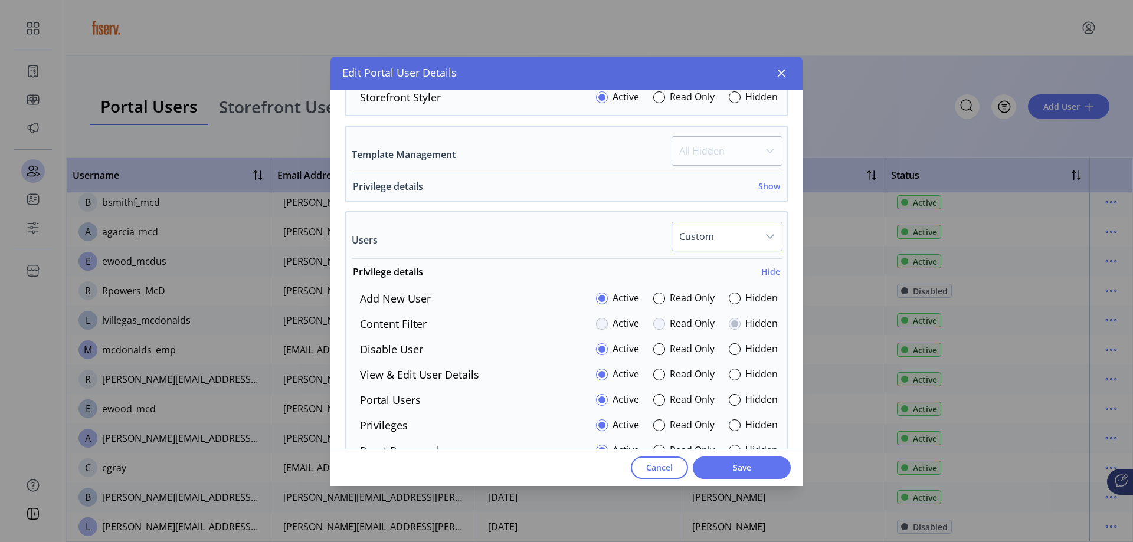
click at [763, 188] on h6 "Show" at bounding box center [769, 186] width 22 height 12
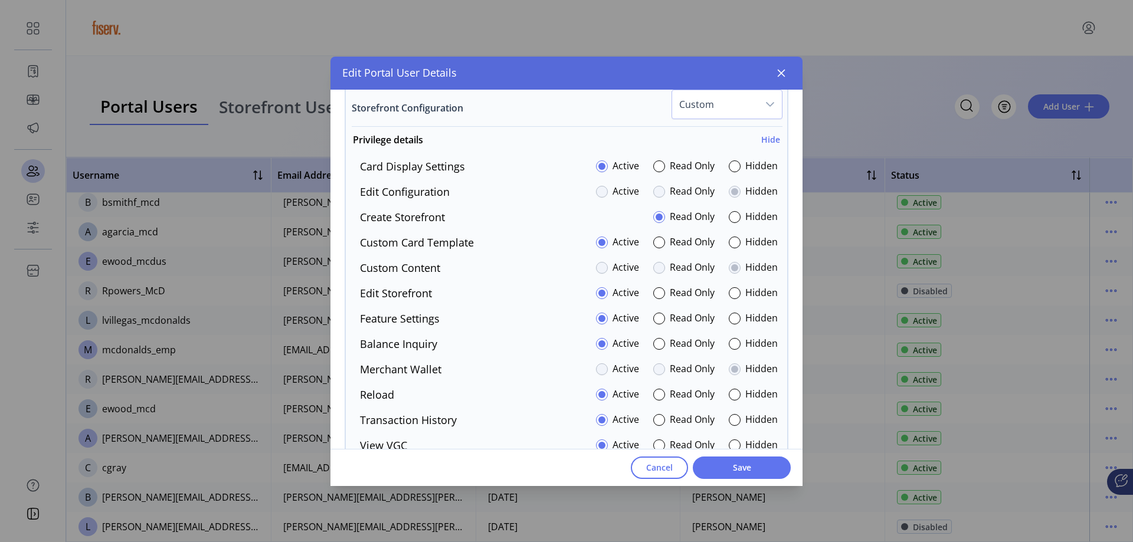
scroll to position [2123, 0]
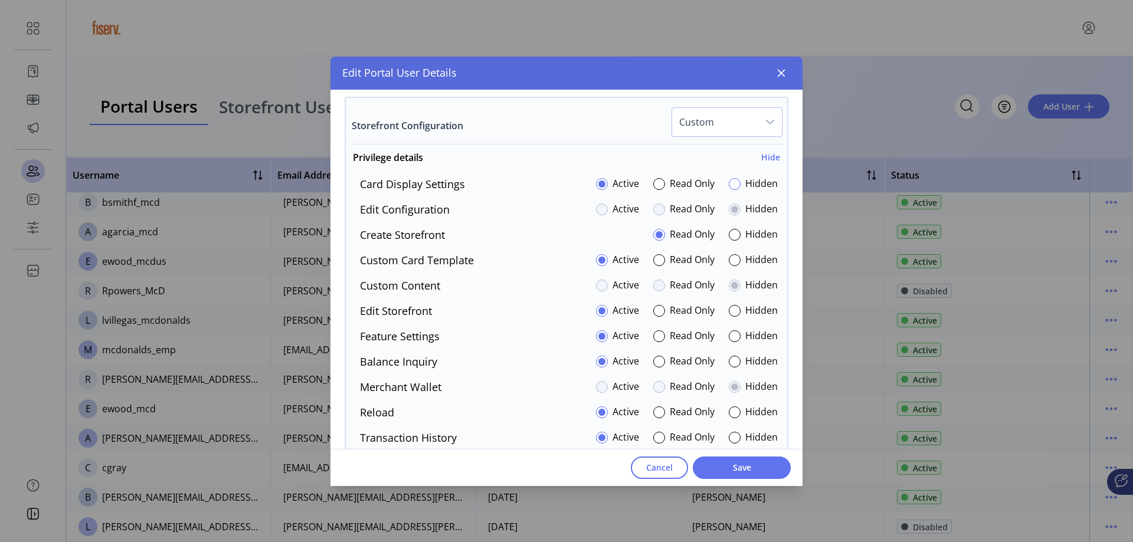
click at [728, 182] on div at bounding box center [734, 184] width 12 height 12
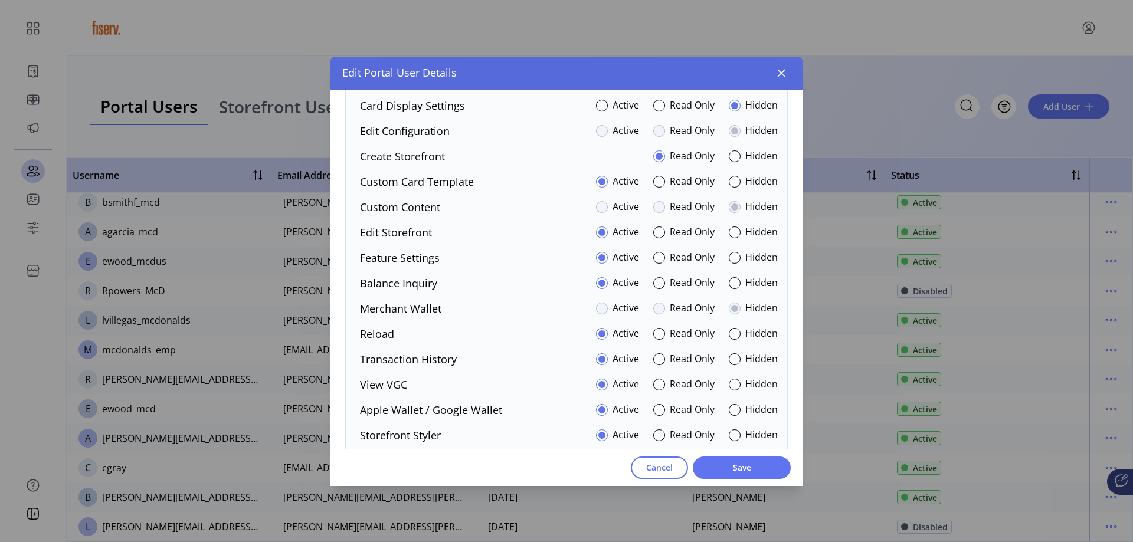
scroll to position [2182, 0]
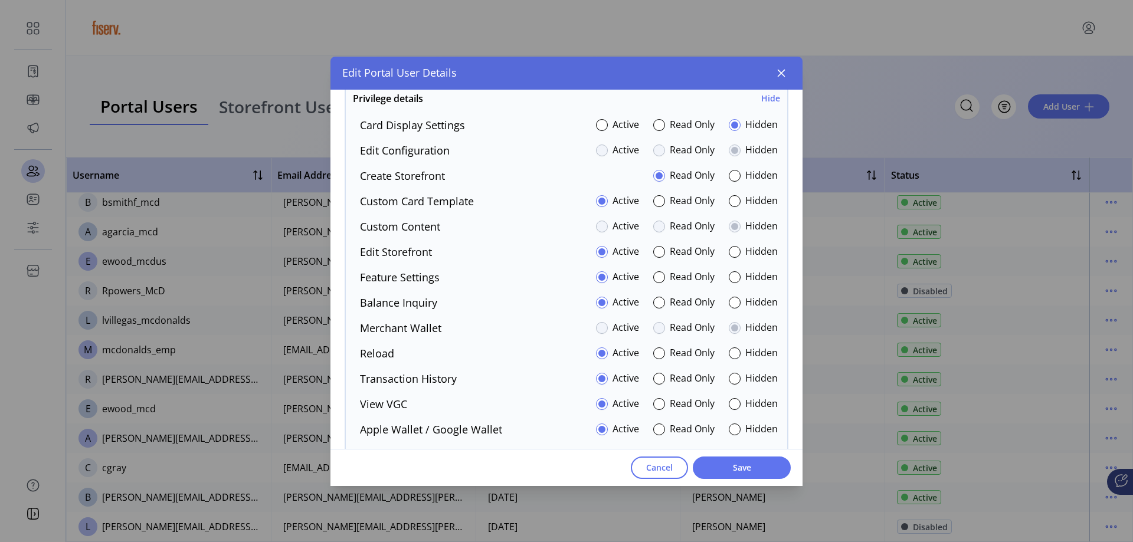
click at [720, 278] on div "Active Read Only Hidden" at bounding box center [687, 278] width 182 height 16
click at [728, 278] on div at bounding box center [734, 277] width 12 height 12
click at [728, 251] on div at bounding box center [734, 252] width 12 height 12
click at [740, 468] on span "Save" at bounding box center [741, 467] width 67 height 12
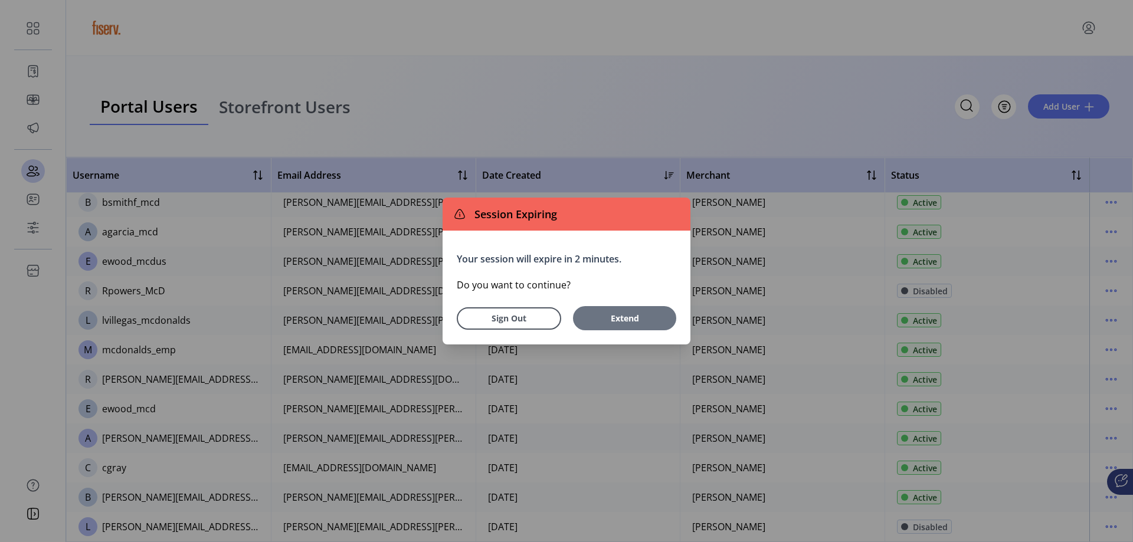
click at [625, 320] on span "Extend" at bounding box center [624, 318] width 91 height 12
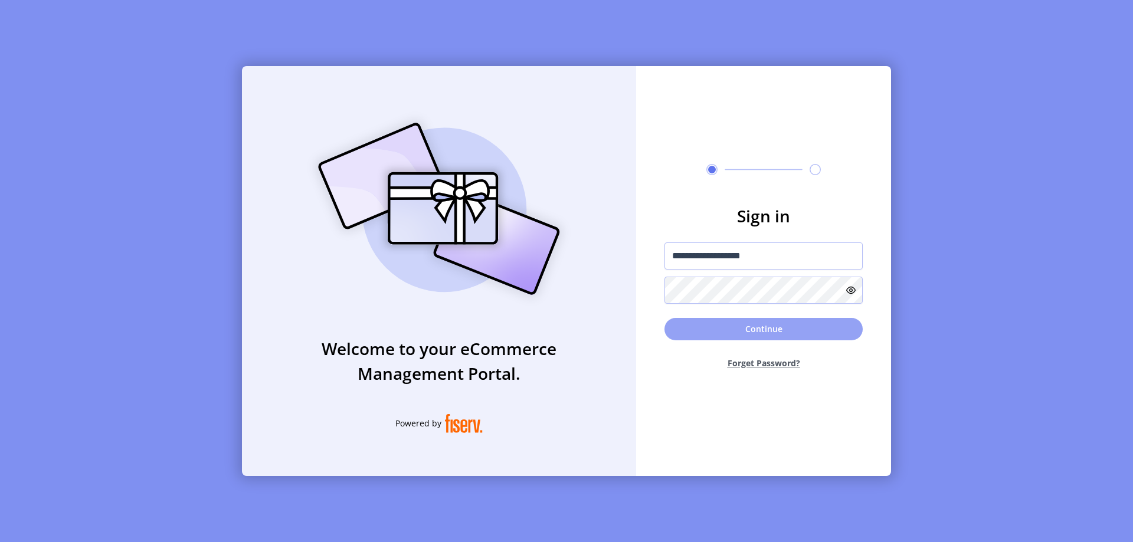
click at [708, 323] on button "Continue" at bounding box center [763, 329] width 198 height 22
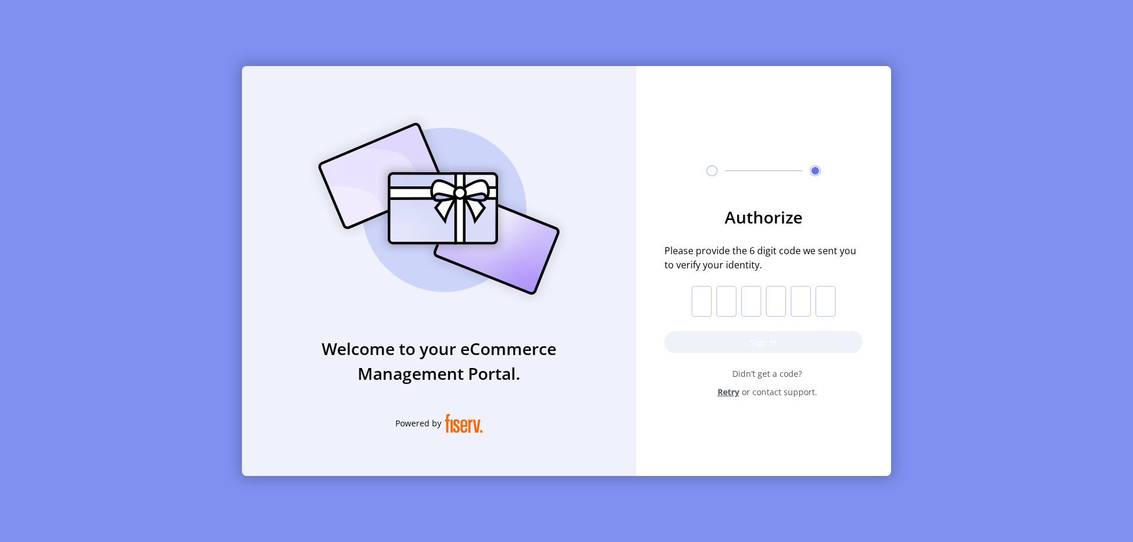
click at [708, 302] on input "text" at bounding box center [701, 301] width 20 height 31
paste input "*"
type input "*"
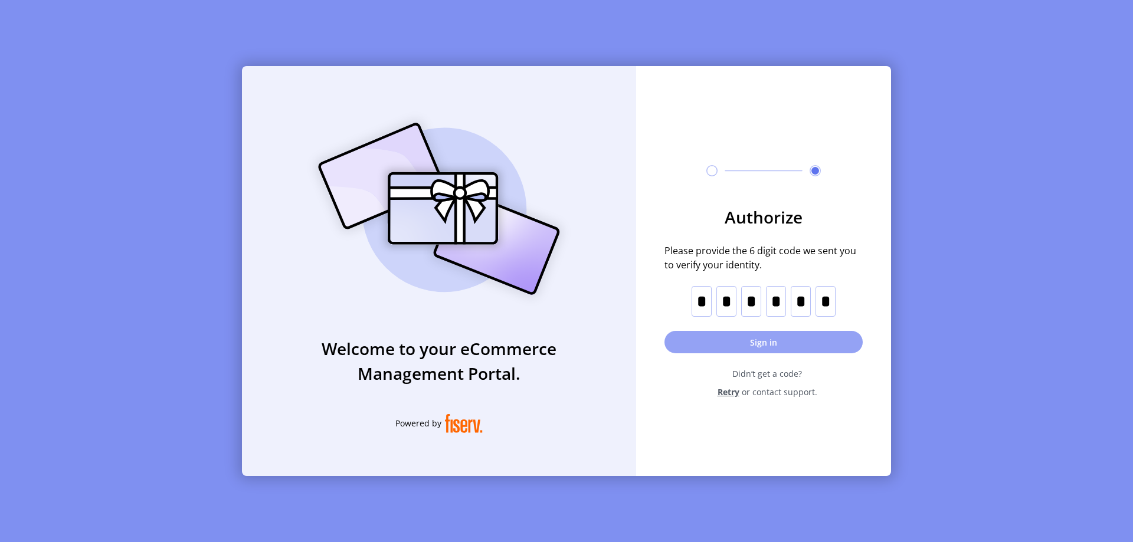
click at [763, 333] on button "Sign in" at bounding box center [763, 342] width 198 height 22
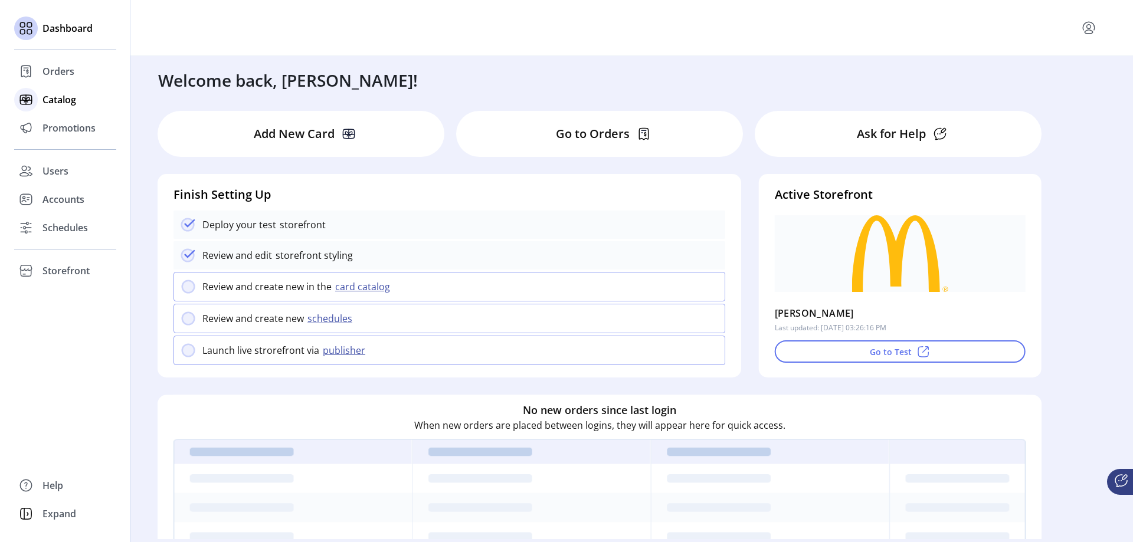
click at [65, 102] on span "Catalog" at bounding box center [59, 100] width 34 height 14
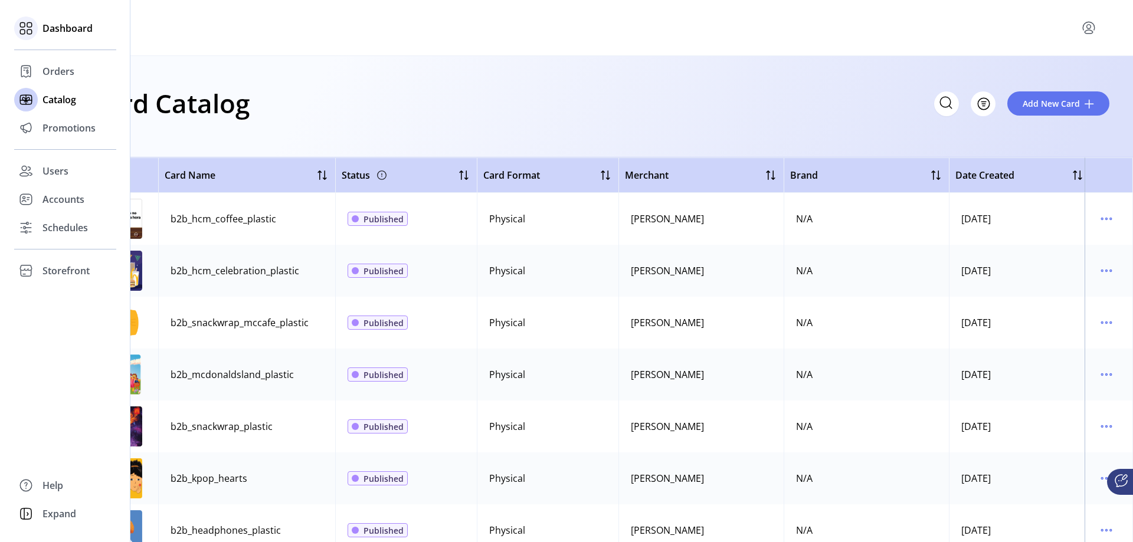
click at [60, 29] on span "Dashboard" at bounding box center [67, 28] width 50 height 14
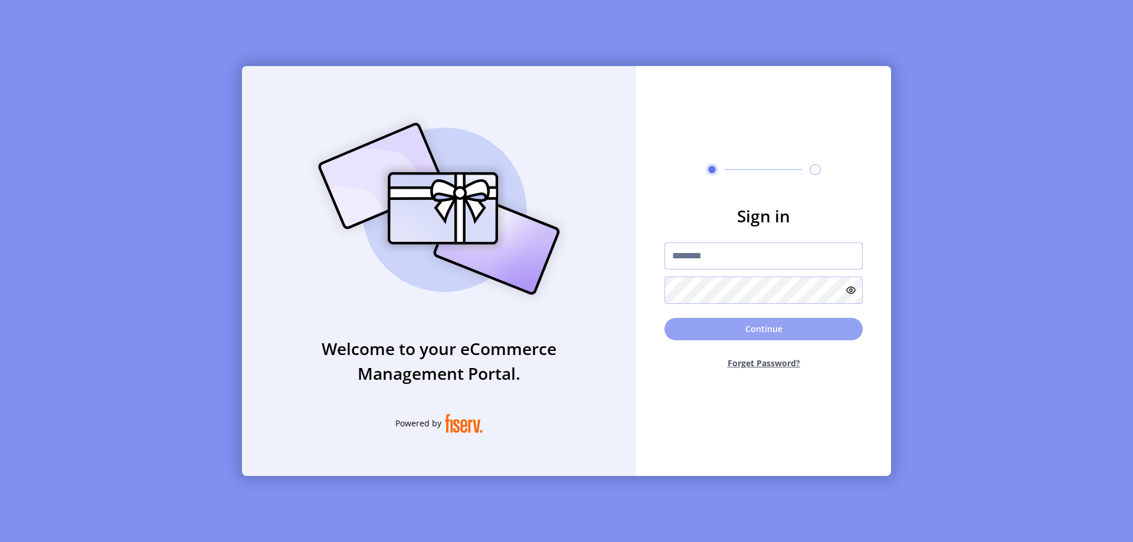
type input "**********"
drag, startPoint x: 760, startPoint y: 327, endPoint x: 573, endPoint y: 334, distance: 187.1
click at [760, 327] on button "Continue" at bounding box center [763, 329] width 198 height 22
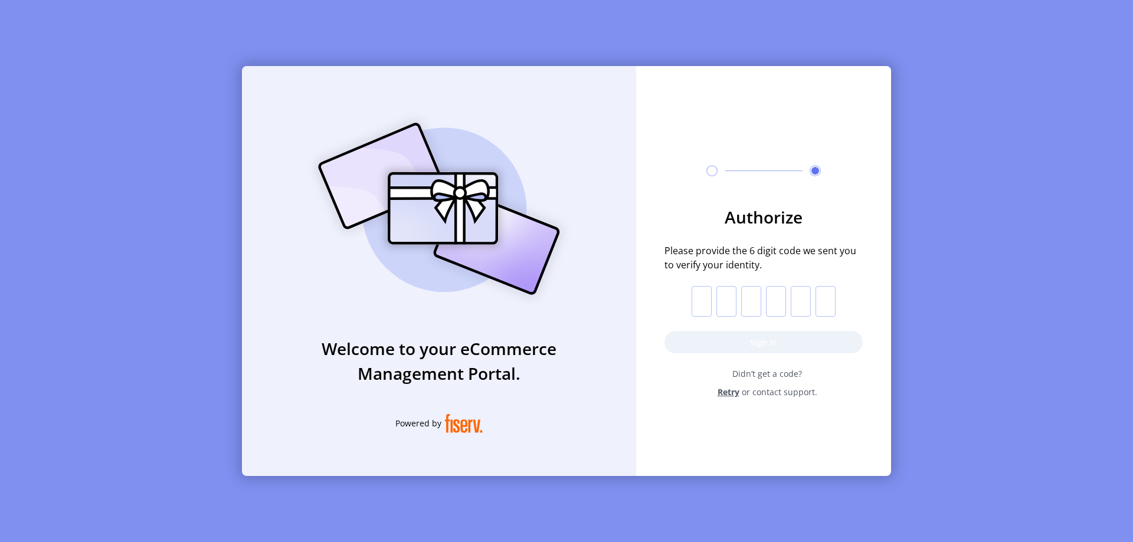
drag, startPoint x: 743, startPoint y: 99, endPoint x: 815, endPoint y: 55, distance: 83.7
click at [743, 99] on div "Authorize Please provide the 6 digit code we sent you to verify your identity. …" at bounding box center [763, 257] width 255 height 382
